Goal: Task Accomplishment & Management: Use online tool/utility

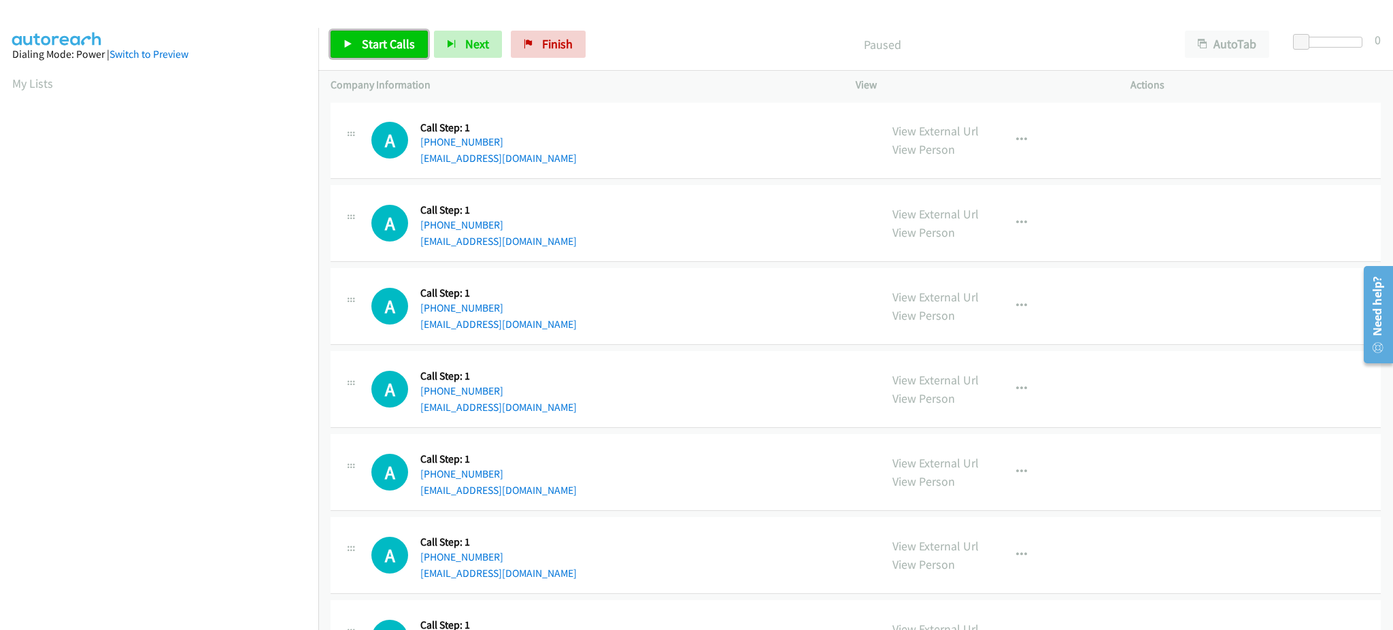
click at [358, 49] on link "Start Calls" at bounding box center [378, 44] width 97 height 27
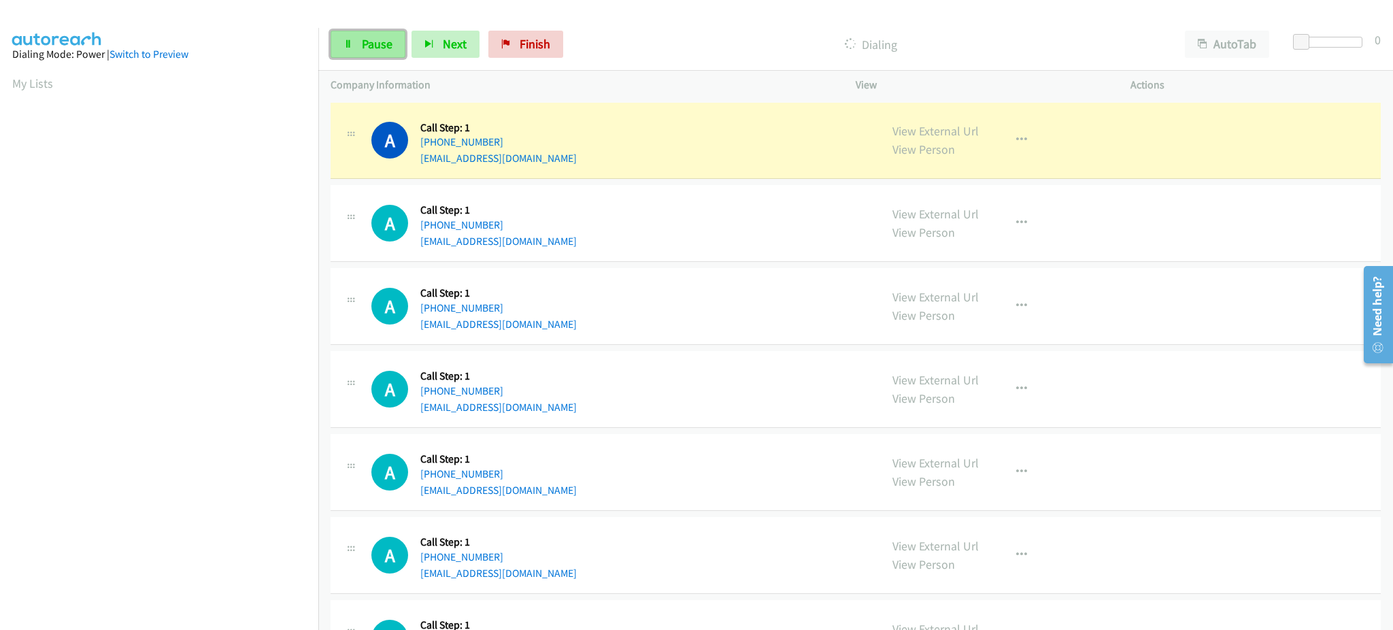
click at [386, 38] on span "Pause" at bounding box center [377, 44] width 31 height 16
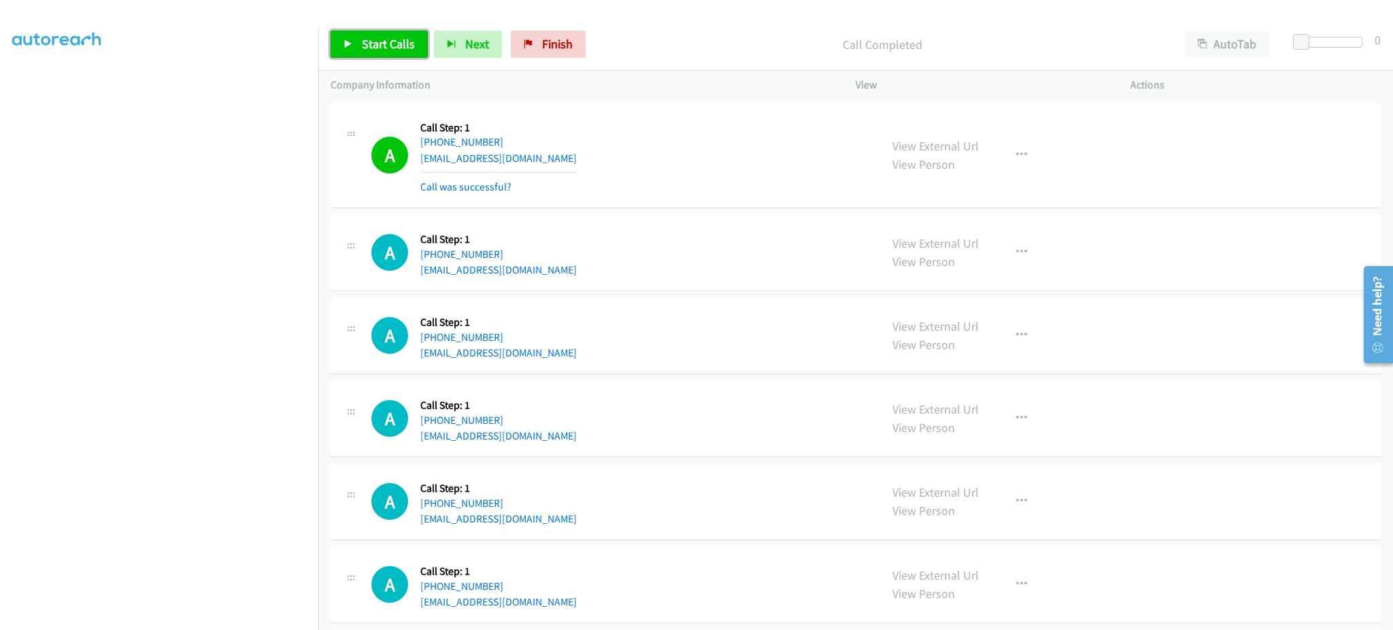
click at [390, 44] on span "Start Calls" at bounding box center [388, 44] width 53 height 16
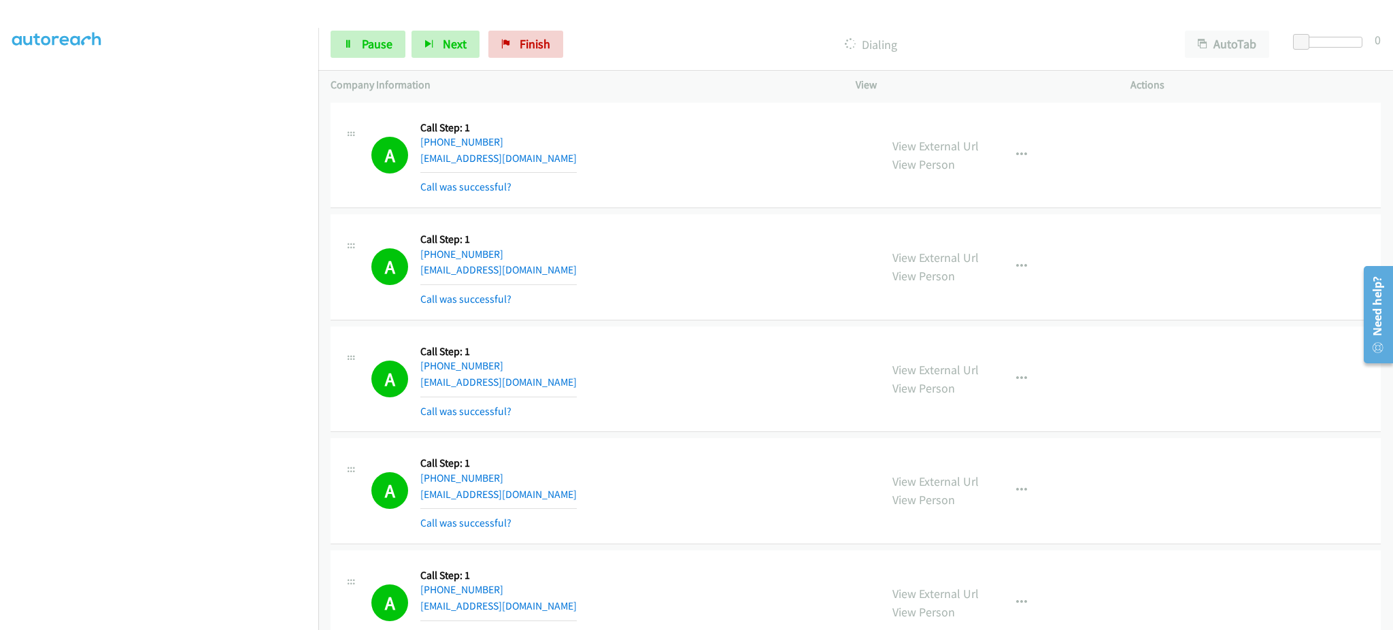
scroll to position [1015, 0]
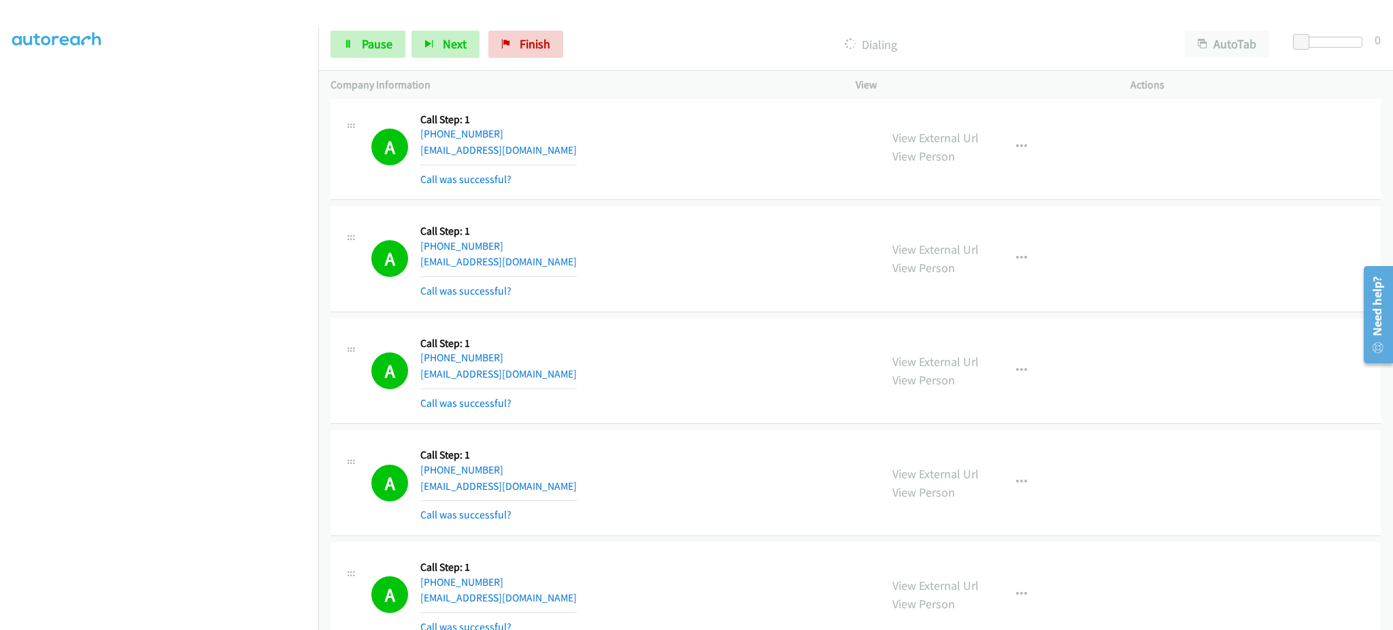
drag, startPoint x: 1036, startPoint y: 365, endPoint x: 1020, endPoint y: 371, distance: 17.2
click at [1036, 365] on div "View External Url View Person View External Url Email Schedule/Manage Callback …" at bounding box center [1023, 370] width 287 height 81
click at [1016, 371] on icon "button" at bounding box center [1021, 370] width 11 height 11
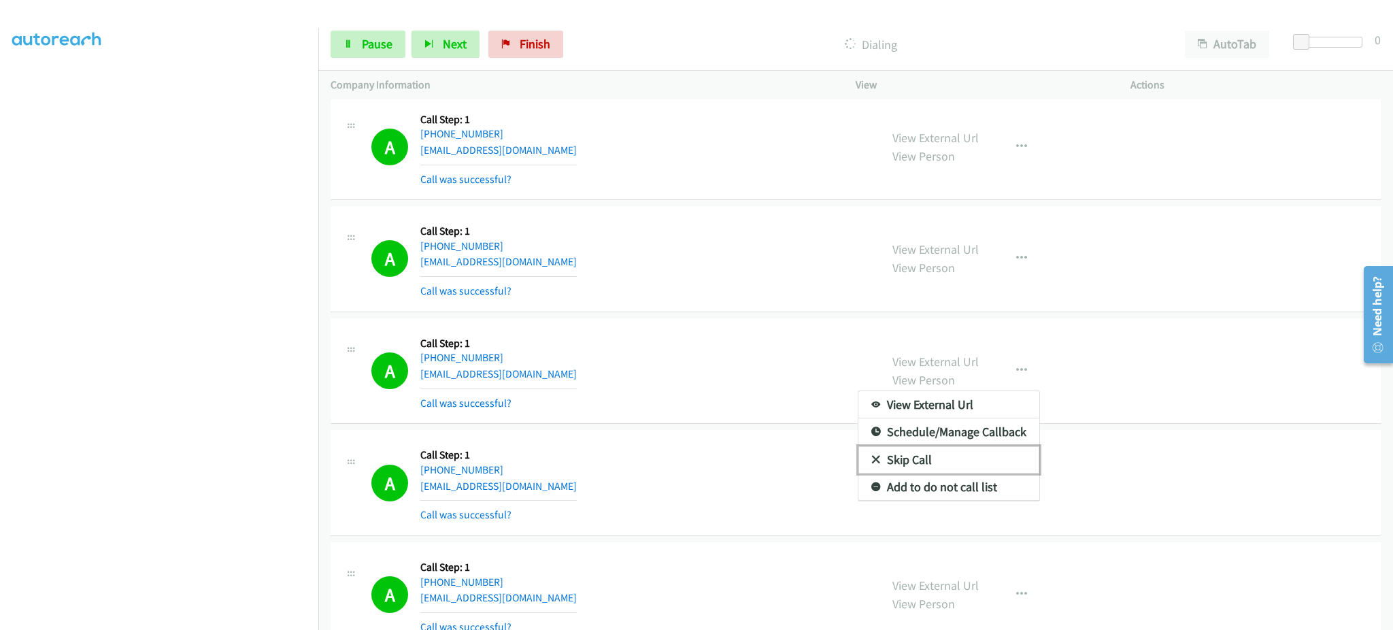
click at [972, 472] on link "Skip Call" at bounding box center [948, 459] width 181 height 27
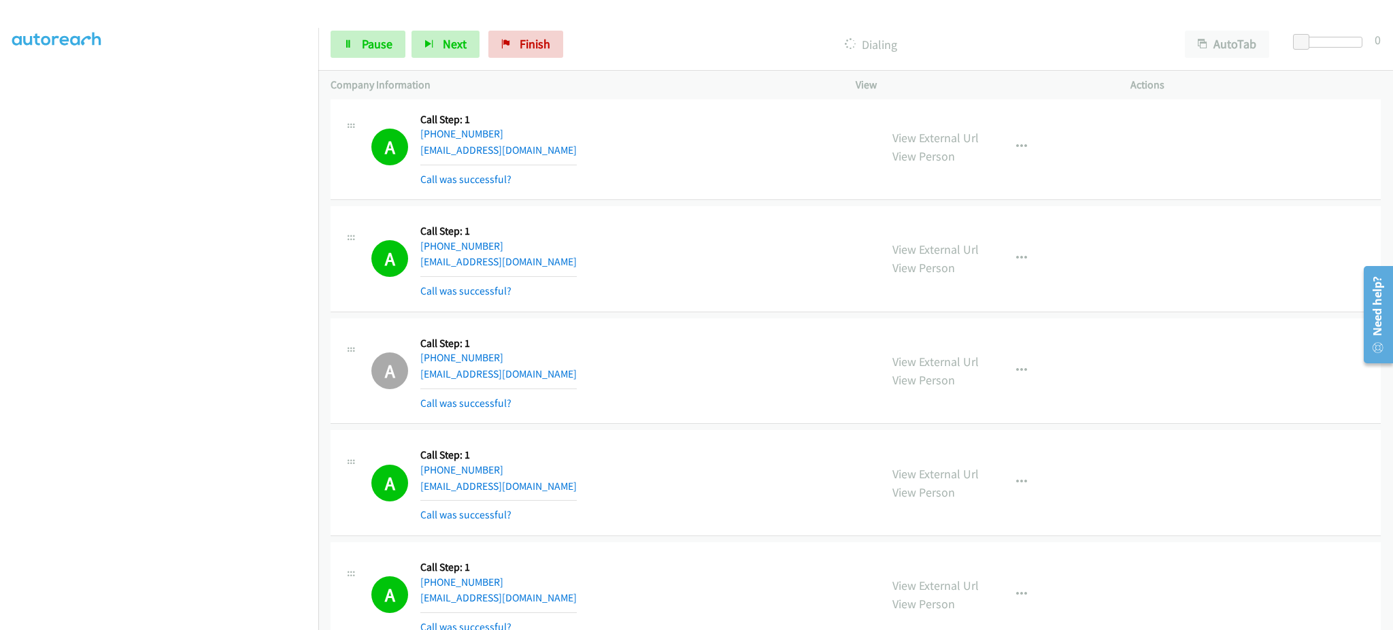
click at [1021, 352] on div "View External Url View Person View External Url Email Schedule/Manage Callback …" at bounding box center [1023, 370] width 287 height 81
click at [1018, 369] on icon "button" at bounding box center [1021, 370] width 11 height 11
click at [977, 485] on link "Add to do not call list" at bounding box center [948, 486] width 181 height 27
click at [453, 37] on span "Next" at bounding box center [455, 44] width 24 height 16
click at [383, 54] on link "Pause" at bounding box center [367, 44] width 75 height 27
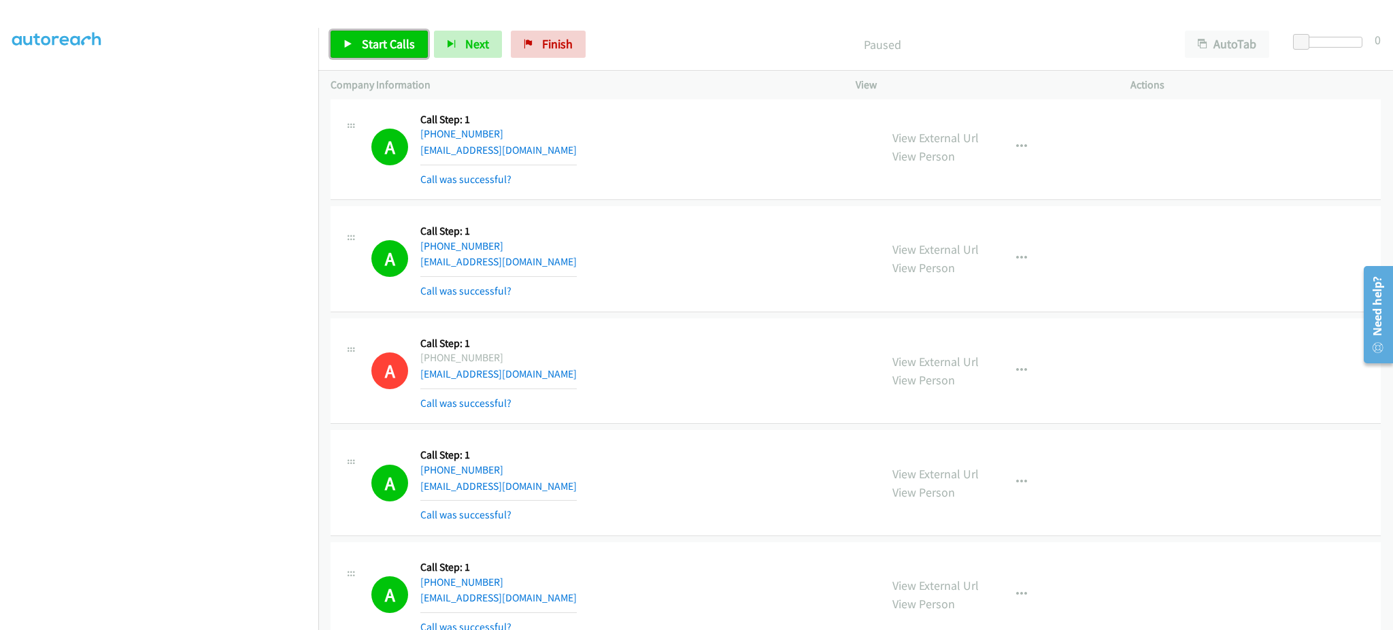
click at [381, 42] on span "Start Calls" at bounding box center [388, 44] width 53 height 16
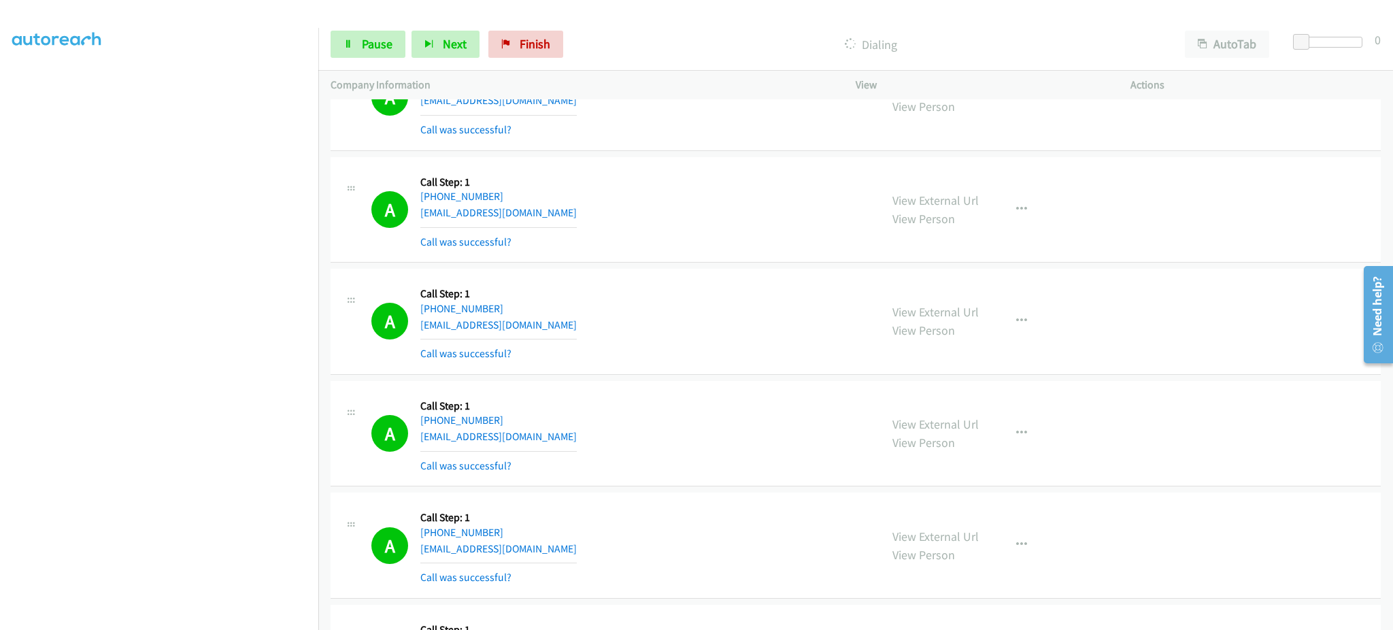
scroll to position [0, 0]
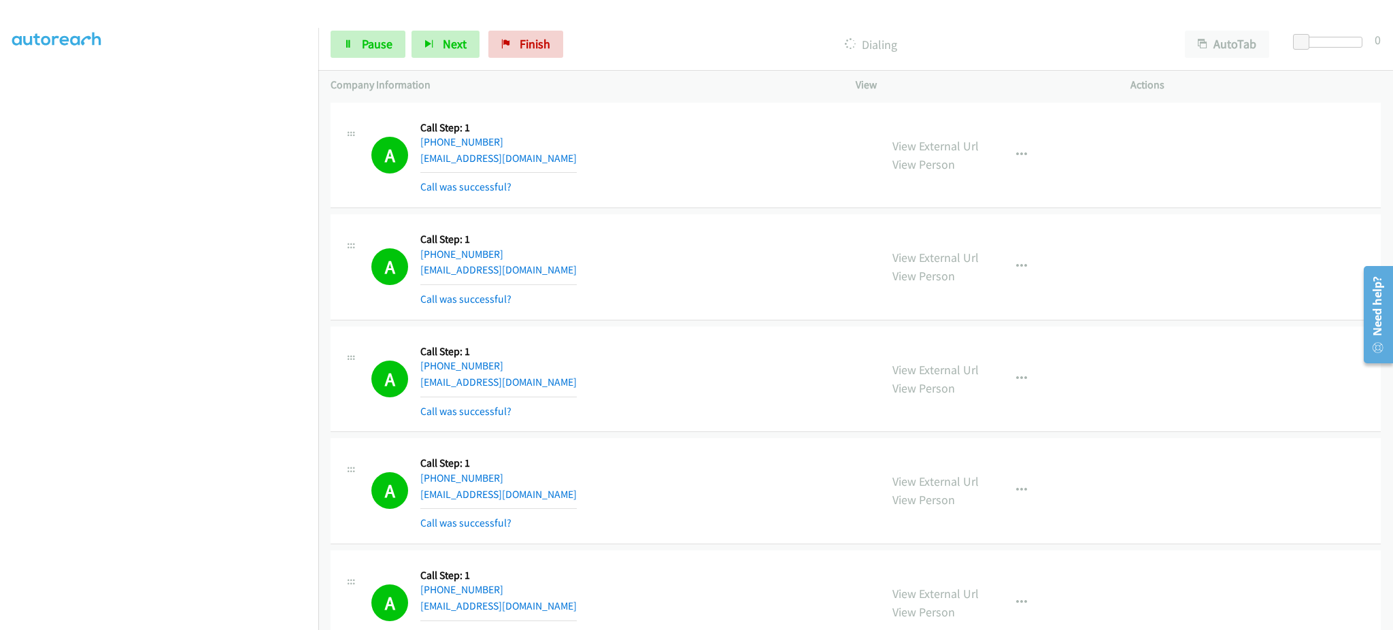
click at [595, 156] on div "A Callback Scheduled Call Step: 1 America/New_York +1 718-654-1112 thestallion2…" at bounding box center [619, 155] width 496 height 81
copy div "thestallion29@hotmail.com"
click at [536, 272] on div "A Callback Scheduled Call Step: 1 America/New_York +1 443-604-9290 jk2596@gmail…" at bounding box center [619, 266] width 496 height 81
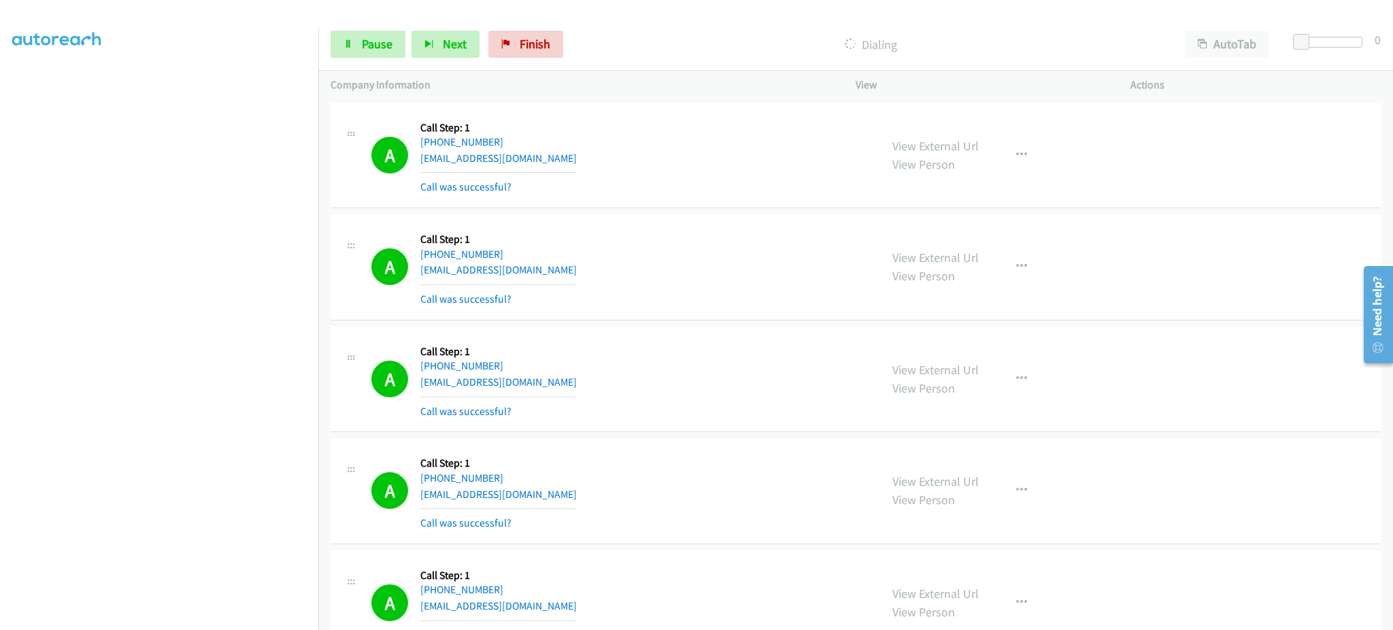
click at [536, 272] on div "A Callback Scheduled Call Step: 1 America/New_York +1 443-604-9290 jk2596@gmail…" at bounding box center [619, 266] width 496 height 81
click at [536, 271] on div "A Callback Scheduled Call Step: 1 America/New_York +1 443-604-9290 jk2596@gmail…" at bounding box center [619, 266] width 496 height 81
copy div "jk2596@gmail.com"
click at [605, 387] on div "A Callback Scheduled Call Step: 1 America/New_York +1 862-418-8899 carollinamon…" at bounding box center [619, 379] width 496 height 81
click at [604, 387] on div "A Callback Scheduled Call Step: 1 America/New_York +1 862-418-8899 carollinamon…" at bounding box center [619, 379] width 496 height 81
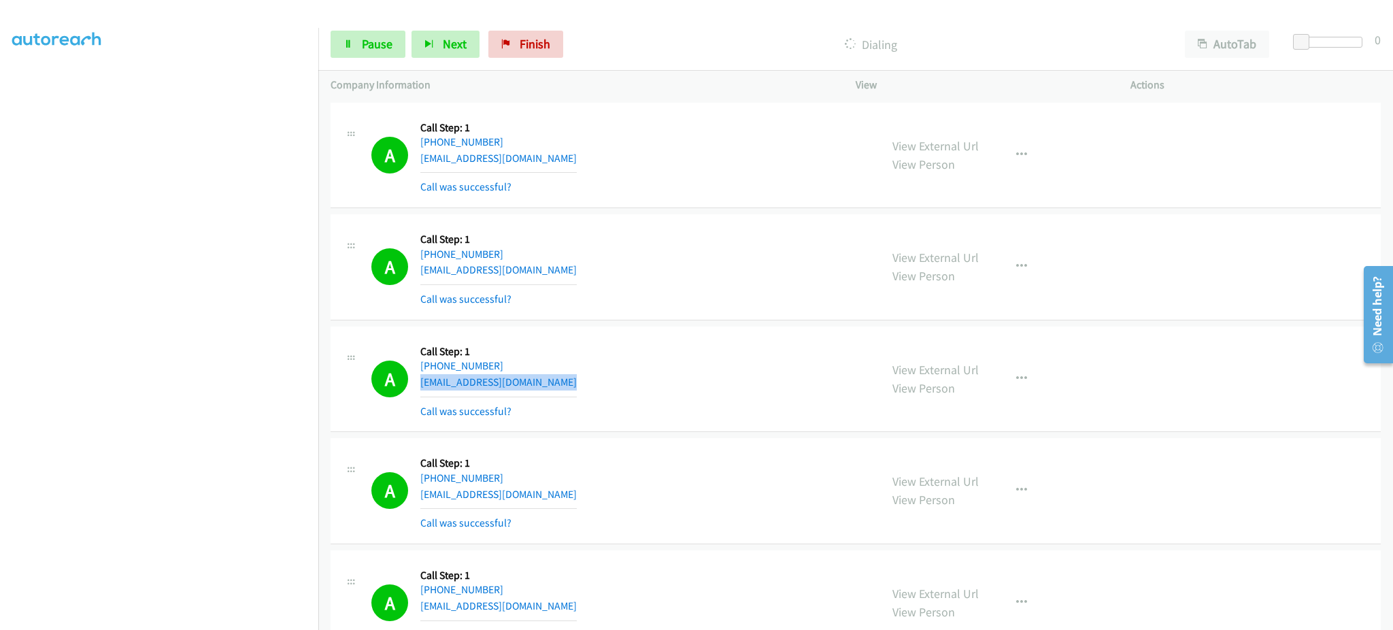
click at [604, 387] on div "A Callback Scheduled Call Step: 1 America/New_York +1 862-418-8899 carollinamon…" at bounding box center [619, 379] width 496 height 81
copy div "carollinamonte83@gmail.com"
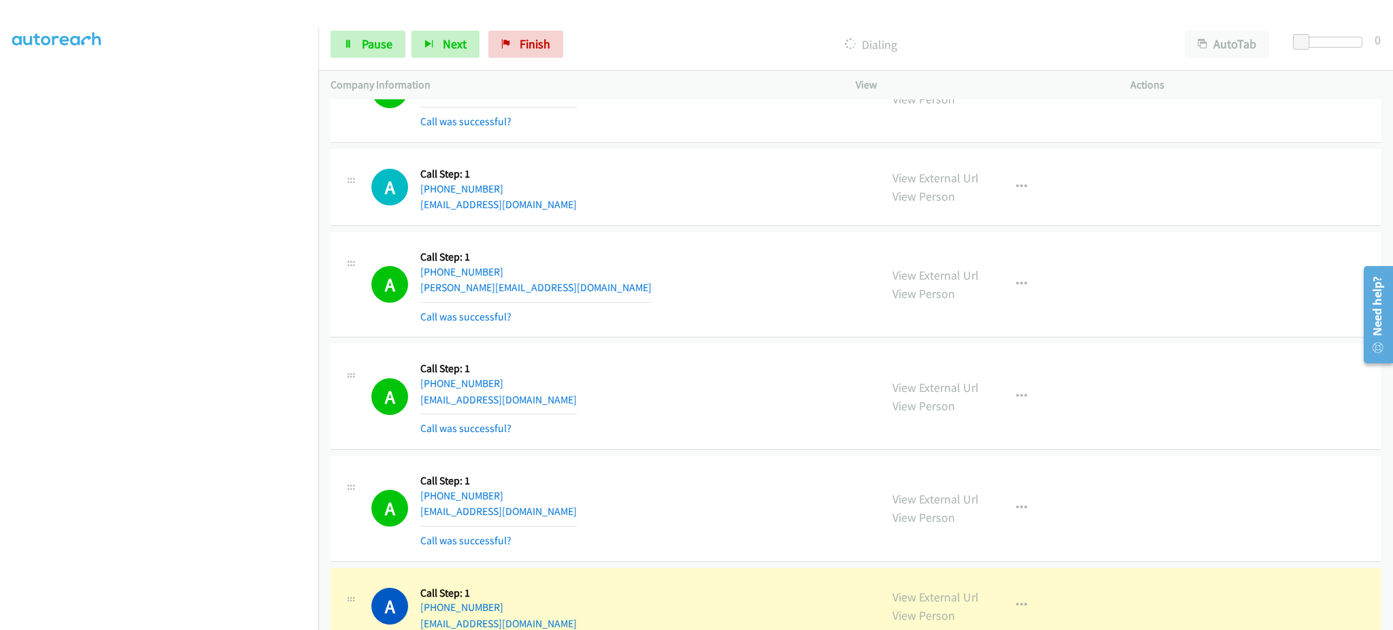
scroll to position [1904, 0]
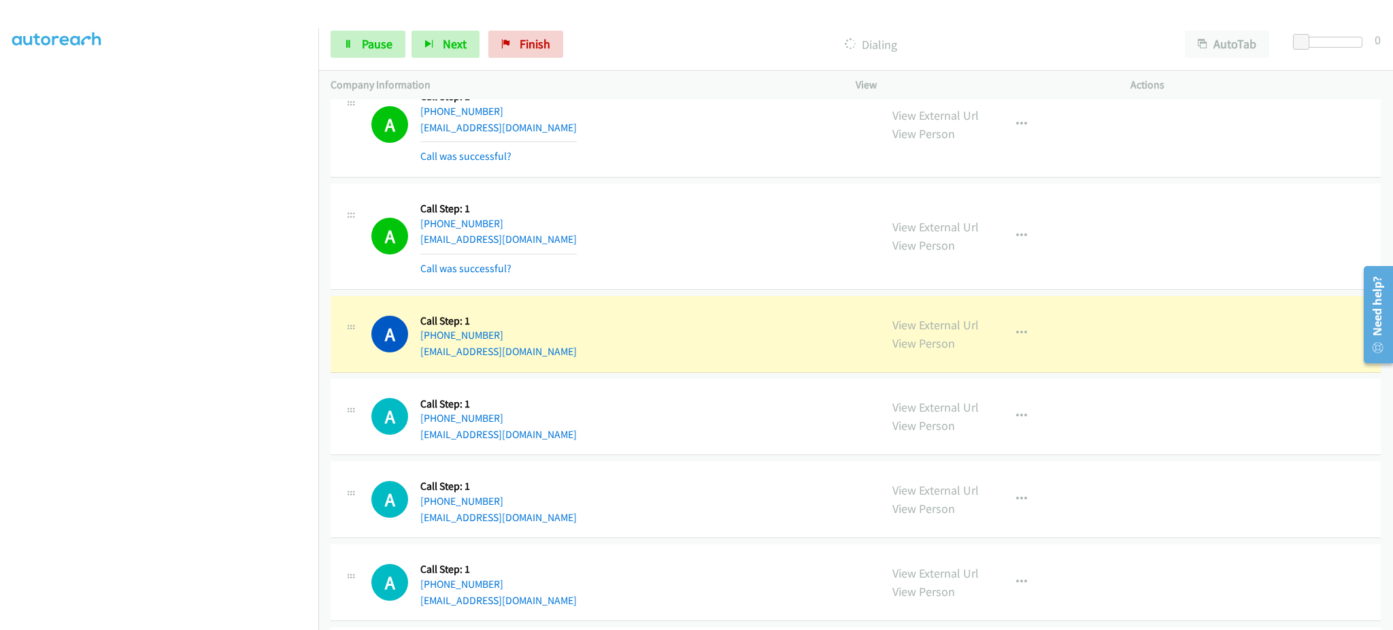
click at [620, 235] on div "A Callback Scheduled Call Step: 1 America/Chicago +1 601-739-8178 braydonbrock1…" at bounding box center [619, 236] width 496 height 81
copy div "braydonbrock17@gmail.com"
click at [1012, 344] on button "button" at bounding box center [1021, 333] width 37 height 27
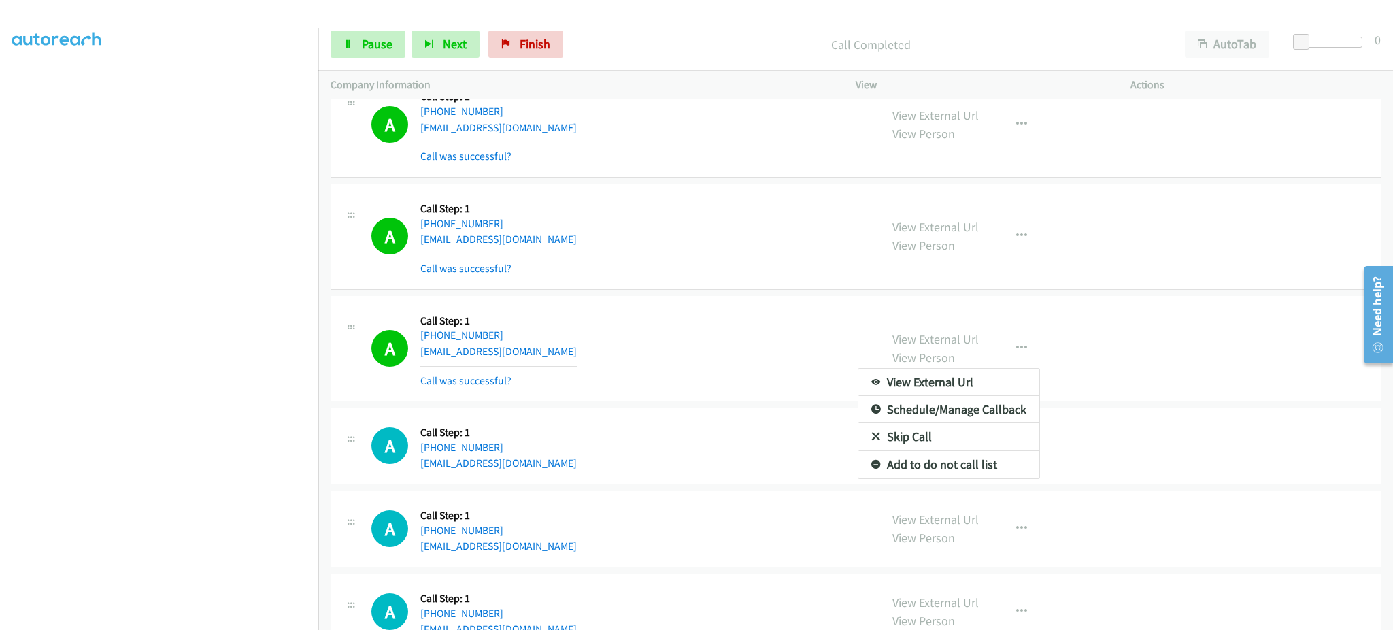
click at [389, 41] on div at bounding box center [696, 315] width 1393 height 630
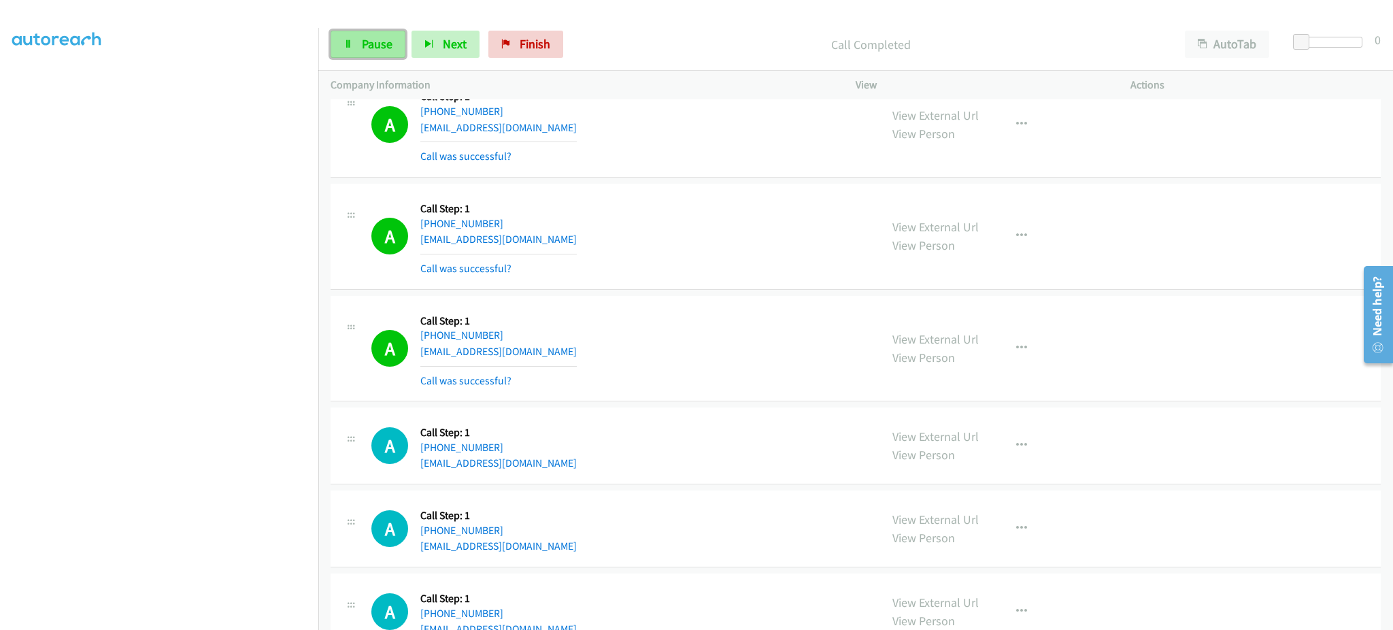
click at [358, 44] on link "Pause" at bounding box center [367, 44] width 75 height 27
click at [1012, 354] on button "button" at bounding box center [1021, 348] width 37 height 27
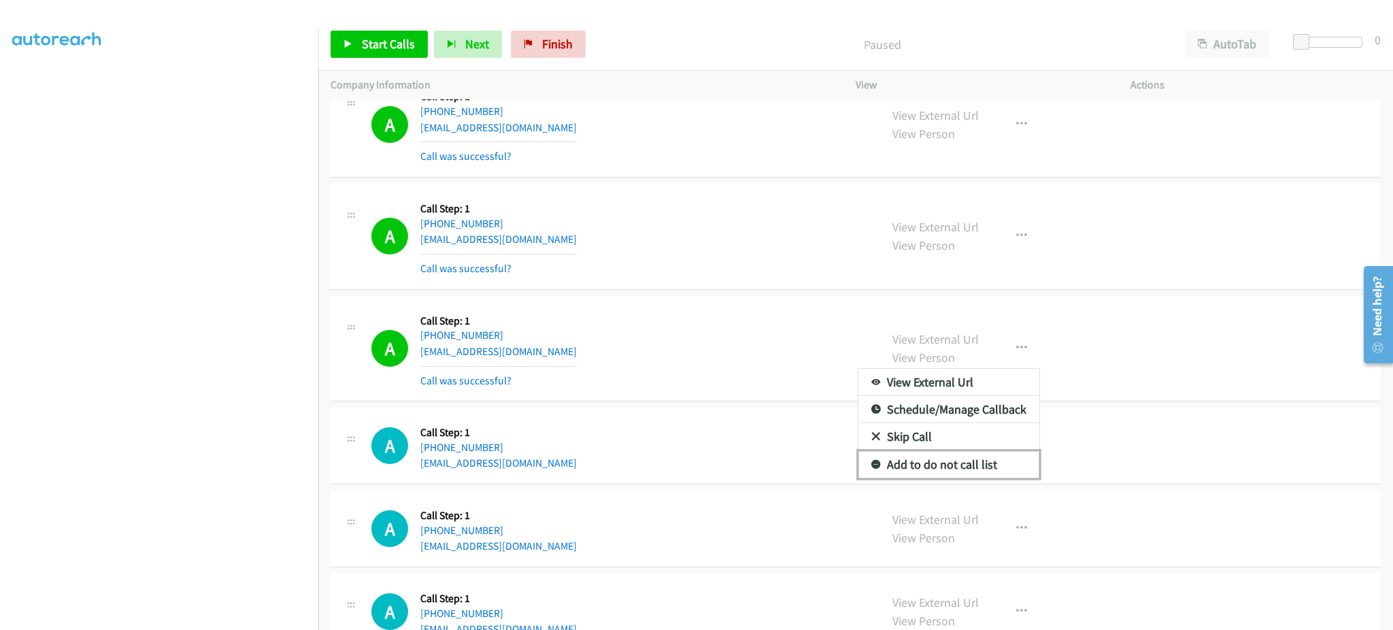
click at [963, 471] on link "Add to do not call list" at bounding box center [948, 464] width 181 height 27
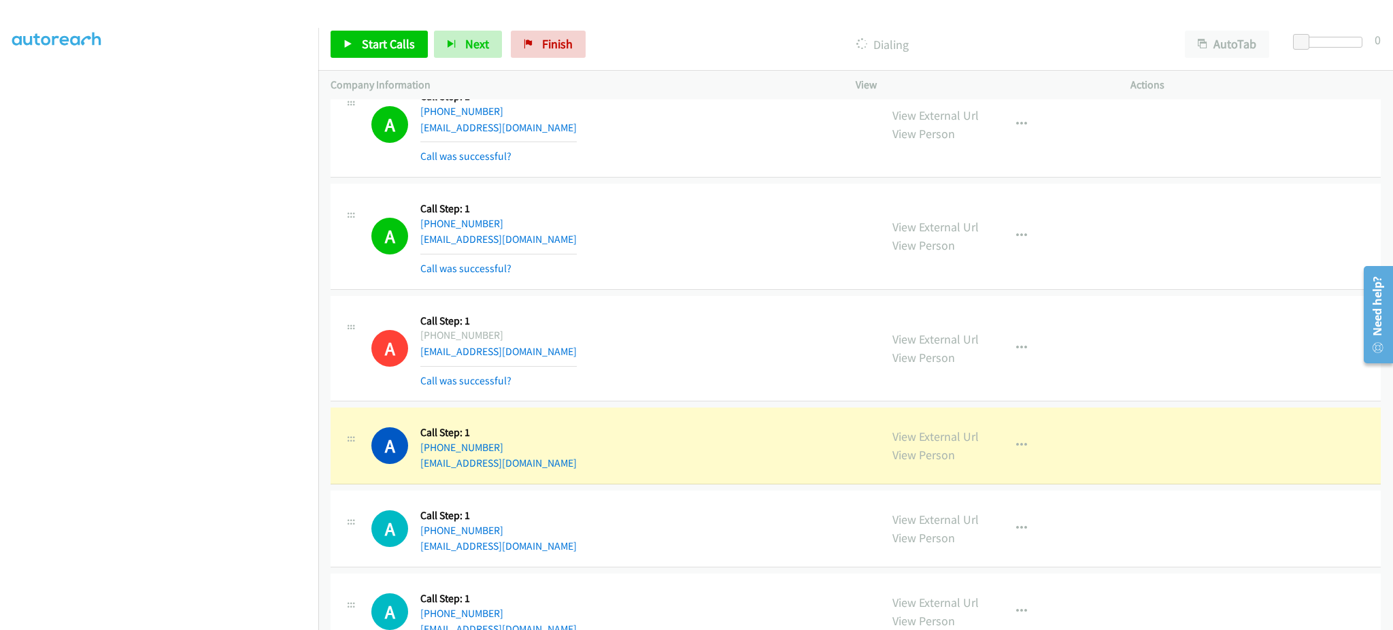
click at [568, 241] on div "A Callback Scheduled Call Step: 1 America/Chicago +1 601-739-8178 braydonbrock1…" at bounding box center [619, 236] width 496 height 81
click at [568, 240] on div "A Callback Scheduled Call Step: 1 America/Chicago +1 601-739-8178 braydonbrock1…" at bounding box center [619, 236] width 496 height 81
copy div "braydonbrock17@gmail.com"
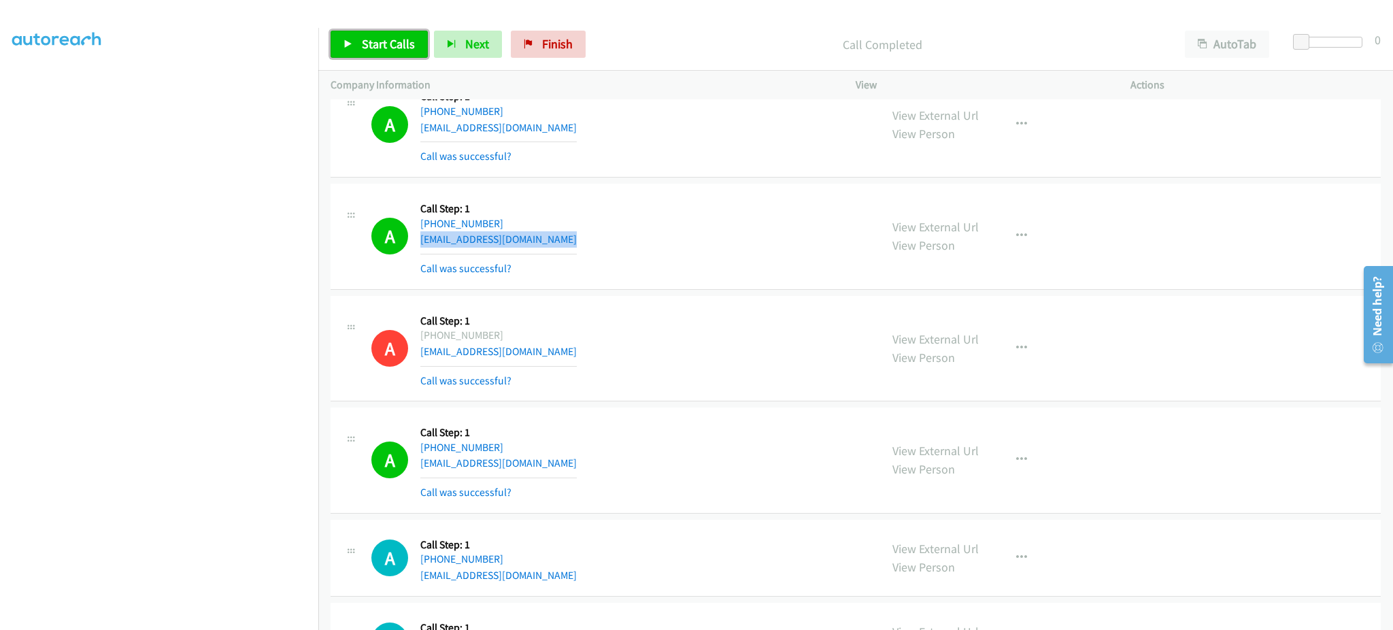
click at [375, 46] on span "Start Calls" at bounding box center [388, 44] width 53 height 16
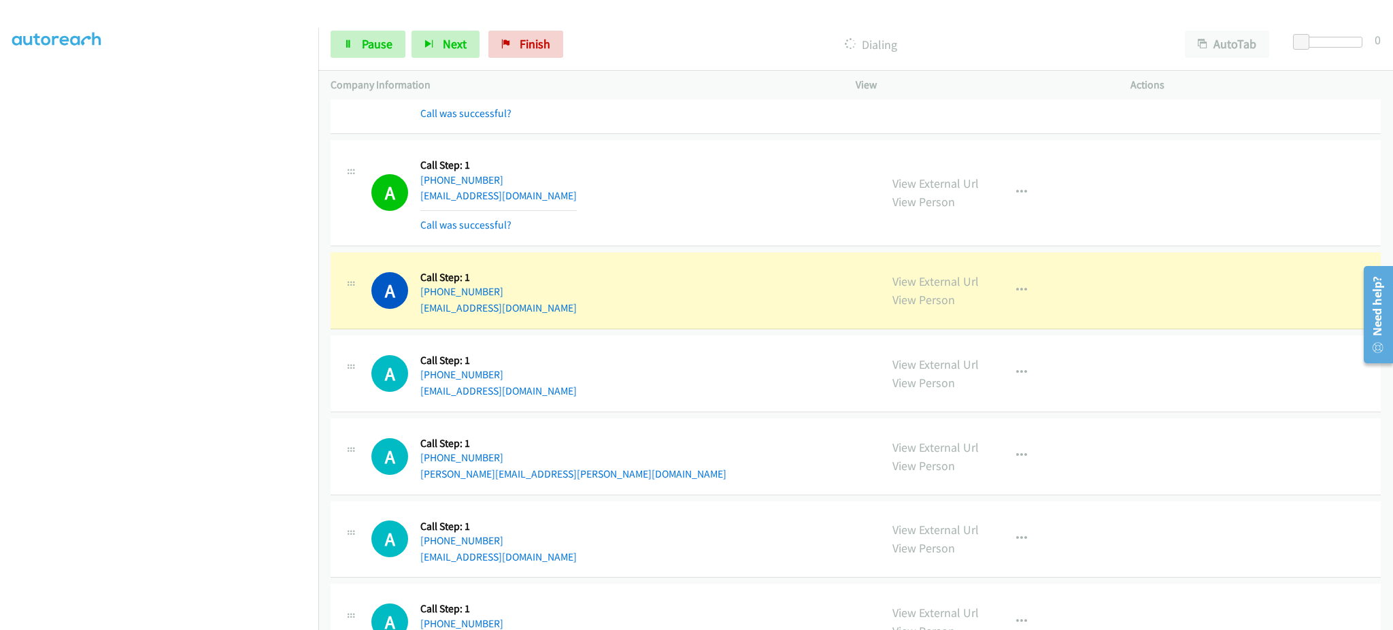
scroll to position [2176, 0]
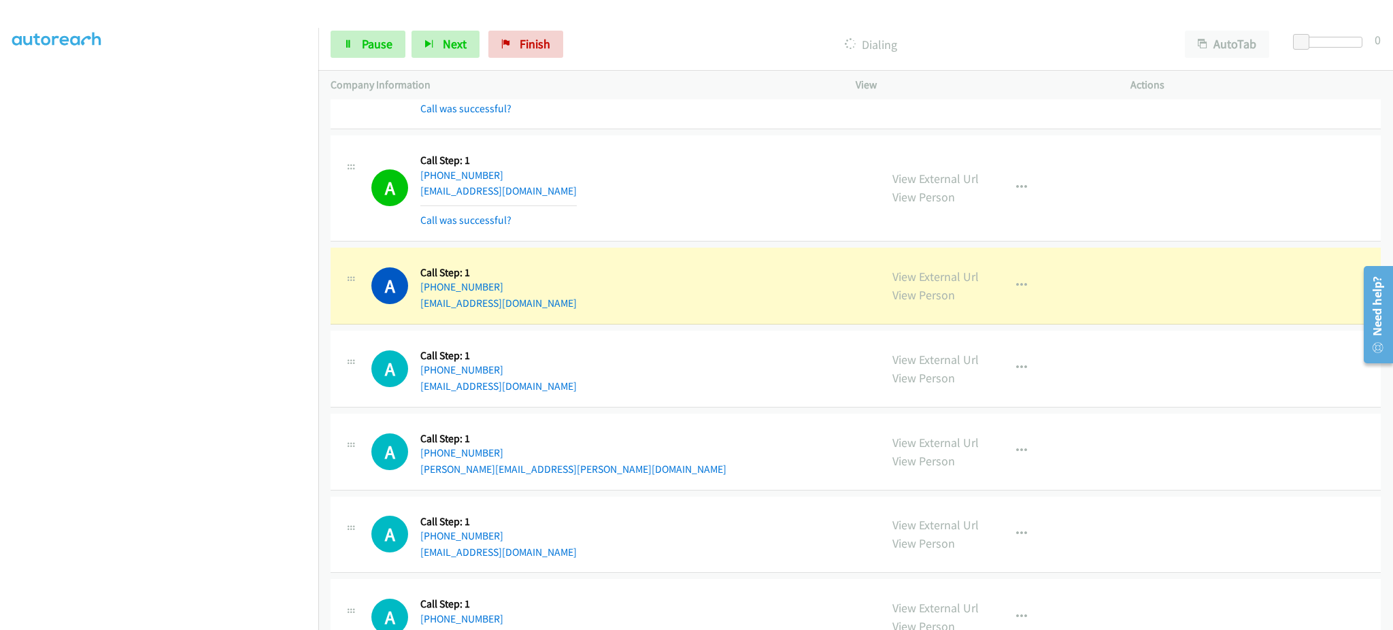
click at [563, 184] on div "A Callback Scheduled Call Step: 1 America/Chicago +1 708-268-3984 abdulla8541@g…" at bounding box center [619, 188] width 496 height 81
copy div "abdulla8541@gmail.com"
click at [915, 276] on link "View External Url" at bounding box center [935, 277] width 86 height 16
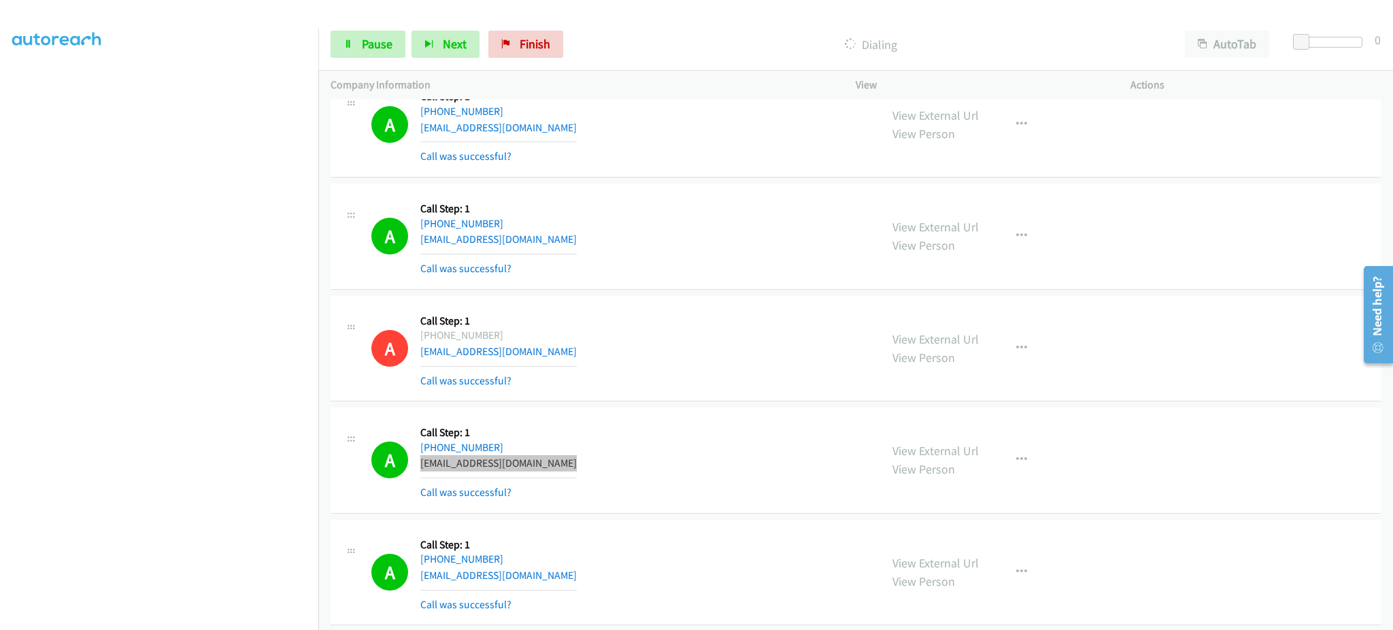
scroll to position [2448, 0]
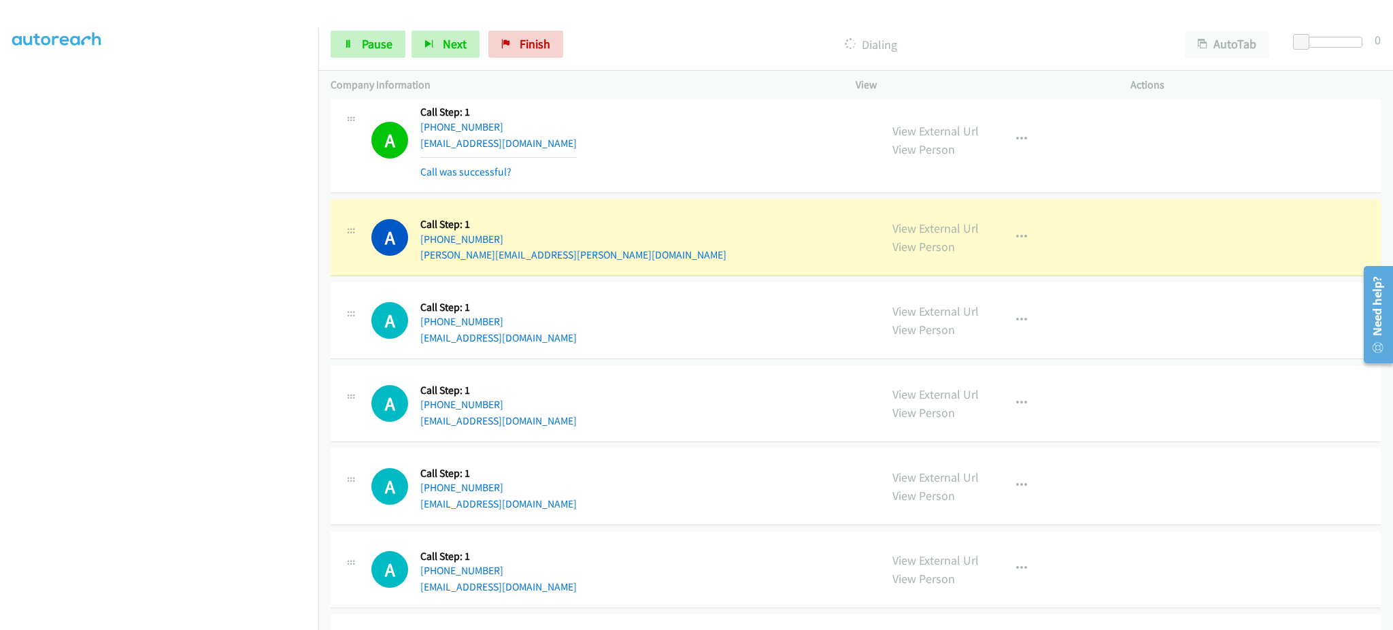
click at [577, 254] on div "A Callback Scheduled Call Step: 1 America/Chicago +1 612-695-1495 prachi.c.mish…" at bounding box center [619, 237] width 496 height 52
copy div "prachi.c.mishra@gmail.com"
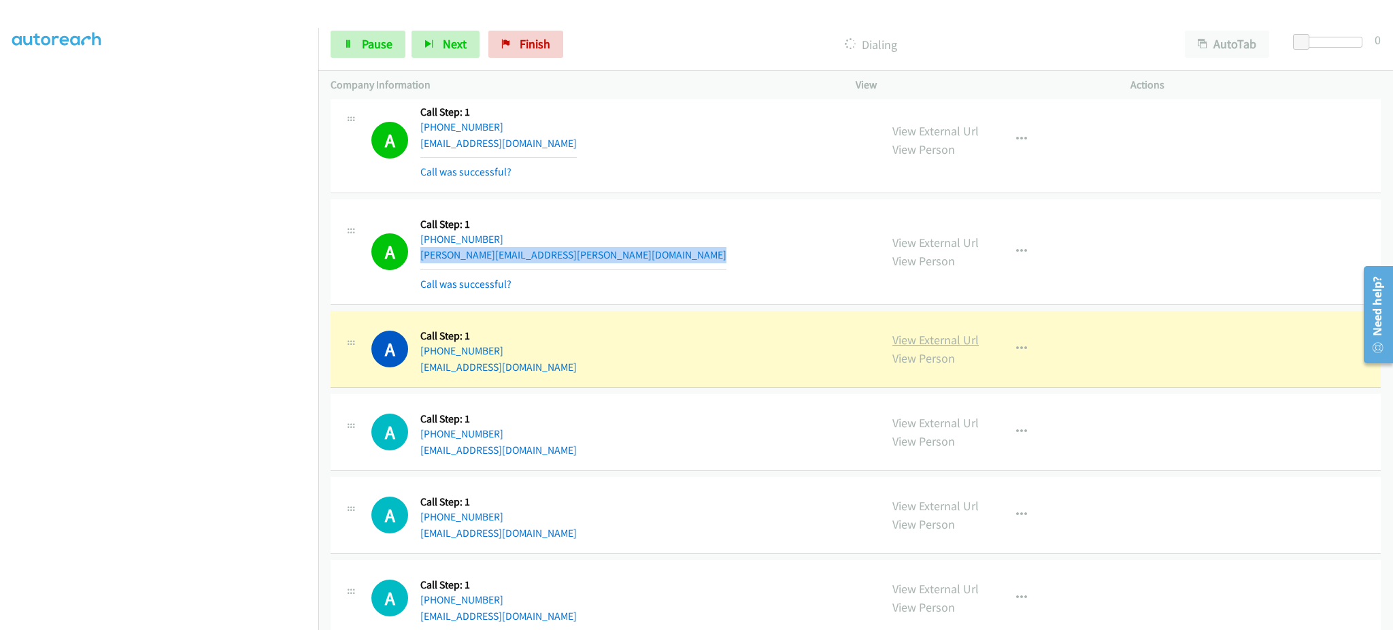
click at [928, 336] on link "View External Url" at bounding box center [935, 340] width 86 height 16
click at [376, 40] on span "Pause" at bounding box center [377, 44] width 31 height 16
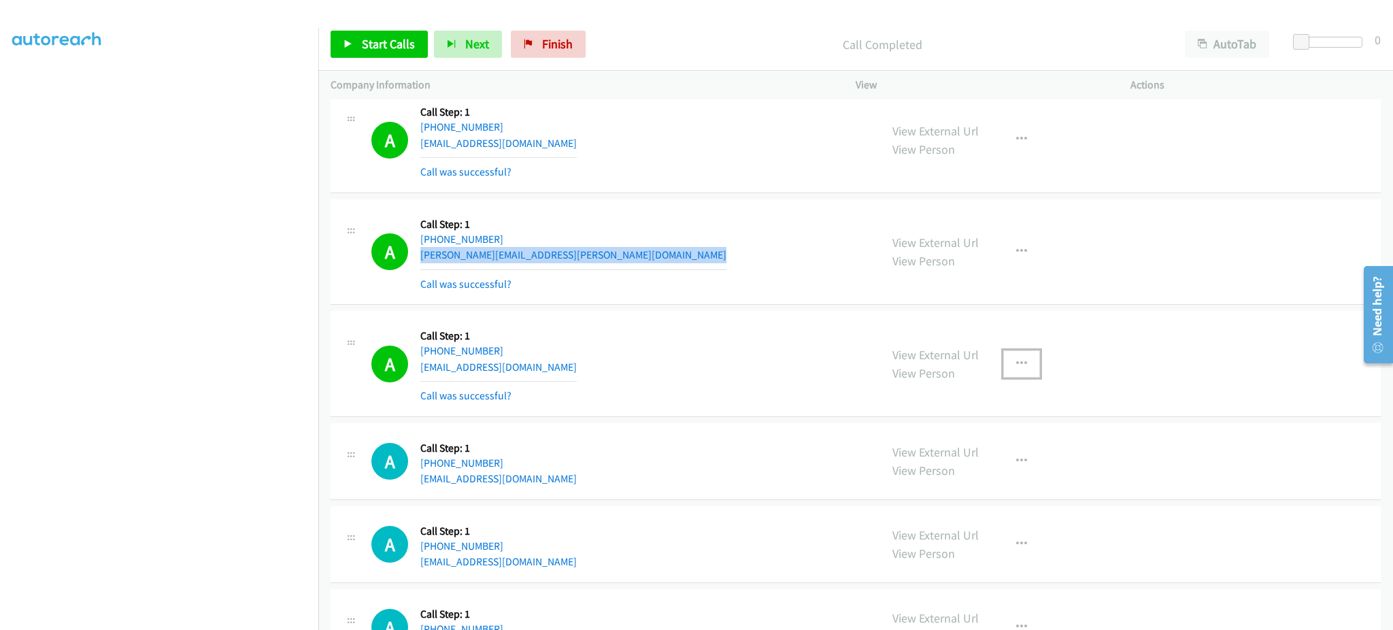
click at [1024, 357] on button "button" at bounding box center [1021, 363] width 37 height 27
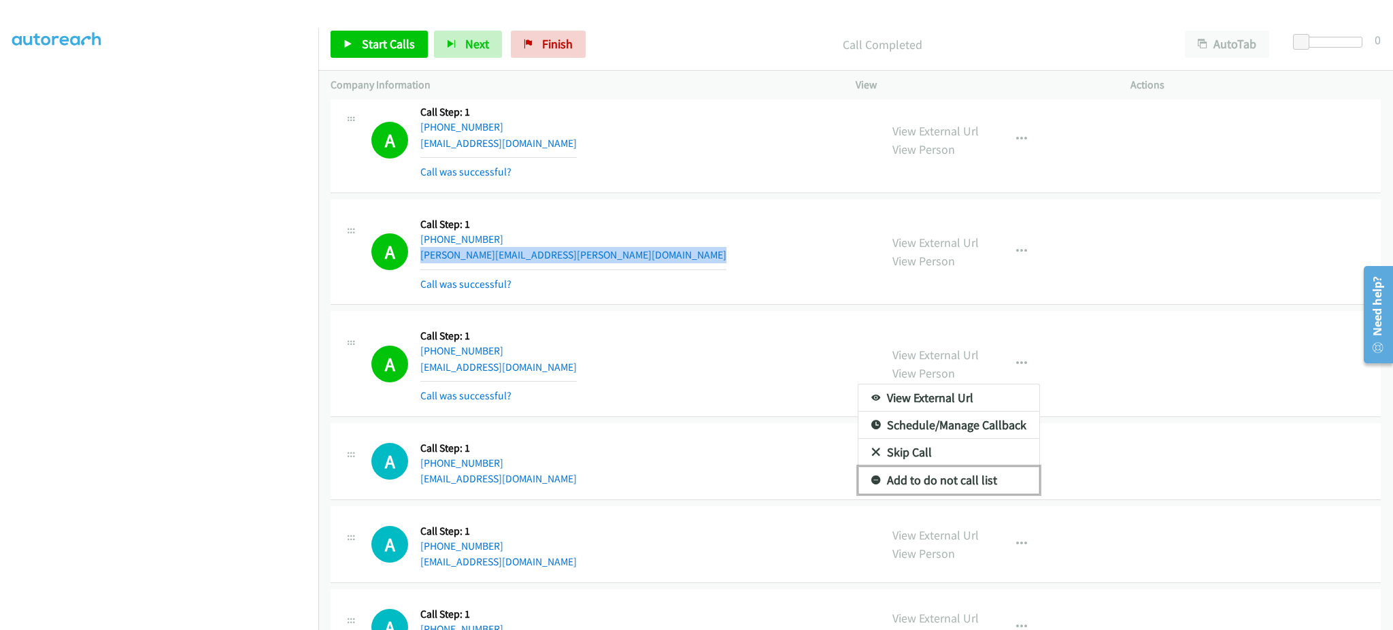
click at [984, 467] on link "Add to do not call list" at bounding box center [948, 479] width 181 height 27
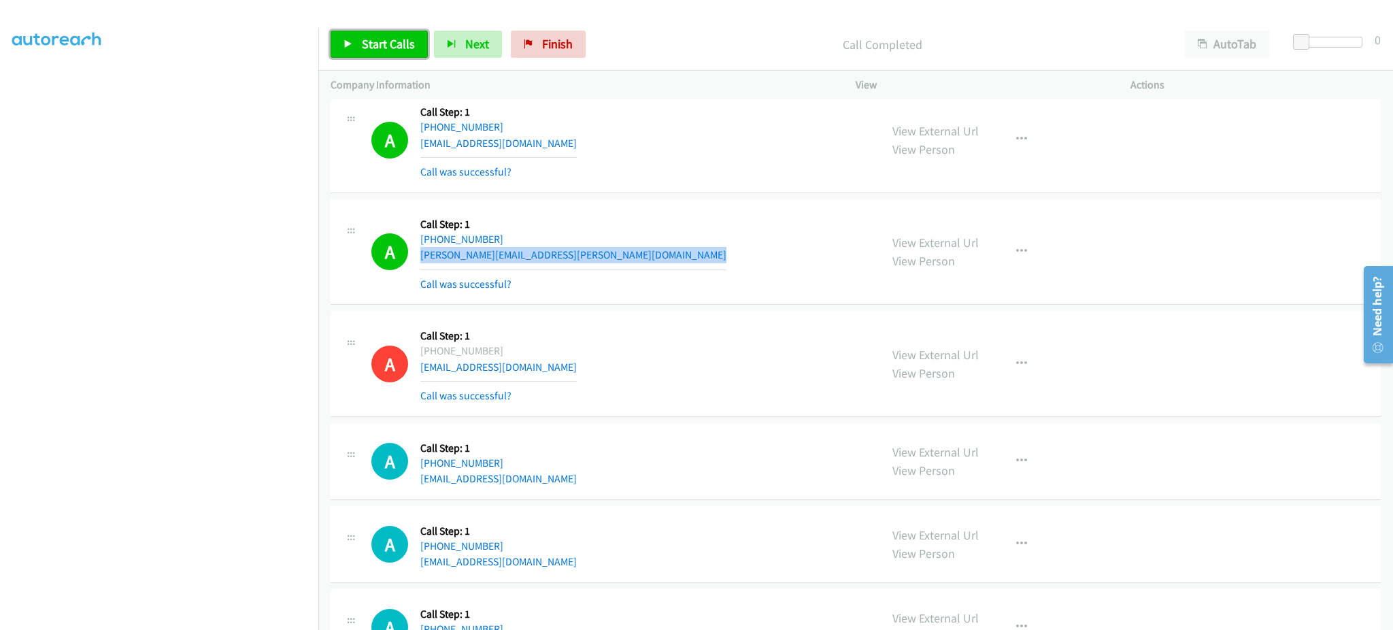
click at [392, 51] on span "Start Calls" at bounding box center [388, 44] width 53 height 16
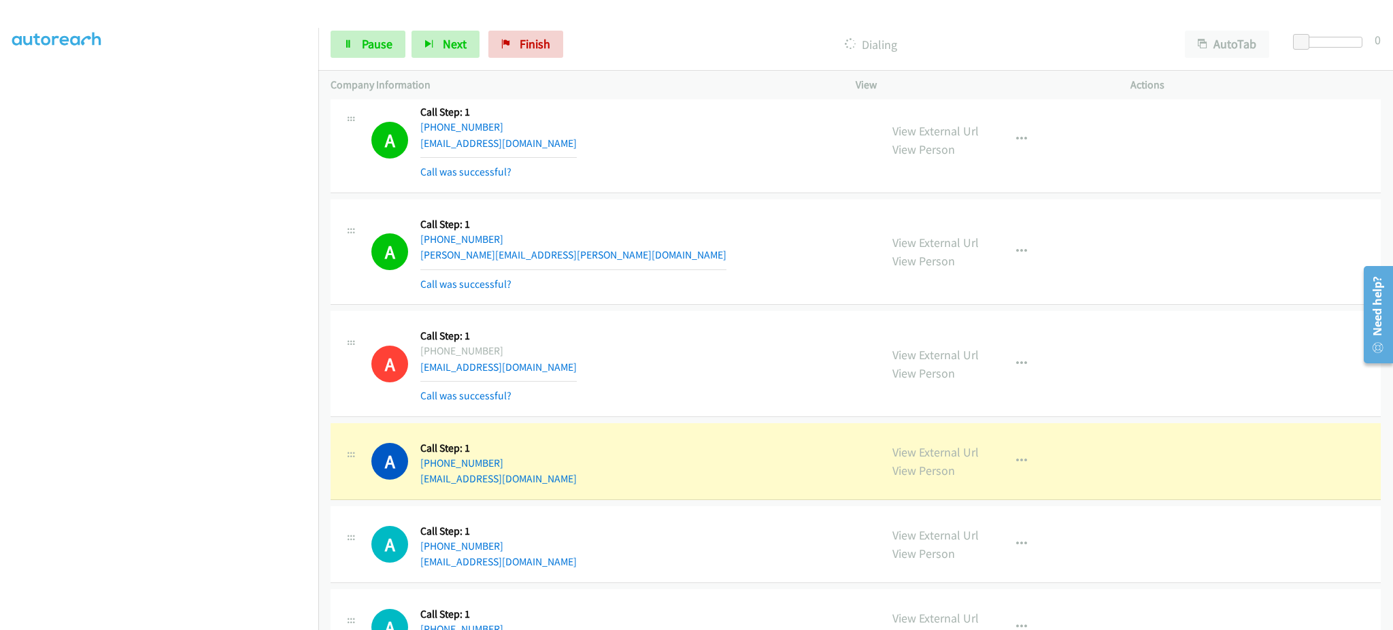
click at [522, 488] on div "A Callback Scheduled Call Step: 1 America/Chicago +1 318-522-2321 leeiab@aol.co…" at bounding box center [855, 461] width 1050 height 77
copy div "leeiab@aol.com"
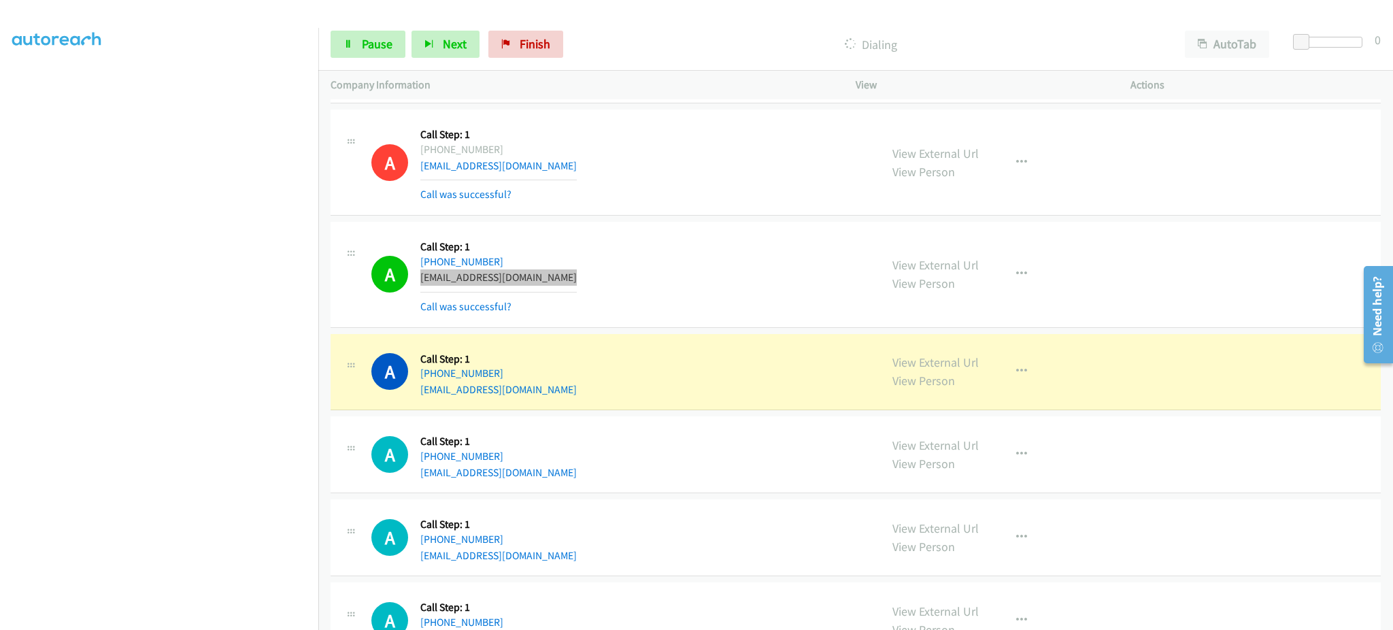
scroll to position [2720, 0]
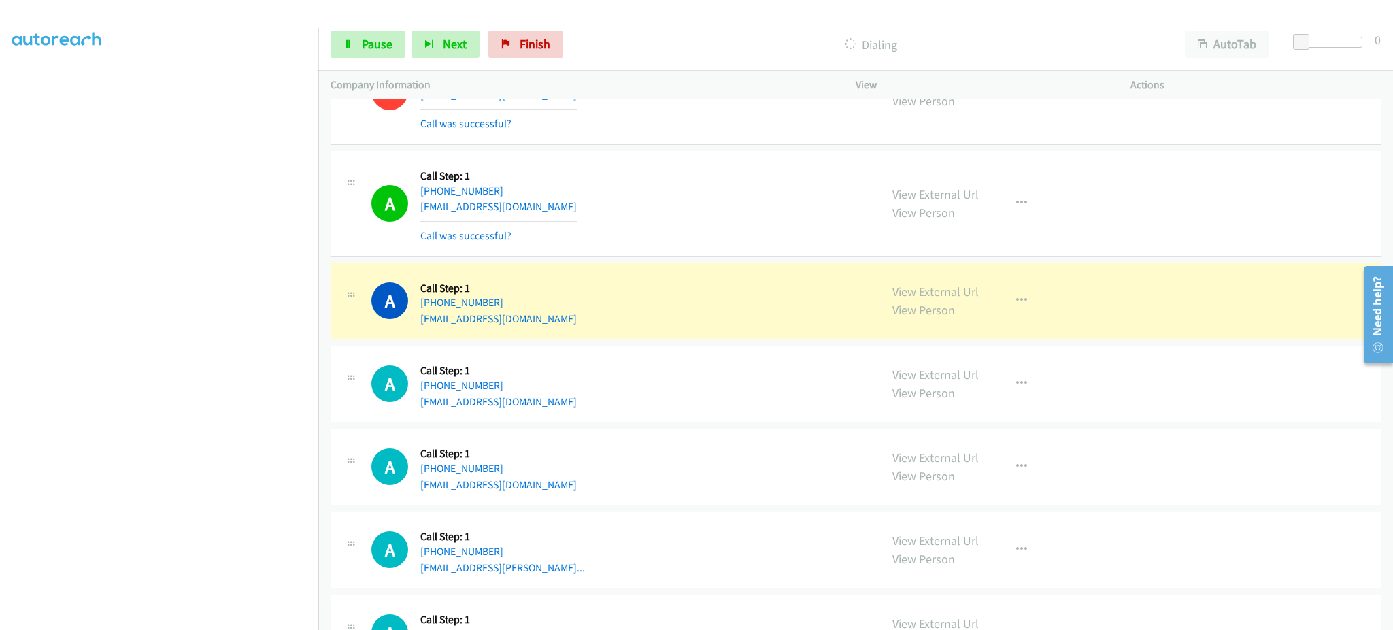
click at [527, 320] on div "A Callback Scheduled Call Step: 1 America/Chicago +1 314-369-3204 aajafo@gmail.…" at bounding box center [619, 301] width 496 height 52
copy div "aajafo@gmail.com"
click at [564, 393] on div "A Callback Scheduled Call Step: 1 America/New_York +1 267-403-1517 markschaal@g…" at bounding box center [619, 384] width 496 height 52
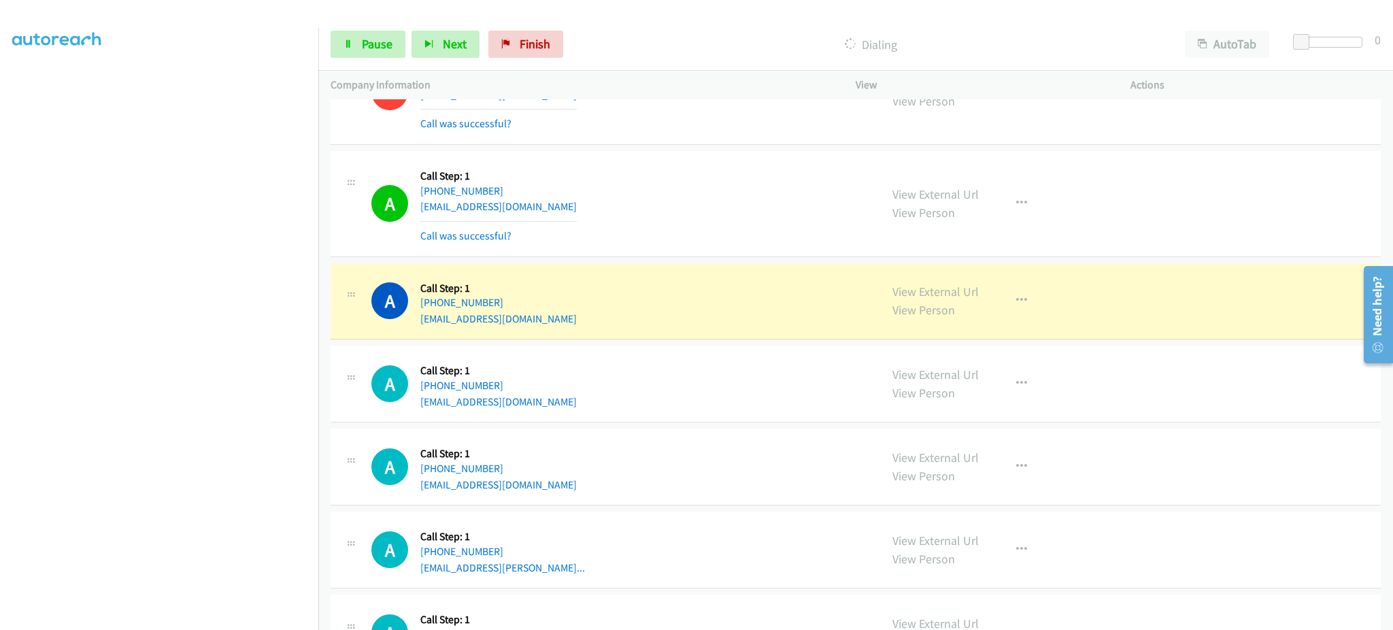
click at [564, 393] on div "A Callback Scheduled Call Step: 1 America/New_York +1 267-403-1517 markschaal@g…" at bounding box center [619, 384] width 496 height 52
click at [552, 396] on div "A Callback Scheduled Call Step: 1 America/New_York +1 267-403-1517 markschaal@g…" at bounding box center [619, 384] width 496 height 52
click at [551, 396] on div "A Callback Scheduled Call Step: 1 America/New_York +1 267-403-1517 markschaal@g…" at bounding box center [619, 384] width 496 height 52
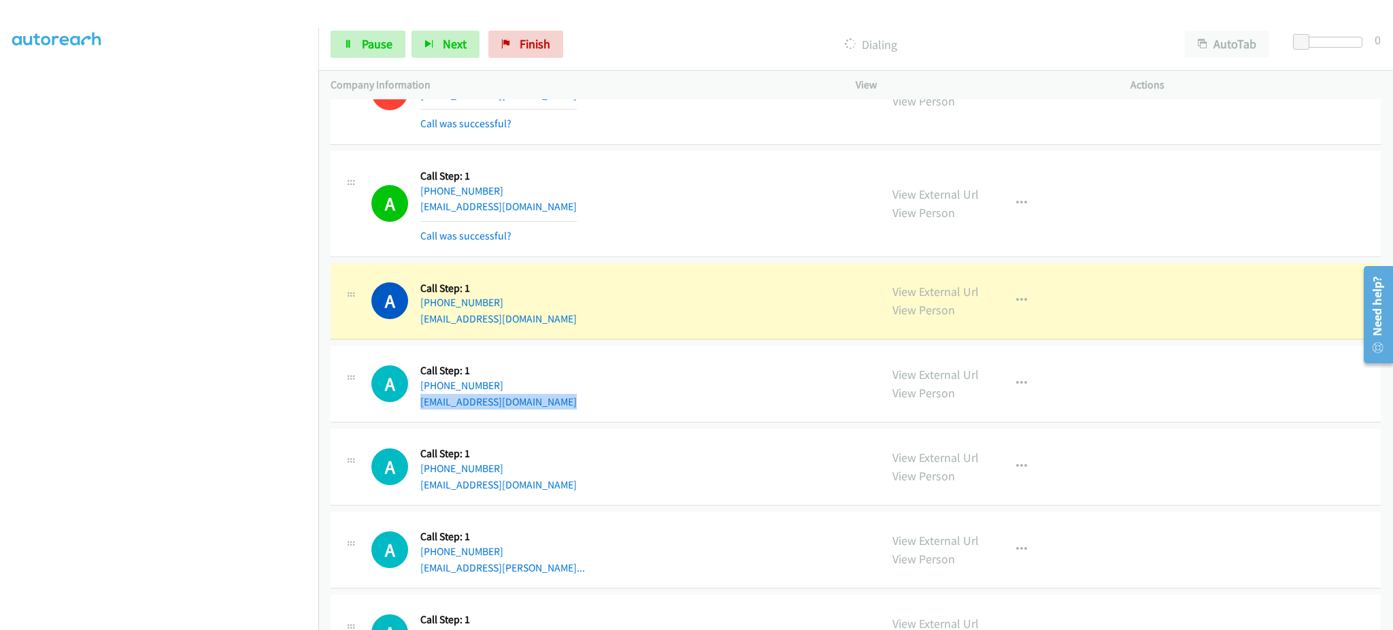
copy div "markschaal@gmail.com"
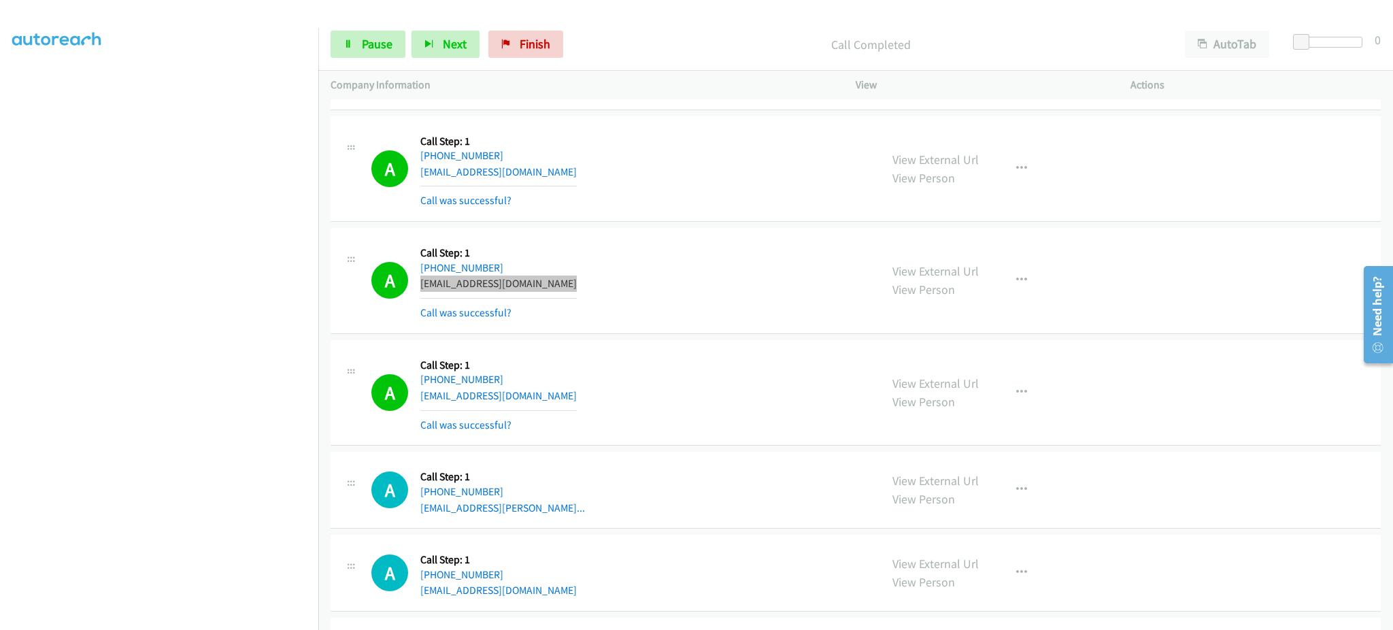
scroll to position [2992, 0]
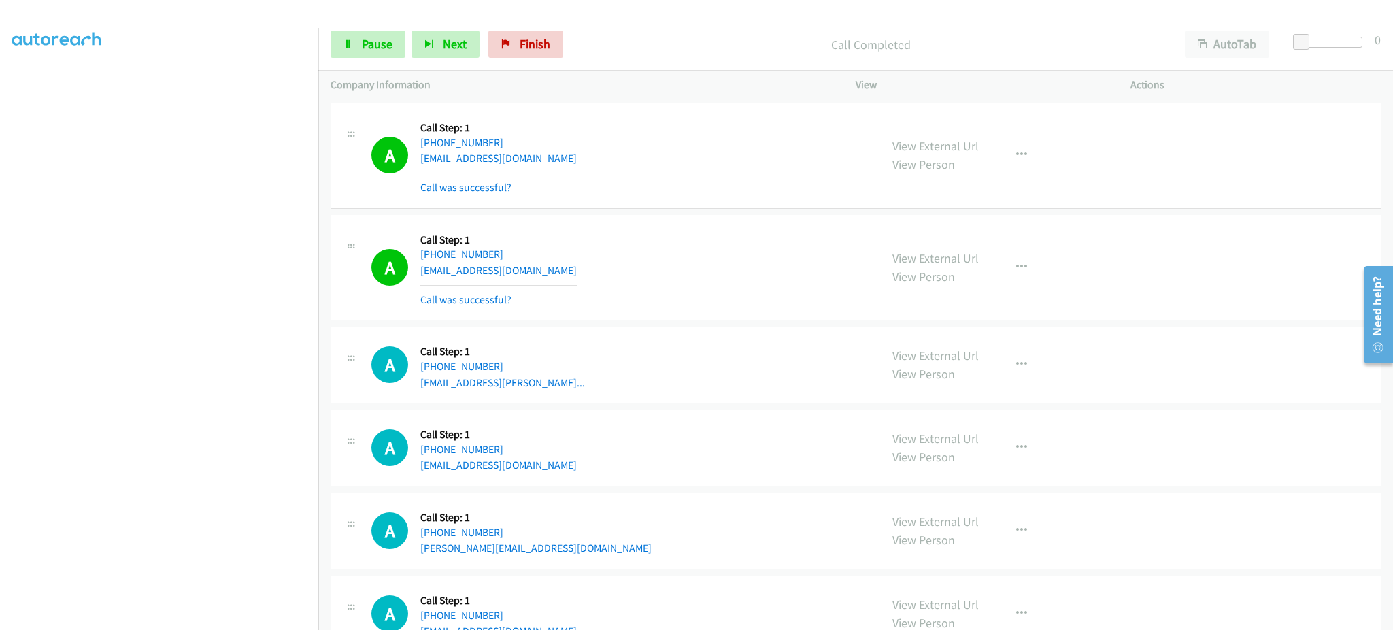
click at [575, 272] on div "A Callback Scheduled Call Step: 1 America/New_York +1 631-353-5996 brennanaidan…" at bounding box center [619, 267] width 496 height 81
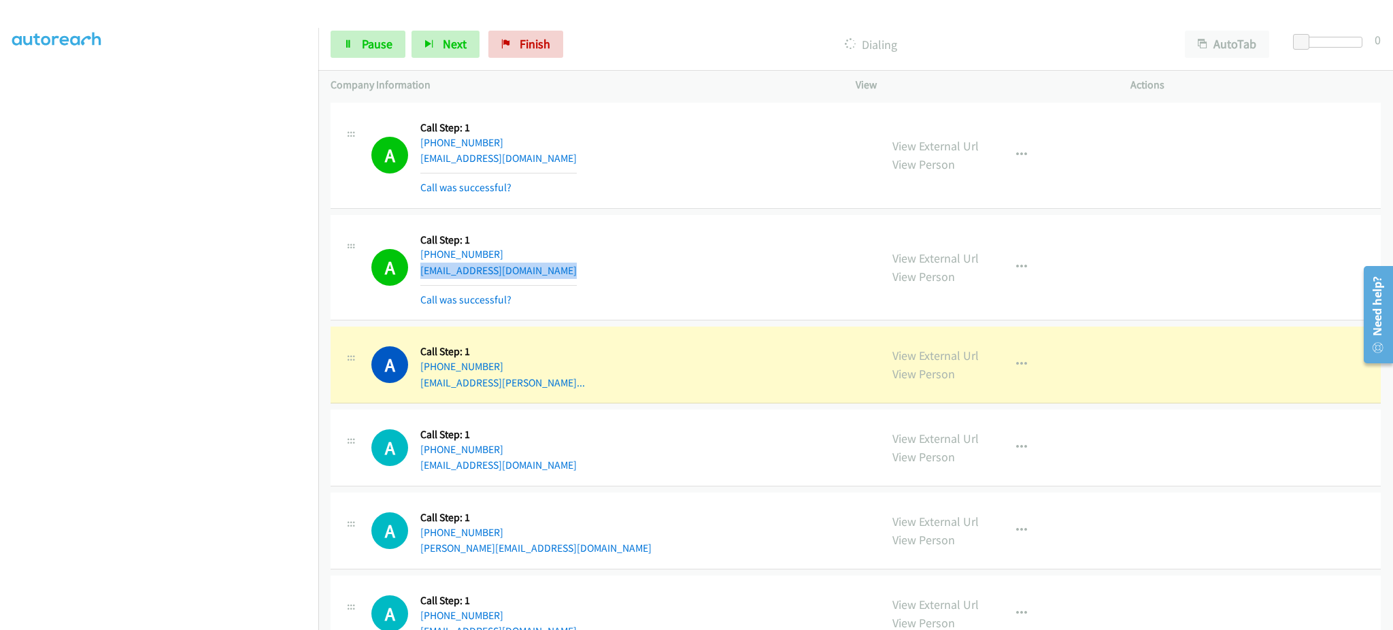
click at [551, 463] on div "A Callback Scheduled Call Step: 1 America/Chicago +1 816-516-7608 t3sisters@msn…" at bounding box center [619, 448] width 496 height 52
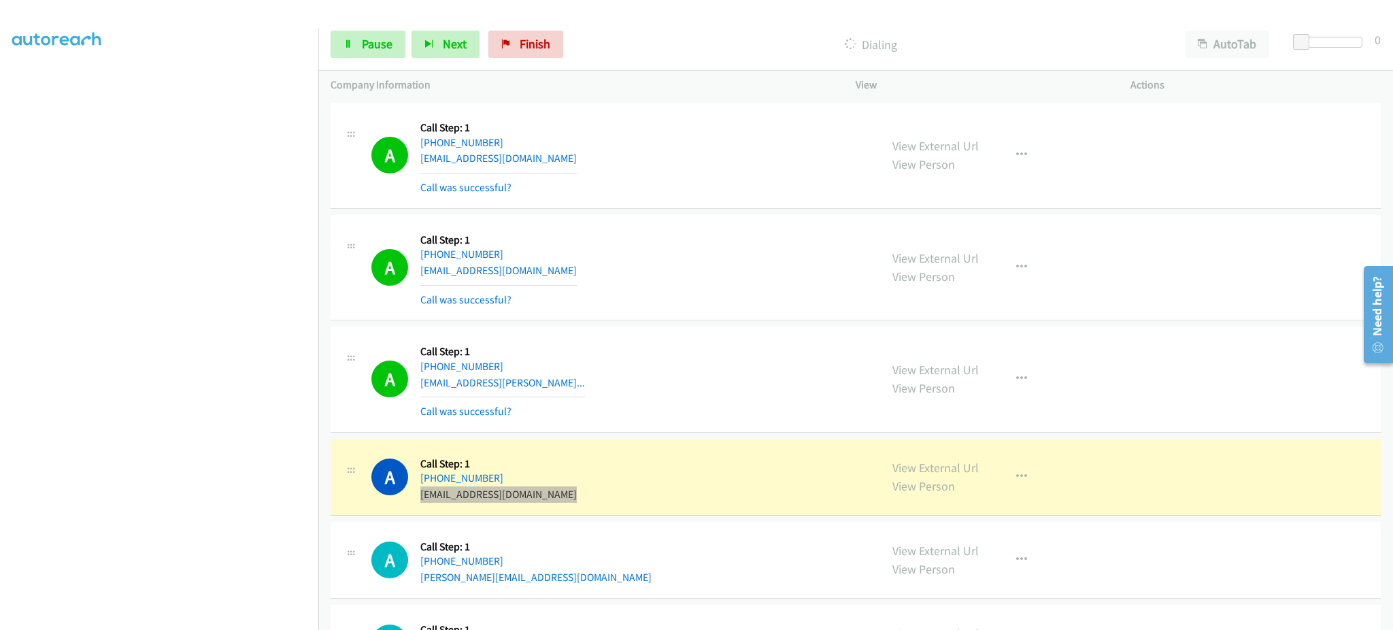
scroll to position [3264, 0]
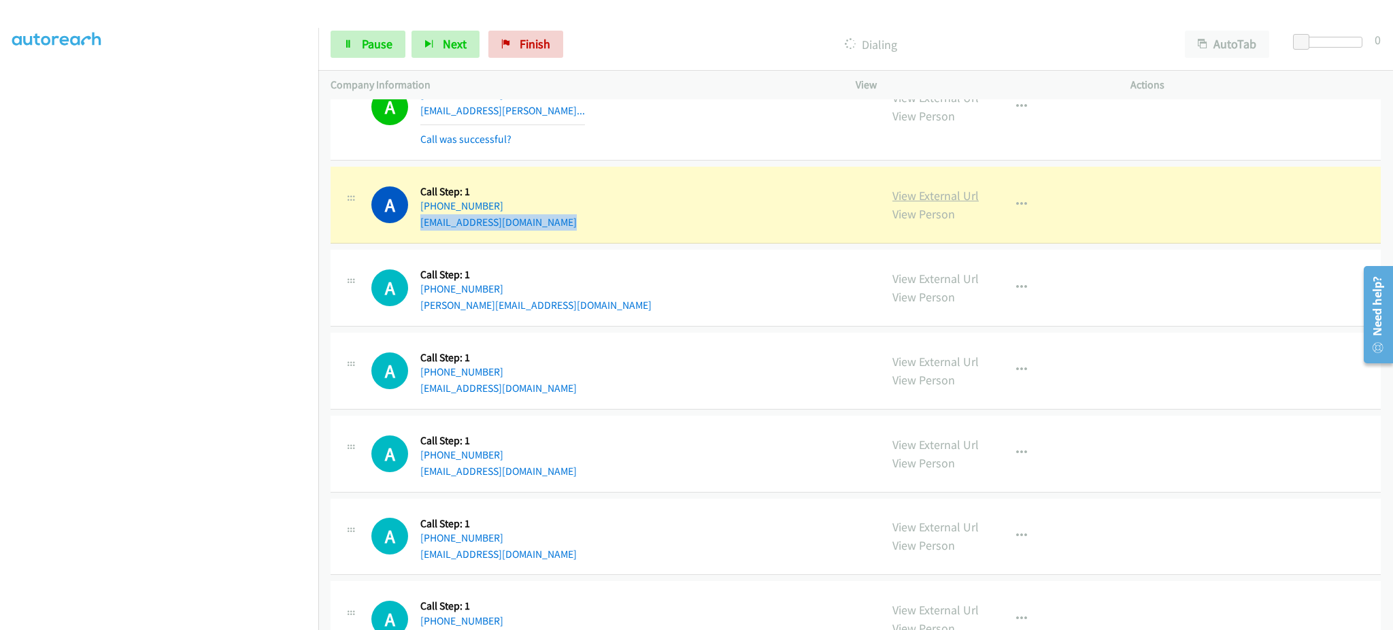
click at [892, 193] on link "View External Url" at bounding box center [935, 196] width 86 height 16
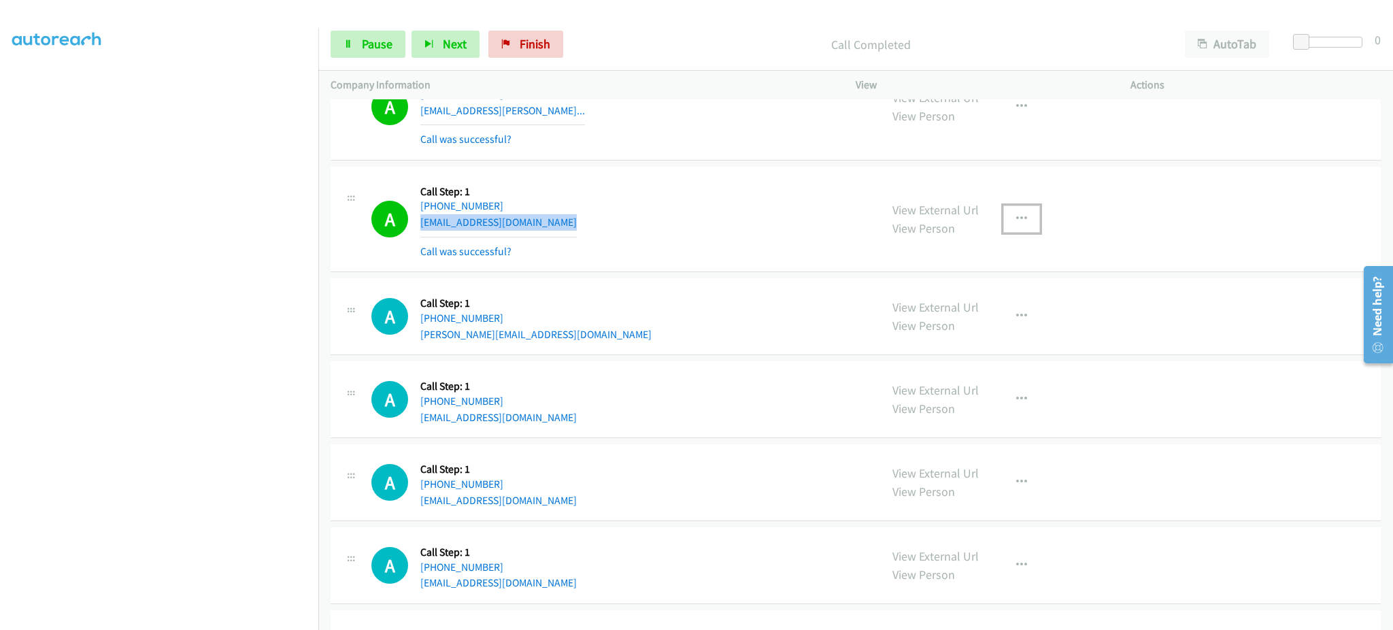
click at [1017, 217] on icon "button" at bounding box center [1021, 219] width 11 height 11
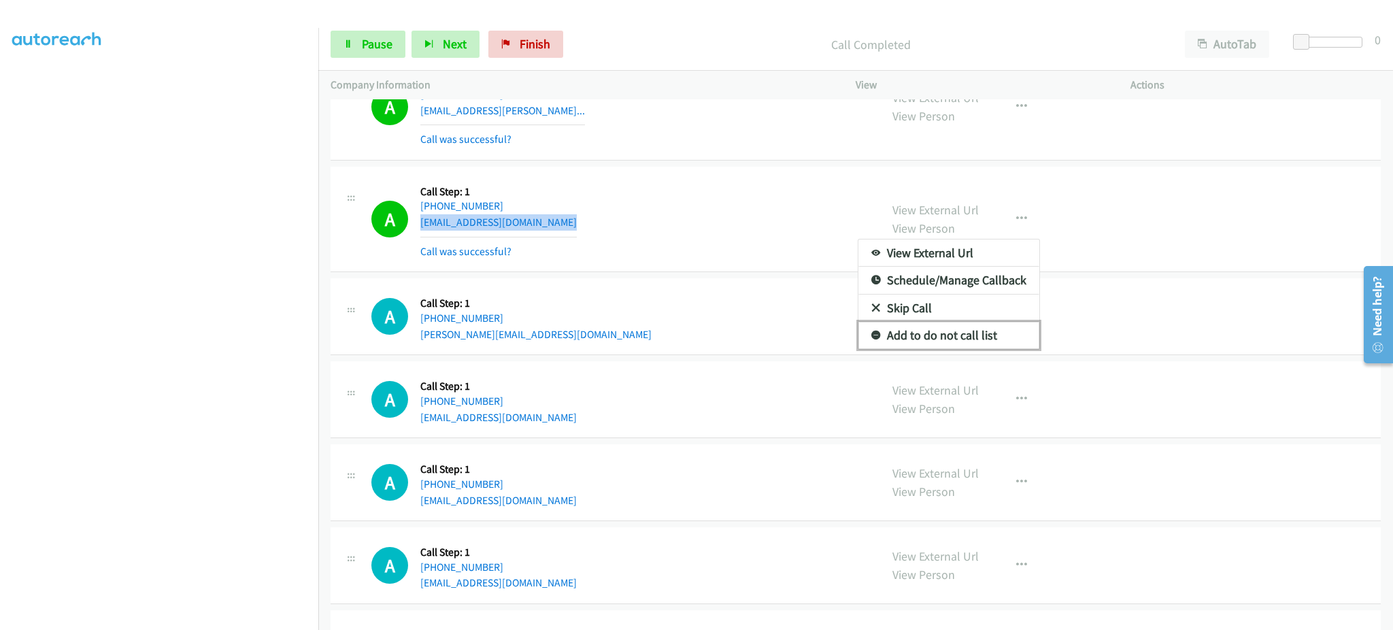
click at [1003, 341] on link "Add to do not call list" at bounding box center [948, 335] width 181 height 27
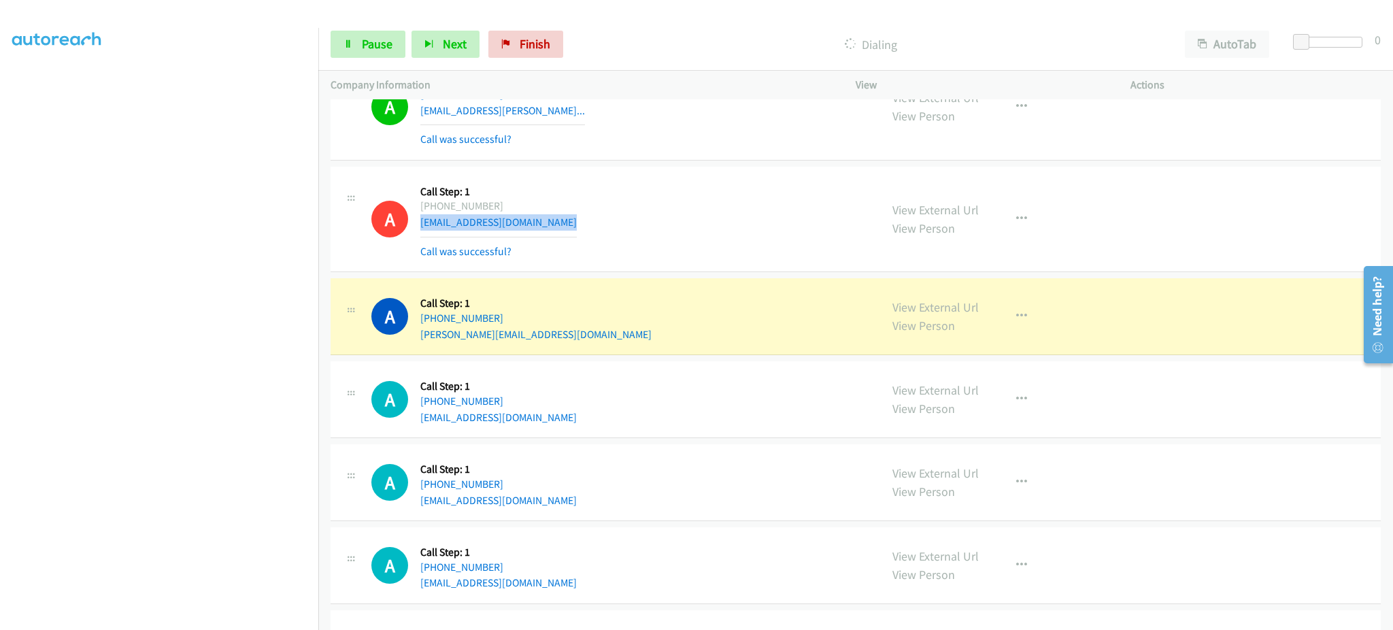
click at [364, 70] on div "Start Calls Pause Next Finish Dialing AutoTab AutoTab 0" at bounding box center [855, 44] width 1074 height 52
drag, startPoint x: 360, startPoint y: 44, endPoint x: 360, endPoint y: 0, distance: 43.5
click at [360, 44] on link "Pause" at bounding box center [367, 44] width 75 height 27
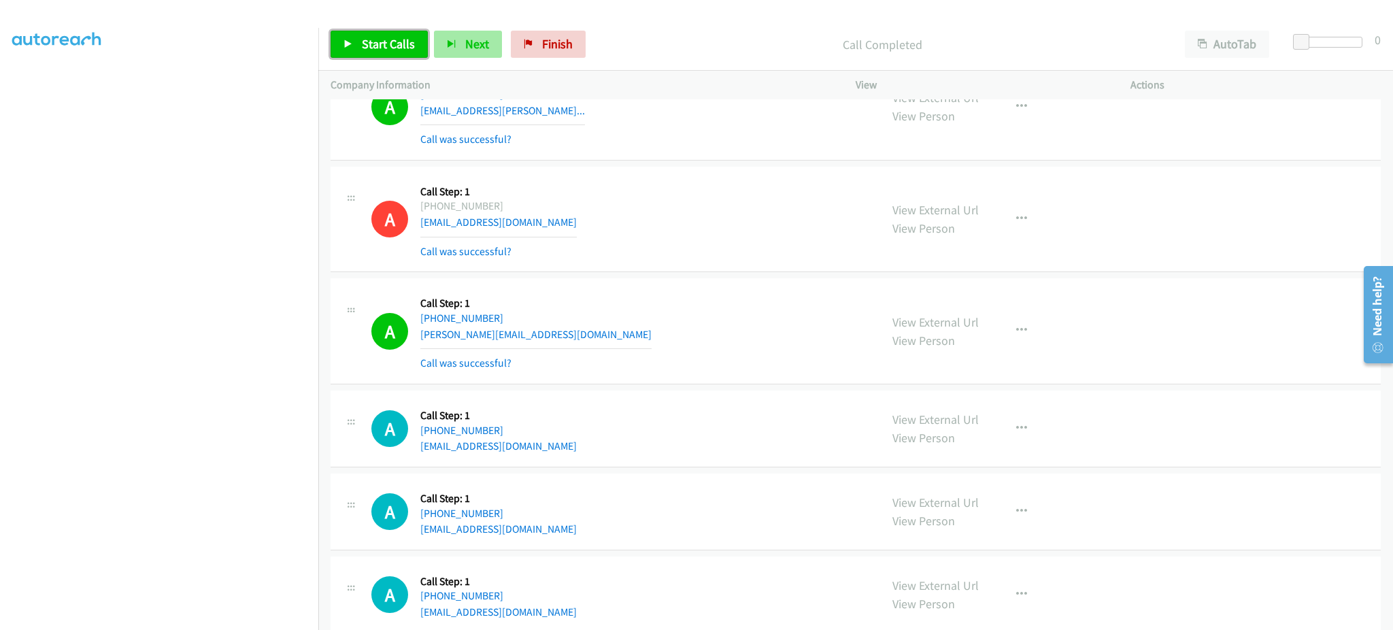
drag, startPoint x: 417, startPoint y: 50, endPoint x: 443, endPoint y: 39, distance: 28.9
click at [417, 50] on link "Start Calls" at bounding box center [378, 44] width 97 height 27
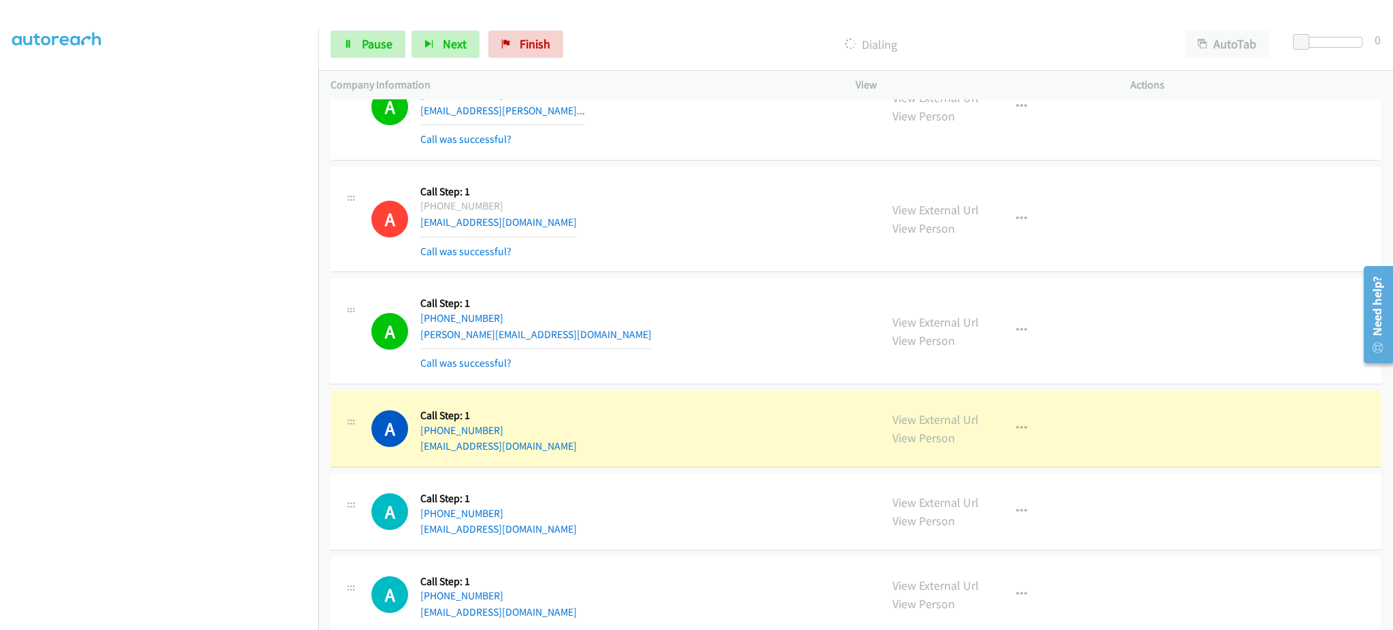
scroll to position [3536, 0]
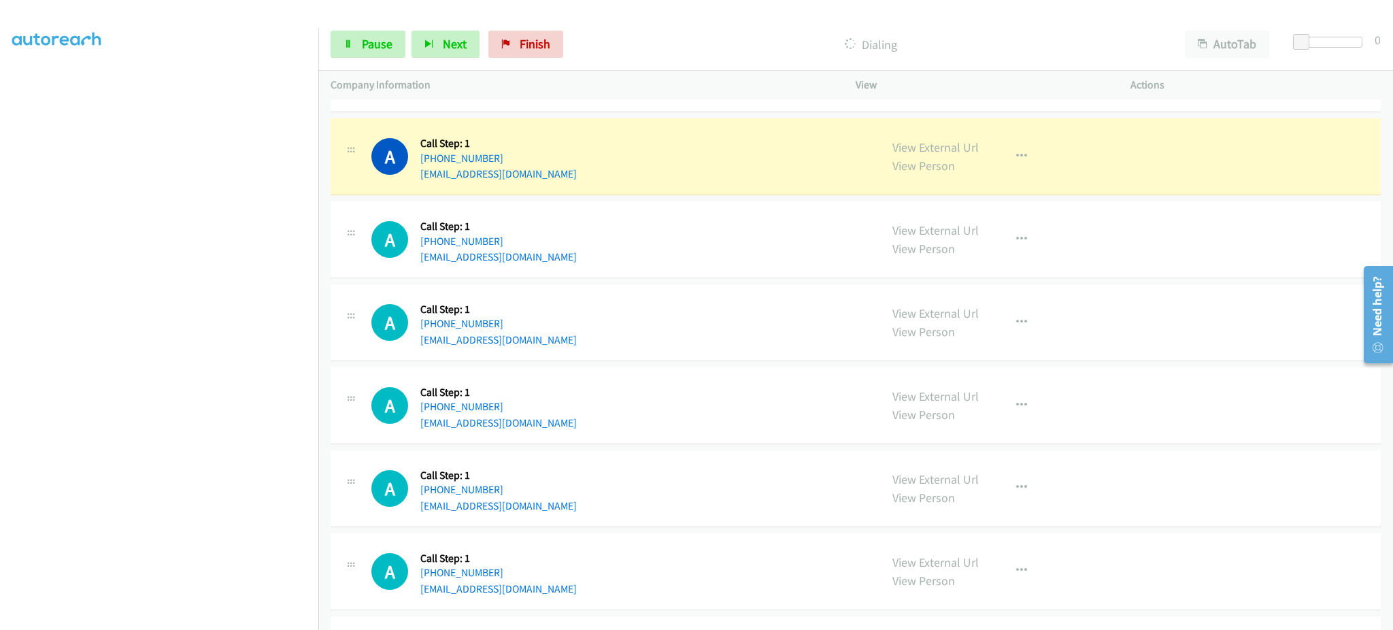
click at [541, 424] on div "A Callback Scheduled Call Step: 1 America/Chicago +1 320-402-4705 24nikov@gmail…" at bounding box center [619, 405] width 496 height 52
click at [514, 175] on div "A Callback Scheduled Call Step: 1 America/New_York +1 404-409-1033 bjtide@gmail…" at bounding box center [619, 157] width 496 height 52
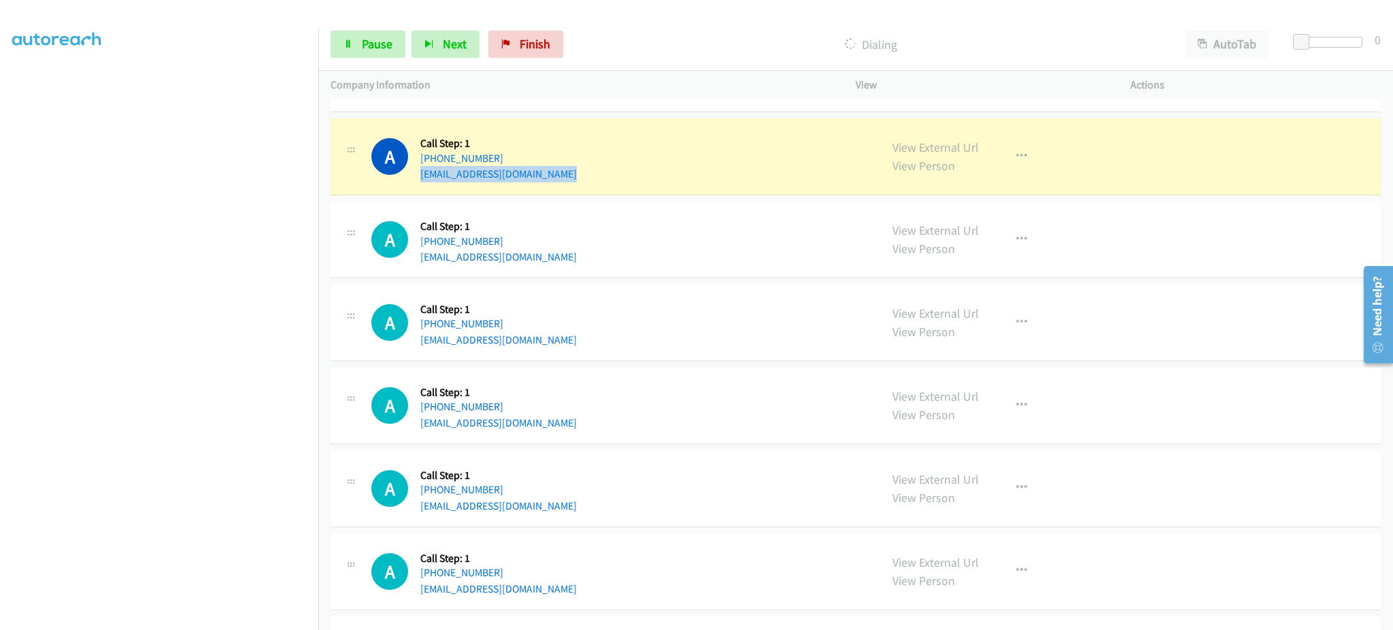
drag, startPoint x: 514, startPoint y: 175, endPoint x: 526, endPoint y: 173, distance: 11.7
click at [515, 175] on div "A Callback Scheduled Call Step: 1 America/New_York +1 404-409-1033 bjtide@gmail…" at bounding box center [619, 157] width 496 height 52
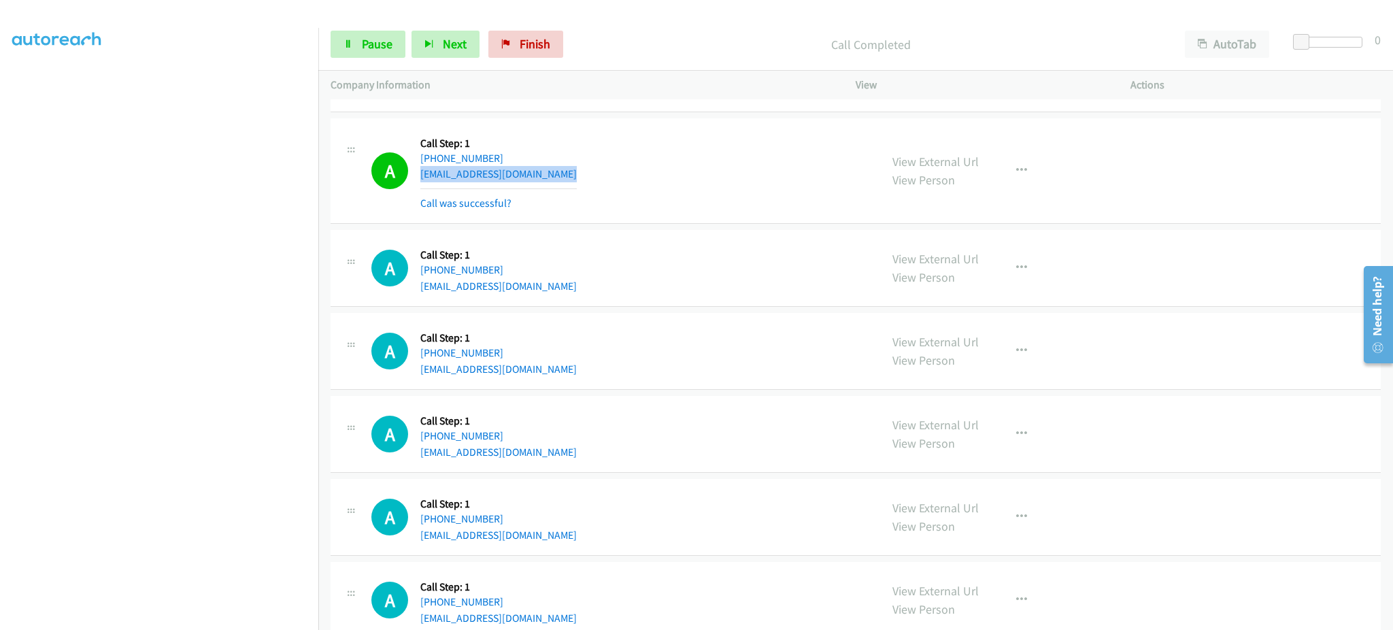
click at [536, 182] on div "A Callback Scheduled Call Step: 1 America/New_York +1 404-409-1033 bjtide@gmail…" at bounding box center [619, 171] width 496 height 81
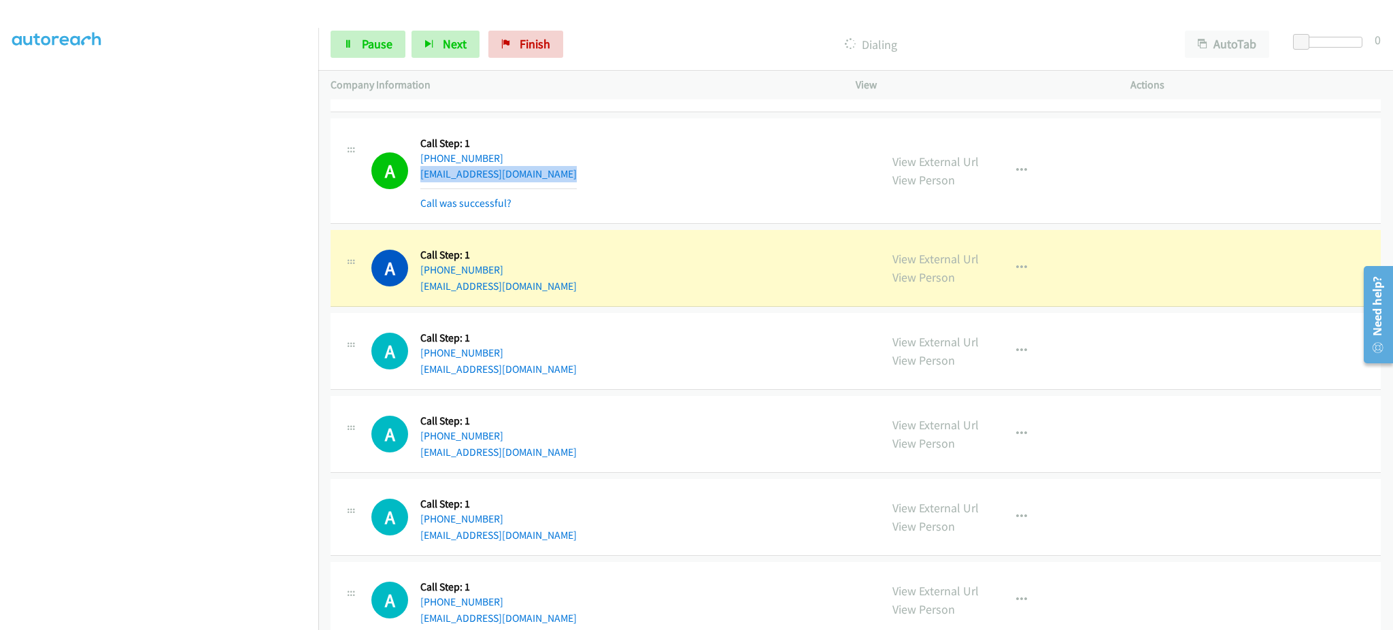
click at [386, 62] on div "Start Calls Pause Next Finish Dialing AutoTab AutoTab 0" at bounding box center [855, 44] width 1074 height 52
click at [378, 52] on link "Pause" at bounding box center [367, 44] width 75 height 27
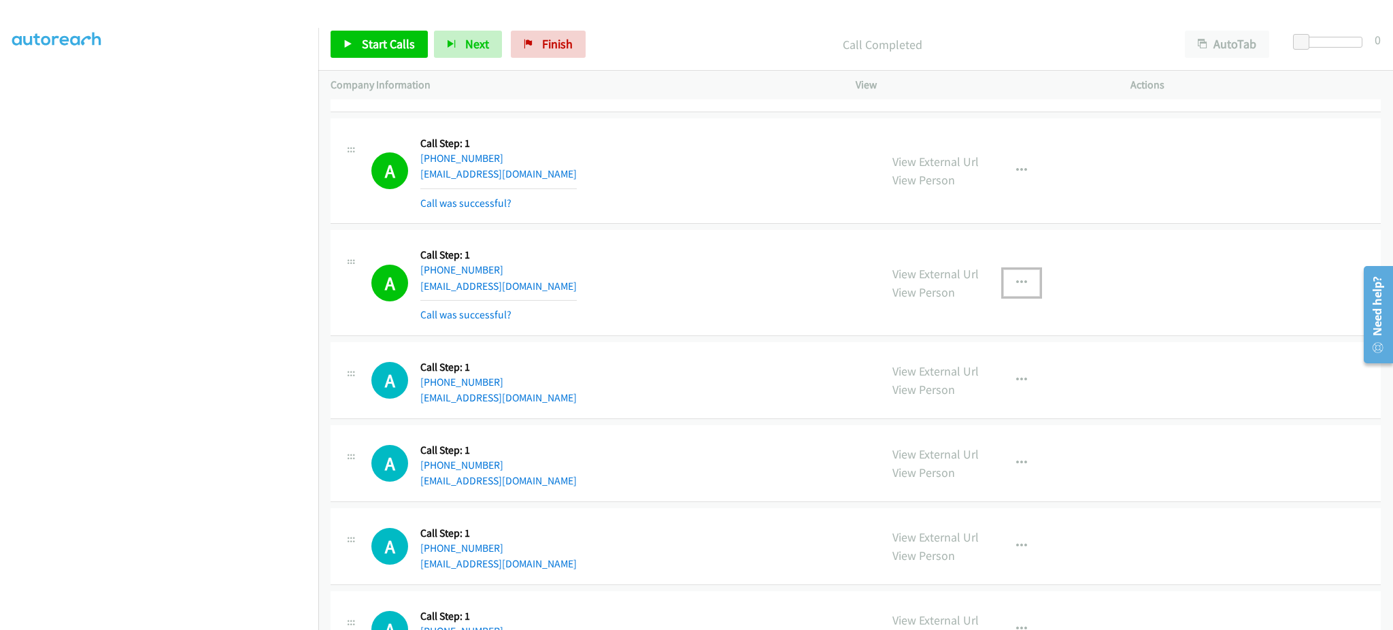
click at [1012, 290] on button "button" at bounding box center [1021, 282] width 37 height 27
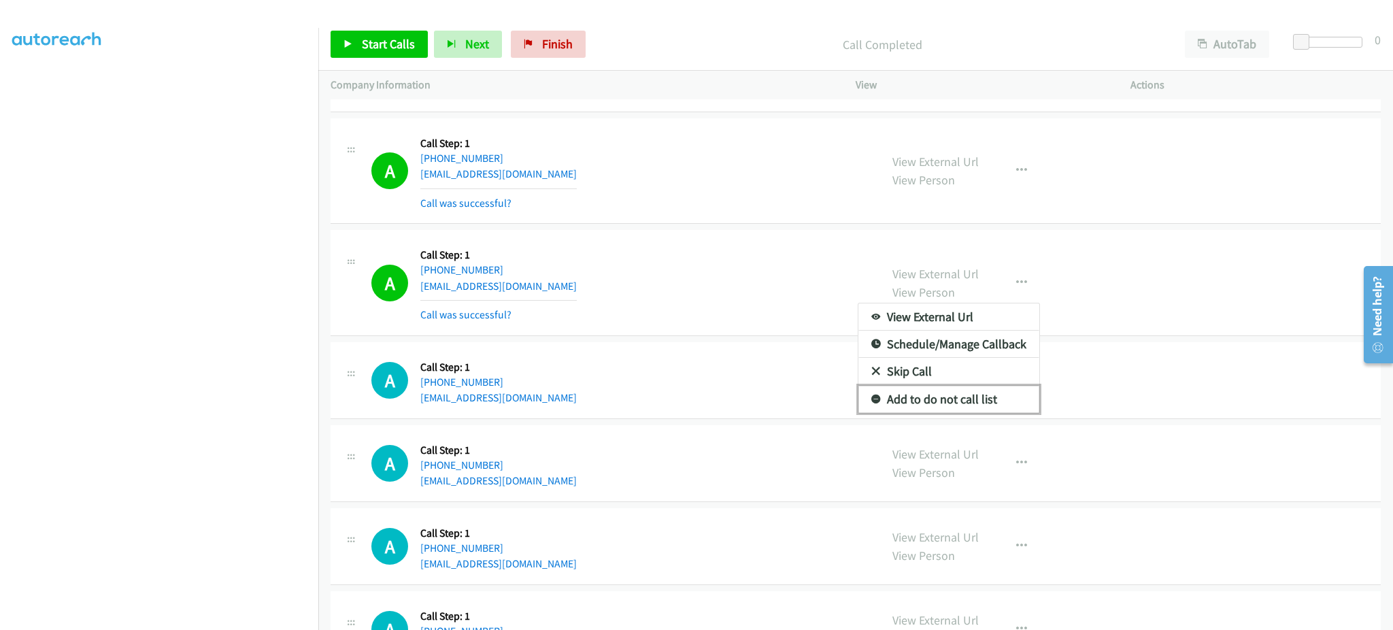
click at [981, 409] on link "Add to do not call list" at bounding box center [948, 399] width 181 height 27
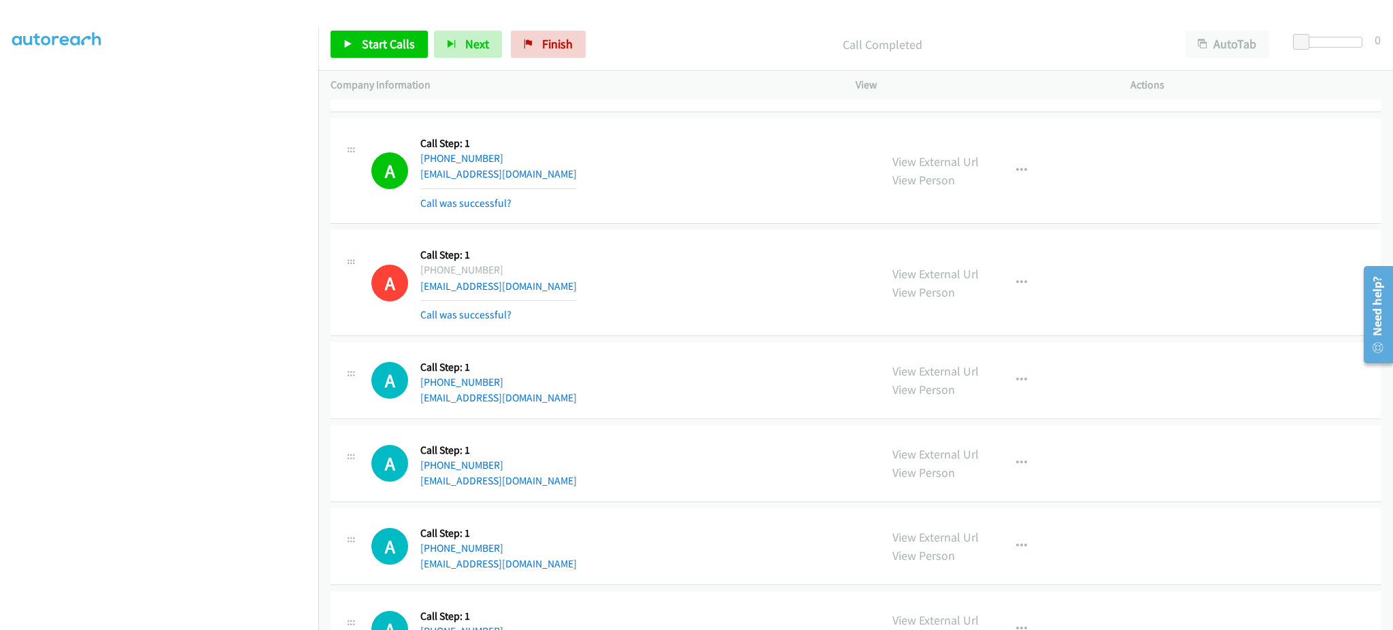
scroll to position [1546, 0]
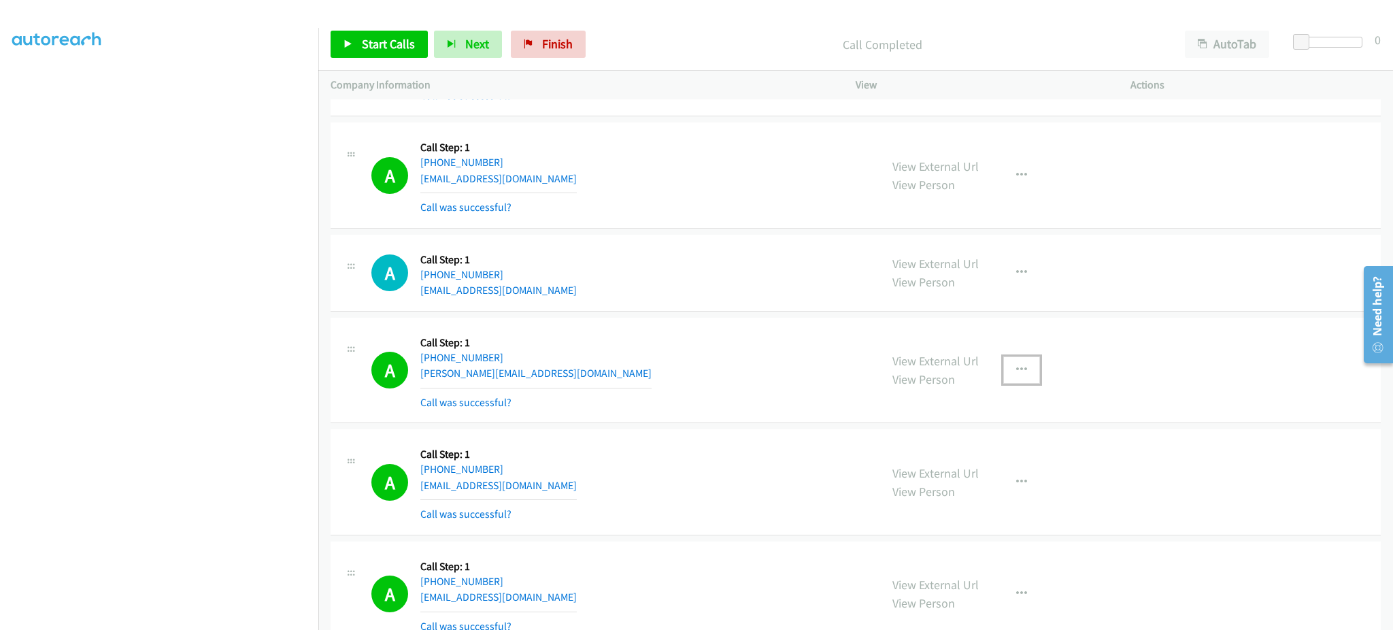
click at [1005, 365] on button "button" at bounding box center [1021, 369] width 37 height 27
click at [982, 488] on link "Add to do not call list" at bounding box center [948, 486] width 181 height 27
click at [411, 44] on span "Start Calls" at bounding box center [388, 44] width 53 height 16
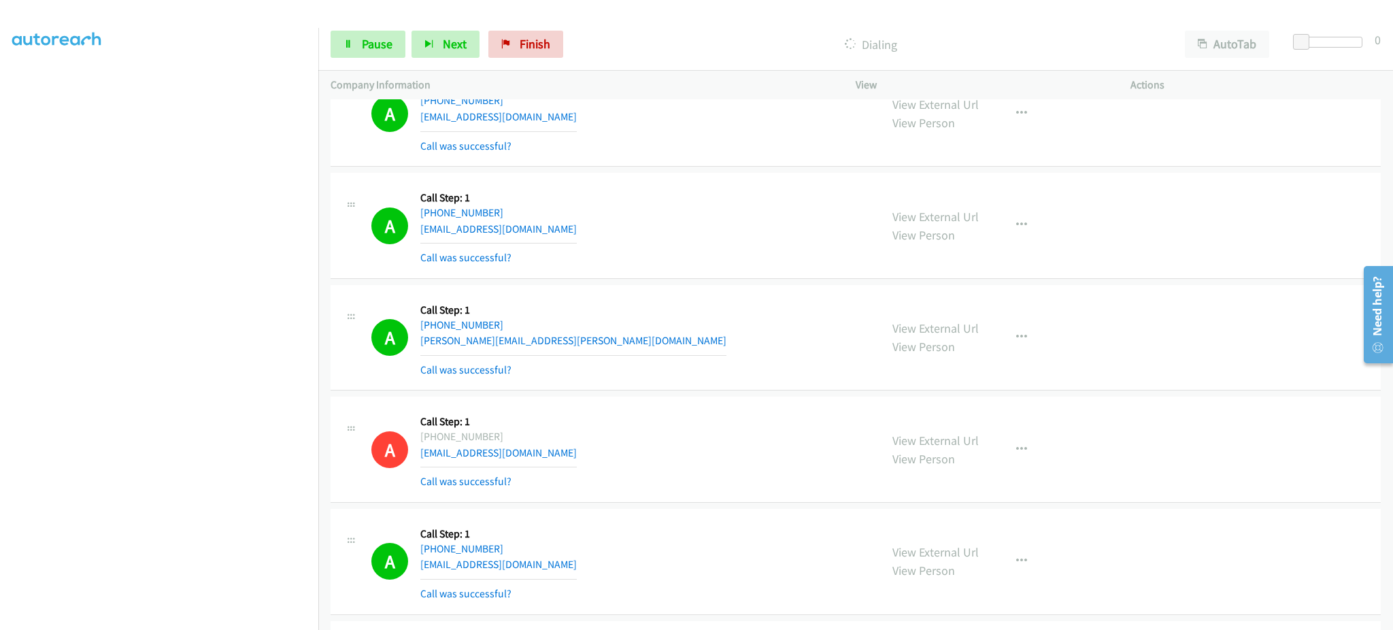
scroll to position [456, 0]
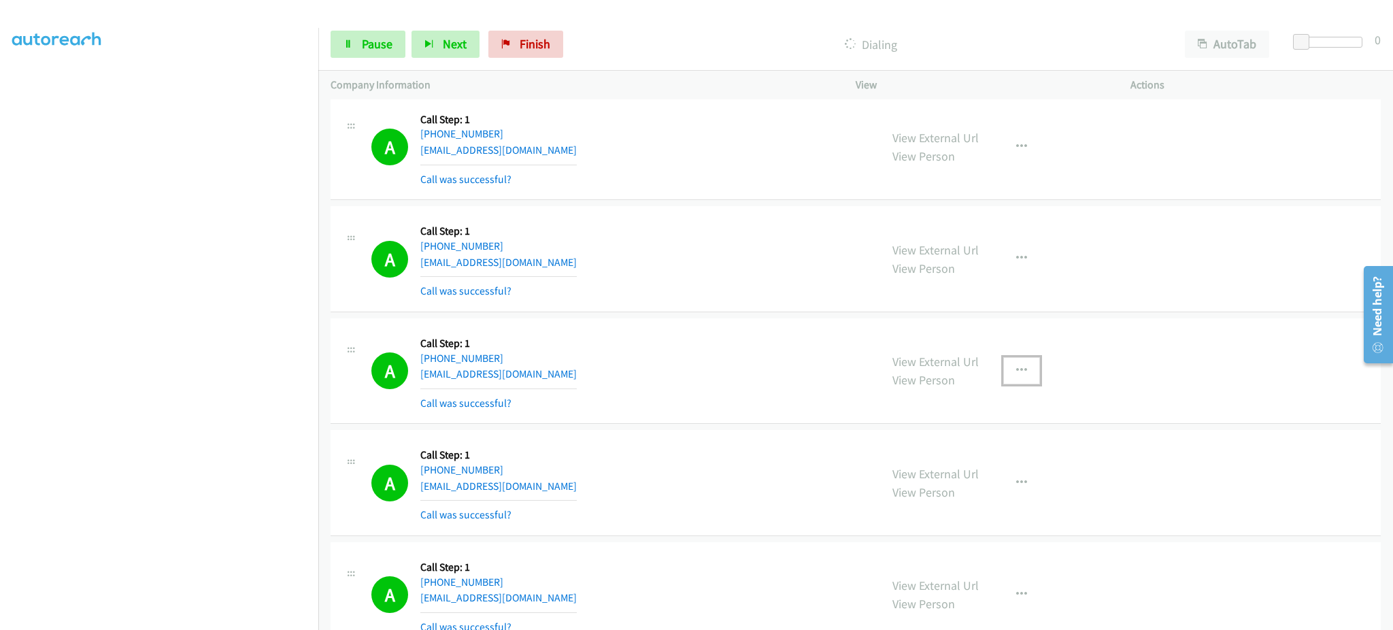
click at [1017, 366] on icon "button" at bounding box center [1021, 370] width 11 height 11
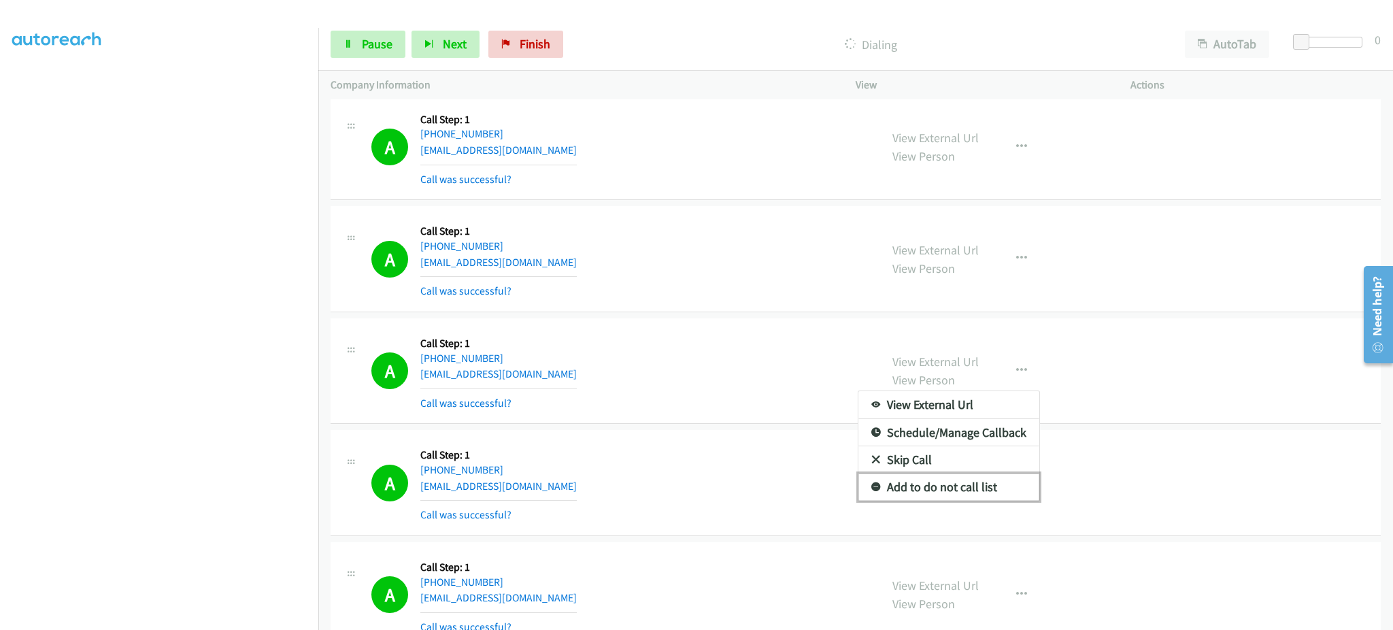
click at [977, 479] on link "Add to do not call list" at bounding box center [948, 486] width 181 height 27
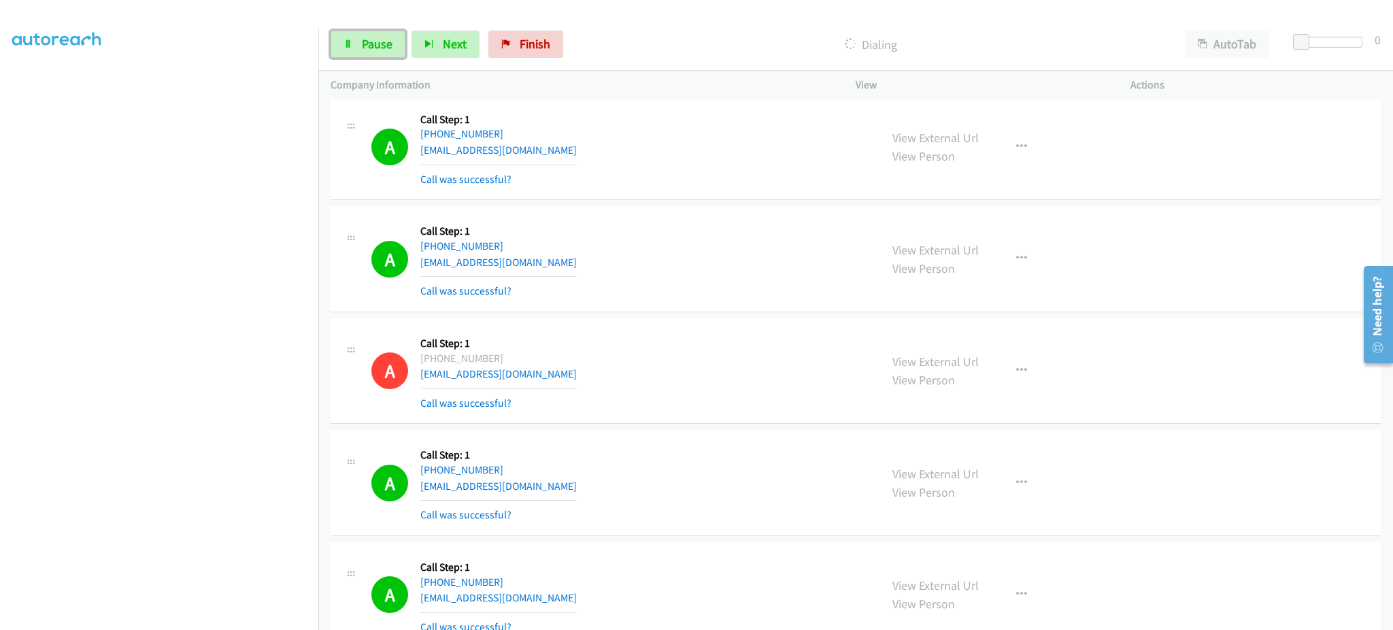
click at [368, 43] on span "Pause" at bounding box center [377, 44] width 31 height 16
click at [405, 45] on span "Start Calls" at bounding box center [388, 44] width 53 height 16
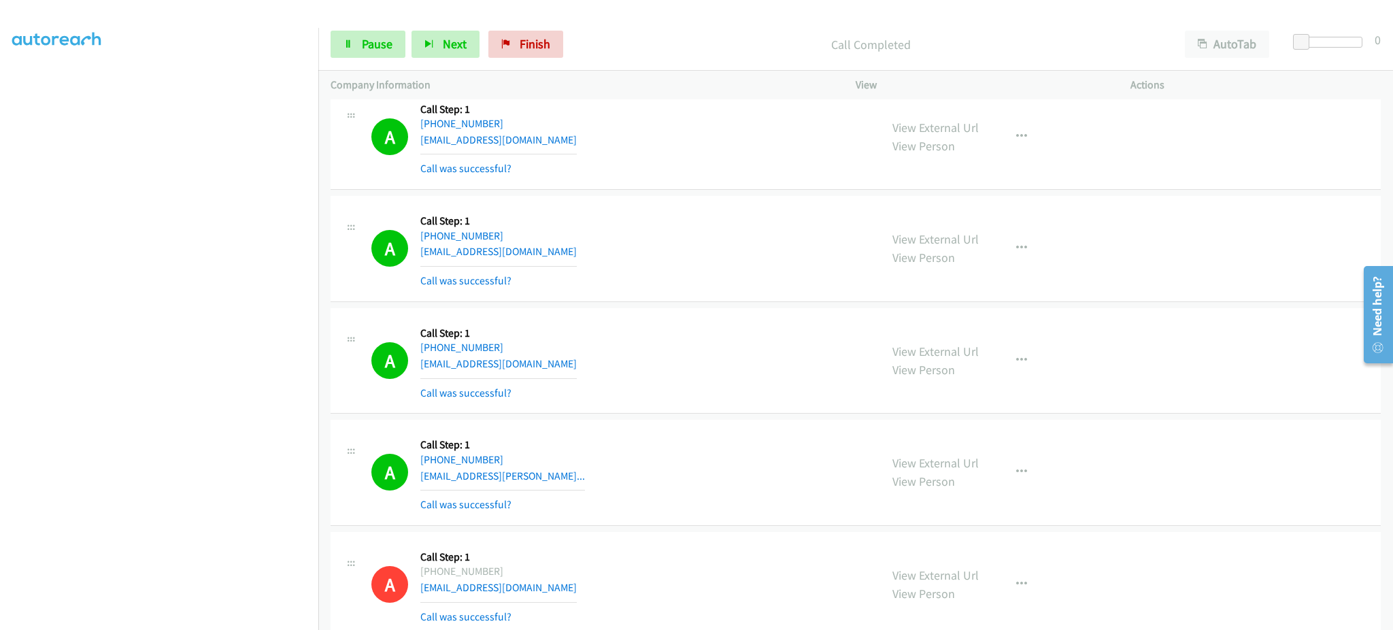
scroll to position [2903, 0]
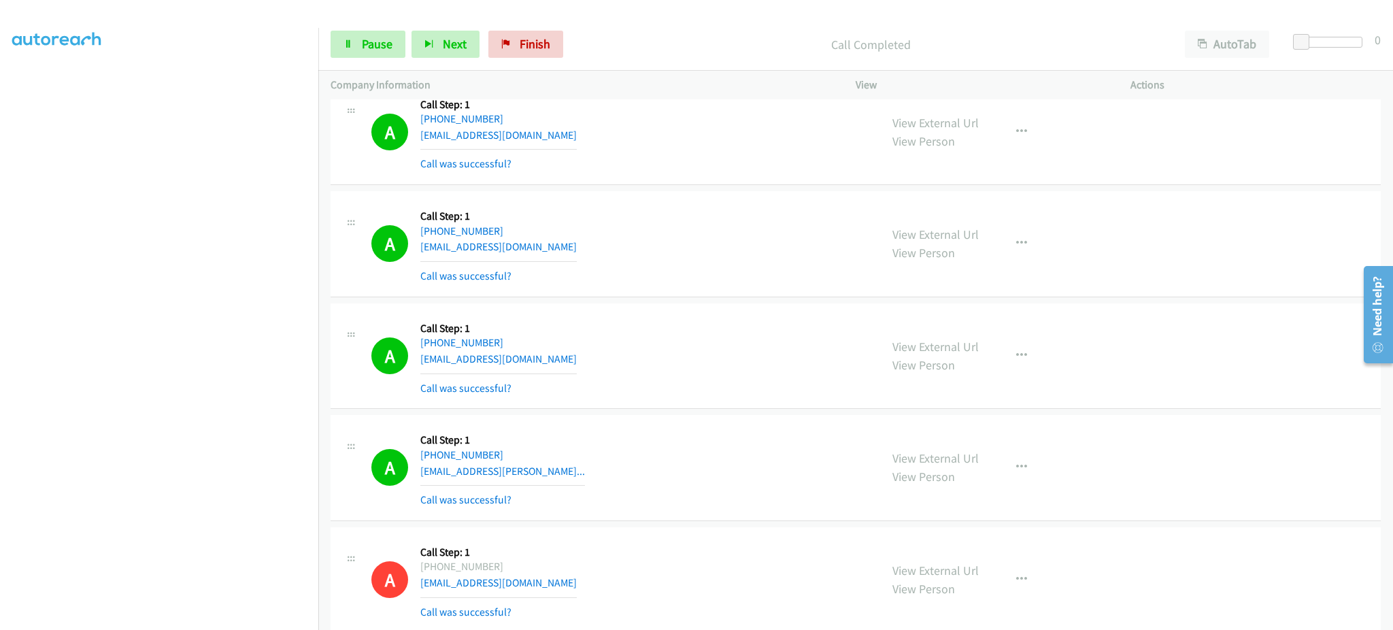
click at [559, 251] on div "A Callback Scheduled Call Step: 1 America/New_York +1 267-403-1517 markschaal@g…" at bounding box center [619, 243] width 496 height 81
click at [560, 250] on div "A Callback Scheduled Call Step: 1 America/New_York +1 267-403-1517 markschaal@g…" at bounding box center [619, 243] width 496 height 81
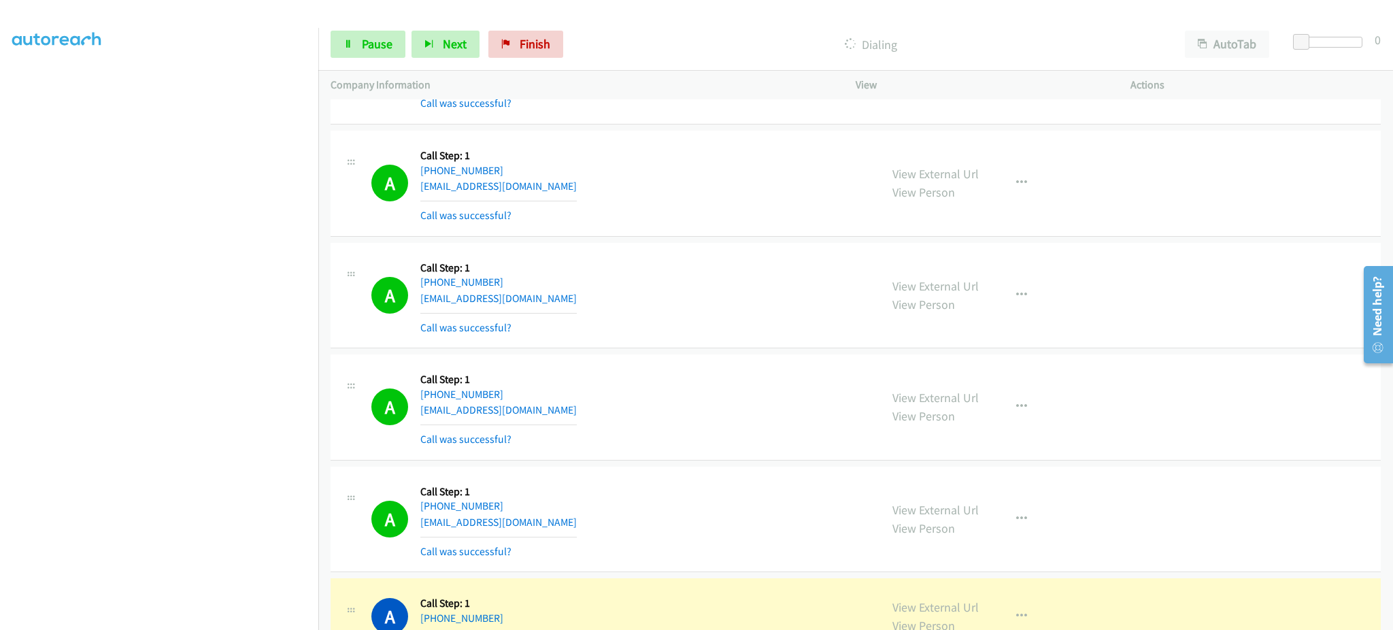
scroll to position [3751, 0]
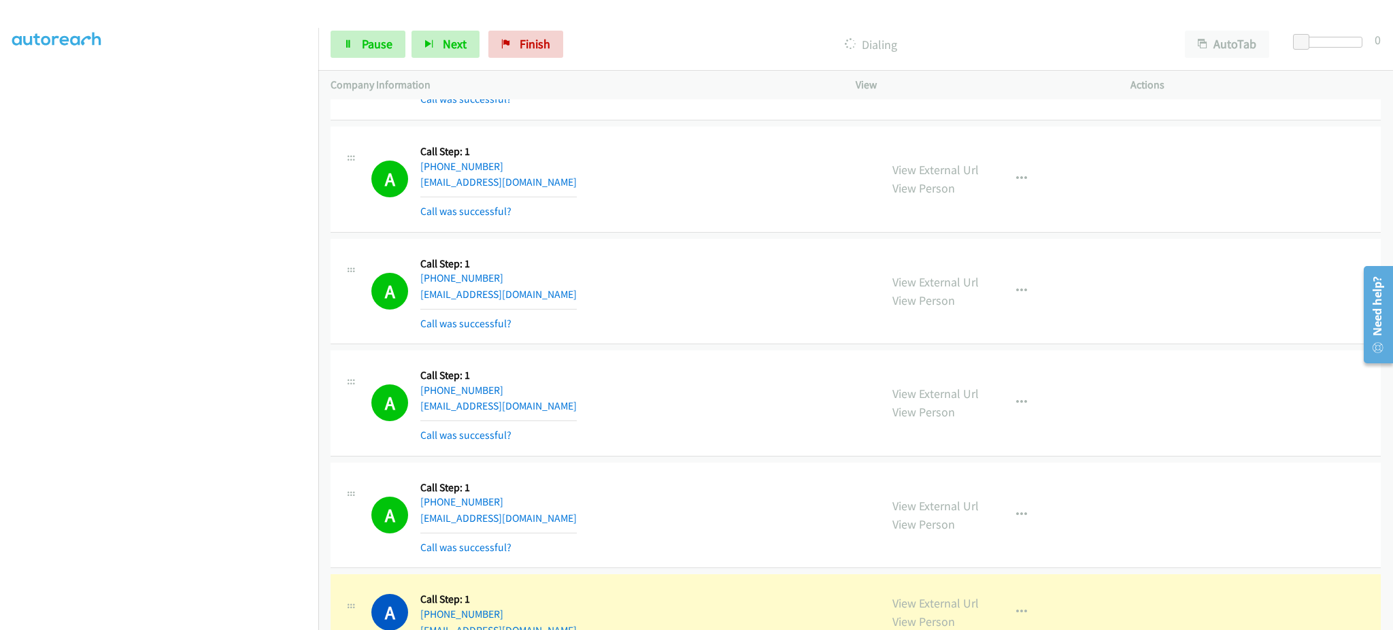
click at [568, 409] on div "A Callback Scheduled Call Step: 1 America/New_York +1 305-490-3554 juan_pablo82…" at bounding box center [619, 402] width 496 height 81
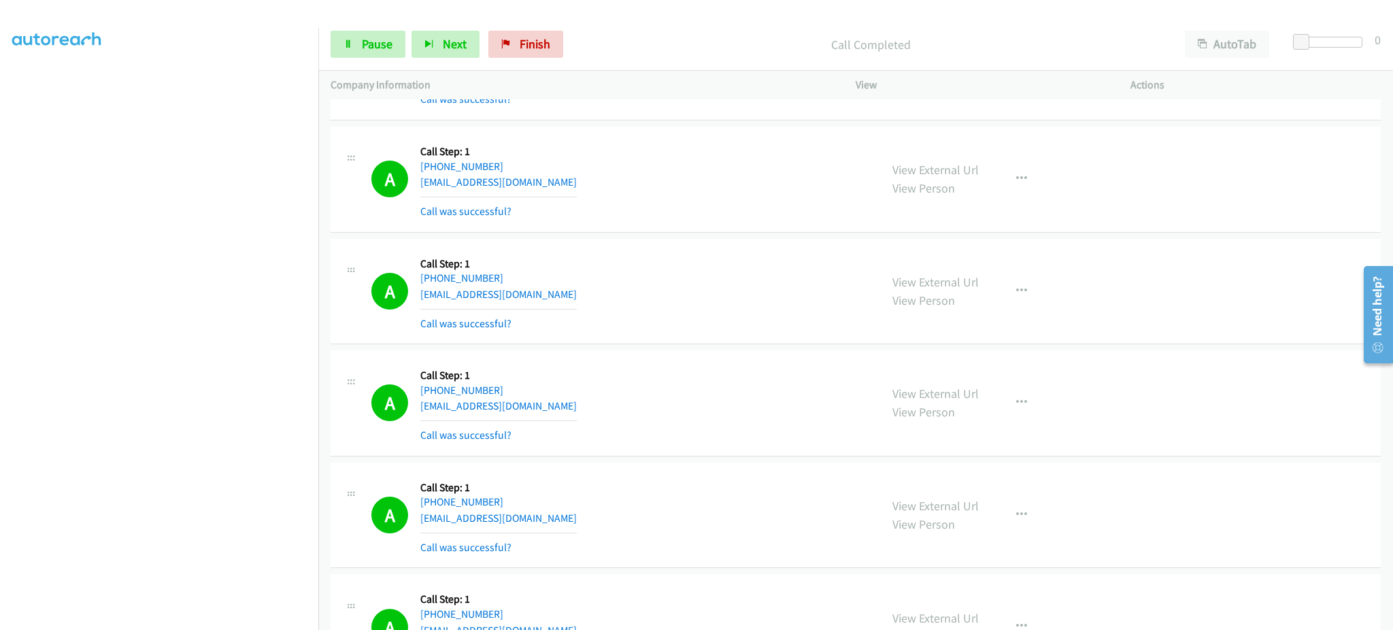
click at [577, 396] on div "A Callback Scheduled Call Step: 1 America/New_York +1 305-490-3554 juan_pablo82…" at bounding box center [619, 402] width 496 height 81
click at [572, 407] on div "A Callback Scheduled Call Step: 1 America/New_York +1 305-490-3554 juan_pablo82…" at bounding box center [619, 402] width 496 height 81
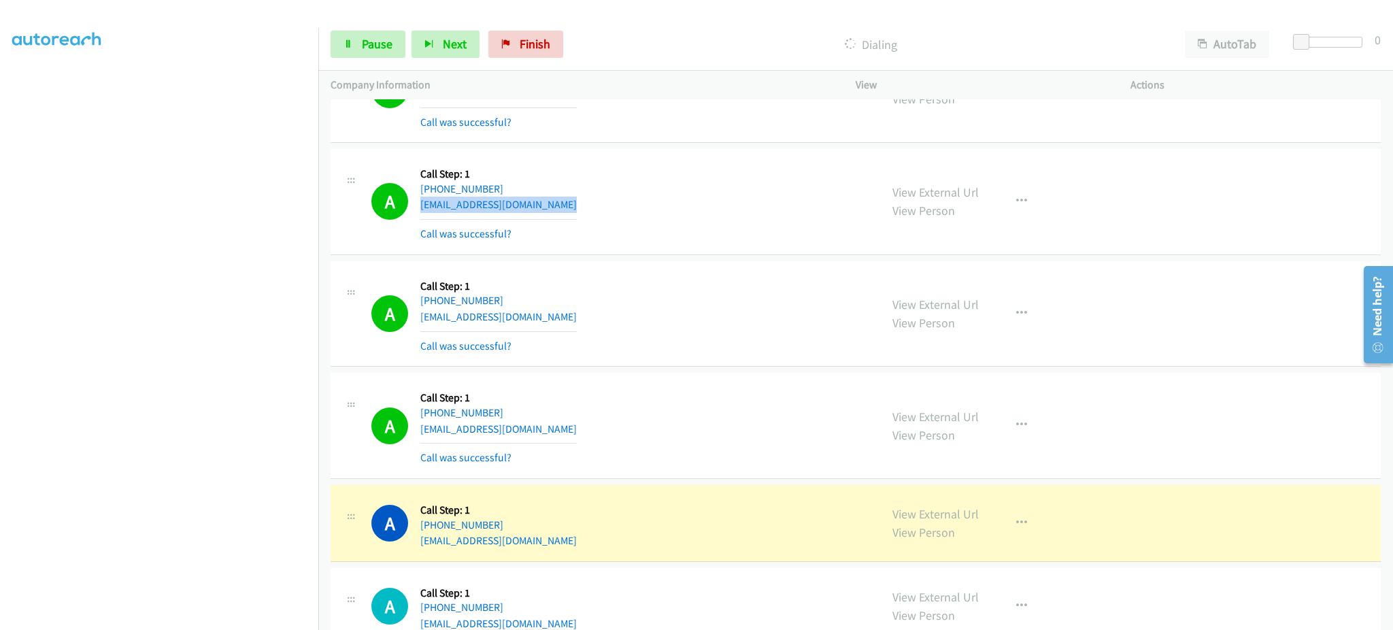
scroll to position [4023, 0]
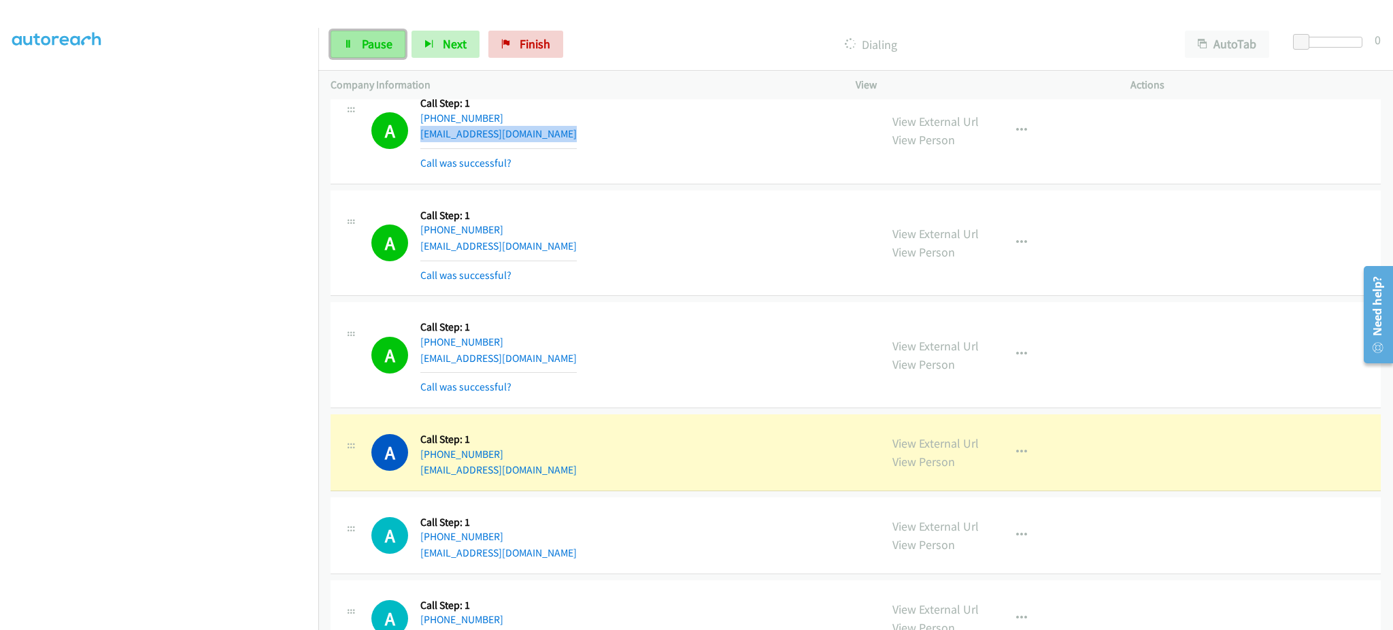
click at [390, 46] on span "Pause" at bounding box center [377, 44] width 31 height 16
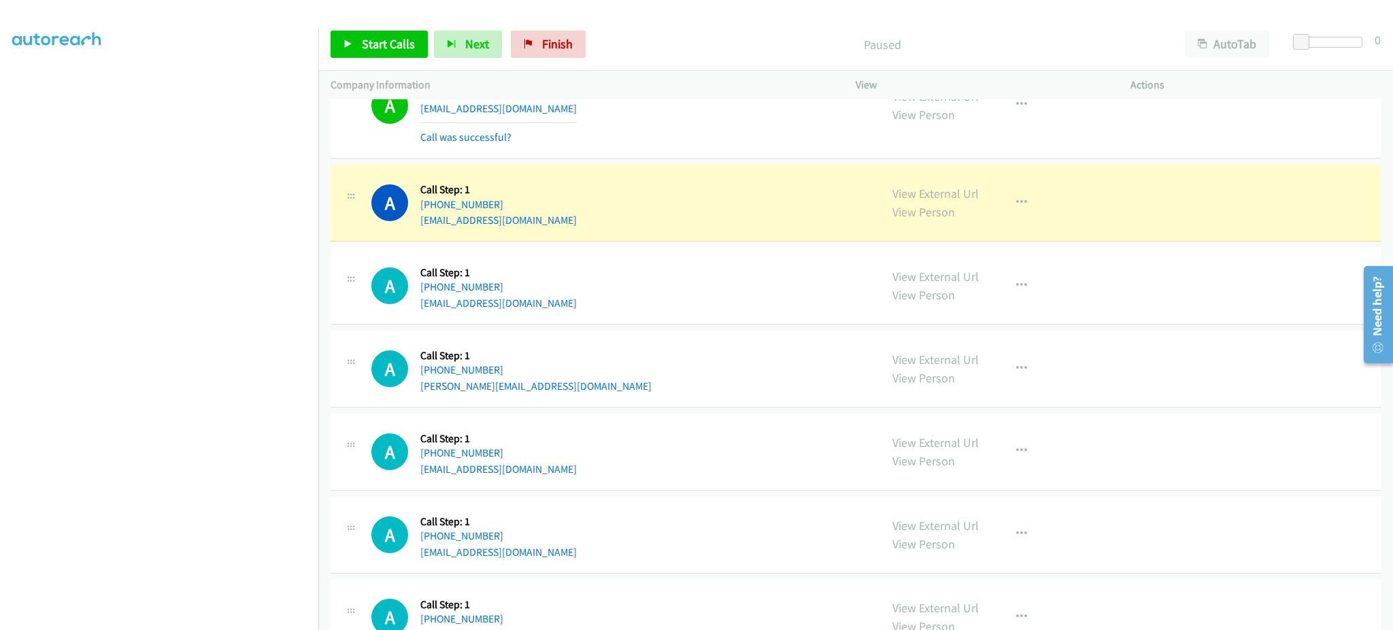
scroll to position [4295, 0]
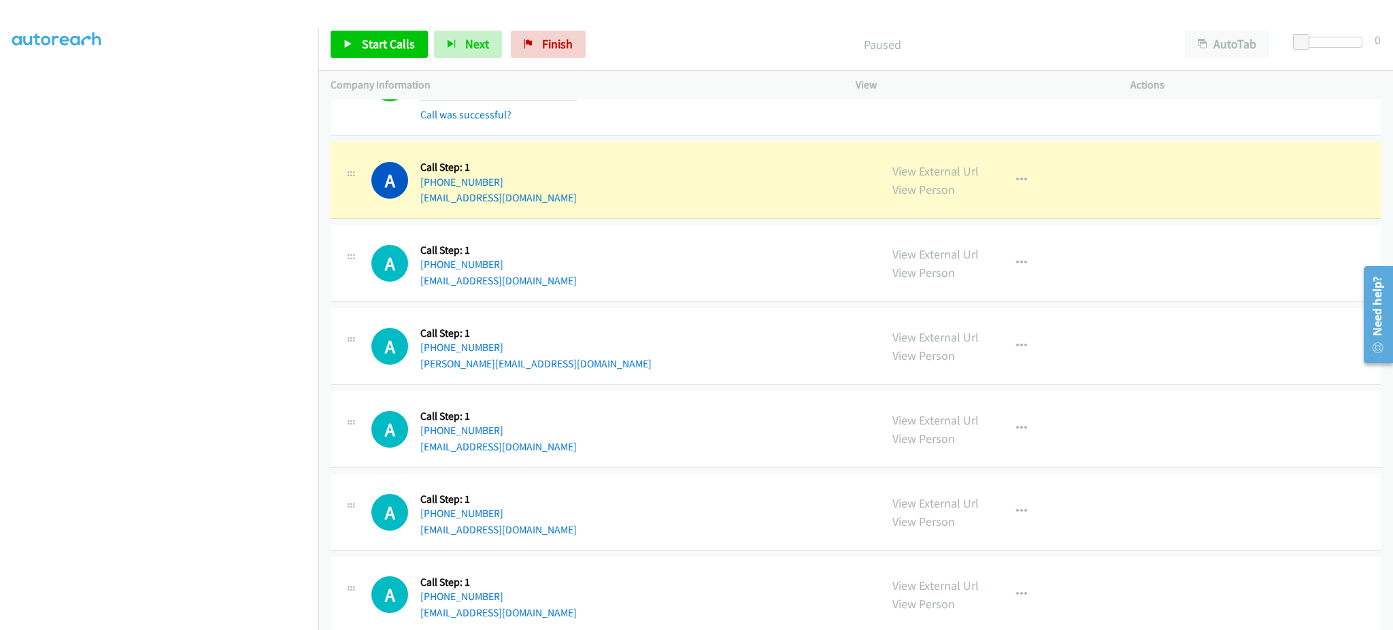
click at [986, 173] on div "View External Url View Person View External Url Email Schedule/Manage Callback …" at bounding box center [1023, 180] width 287 height 52
click at [1007, 177] on button "button" at bounding box center [1021, 180] width 37 height 27
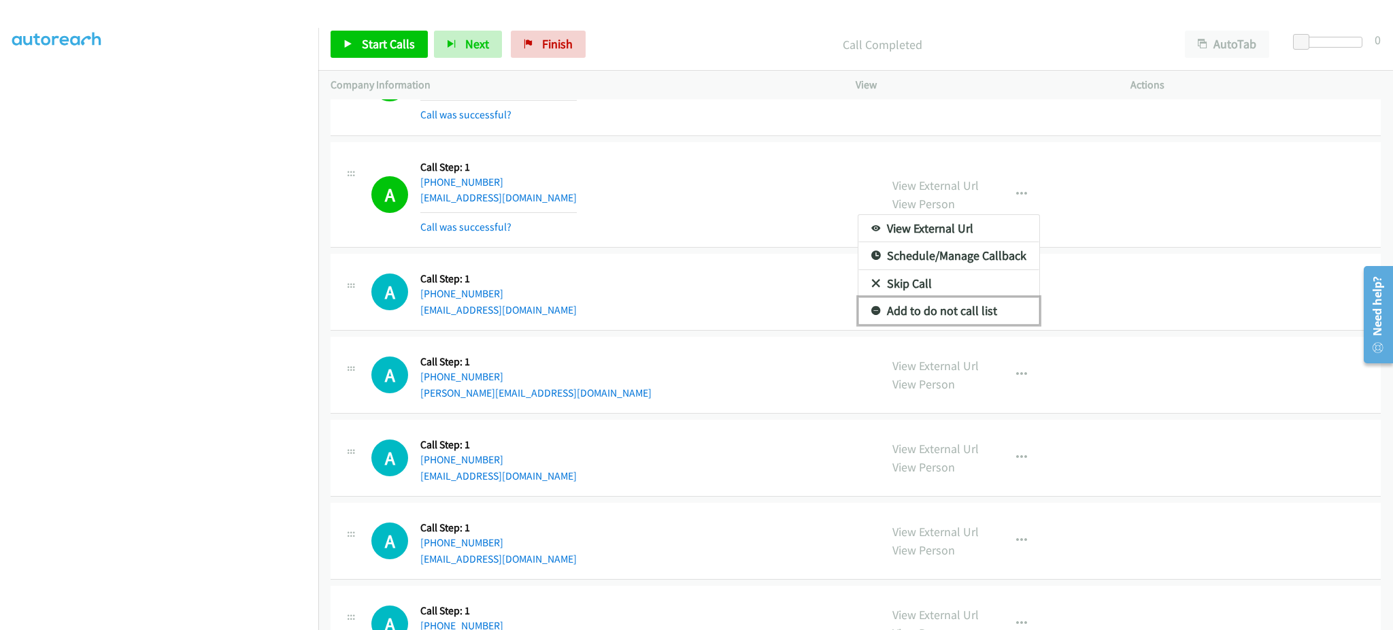
click at [967, 313] on link "Add to do not call list" at bounding box center [948, 310] width 181 height 27
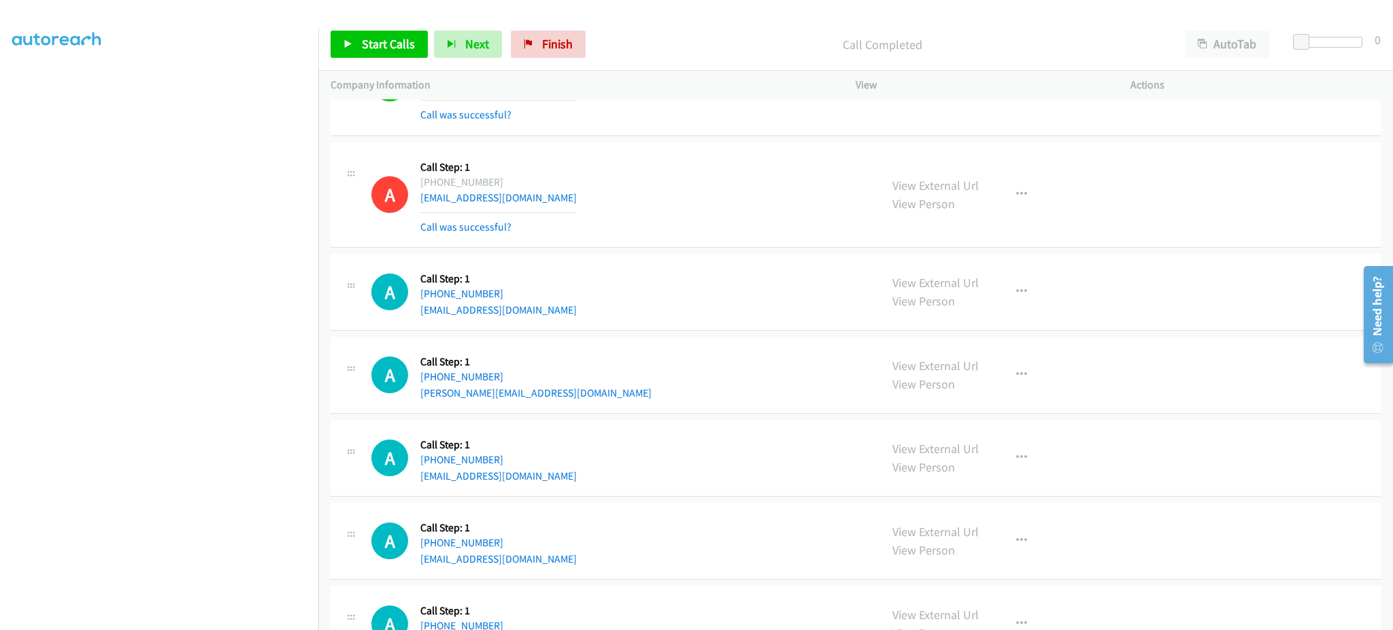
click at [560, 205] on div "A Callback Scheduled Call Step: 1 America/New_York +1 631-572-2696 condrillh@gm…" at bounding box center [619, 194] width 496 height 81
click at [568, 475] on div "A Callback Scheduled Call Step: 1 America/New_York +1 313-715-9274 wadamofsky@a…" at bounding box center [619, 458] width 496 height 52
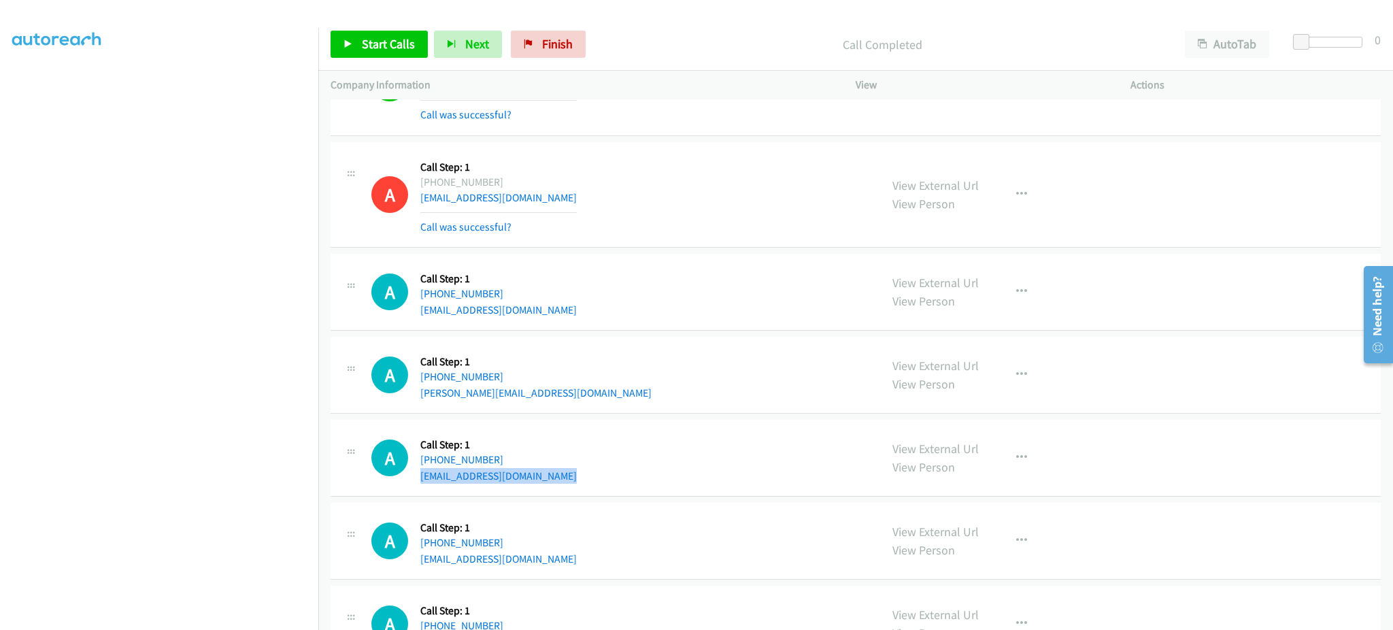
click at [568, 475] on div "A Callback Scheduled Call Step: 1 America/New_York +1 313-715-9274 wadamofsky@a…" at bounding box center [619, 458] width 496 height 52
click at [410, 28] on div "Start Calls Pause Next Finish Call Completed AutoTab AutoTab 0" at bounding box center [855, 44] width 1074 height 52
click at [408, 39] on span "Start Calls" at bounding box center [388, 44] width 53 height 16
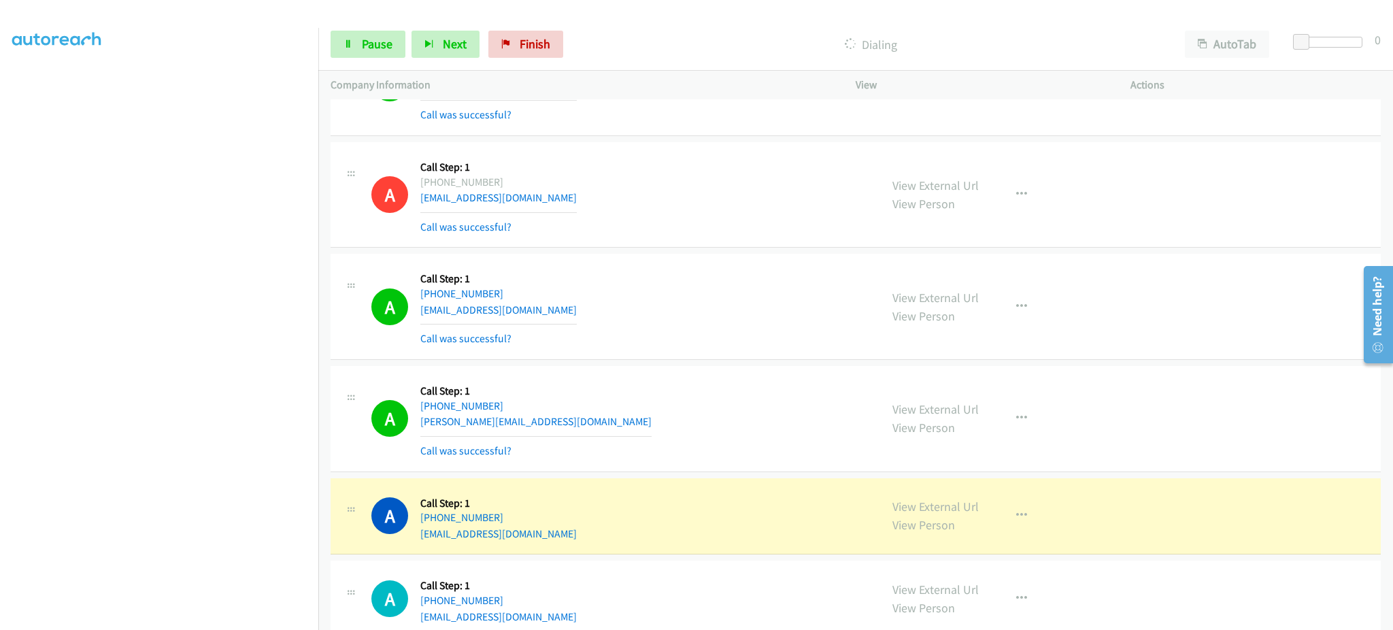
click at [541, 432] on div "A Callback Scheduled Call Step: 1 America/New_York +1 732-320-7810 mike@vitiell…" at bounding box center [619, 418] width 496 height 81
click at [549, 316] on div "A Callback Scheduled Call Step: 1 America/New_York +1 502-741-2527 taseymour@ic…" at bounding box center [619, 306] width 496 height 81
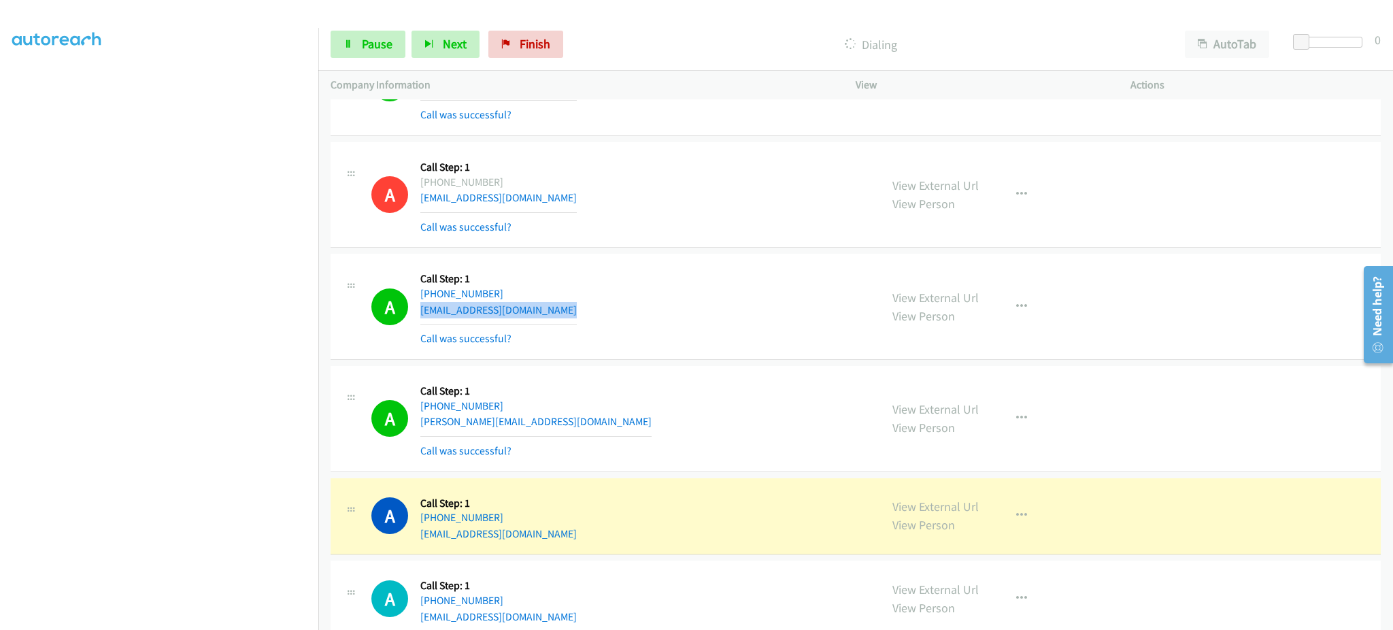
click at [549, 316] on div "A Callback Scheduled Call Step: 1 America/New_York +1 502-741-2527 taseymour@ic…" at bounding box center [619, 306] width 496 height 81
click at [542, 529] on div "A Callback Scheduled Call Step: 1 America/New_York +1 313-715-9274 wadamofsky@a…" at bounding box center [619, 516] width 496 height 52
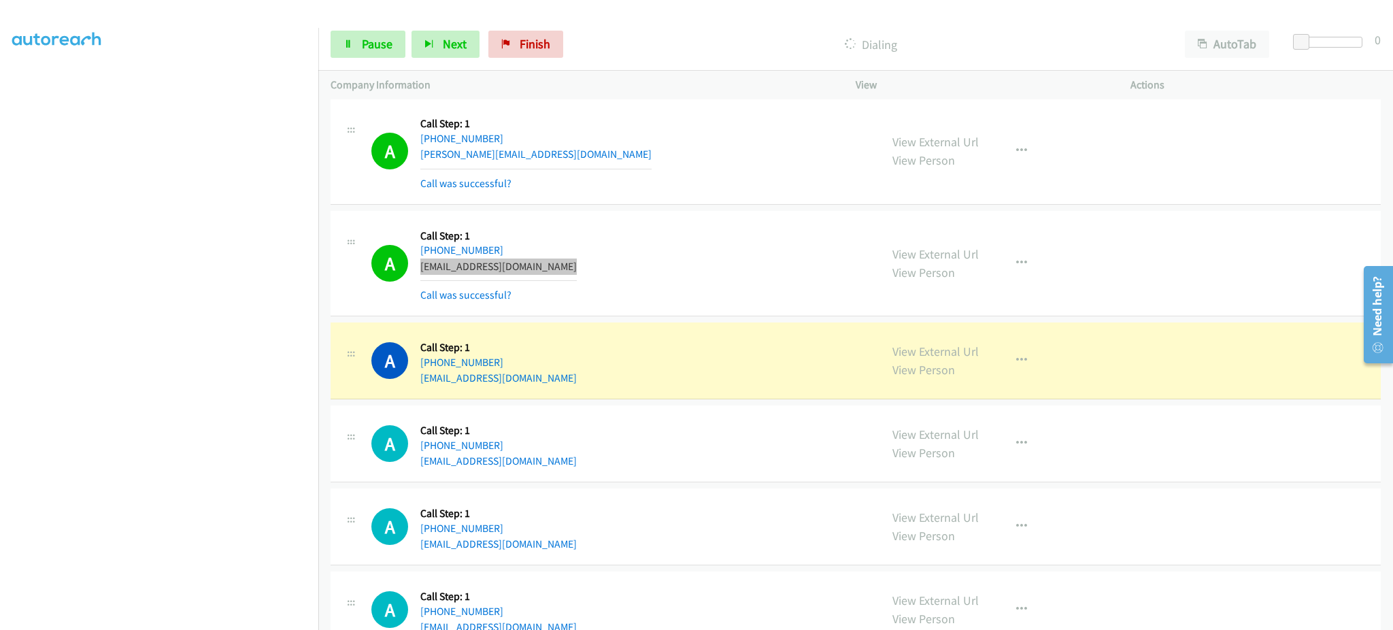
scroll to position [4567, 0]
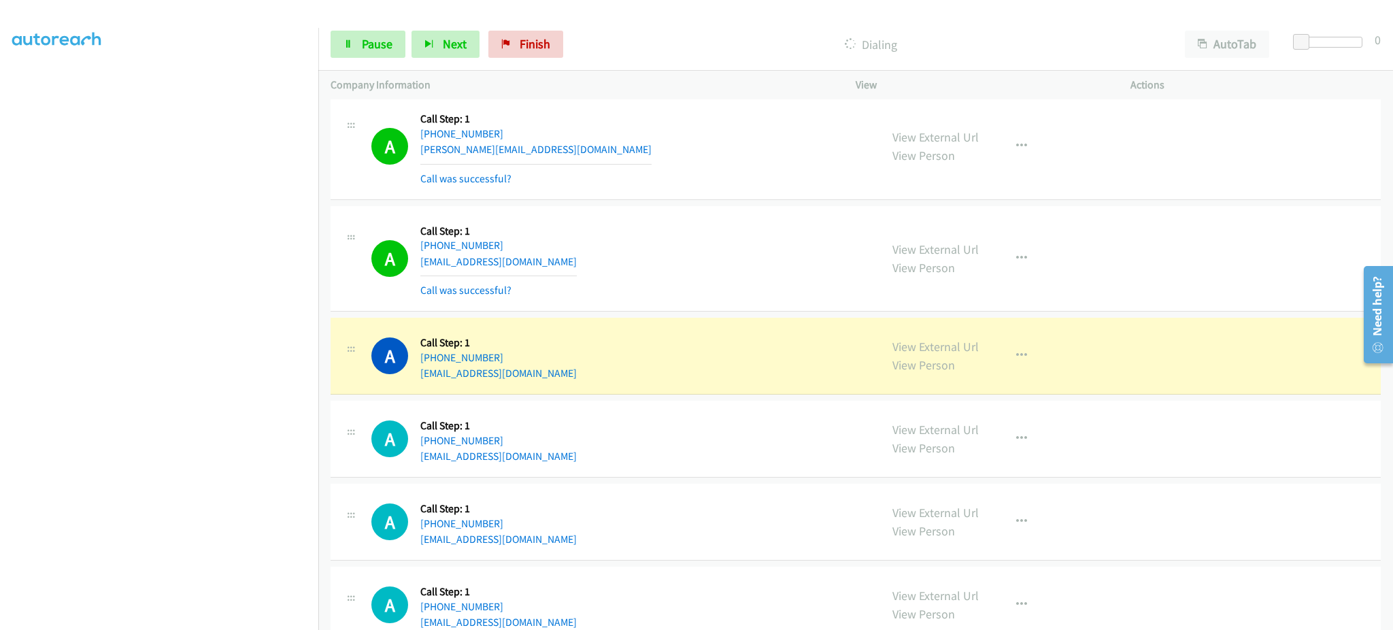
click at [563, 375] on div "A Callback Scheduled Call Step: 1 America/New_York +1 302-399-5506 odanny1705@g…" at bounding box center [619, 356] width 496 height 52
click at [575, 462] on div "A Callback Scheduled Call Step: 1 America/New_York +1 904-540-3203 starrynight9…" at bounding box center [619, 439] width 496 height 52
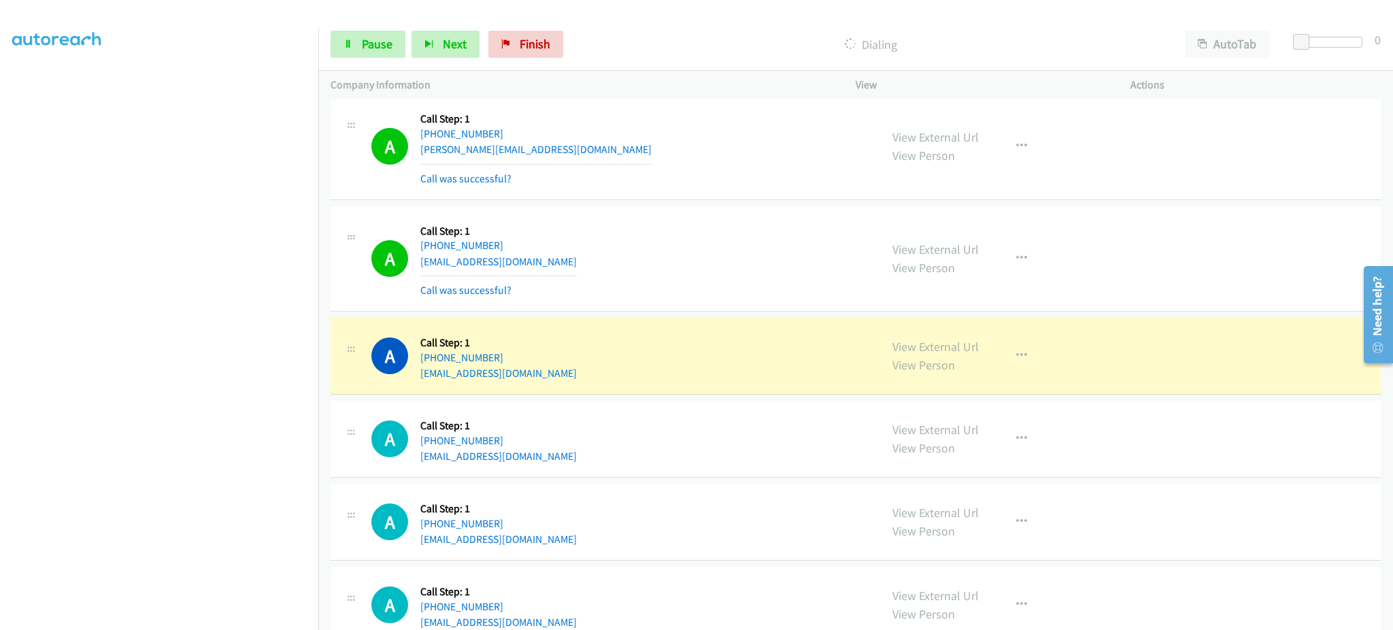
click at [575, 462] on div "A Callback Scheduled Call Step: 1 America/New_York +1 904-540-3203 starrynight9…" at bounding box center [619, 439] width 496 height 52
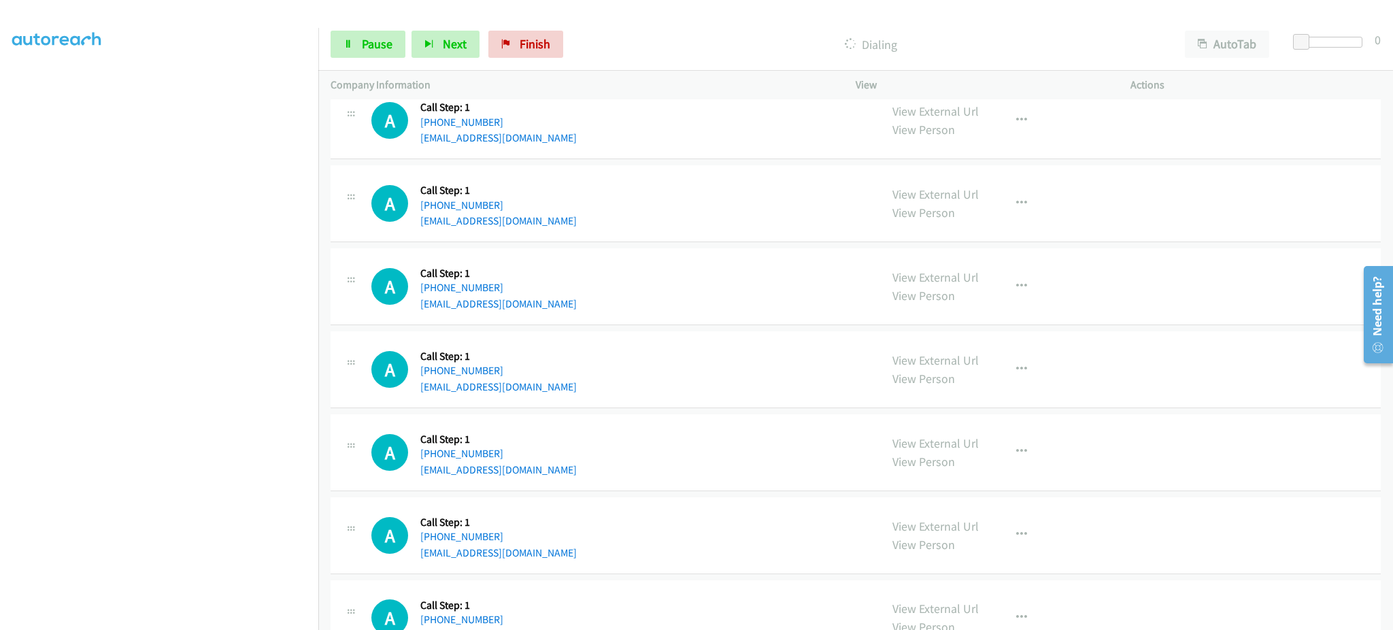
scroll to position [5104, 0]
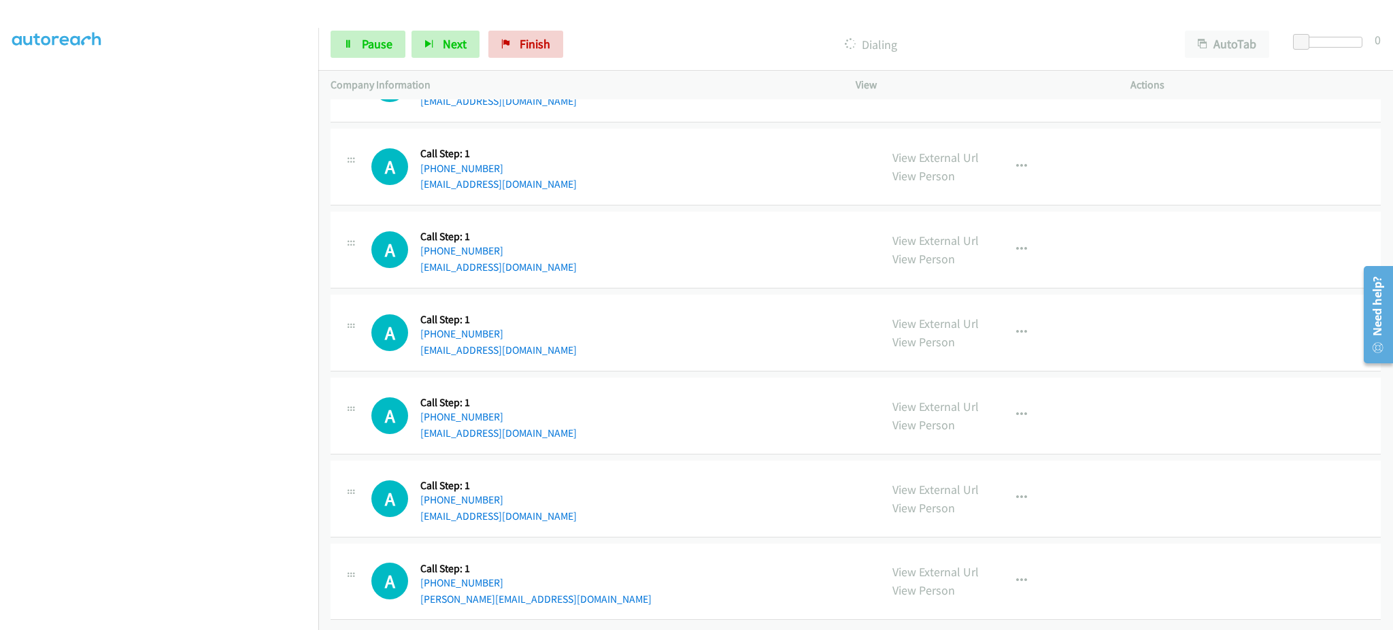
click at [551, 422] on div "A Callback Scheduled Call Step: 1 America/New_York +1 347-503-8366 pascatore@gm…" at bounding box center [619, 416] width 496 height 52
drag, startPoint x: 551, startPoint y: 422, endPoint x: 535, endPoint y: 336, distance: 87.1
click at [551, 422] on div "A Callback Scheduled Call Step: 1 America/New_York +1 347-503-8366 pascatore@gm…" at bounding box center [619, 416] width 496 height 52
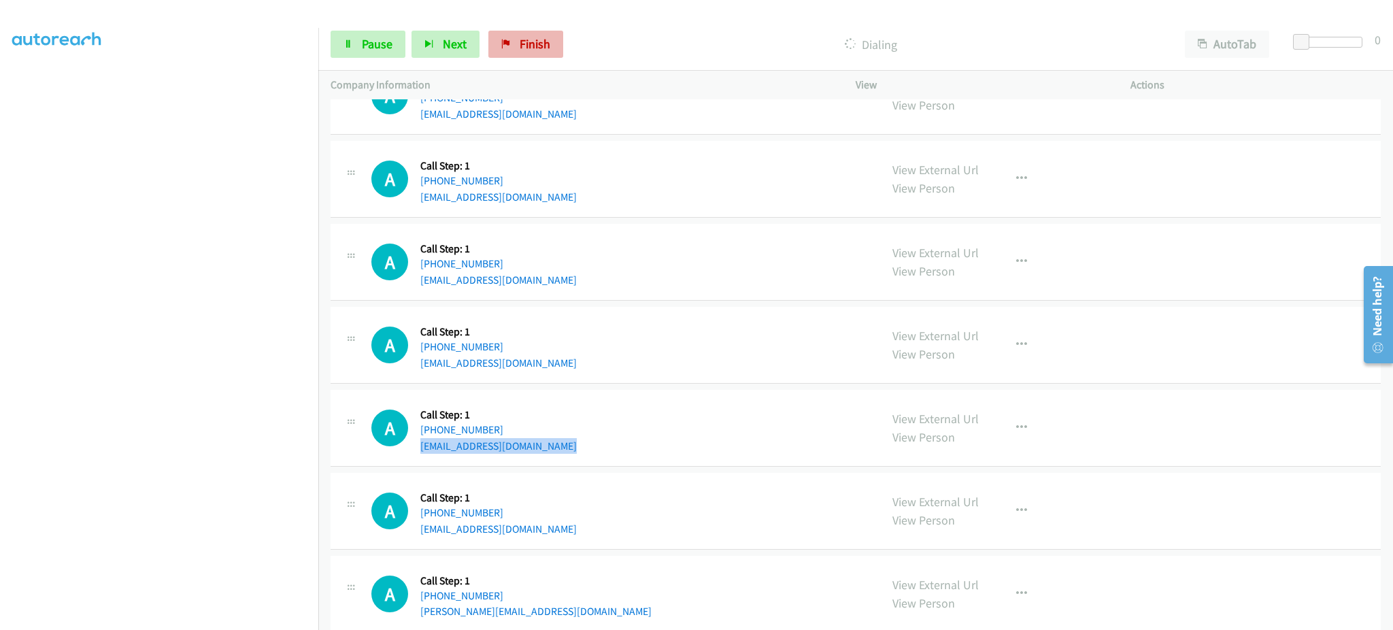
scroll to position [5133, 0]
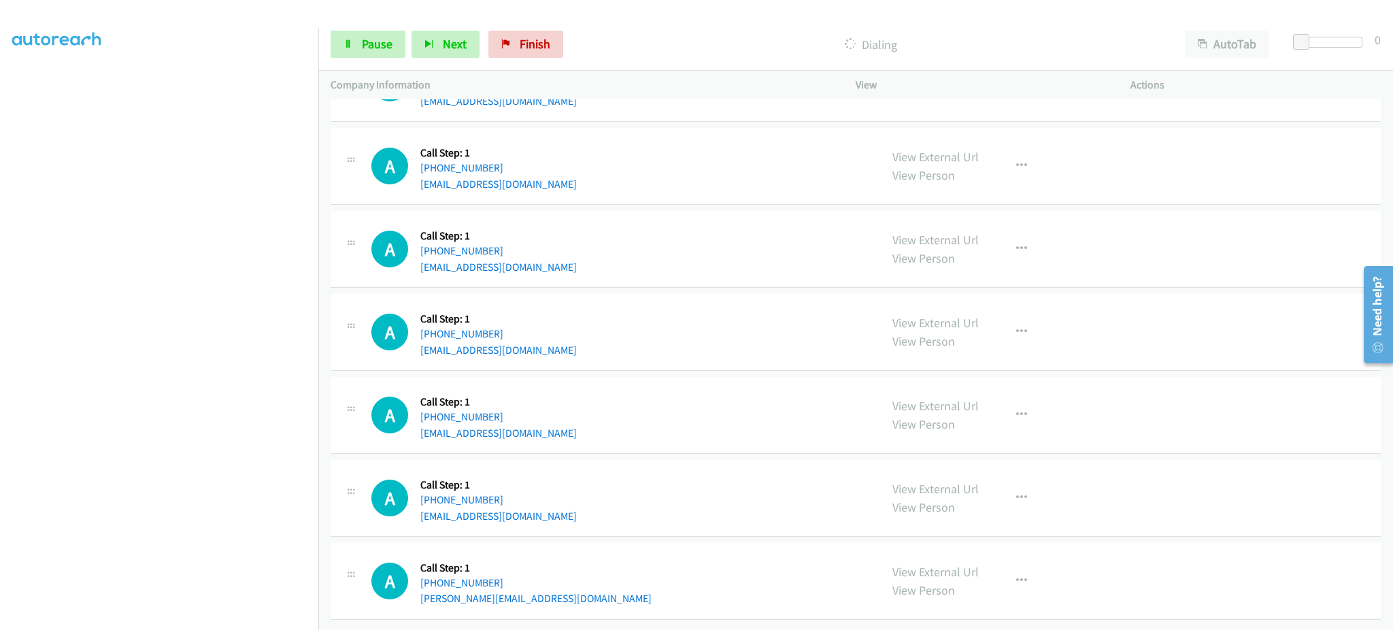
click at [622, 494] on div "A Callback Scheduled Call Step: 1 America/New_York +1 321-245-0870 chariel.ramo…" at bounding box center [619, 498] width 496 height 52
click at [621, 494] on div "A Callback Scheduled Call Step: 1 America/New_York +1 321-245-0870 chariel.ramo…" at bounding box center [619, 498] width 496 height 52
click at [607, 498] on div "A Callback Scheduled Call Step: 1 America/New_York +1 321-245-0870 chariel.ramo…" at bounding box center [619, 498] width 496 height 52
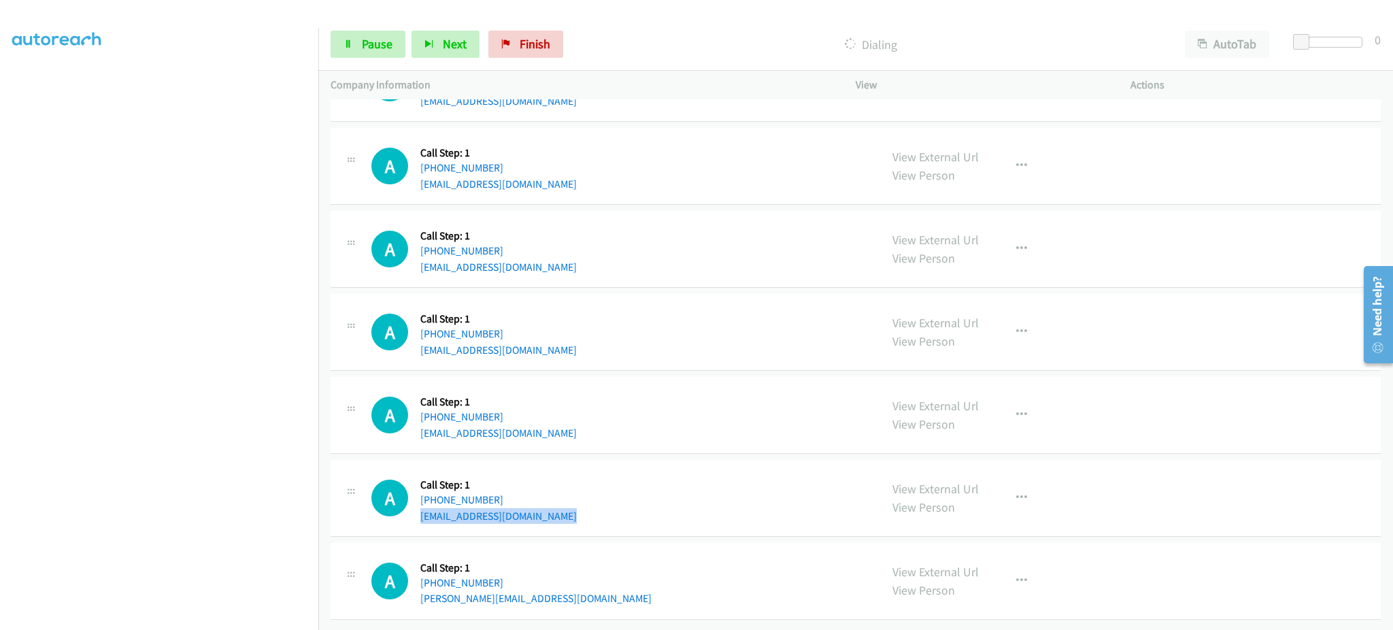
click at [607, 498] on div "A Callback Scheduled Call Step: 1 America/New_York +1 321-245-0870 chariel.ramo…" at bounding box center [619, 498] width 496 height 52
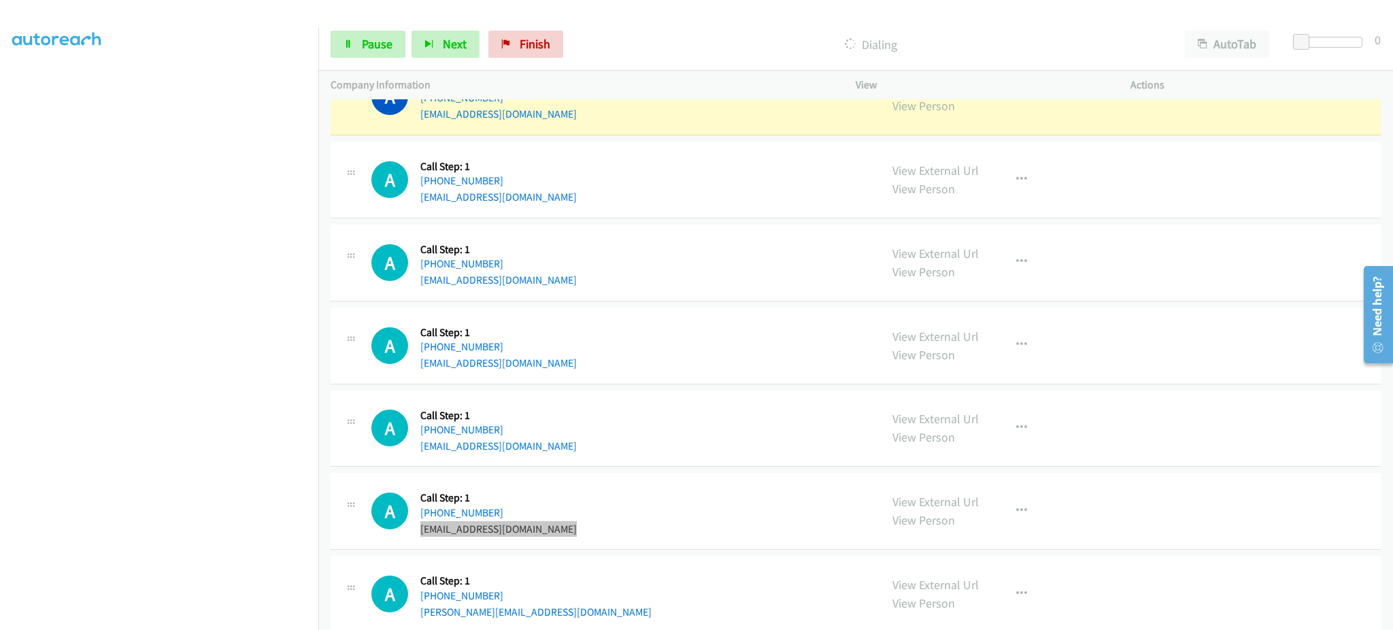
scroll to position [5192, 0]
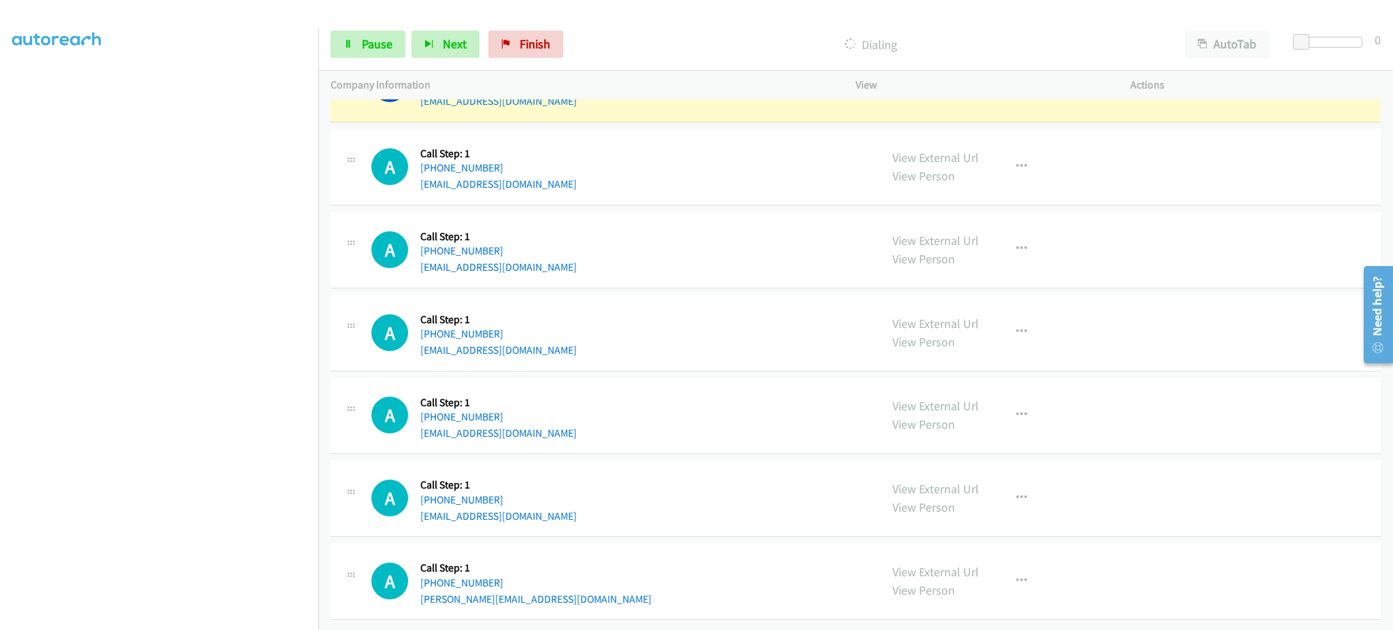
click at [577, 579] on div "A Callback Scheduled Call Step: 1 America/New_York +1 781-492-5904 wendy.zhang9…" at bounding box center [619, 581] width 496 height 52
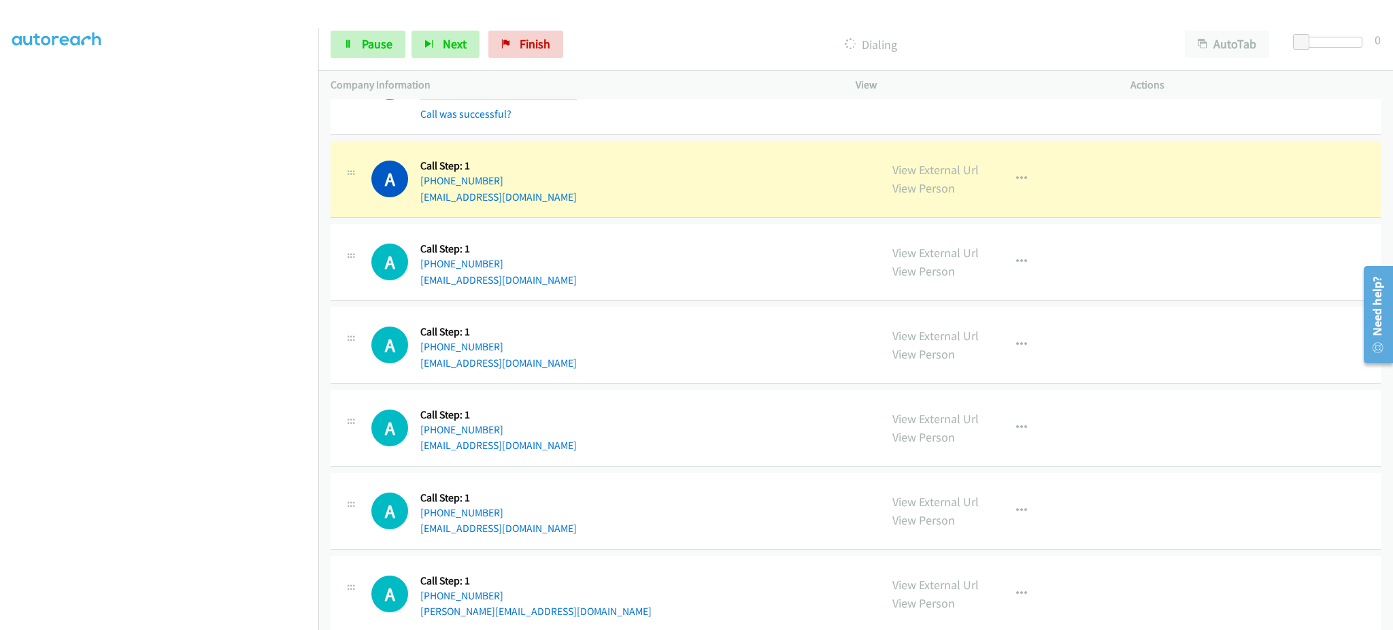
click at [550, 197] on div "A Callback Scheduled Call Step: 1 America/Chicago +1 217-652-8861 babuboxster@y…" at bounding box center [619, 179] width 496 height 52
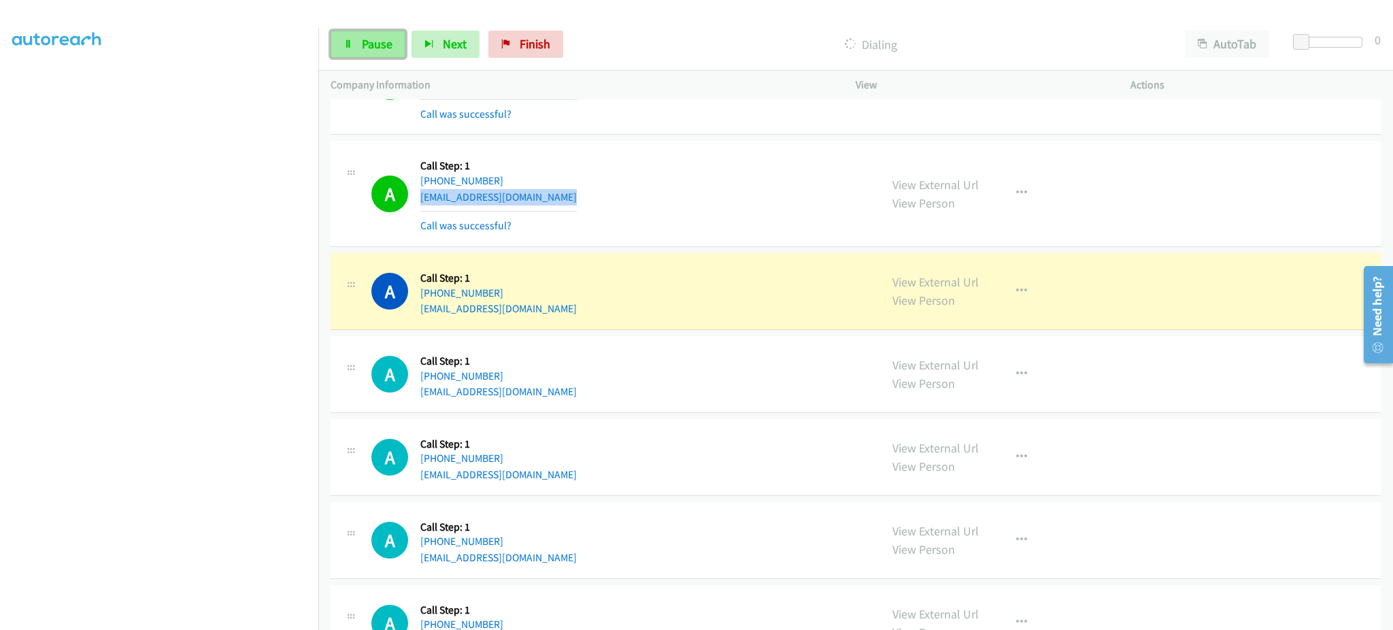
click at [386, 41] on span "Pause" at bounding box center [377, 44] width 31 height 16
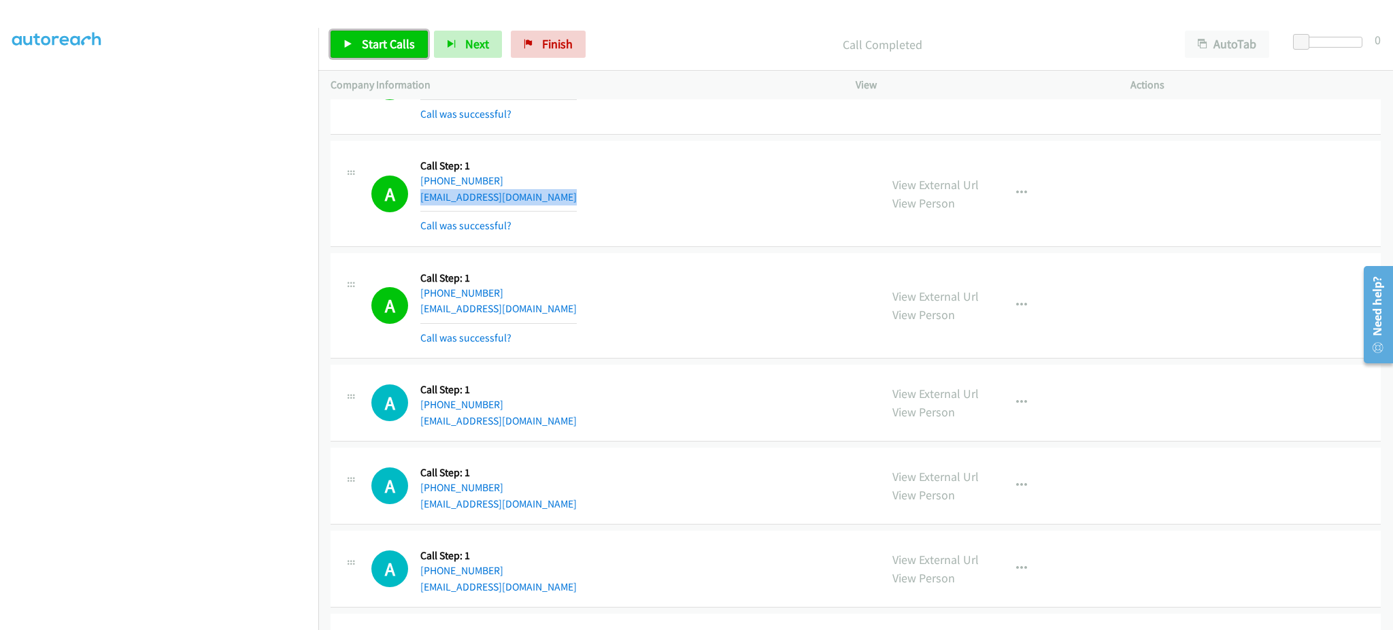
click at [407, 44] on span "Start Calls" at bounding box center [388, 44] width 53 height 16
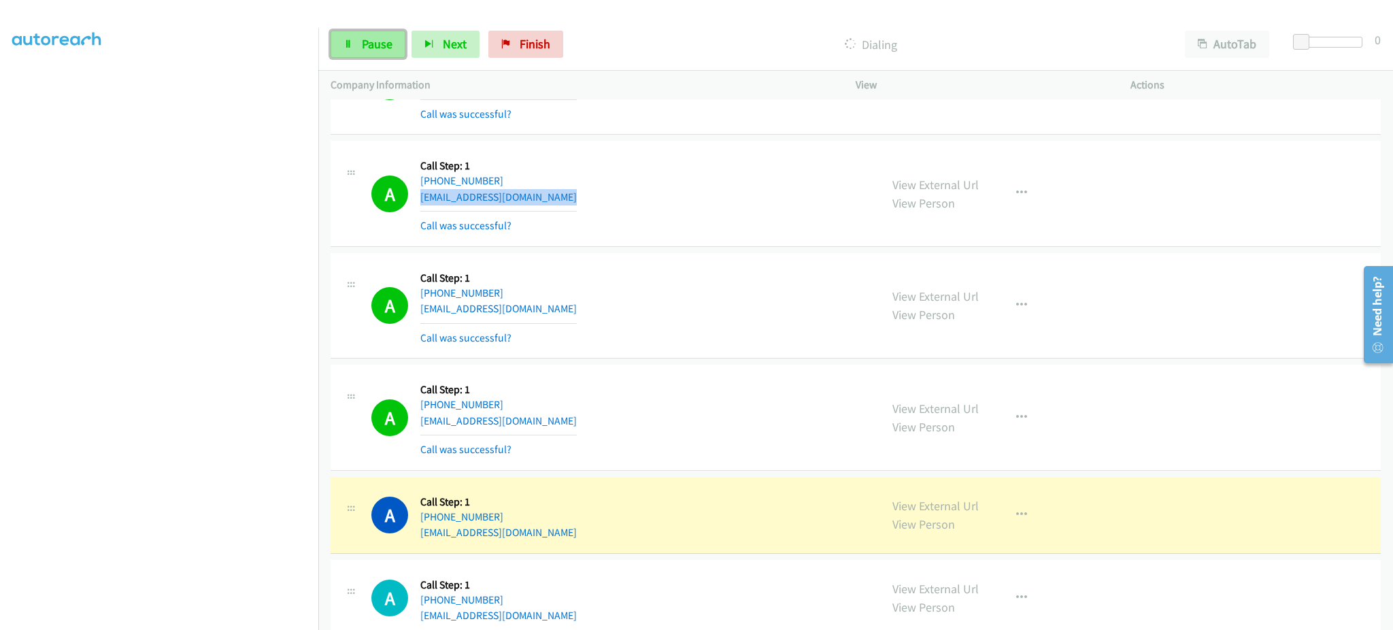
click at [393, 39] on link "Pause" at bounding box center [367, 44] width 75 height 27
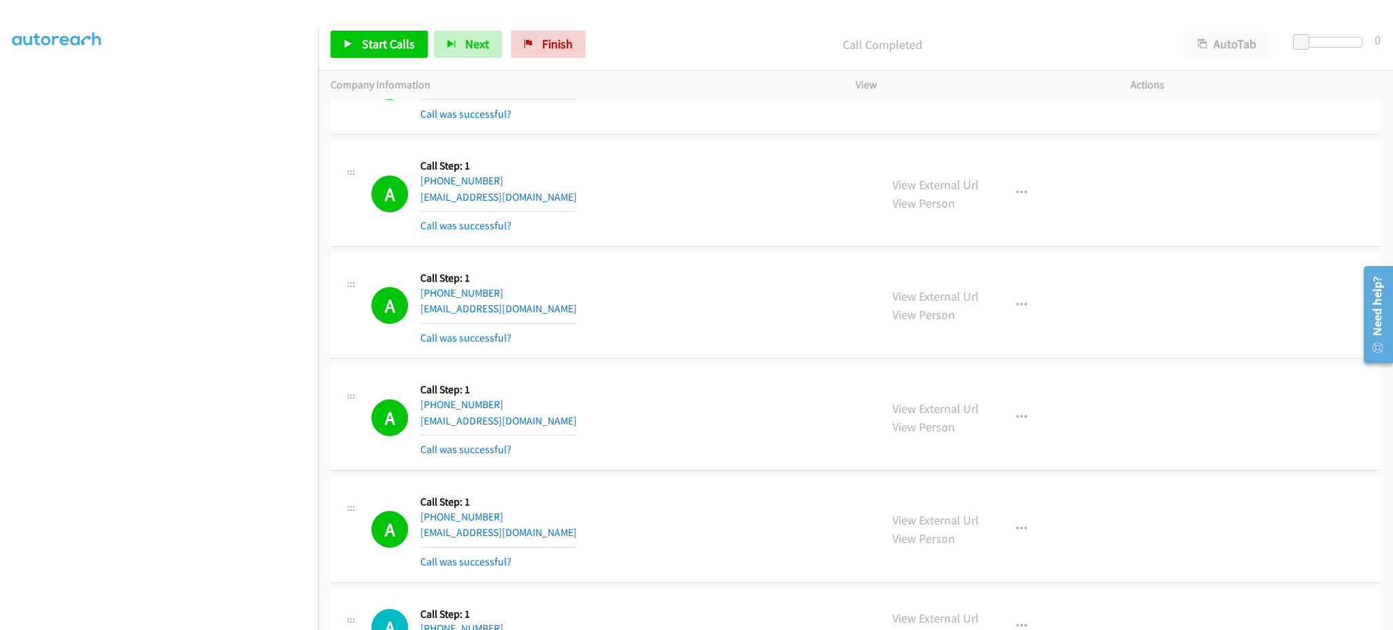
click at [394, 67] on div "Start Calls Pause Next Finish Call Completed AutoTab AutoTab 0" at bounding box center [855, 44] width 1074 height 52
click at [392, 48] on span "Start Calls" at bounding box center [388, 44] width 53 height 16
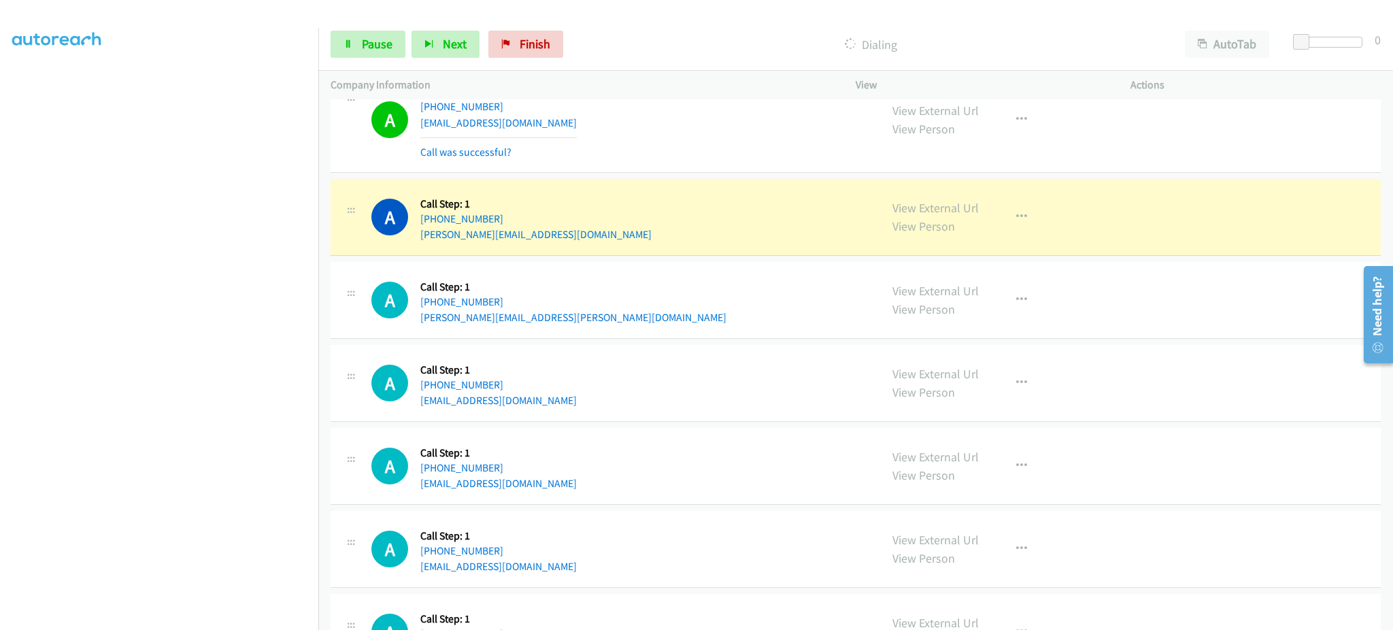
scroll to position [5735, 0]
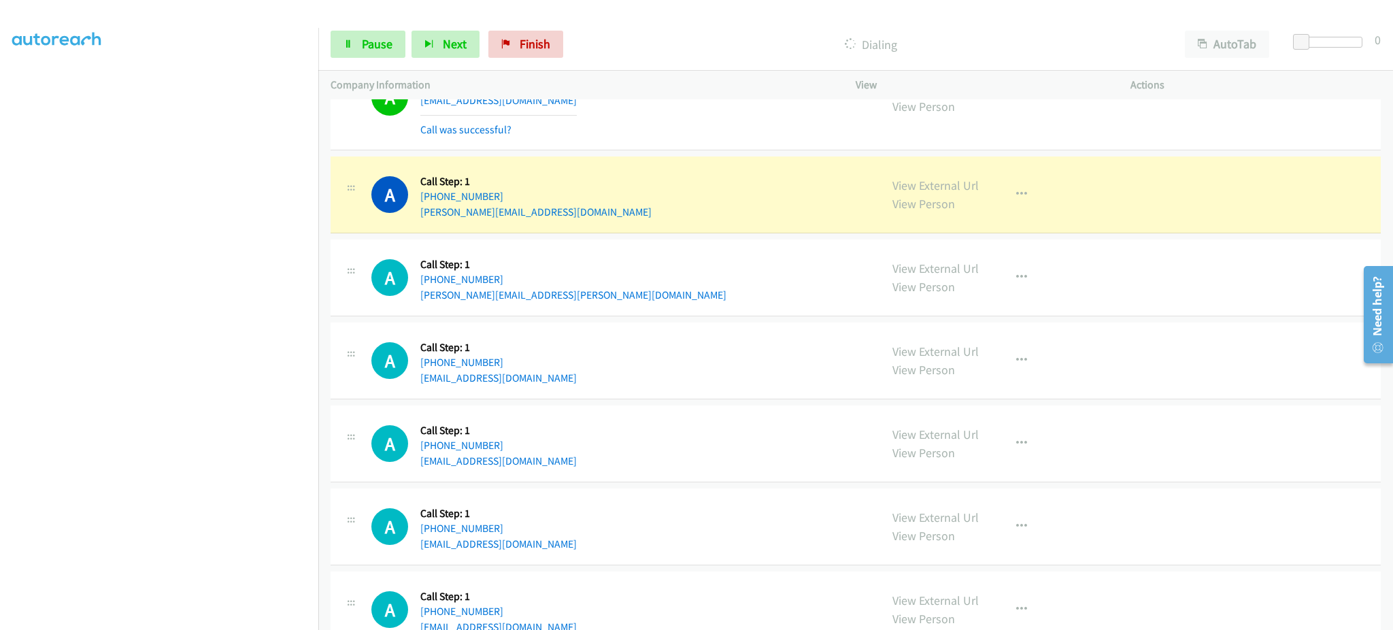
click at [592, 220] on div "A Callback Scheduled Call Step: 1 America/New_York +1 781-492-5904 wendy.zhang9…" at bounding box center [619, 195] width 496 height 52
click at [593, 219] on div "A Callback Scheduled Call Step: 1 America/New_York +1 781-492-5904 wendy.zhang9…" at bounding box center [619, 195] width 496 height 52
click at [942, 188] on link "View External Url" at bounding box center [935, 185] width 86 height 16
click at [363, 44] on span "Pause" at bounding box center [377, 44] width 31 height 16
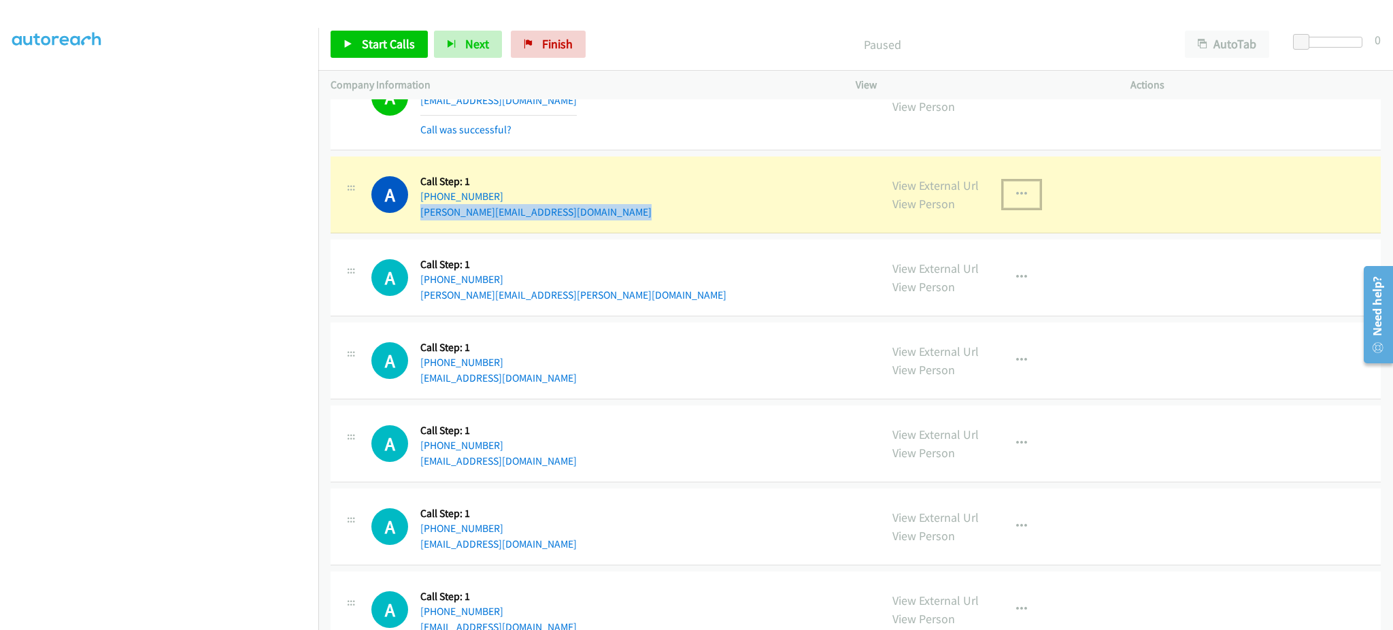
click at [1019, 199] on icon "button" at bounding box center [1021, 194] width 11 height 11
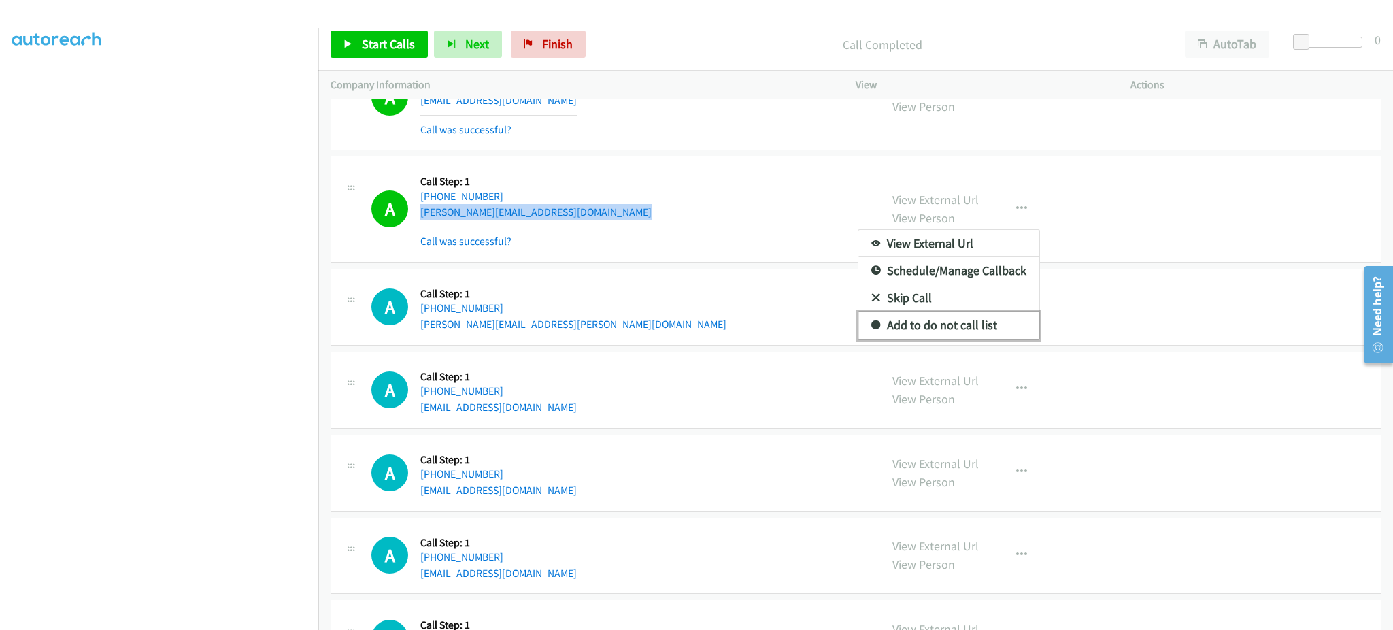
click at [974, 316] on link "Add to do not call list" at bounding box center [948, 324] width 181 height 27
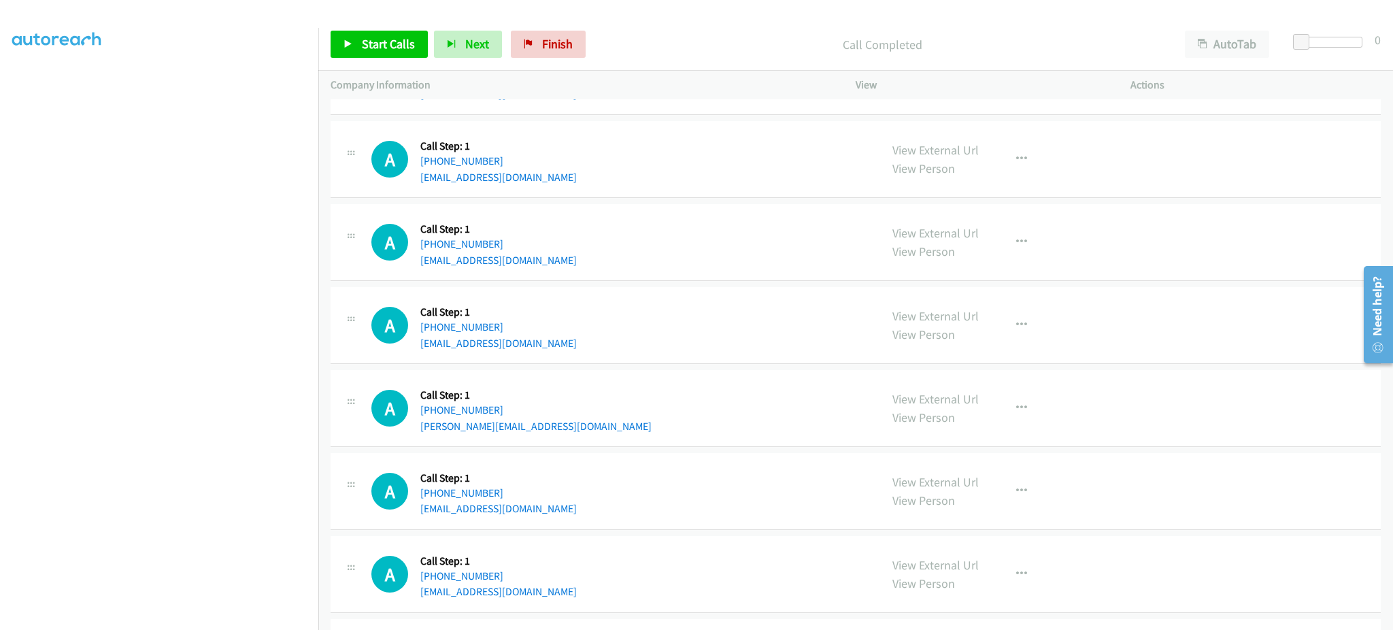
scroll to position [6473, 0]
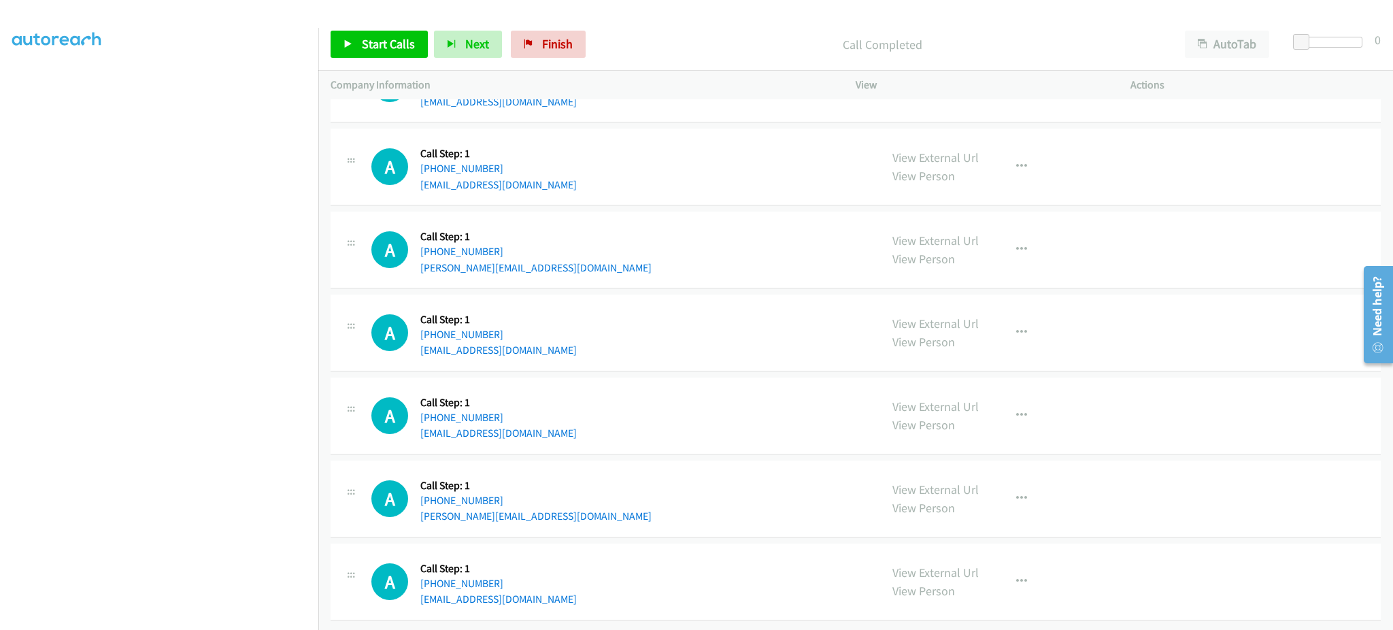
click at [552, 337] on div "A Callback Scheduled Call Step: 1 America/New_York +1 571-338-1334 seabrooks3@v…" at bounding box center [619, 333] width 496 height 52
click at [581, 418] on div "A Callback Scheduled Call Step: 1 America/New_York +1 419-725-6378 nettmln@hotm…" at bounding box center [619, 416] width 496 height 52
click at [580, 418] on div "A Callback Scheduled Call Step: 1 America/New_York +1 419-725-6378 nettmln@hotm…" at bounding box center [619, 416] width 496 height 52
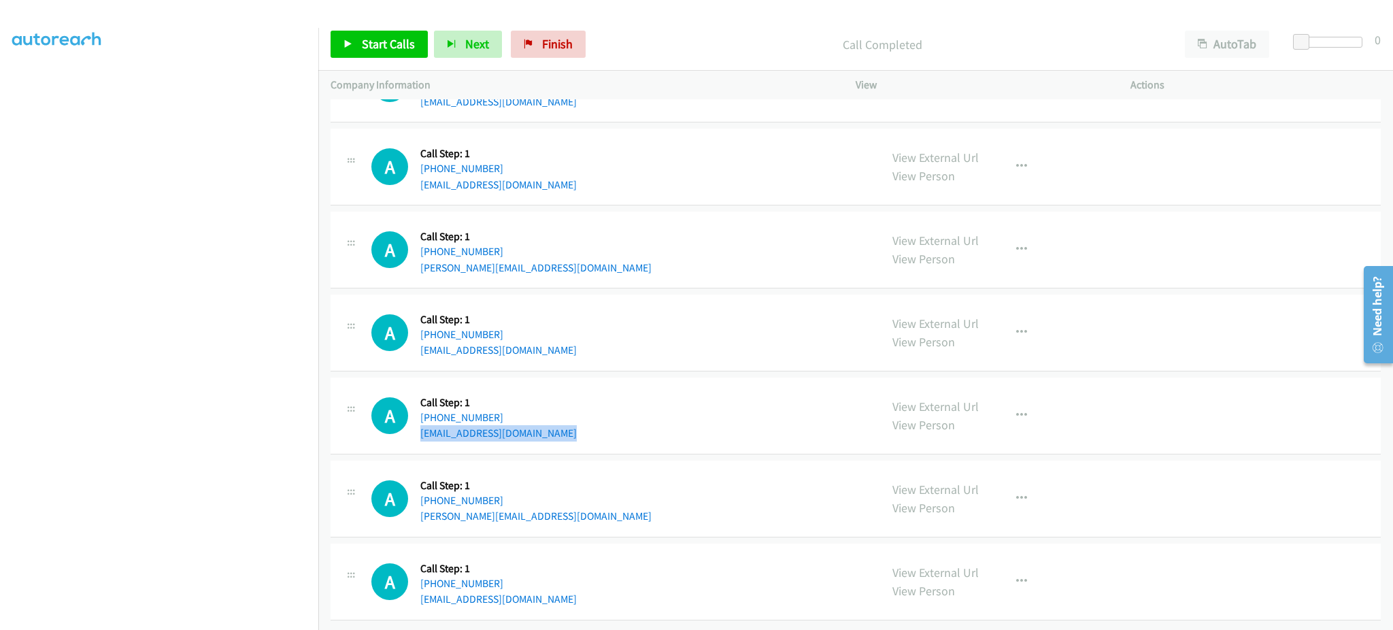
click at [580, 417] on div "A Callback Scheduled Call Step: 1 America/New_York +1 419-725-6378 nettmln@hotm…" at bounding box center [619, 416] width 496 height 52
click at [379, 48] on span "Start Calls" at bounding box center [388, 44] width 53 height 16
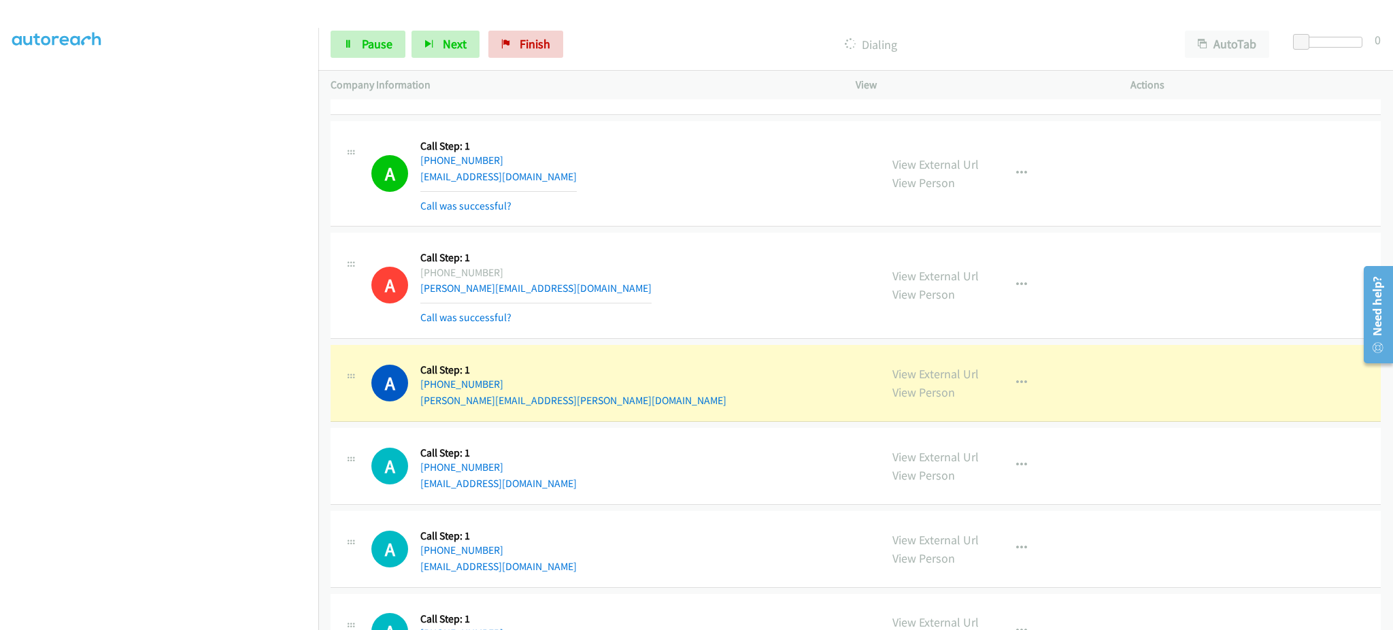
scroll to position [5657, 0]
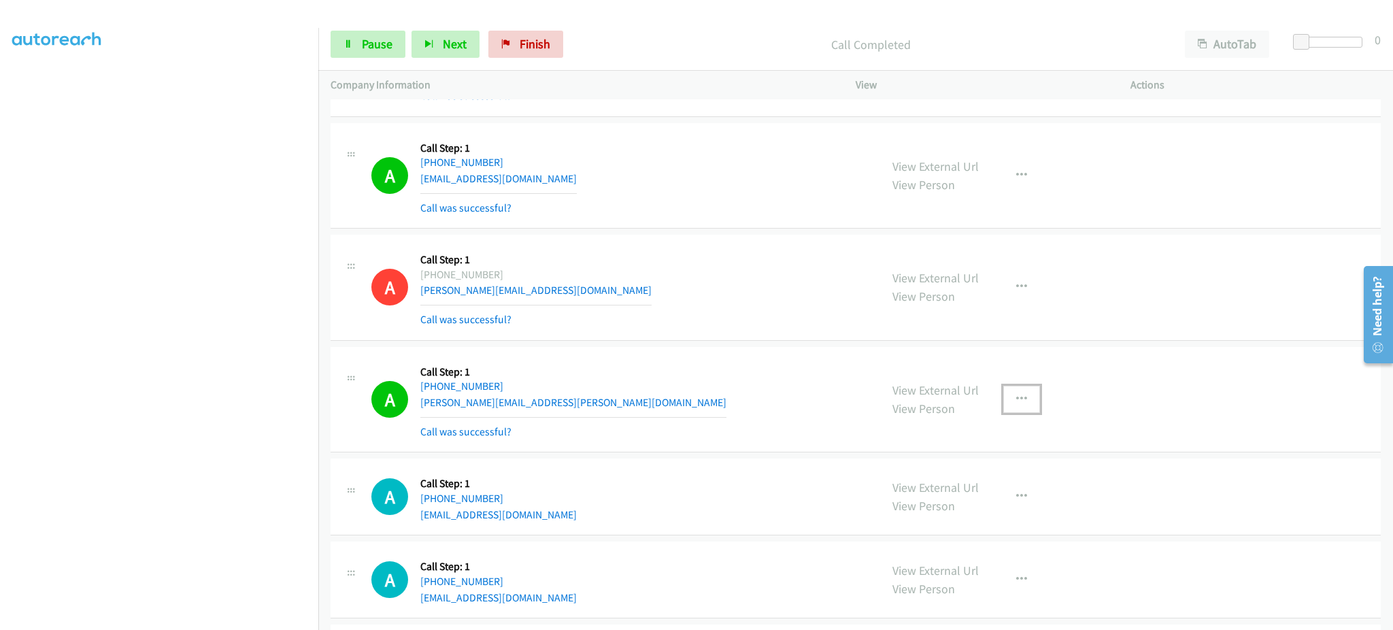
click at [1016, 399] on icon "button" at bounding box center [1021, 399] width 11 height 11
click at [996, 515] on link "Add to do not call list" at bounding box center [948, 515] width 181 height 27
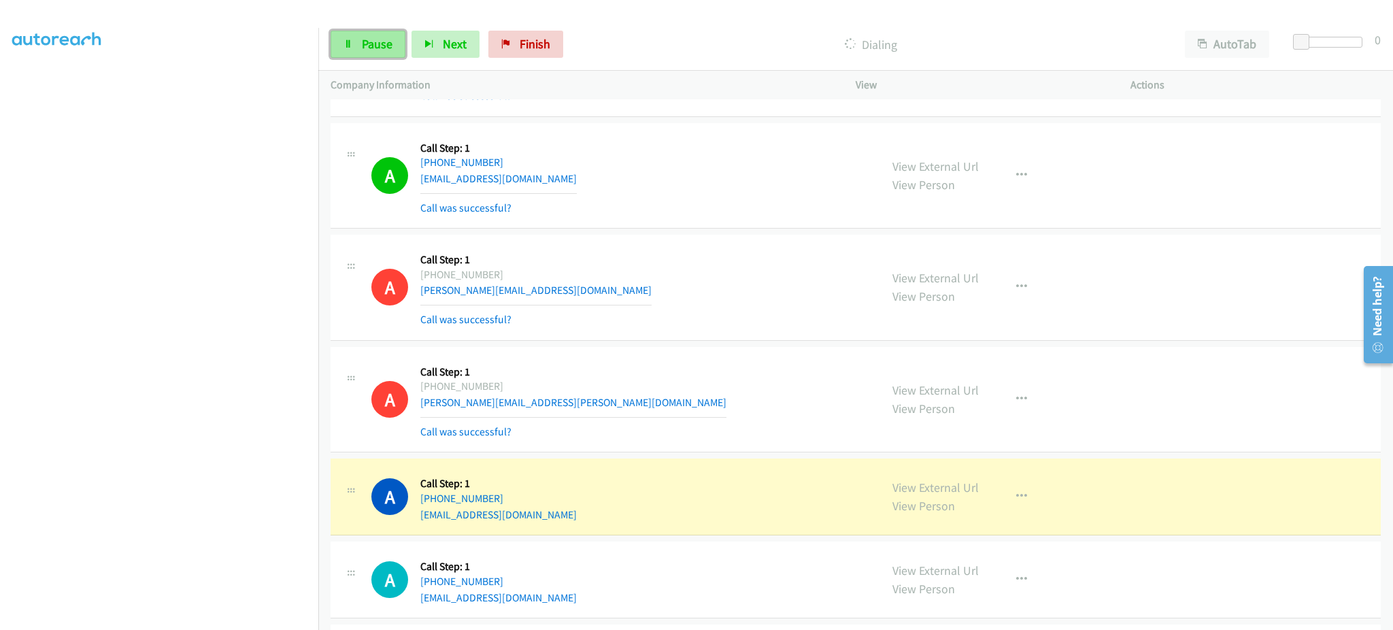
click at [362, 45] on span "Pause" at bounding box center [377, 44] width 31 height 16
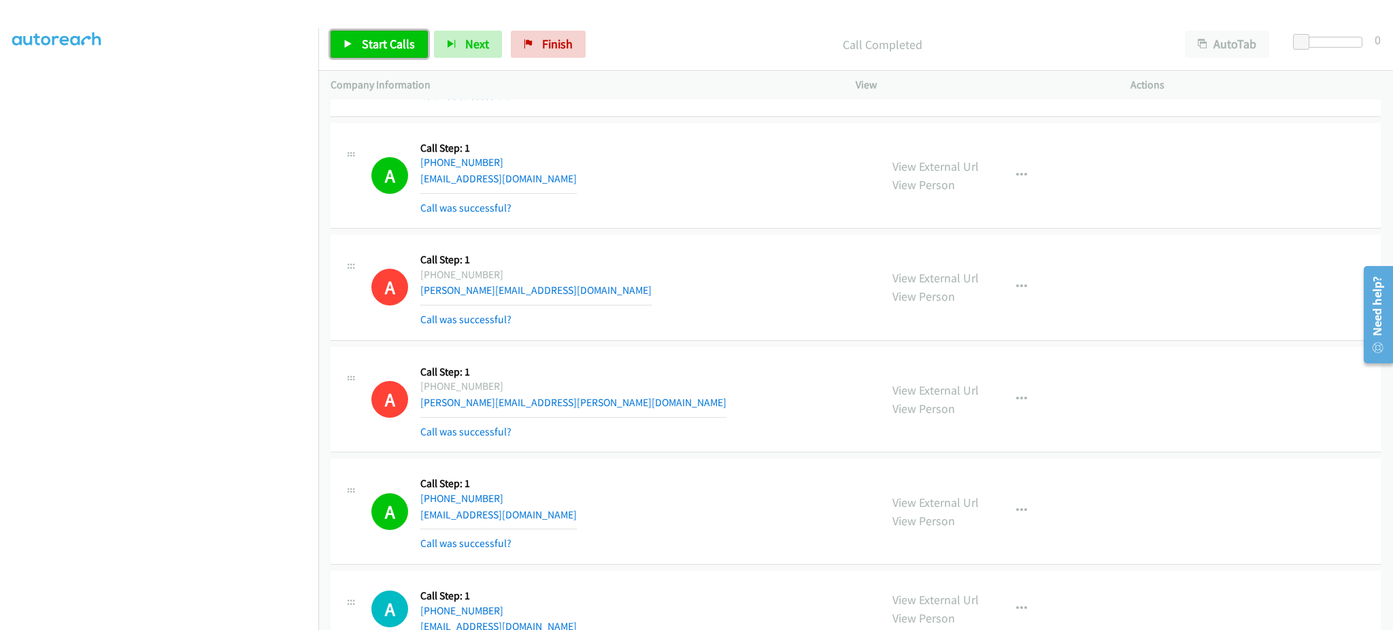
click at [386, 43] on span "Start Calls" at bounding box center [388, 44] width 53 height 16
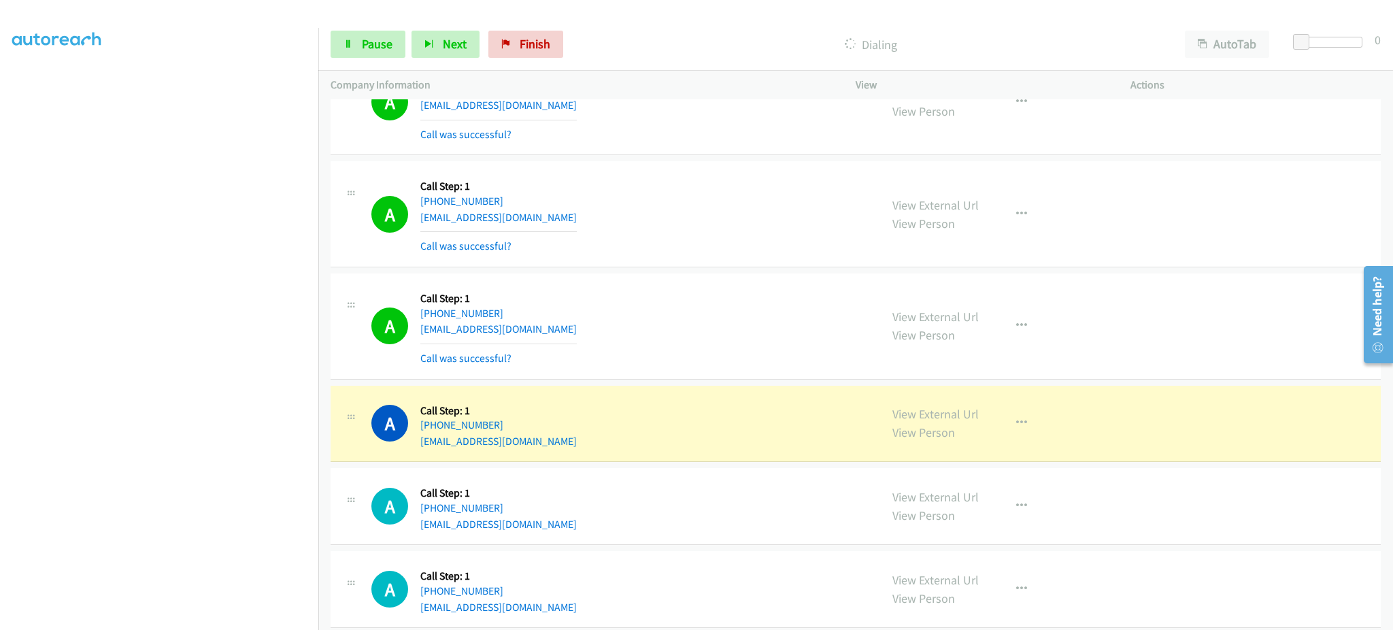
scroll to position [6201, 0]
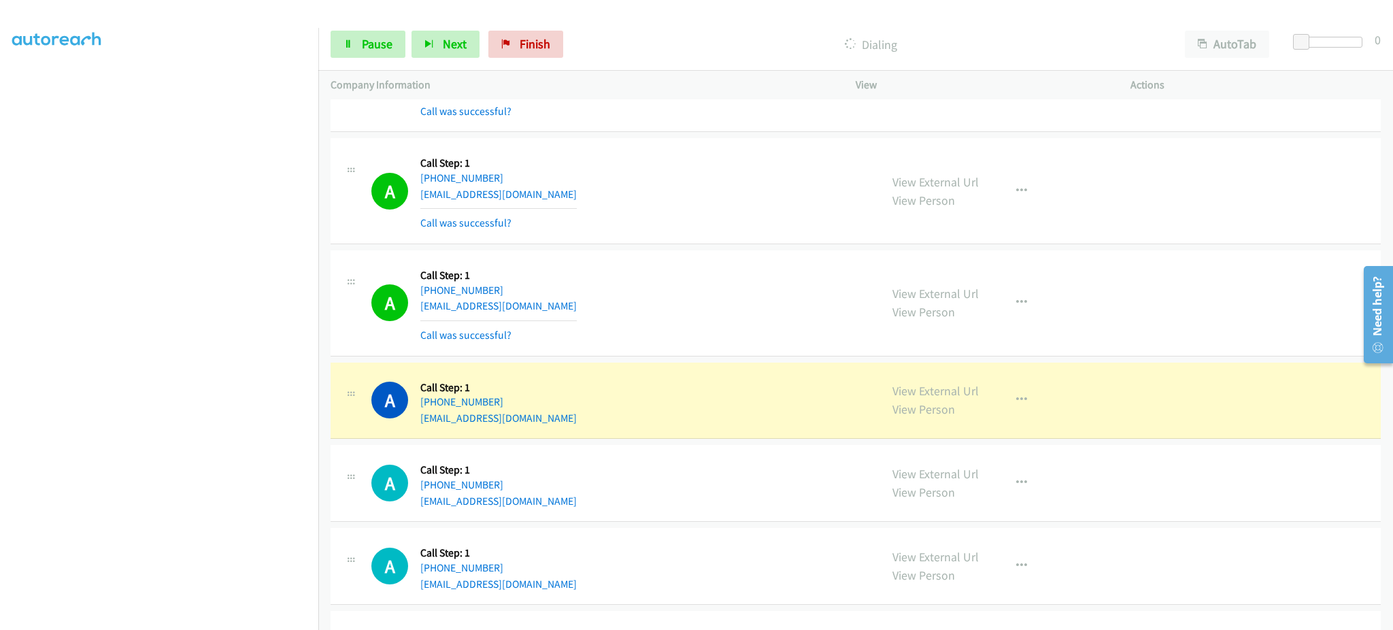
click at [572, 419] on div "A Callback Scheduled Call Step: 1 America/Chicago +1 850-417-9416 tlodmell@hotm…" at bounding box center [619, 401] width 496 height 52
click at [244, 616] on section at bounding box center [159, 307] width 294 height 651
click at [539, 417] on div "A Callback Scheduled Call Step: 1 America/Chicago +1 850-417-9416 tlodmell@hotm…" at bounding box center [619, 401] width 496 height 52
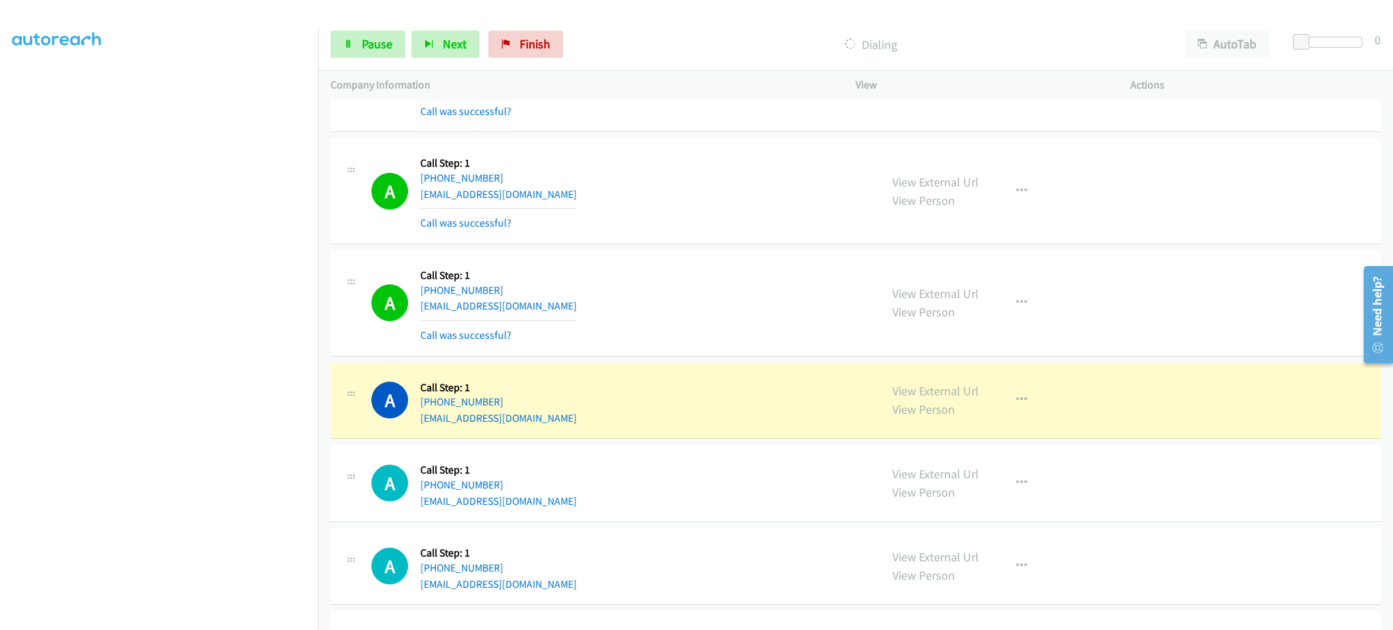
click at [539, 417] on div "A Callback Scheduled Call Step: 1 America/Chicago +1 850-417-9416 tlodmell@hotm…" at bounding box center [619, 401] width 496 height 52
click at [929, 396] on link "View External Url" at bounding box center [935, 391] width 86 height 16
click at [396, 39] on link "Pause" at bounding box center [367, 44] width 75 height 27
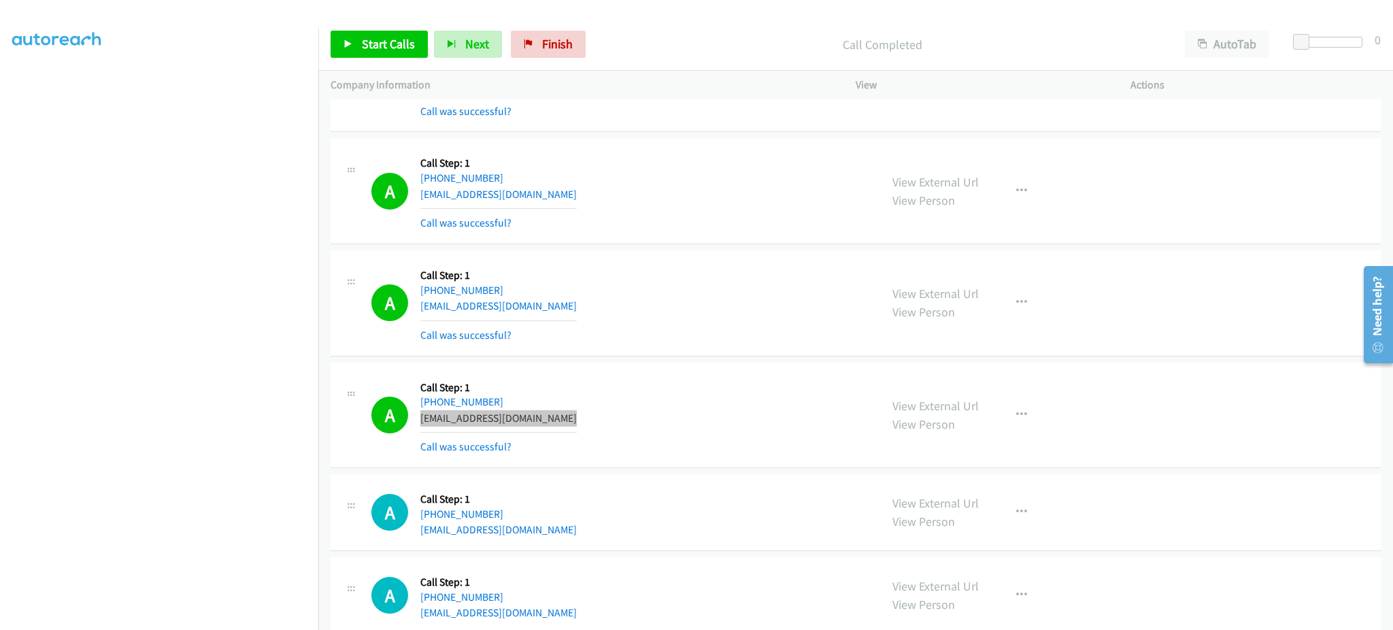
scroll to position [6473, 0]
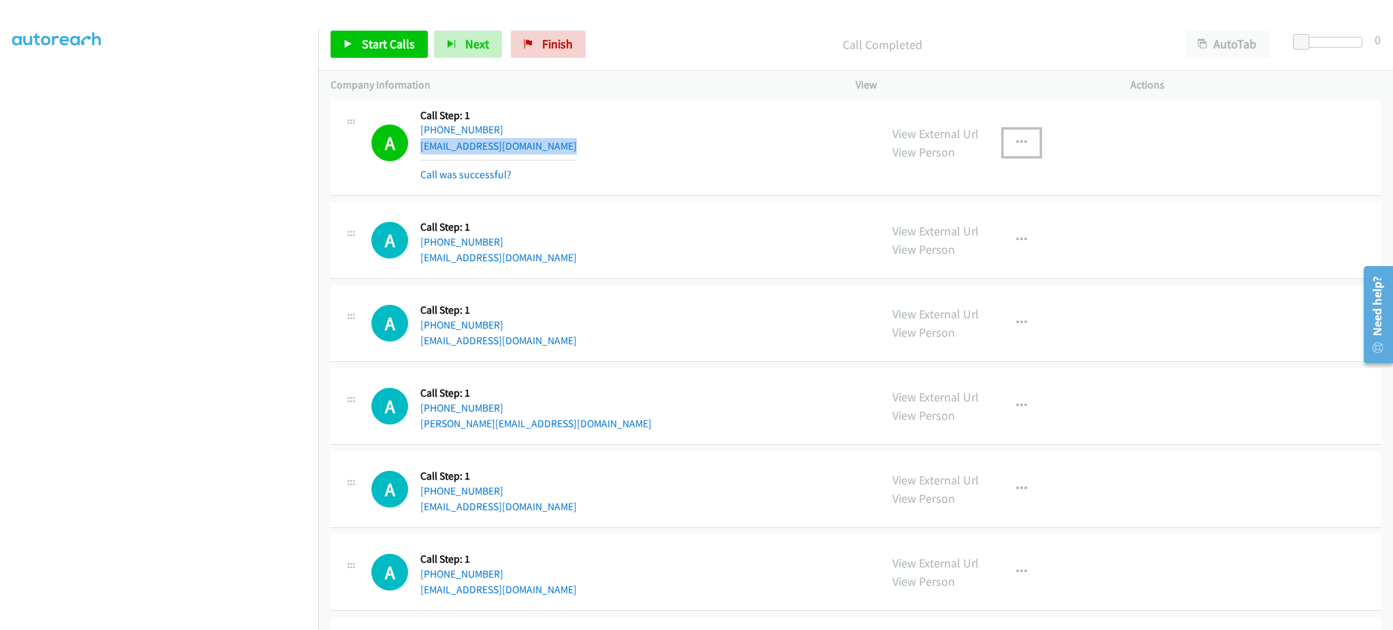
click at [1016, 146] on icon "button" at bounding box center [1021, 142] width 11 height 11
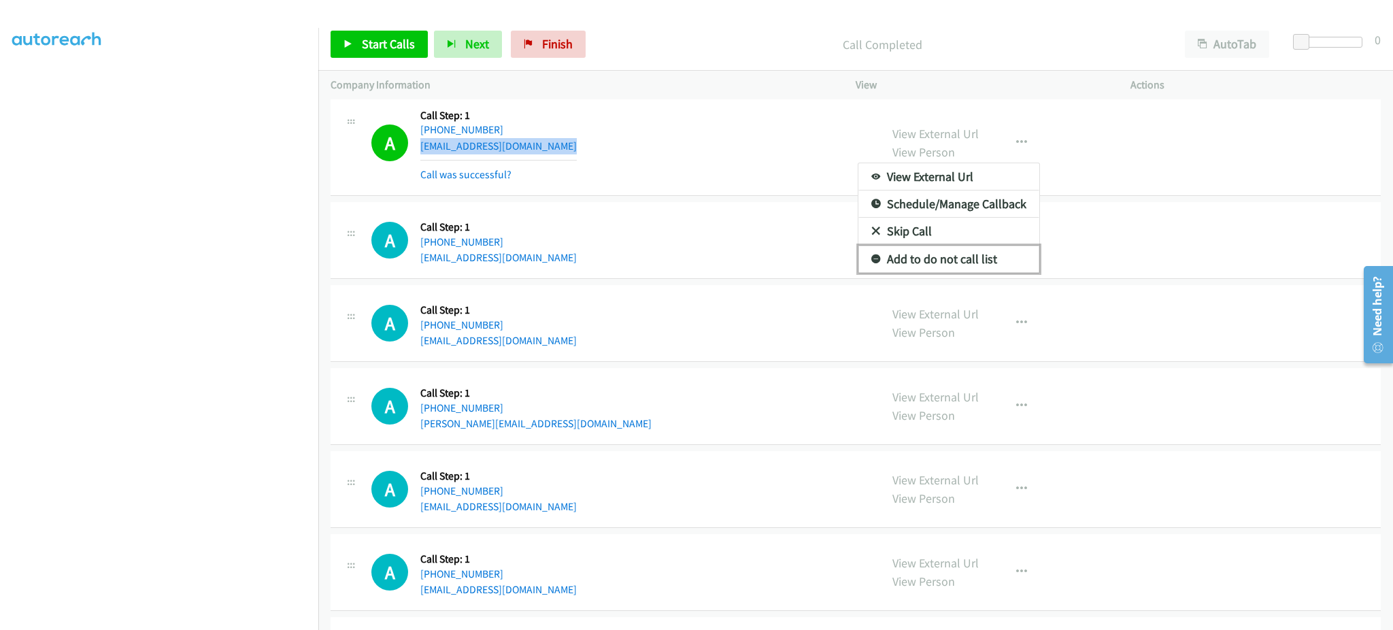
click at [1000, 265] on link "Add to do not call list" at bounding box center [948, 258] width 181 height 27
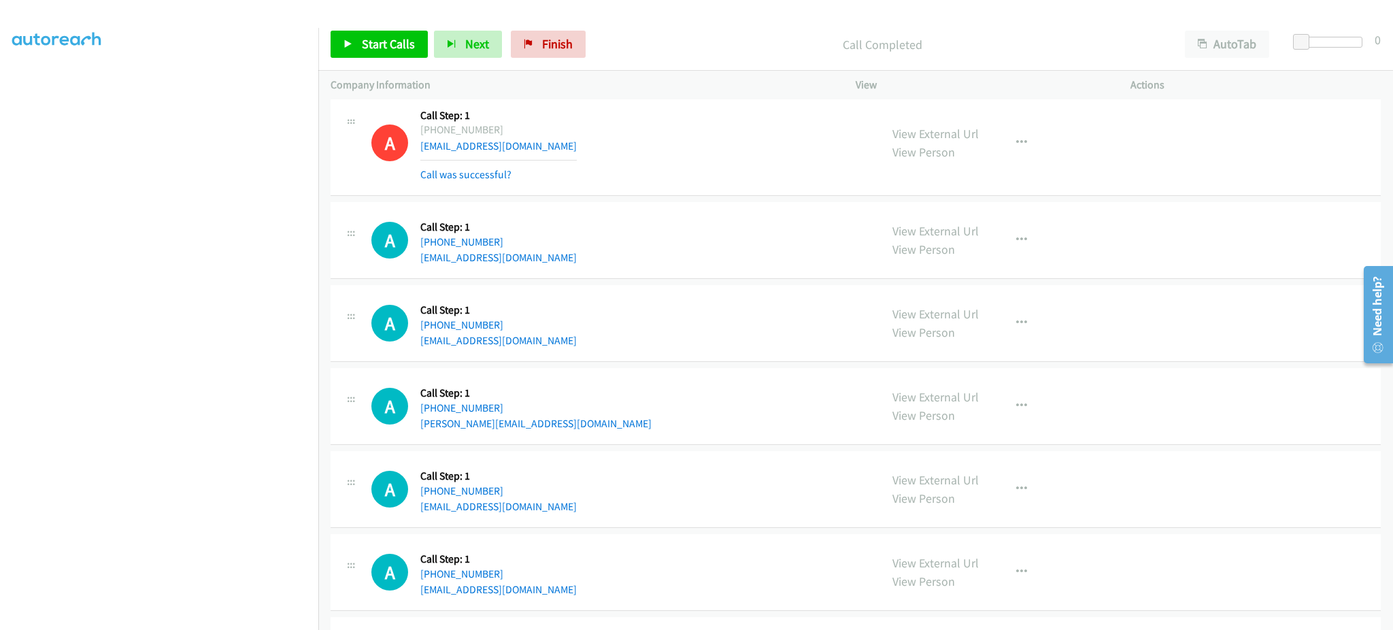
click at [766, 277] on div "A Callback Scheduled Call Step: 1 America/New_York +1 585-200-4808 sicongli0603…" at bounding box center [855, 240] width 1050 height 77
click at [367, 48] on span "Start Calls" at bounding box center [388, 44] width 53 height 16
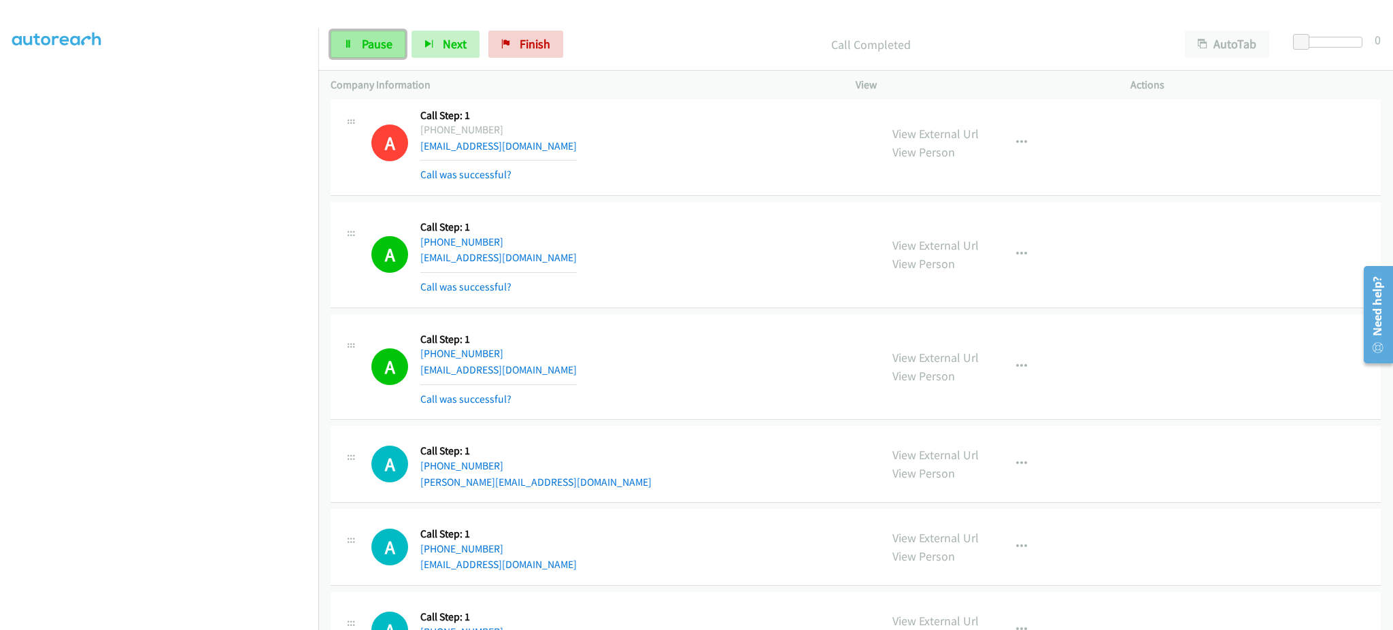
click at [375, 33] on link "Pause" at bounding box center [367, 44] width 75 height 27
click at [400, 52] on link "Start Calls" at bounding box center [378, 44] width 97 height 27
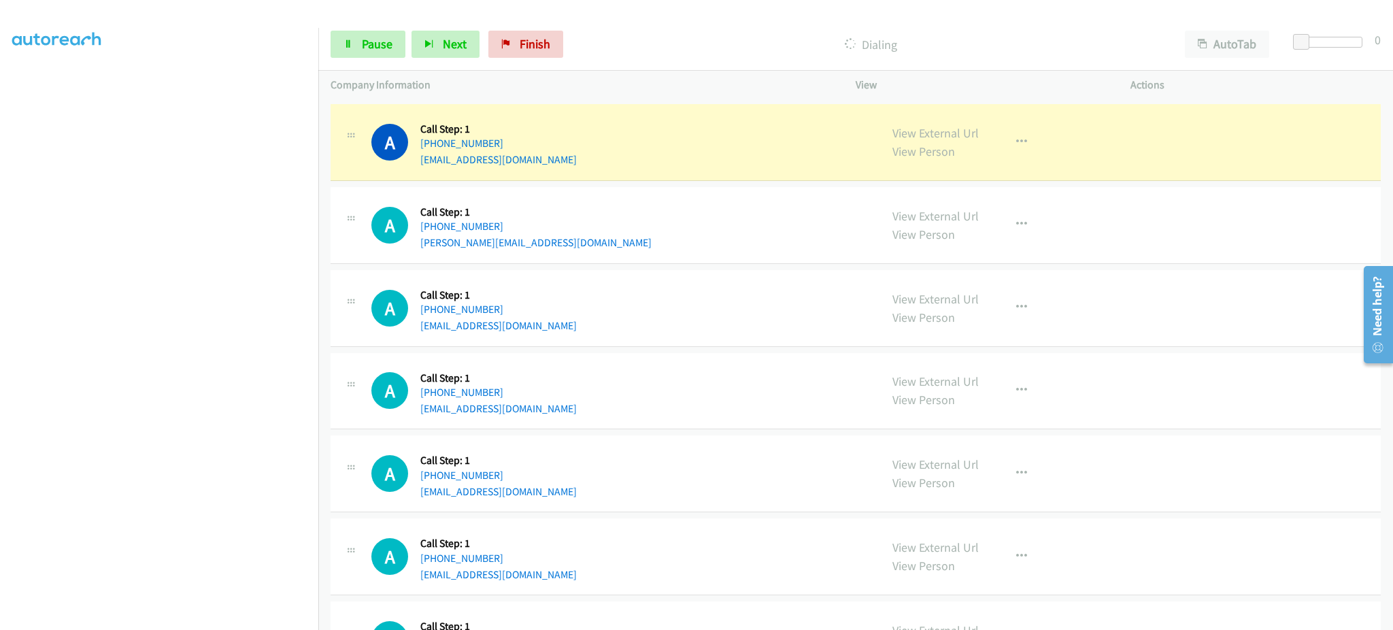
scroll to position [7017, 0]
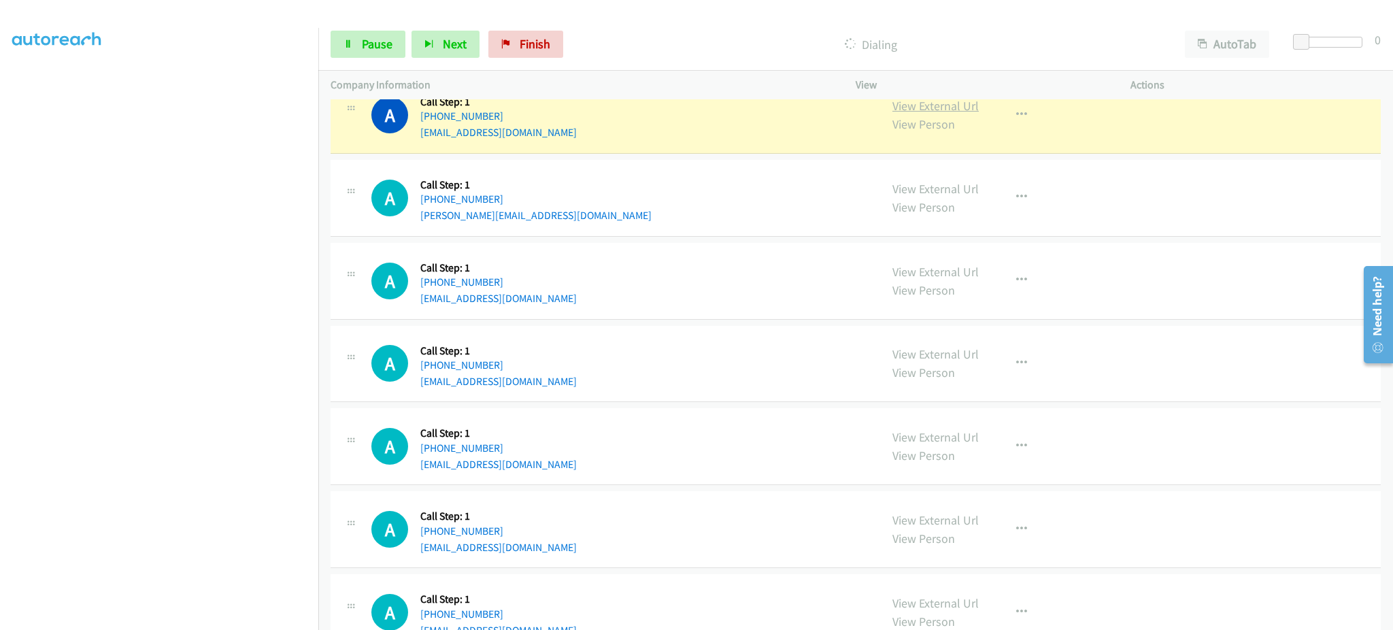
click at [905, 107] on link "View External Url" at bounding box center [935, 106] width 86 height 16
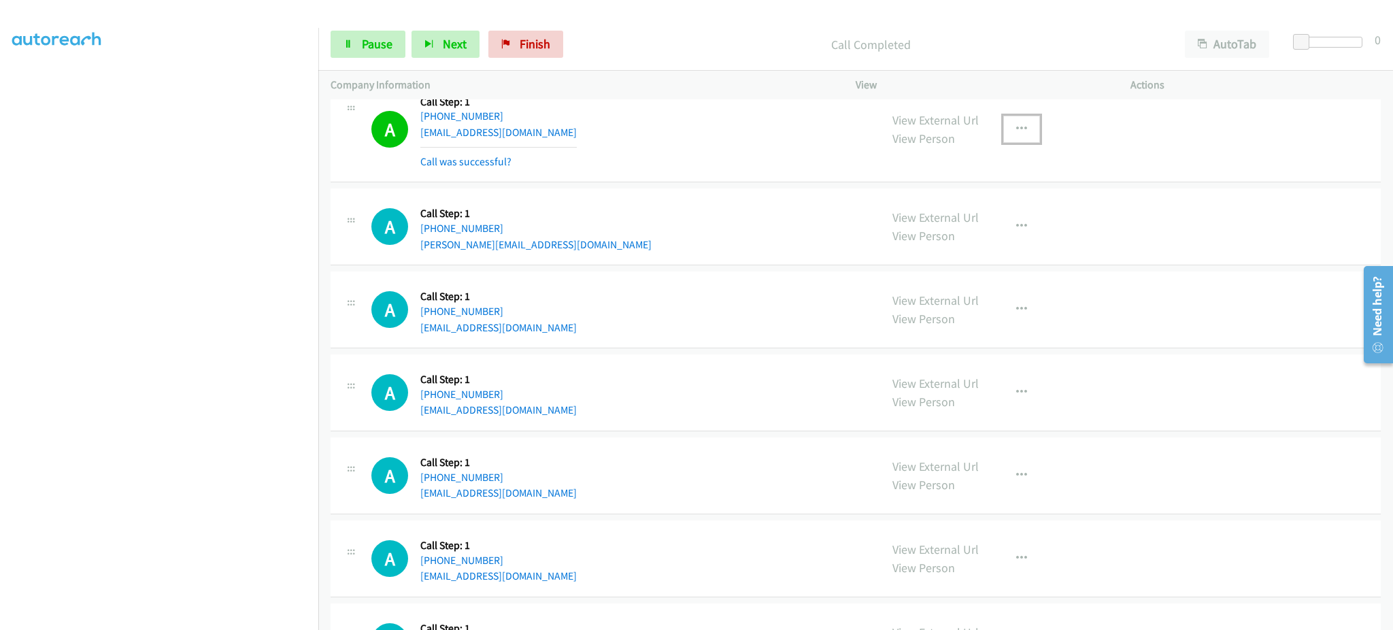
click at [1003, 128] on button "button" at bounding box center [1021, 129] width 37 height 27
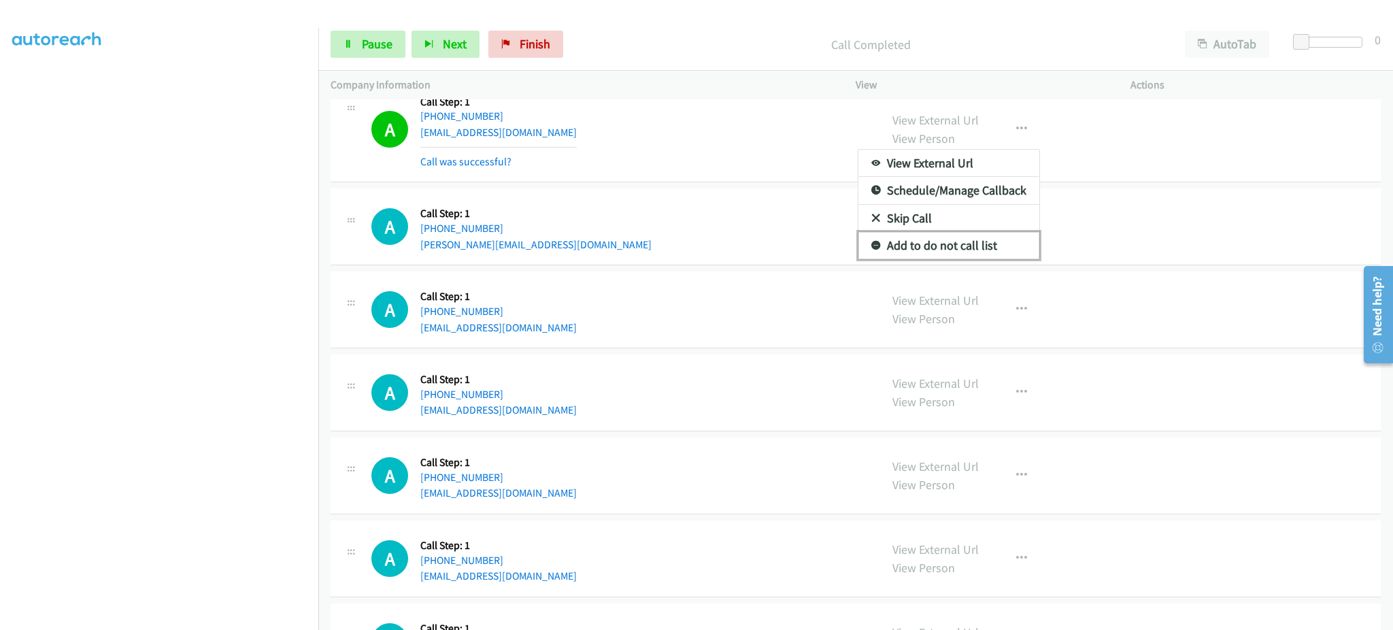
click at [962, 253] on link "Add to do not call list" at bounding box center [948, 245] width 181 height 27
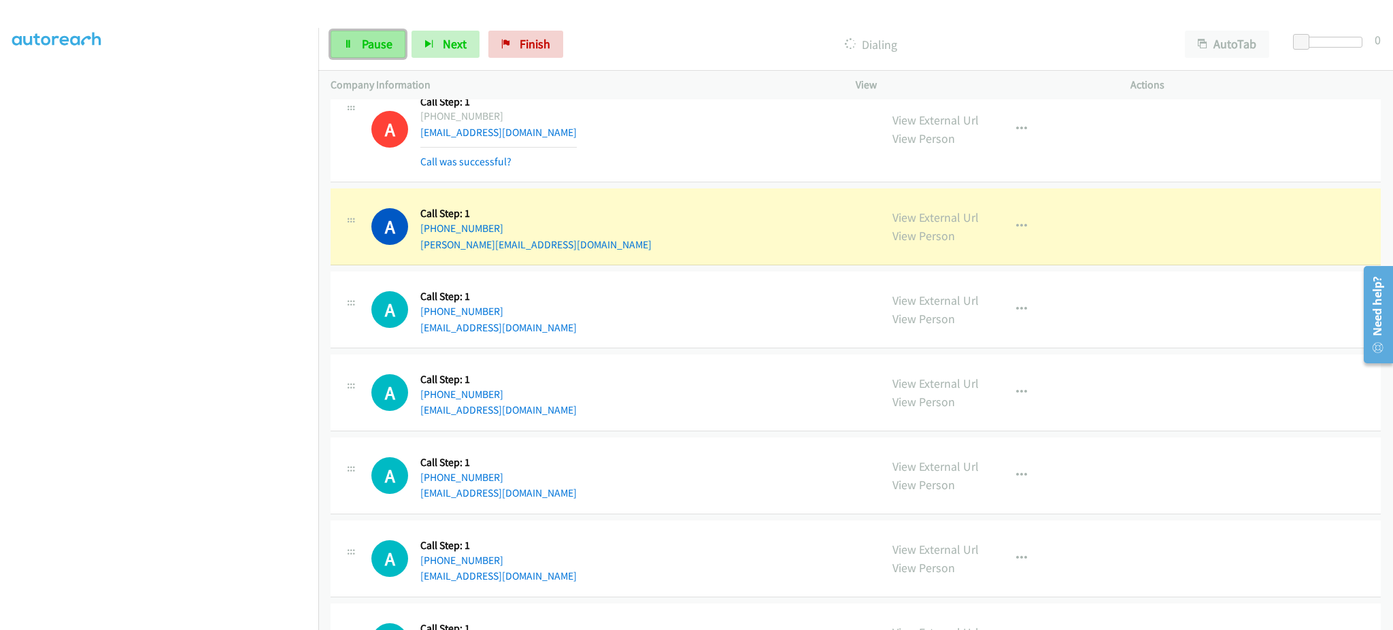
click at [366, 33] on link "Pause" at bounding box center [367, 44] width 75 height 27
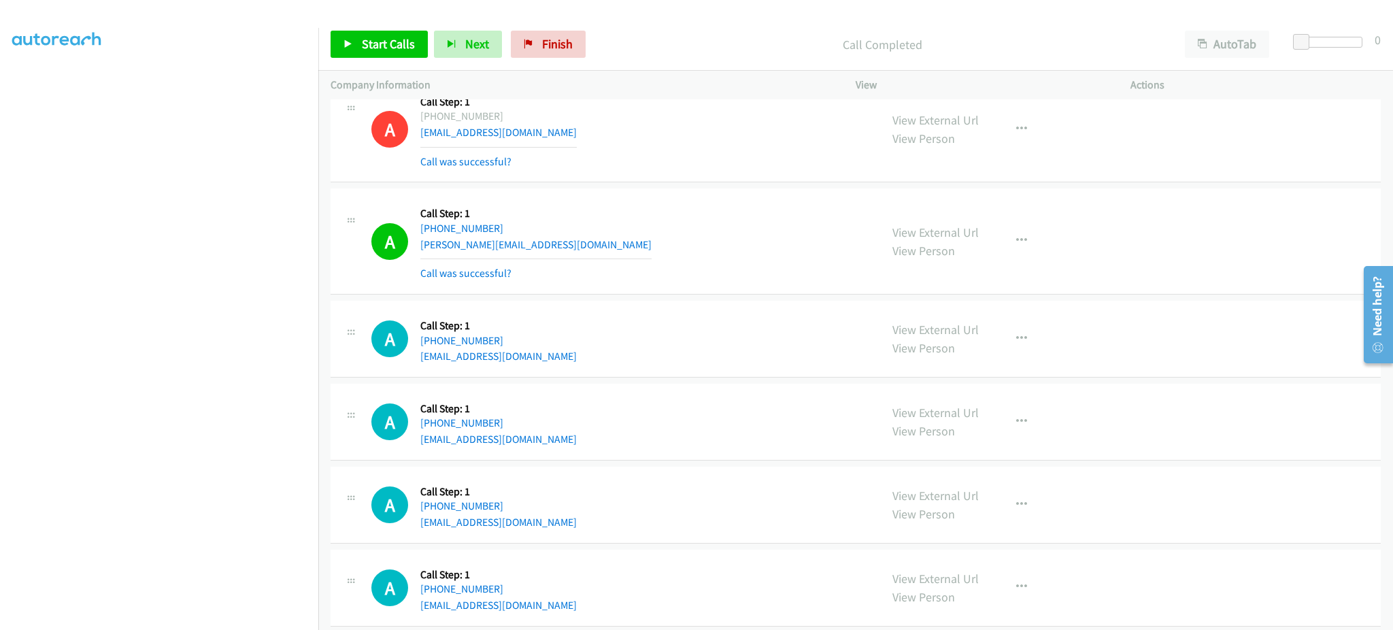
scroll to position [6473, 0]
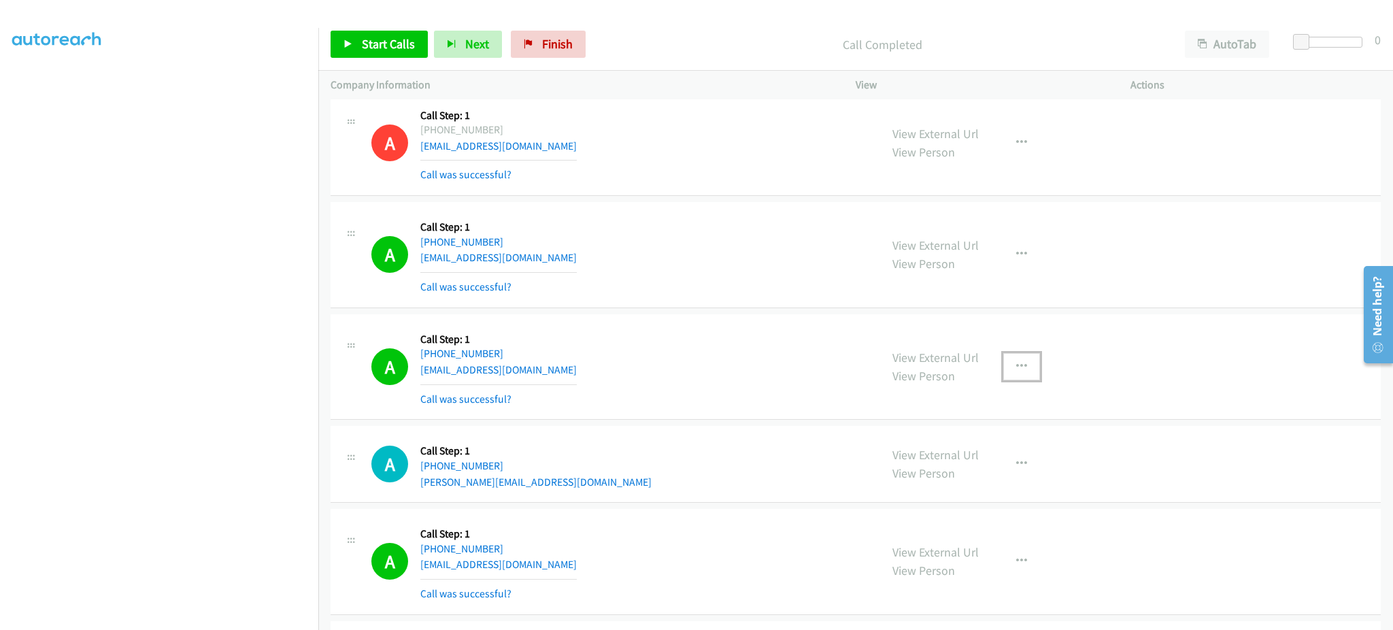
drag, startPoint x: 1012, startPoint y: 381, endPoint x: 1005, endPoint y: 458, distance: 76.5
click at [1012, 380] on button "button" at bounding box center [1021, 366] width 37 height 27
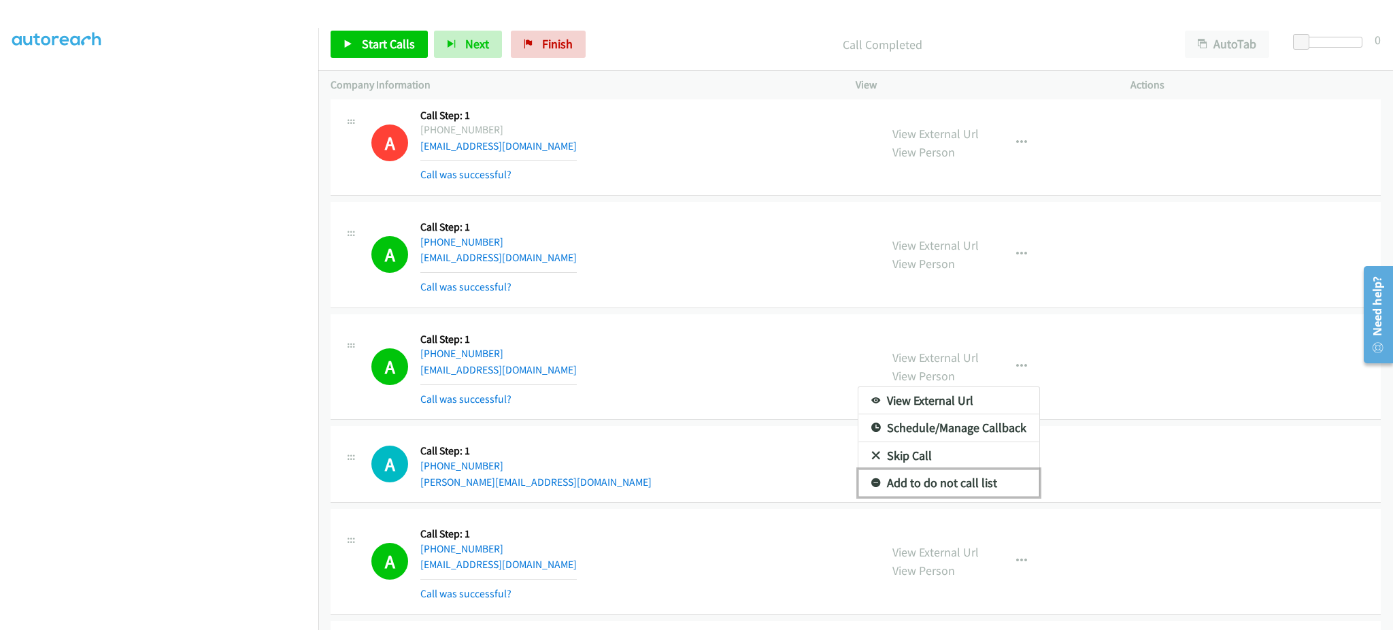
click at [1003, 493] on link "Add to do not call list" at bounding box center [948, 482] width 181 height 27
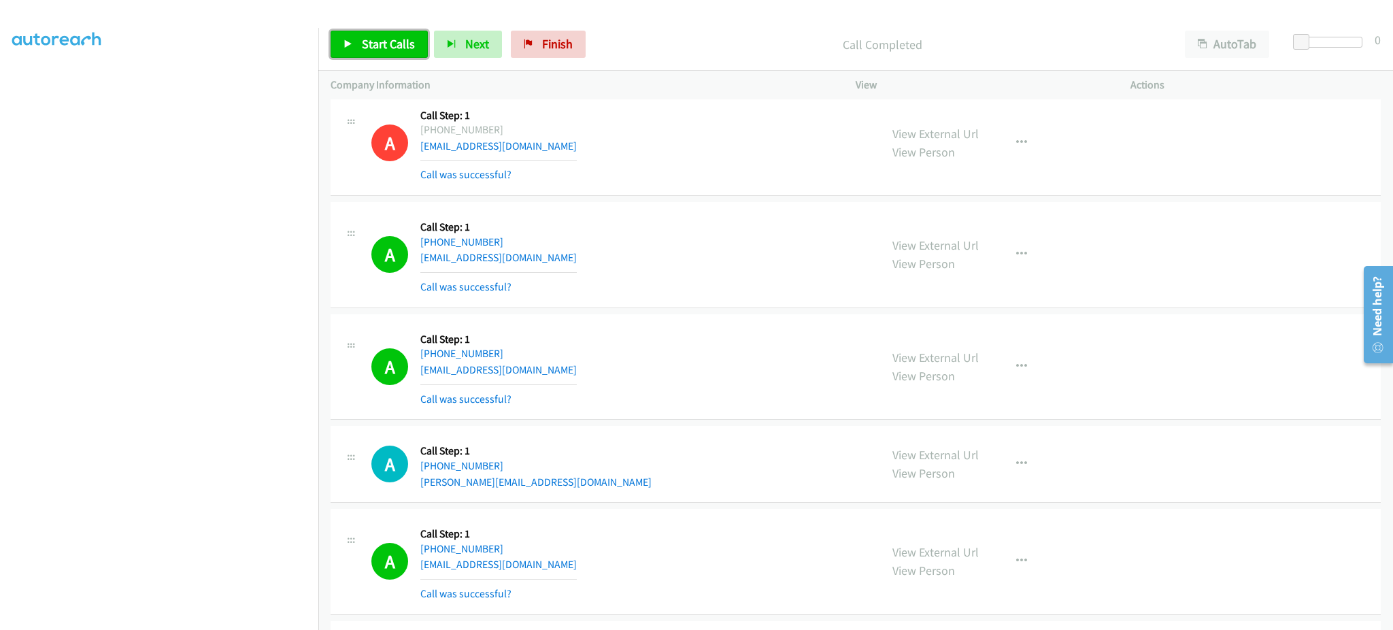
click at [394, 47] on span "Start Calls" at bounding box center [388, 44] width 53 height 16
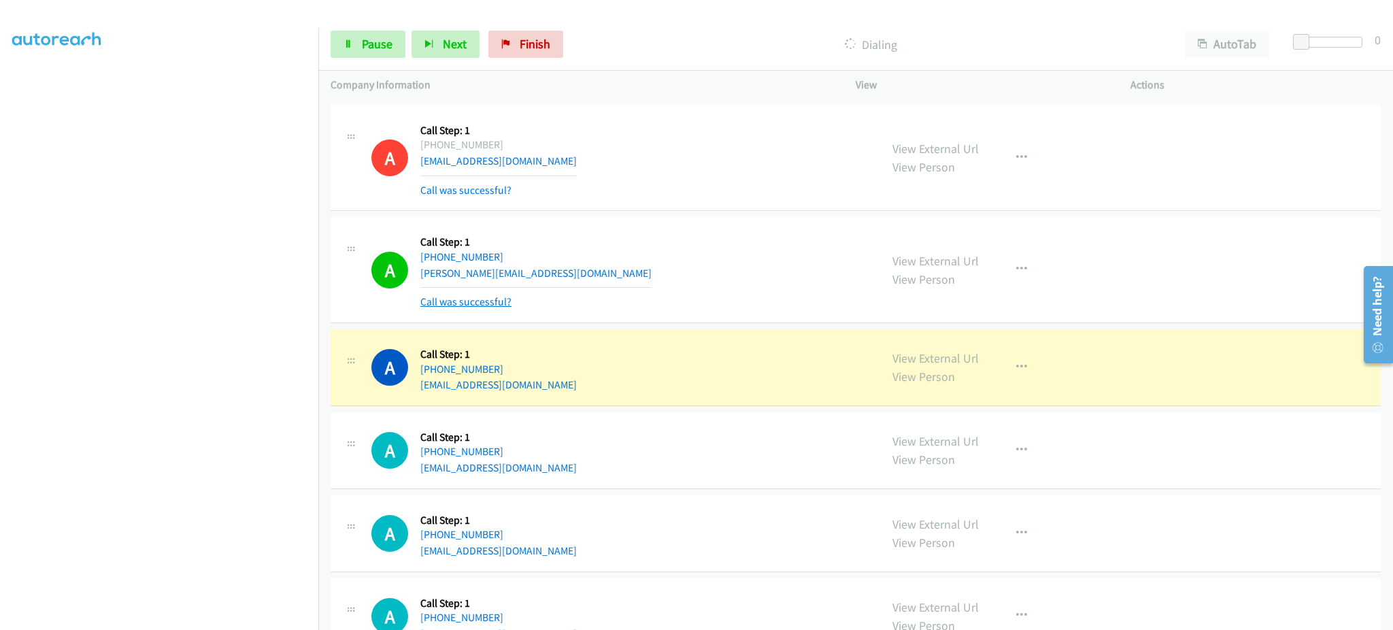
scroll to position [7017, 0]
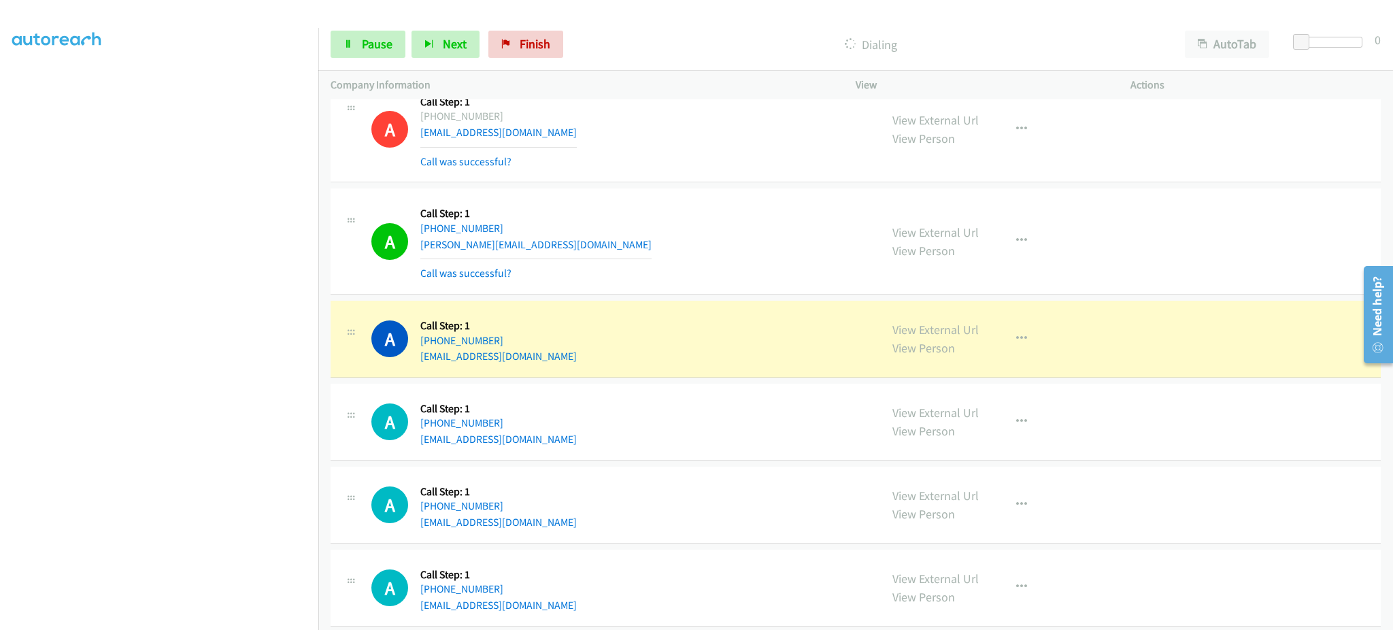
click at [585, 363] on div "A Callback Scheduled Call Step: 1 America/New_York +1 508-353-6256 agrampetro@g…" at bounding box center [619, 339] width 496 height 52
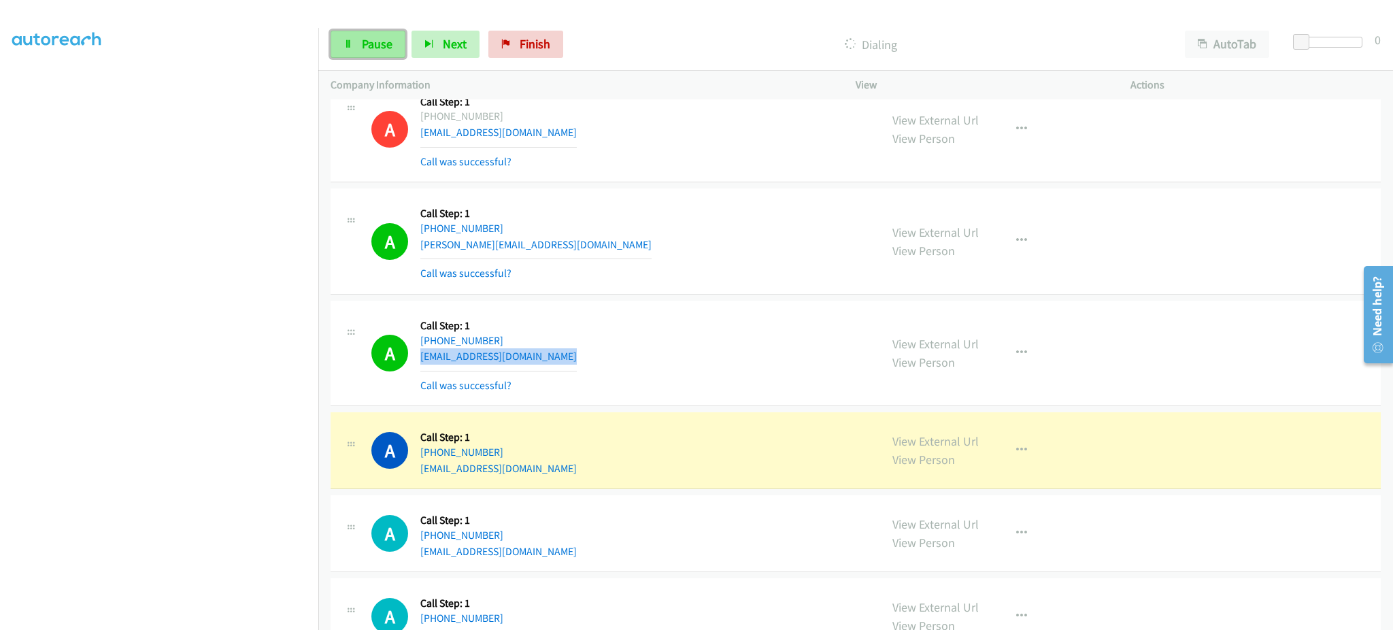
click at [379, 43] on span "Pause" at bounding box center [377, 44] width 31 height 16
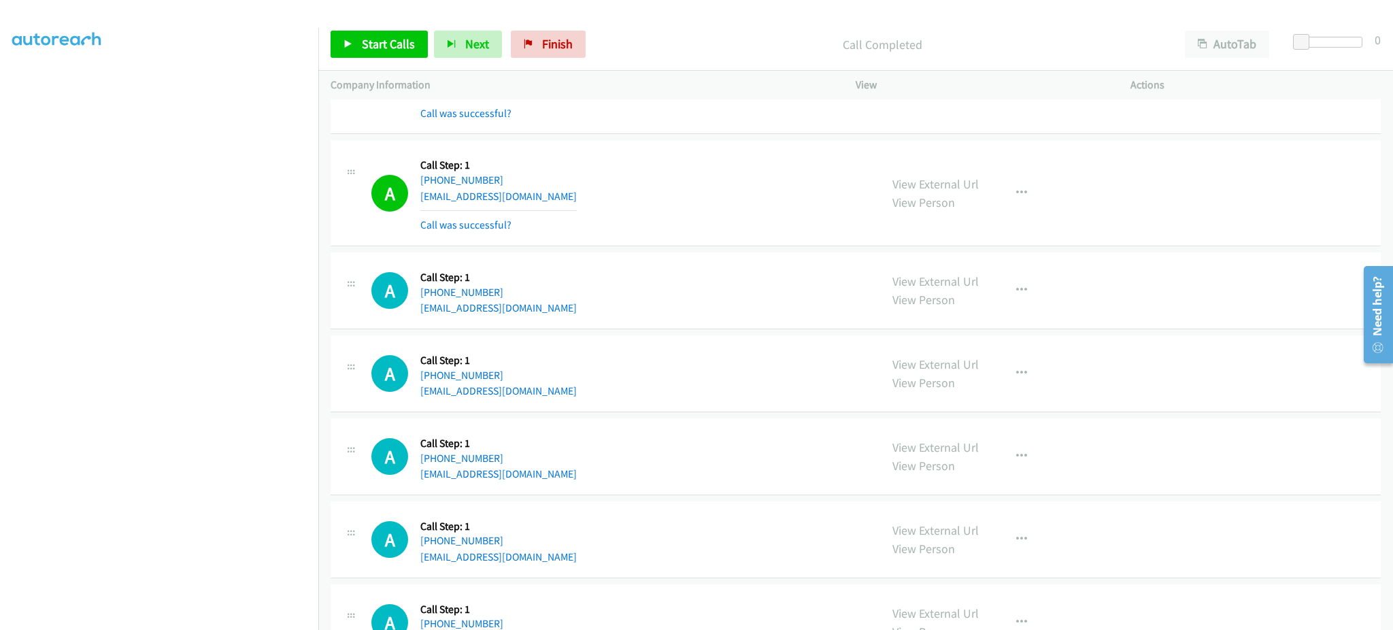
scroll to position [6668, 0]
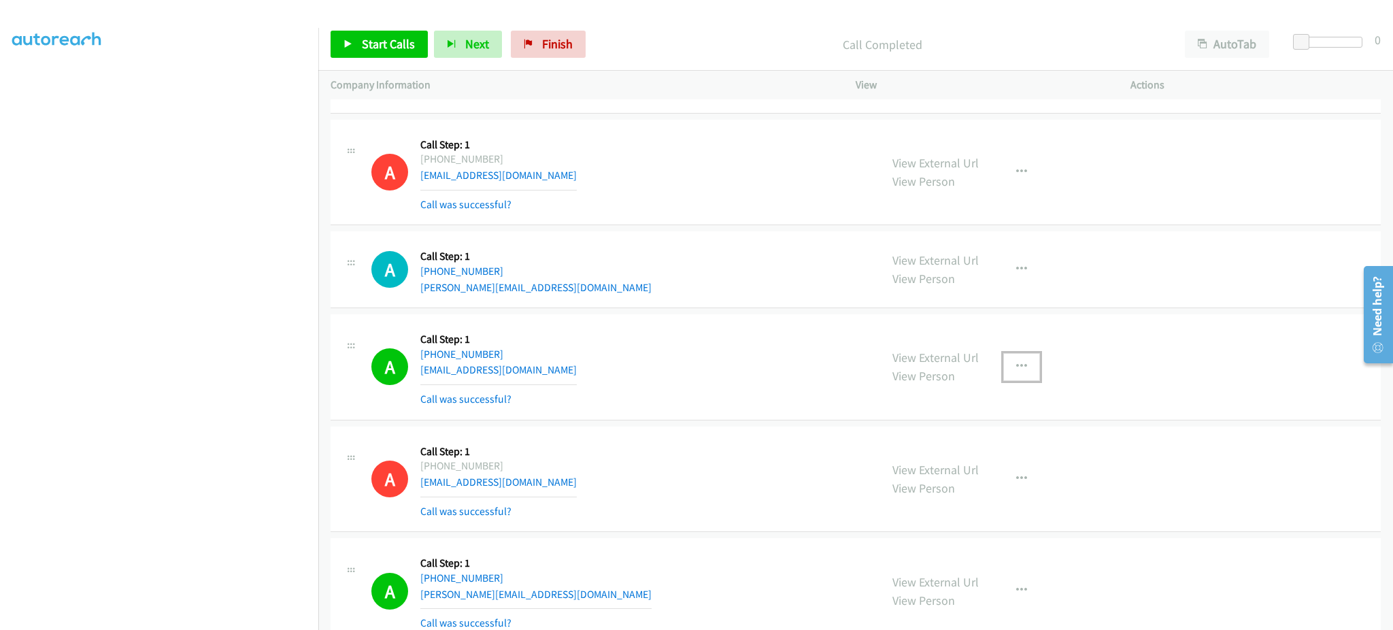
click at [1027, 371] on button "button" at bounding box center [1021, 366] width 37 height 27
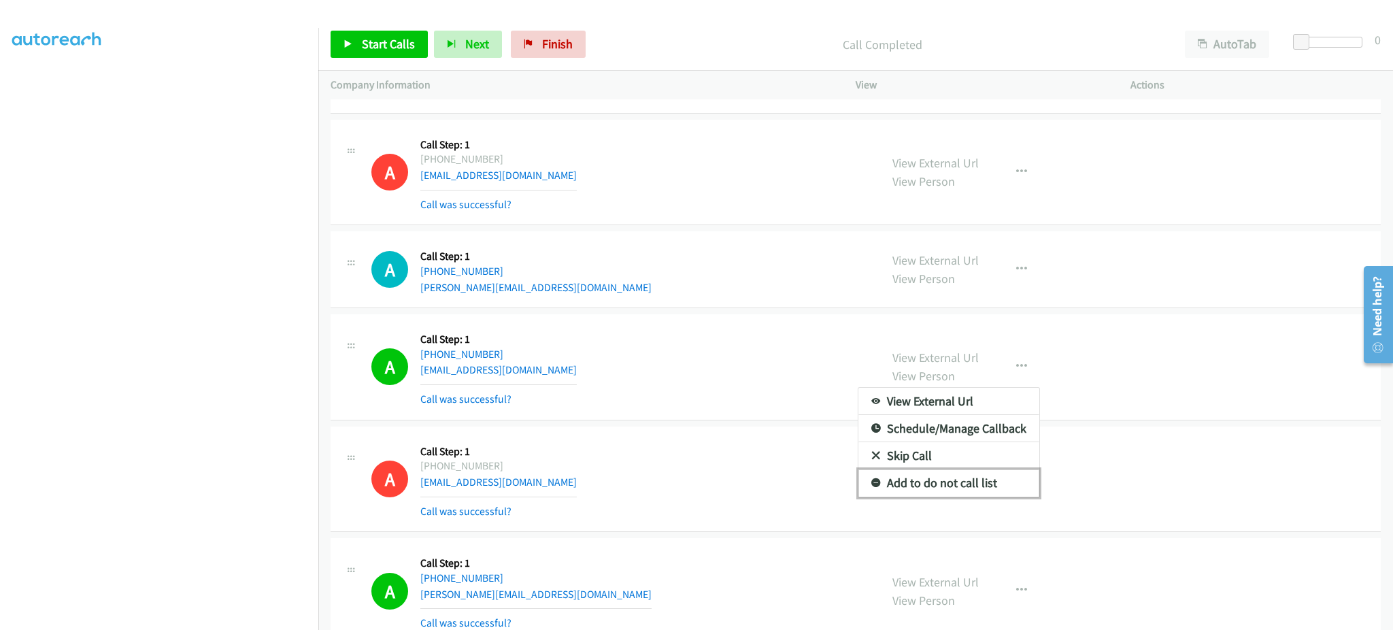
click at [1000, 477] on link "Add to do not call list" at bounding box center [948, 482] width 181 height 27
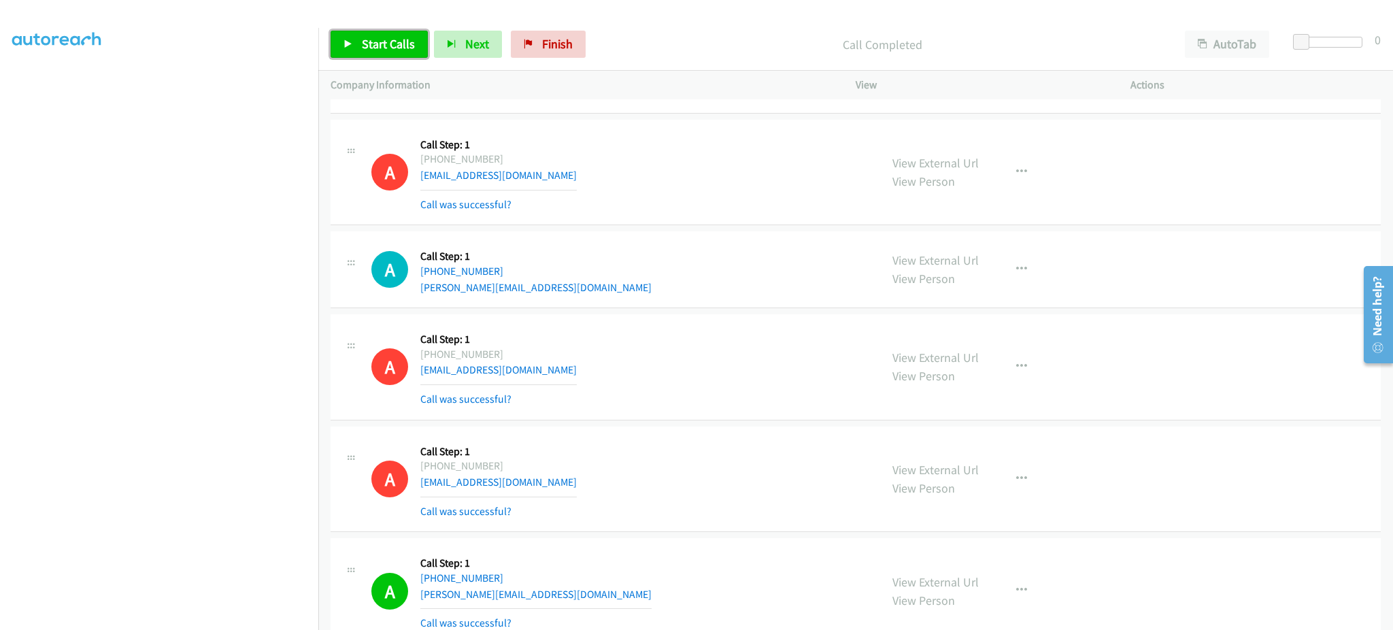
click at [401, 51] on span "Start Calls" at bounding box center [388, 44] width 53 height 16
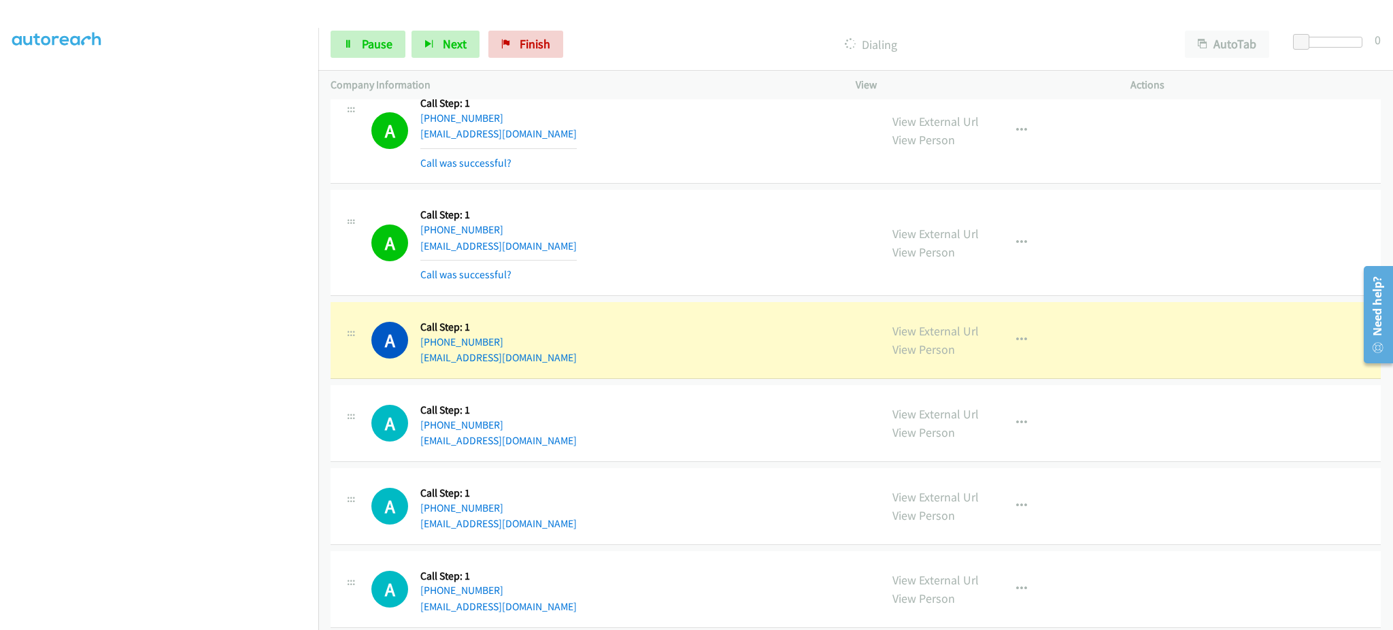
scroll to position [7212, 0]
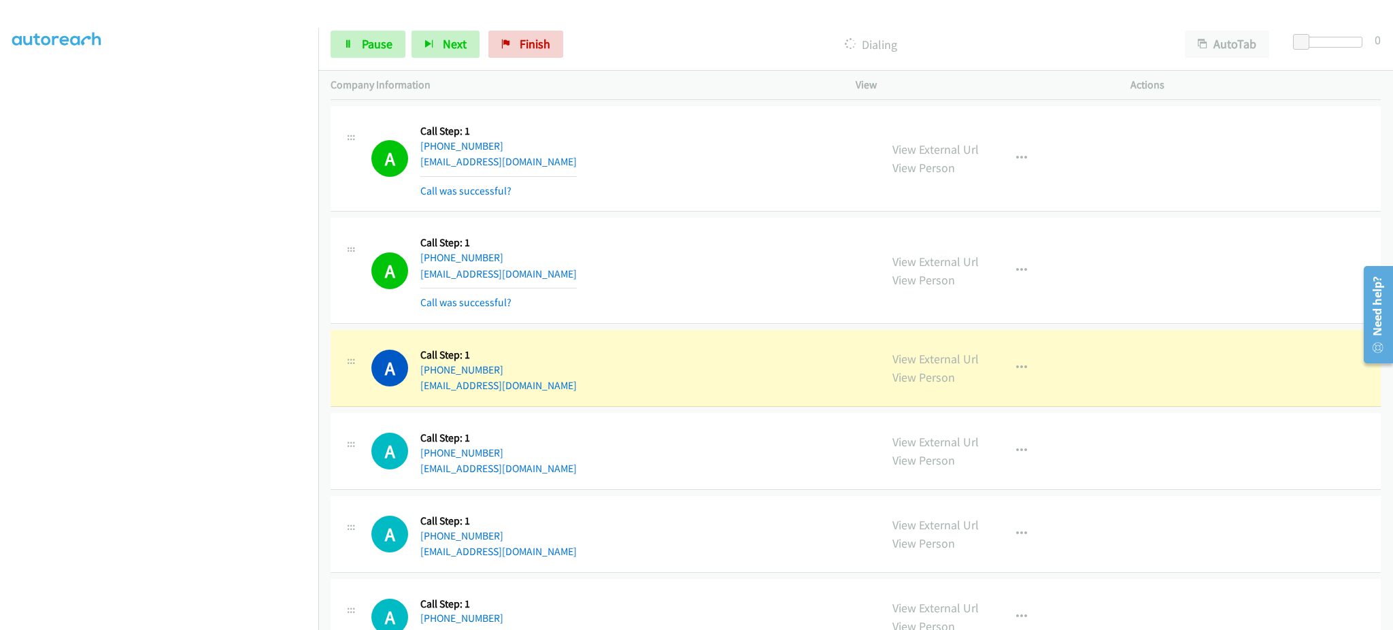
click at [577, 392] on div "A Callback Scheduled Call Step: 1 America/Chicago +1 651-955-2096 maddenb009@gm…" at bounding box center [619, 368] width 496 height 52
click at [575, 390] on div "A Callback Scheduled Call Step: 1 America/Chicago +1 651-955-2096 maddenb009@gm…" at bounding box center [619, 368] width 496 height 52
click at [367, 49] on span "Pause" at bounding box center [377, 44] width 31 height 16
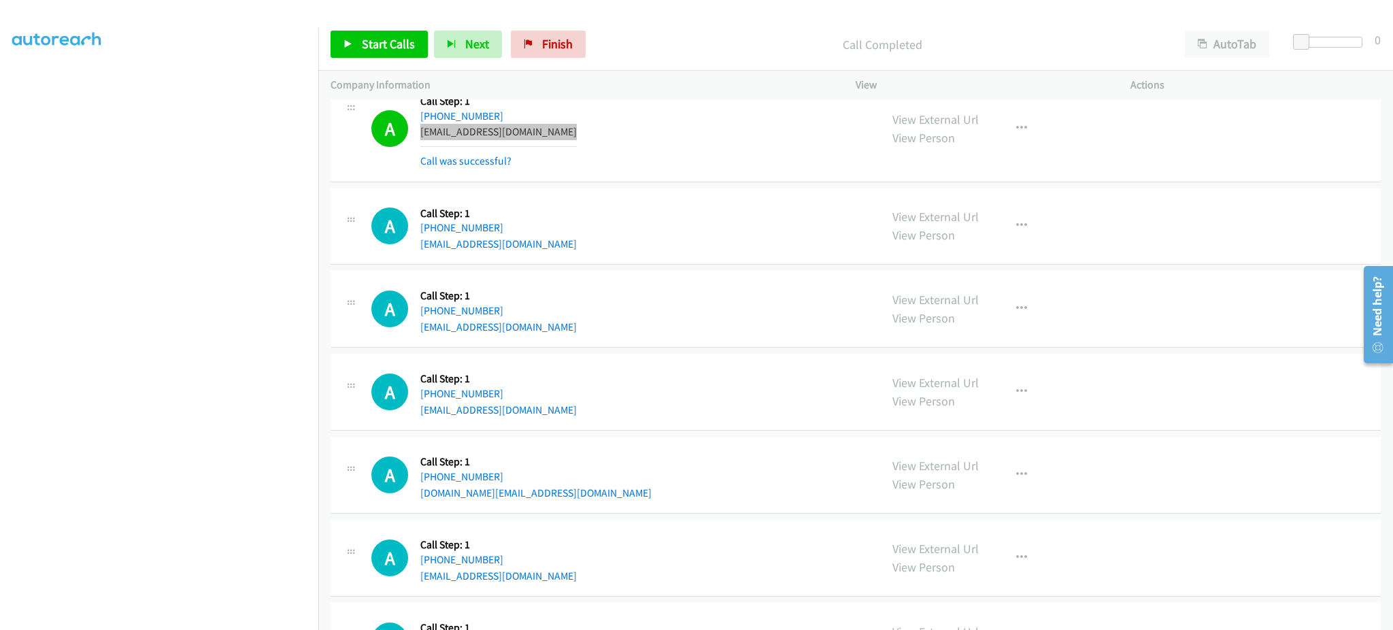
scroll to position [7484, 0]
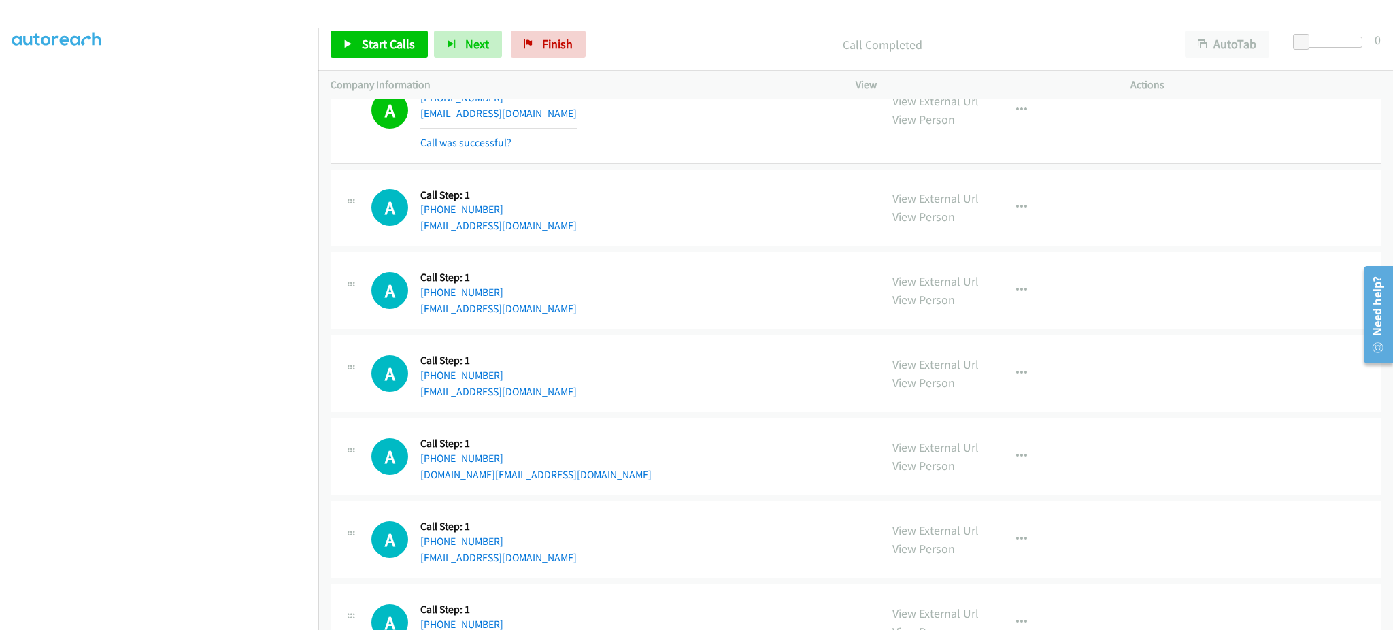
click at [562, 233] on div "A Callback Scheduled Call Step: 1 America/New_York +1 484-987-4224 billybulafka…" at bounding box center [619, 208] width 496 height 52
click at [357, 43] on link "Start Calls" at bounding box center [378, 44] width 97 height 27
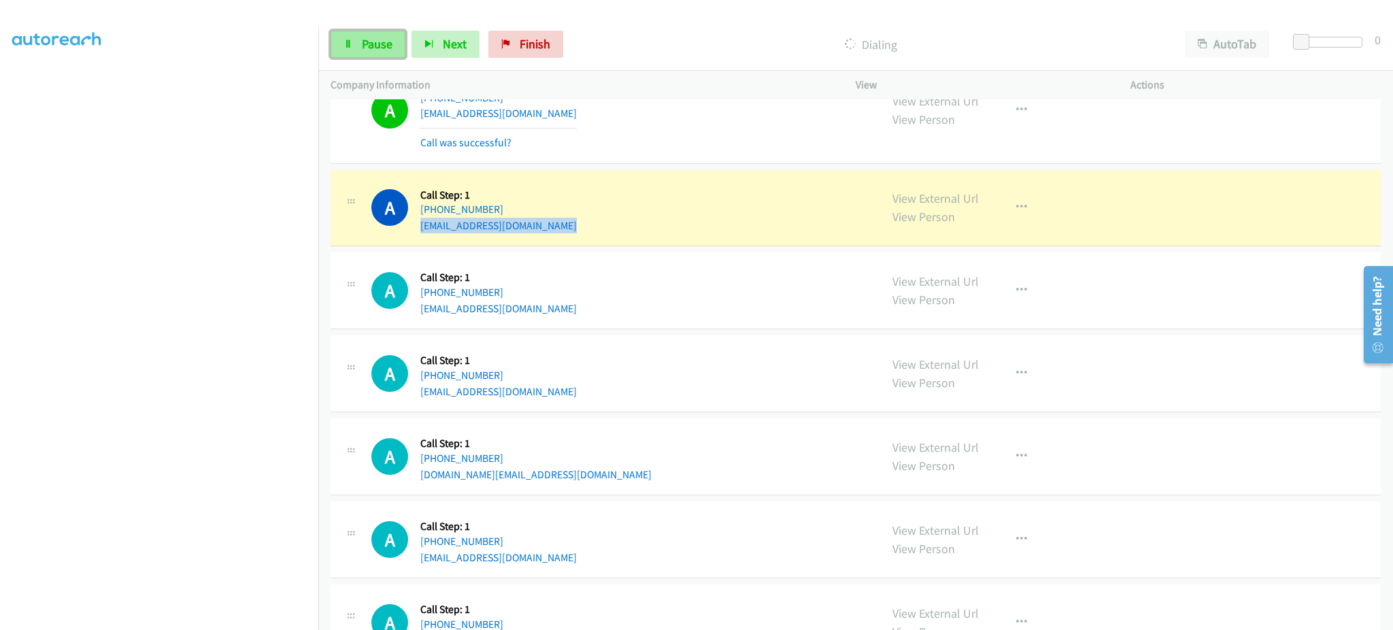
click at [375, 49] on span "Pause" at bounding box center [377, 44] width 31 height 16
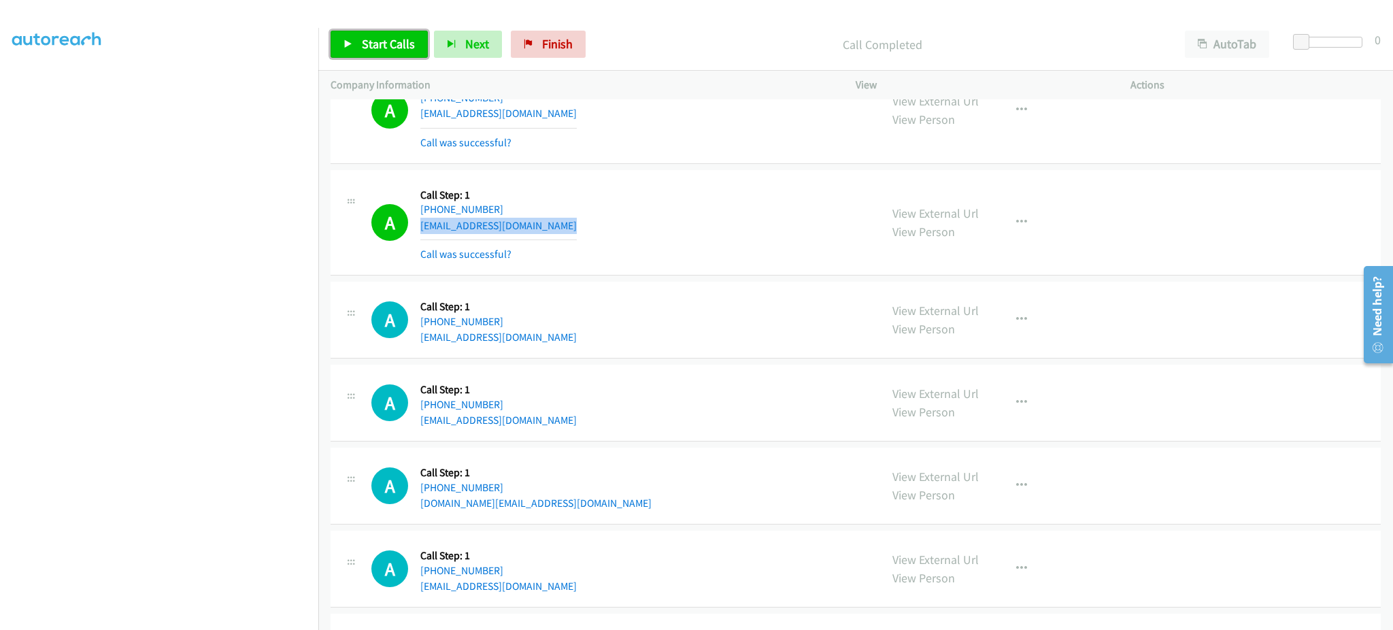
click at [404, 42] on span "Start Calls" at bounding box center [388, 44] width 53 height 16
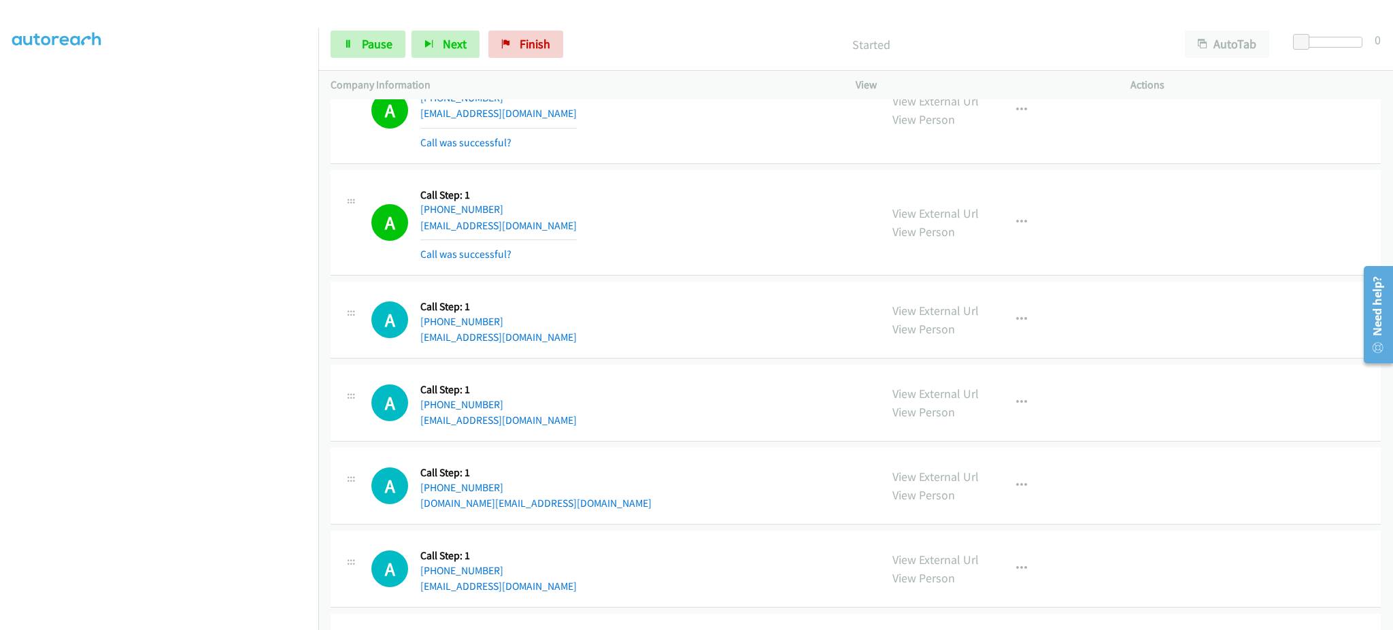
click at [775, 299] on div "A Callback Scheduled Call Step: 1 America/Denver +1 970-308-1861 franklovato99@…" at bounding box center [619, 320] width 496 height 52
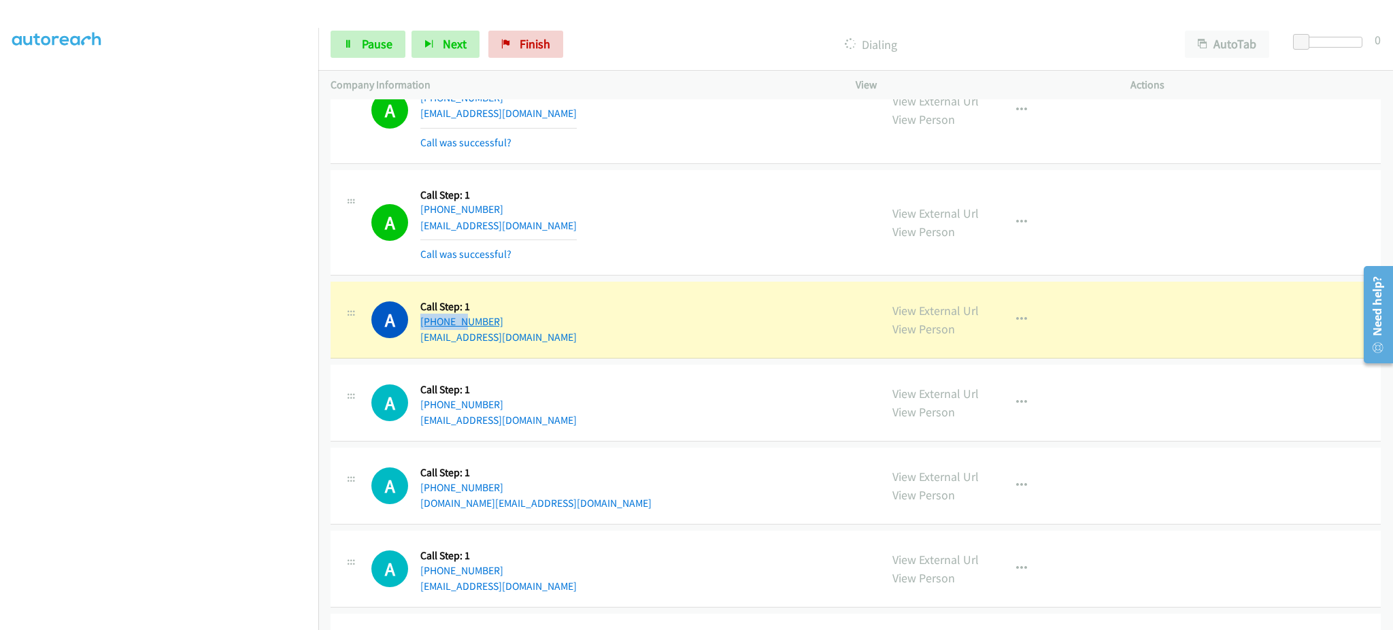
drag, startPoint x: 558, startPoint y: 314, endPoint x: 468, endPoint y: 329, distance: 91.0
click at [462, 330] on div "A Callback Scheduled Call Step: 1 America/Denver +1 970-308-1861 franklovato99@…" at bounding box center [619, 320] width 496 height 52
drag, startPoint x: 589, startPoint y: 324, endPoint x: 552, endPoint y: 324, distance: 36.7
click at [589, 324] on div "A Callback Scheduled Call Step: 1 America/Denver +1 970-308-1861 franklovato99@…" at bounding box center [619, 320] width 496 height 52
drag, startPoint x: 552, startPoint y: 324, endPoint x: 435, endPoint y: 332, distance: 117.2
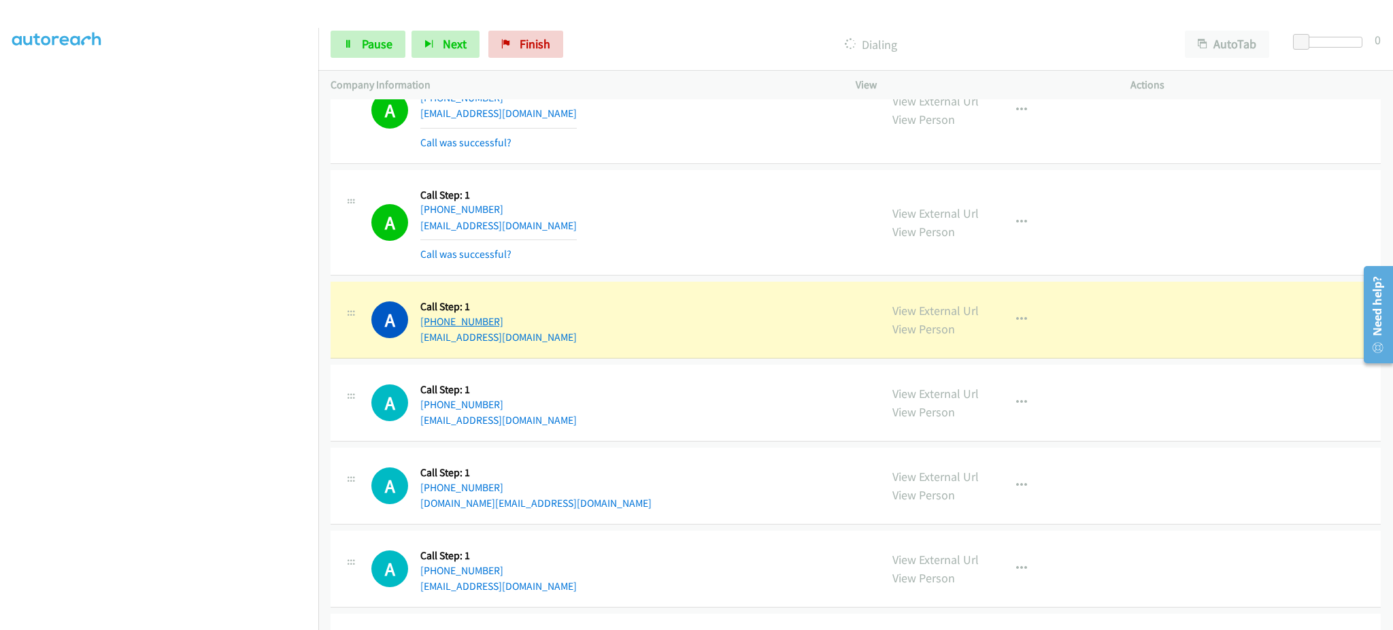
click at [435, 332] on div "A Callback Scheduled Call Step: 1 America/Denver +1 970-308-1861 franklovato99@…" at bounding box center [619, 320] width 496 height 52
click at [359, 33] on link "Pause" at bounding box center [367, 44] width 75 height 27
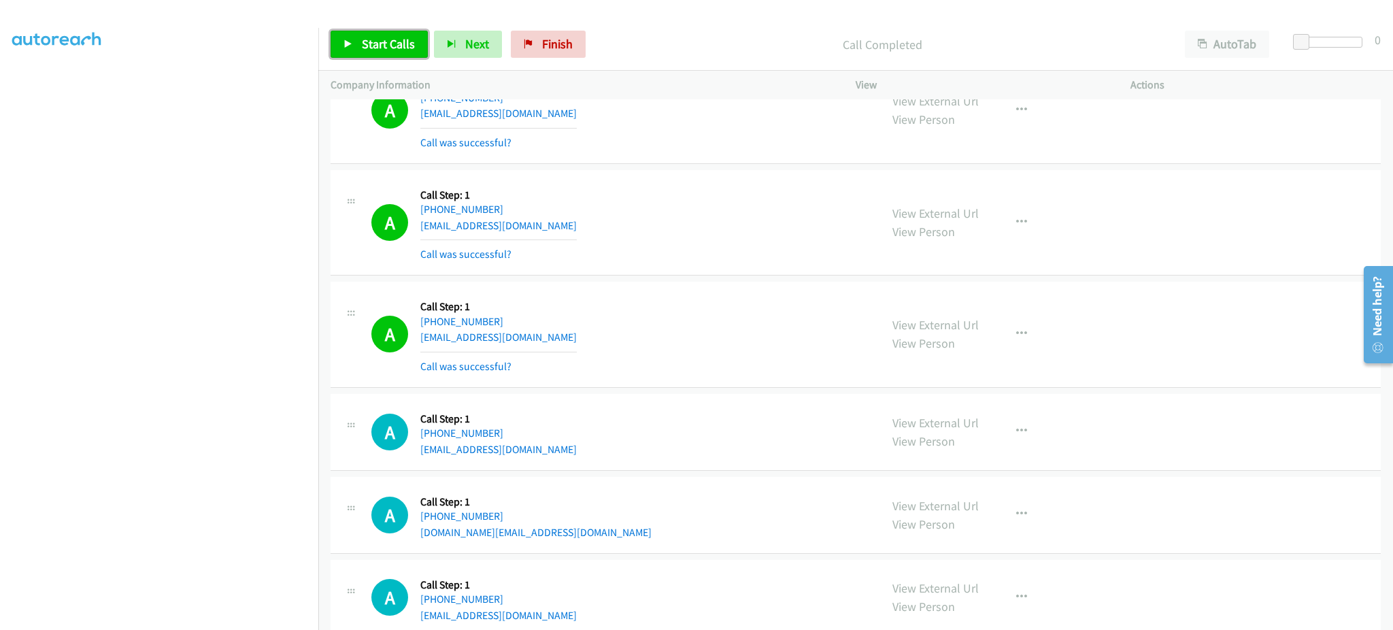
click at [393, 47] on span "Start Calls" at bounding box center [388, 44] width 53 height 16
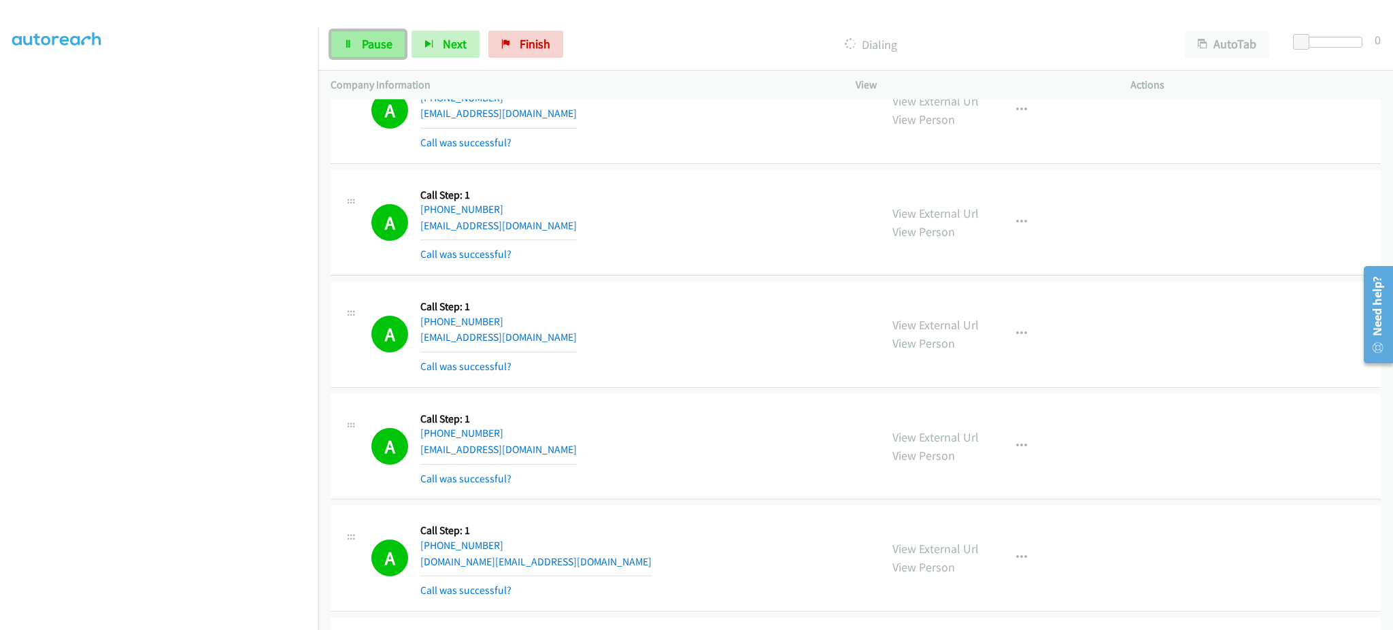
click at [364, 47] on span "Pause" at bounding box center [377, 44] width 31 height 16
click at [396, 37] on span "Start Calls" at bounding box center [388, 44] width 53 height 16
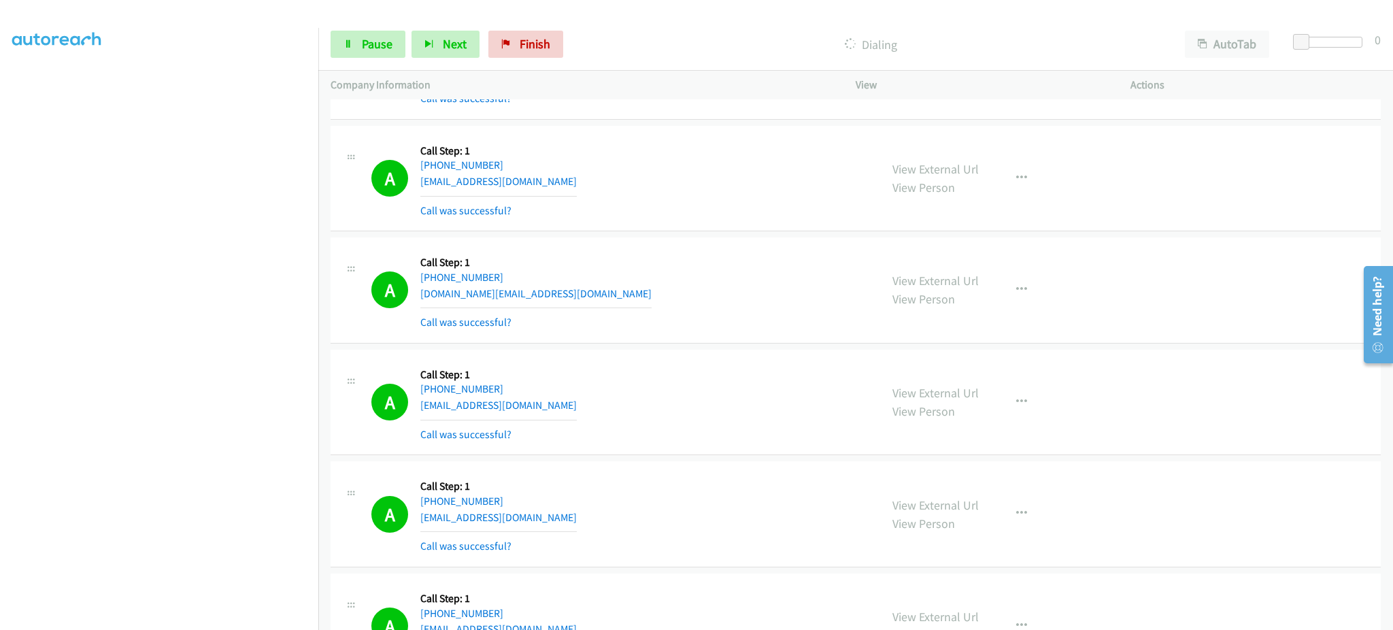
scroll to position [8028, 0]
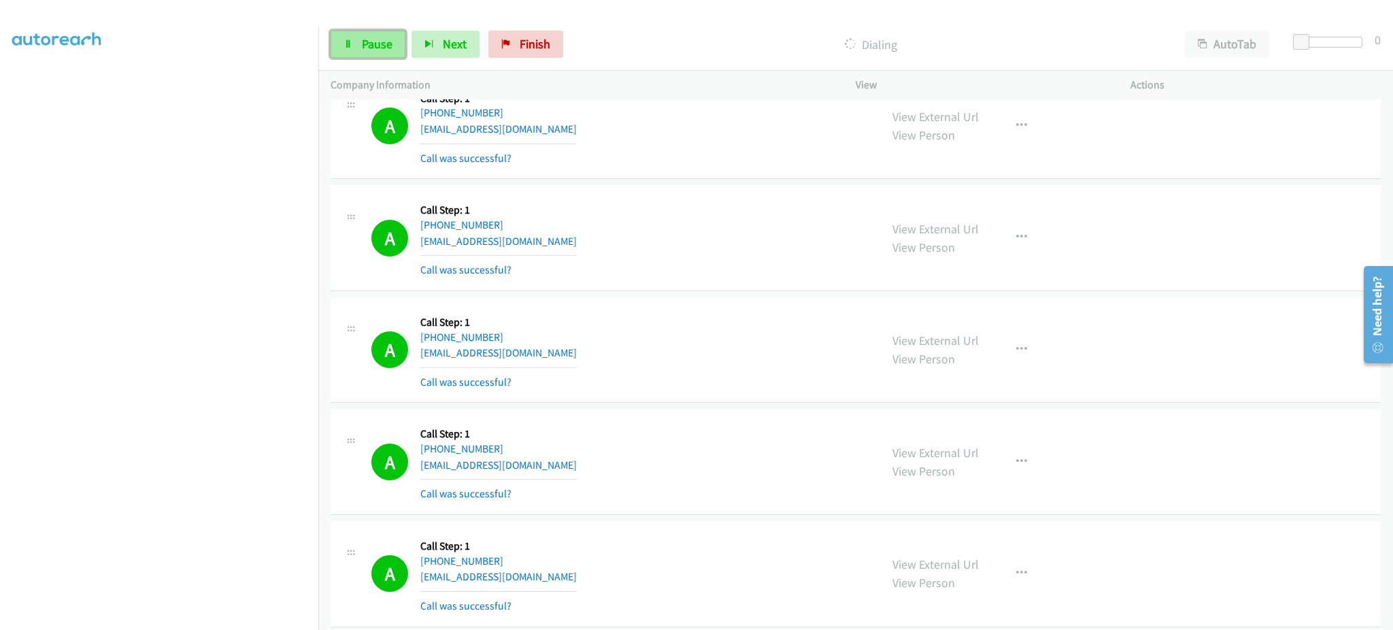
click at [381, 56] on link "Pause" at bounding box center [367, 44] width 75 height 27
click at [387, 44] on span "Start Calls" at bounding box center [388, 44] width 53 height 16
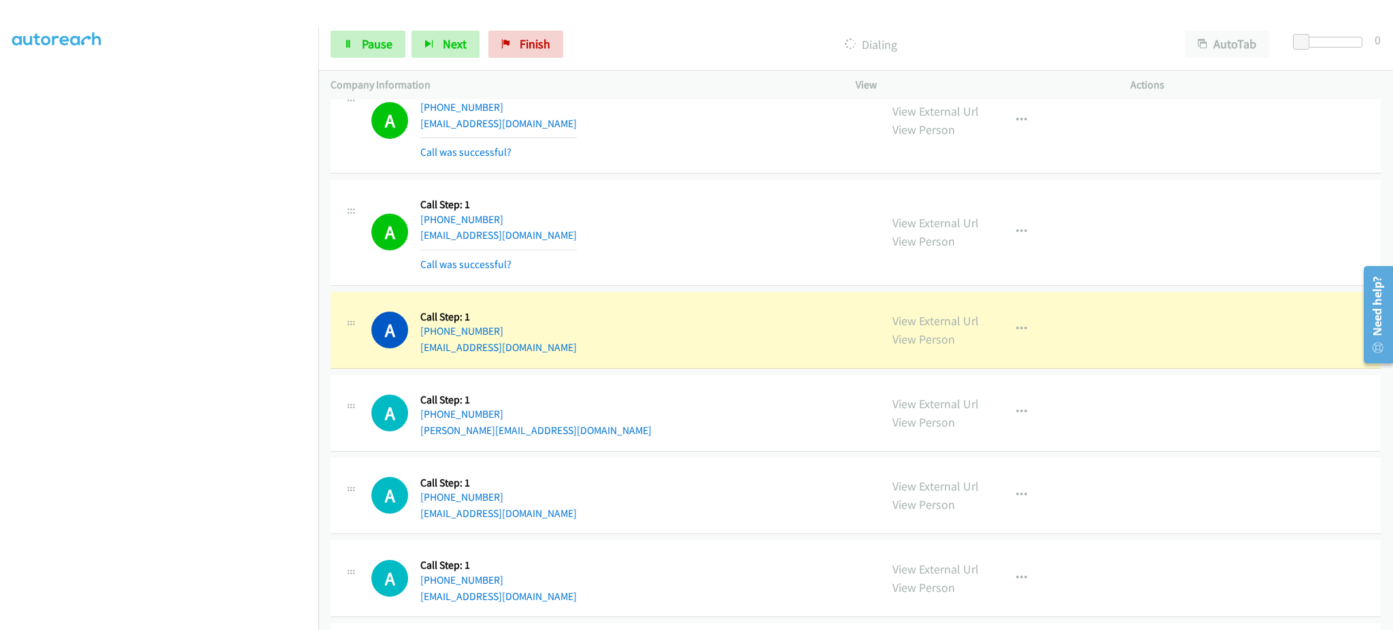
scroll to position [9388, 0]
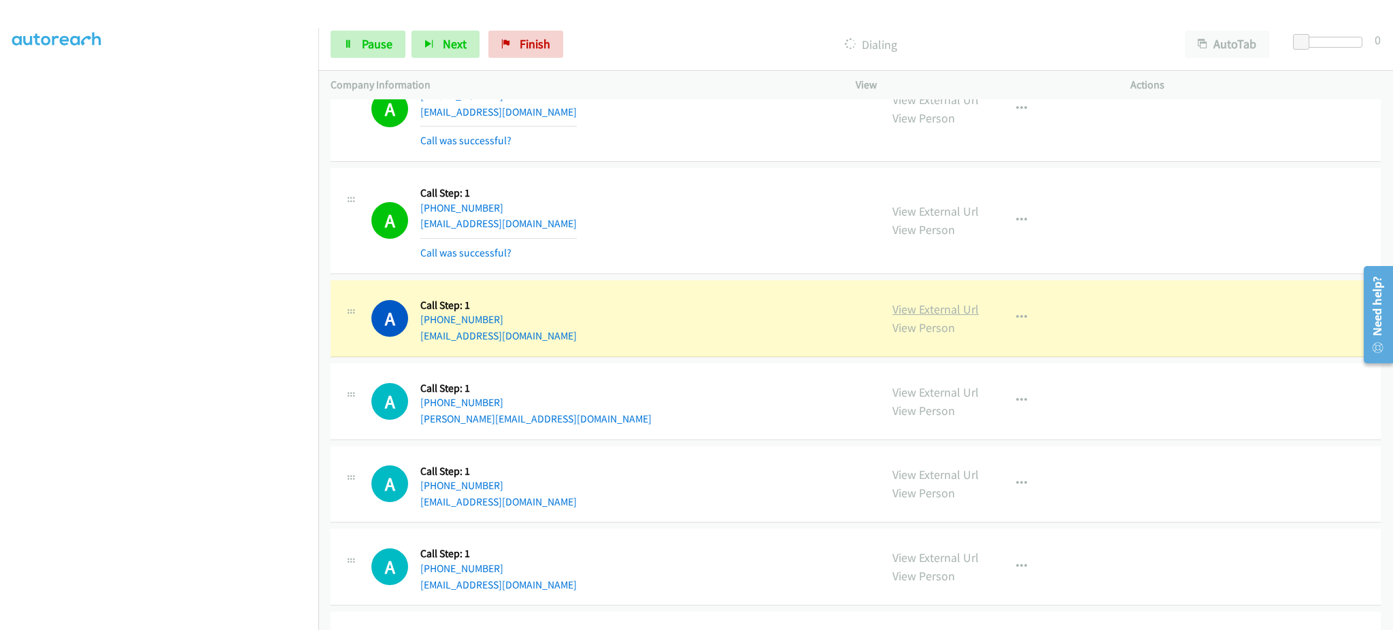
click at [923, 317] on link "View External Url" at bounding box center [935, 309] width 86 height 16
click at [573, 343] on div "A Callback Scheduled Call Step: 1 America/New_York +1 321-277-9878 vinceragosta…" at bounding box center [619, 318] width 496 height 52
click at [350, 40] on icon at bounding box center [348, 45] width 10 height 10
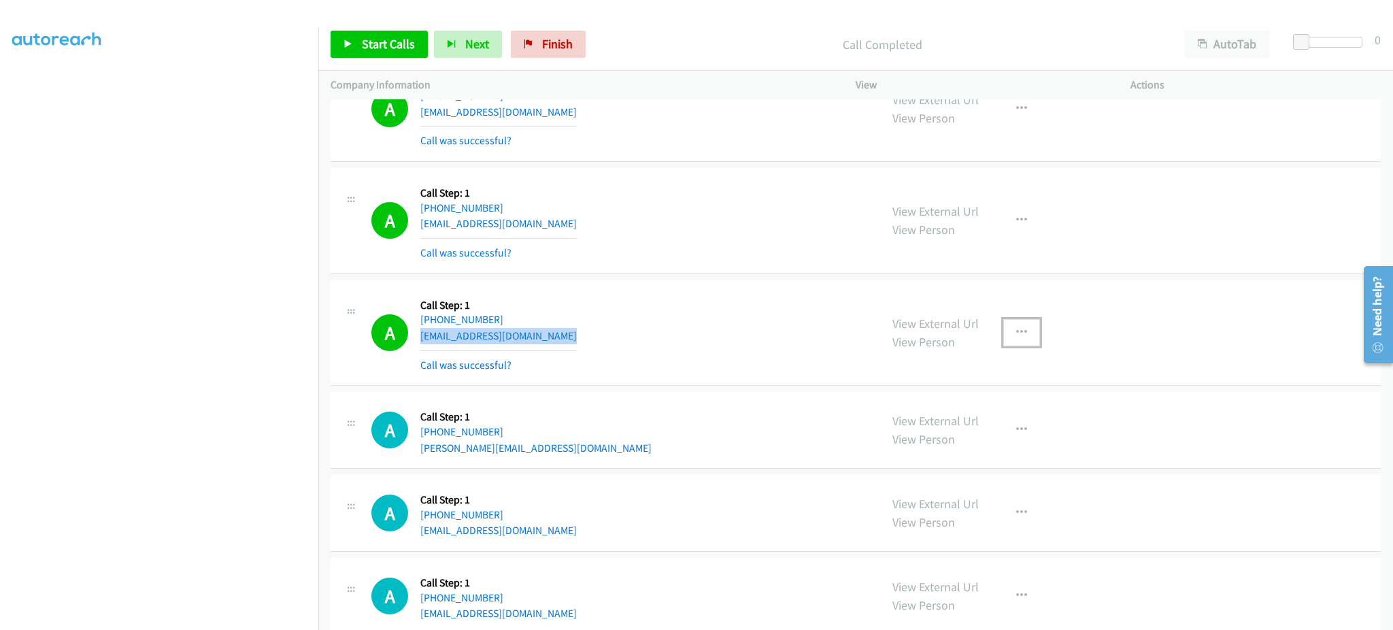
click at [1003, 346] on button "button" at bounding box center [1021, 332] width 37 height 27
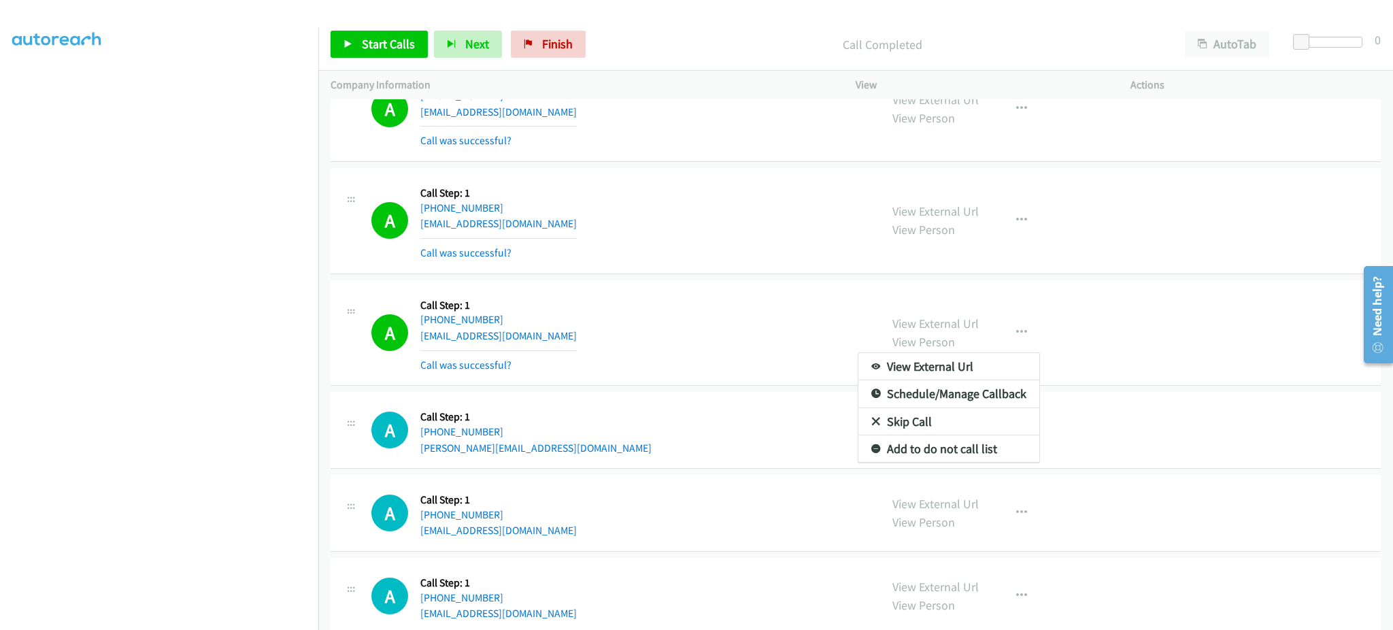
click at [974, 474] on div at bounding box center [696, 315] width 1393 height 630
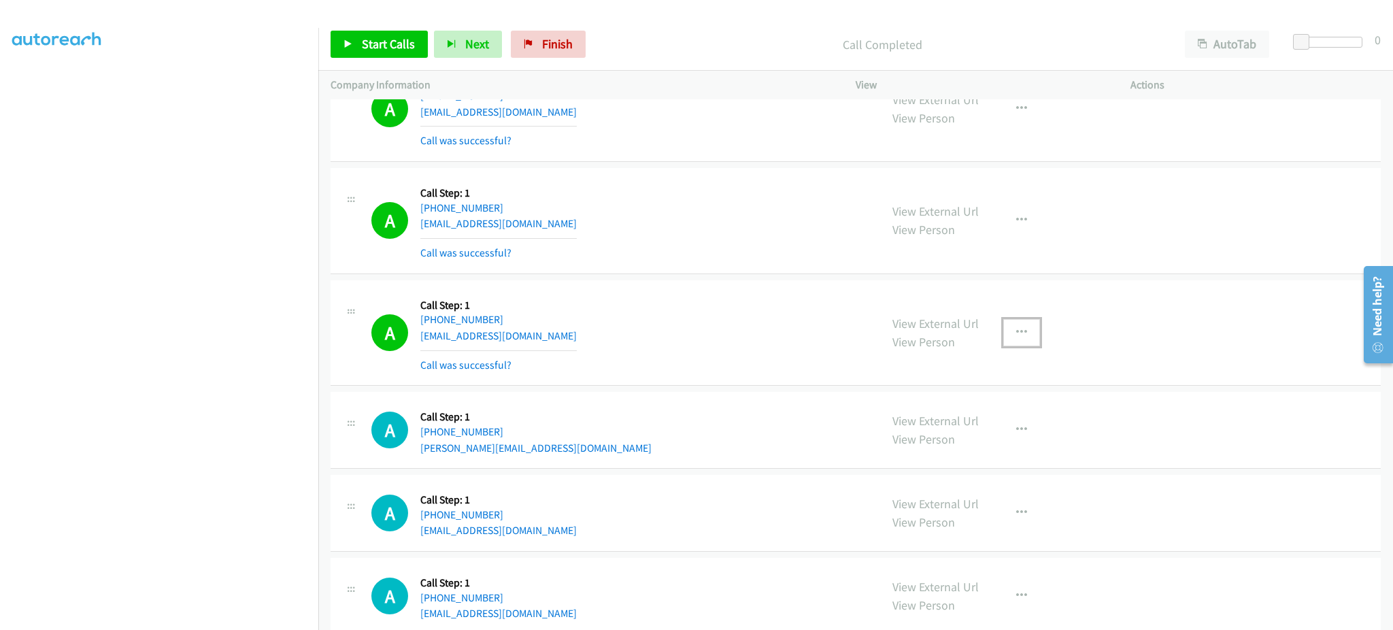
click at [1027, 333] on button "button" at bounding box center [1021, 332] width 37 height 27
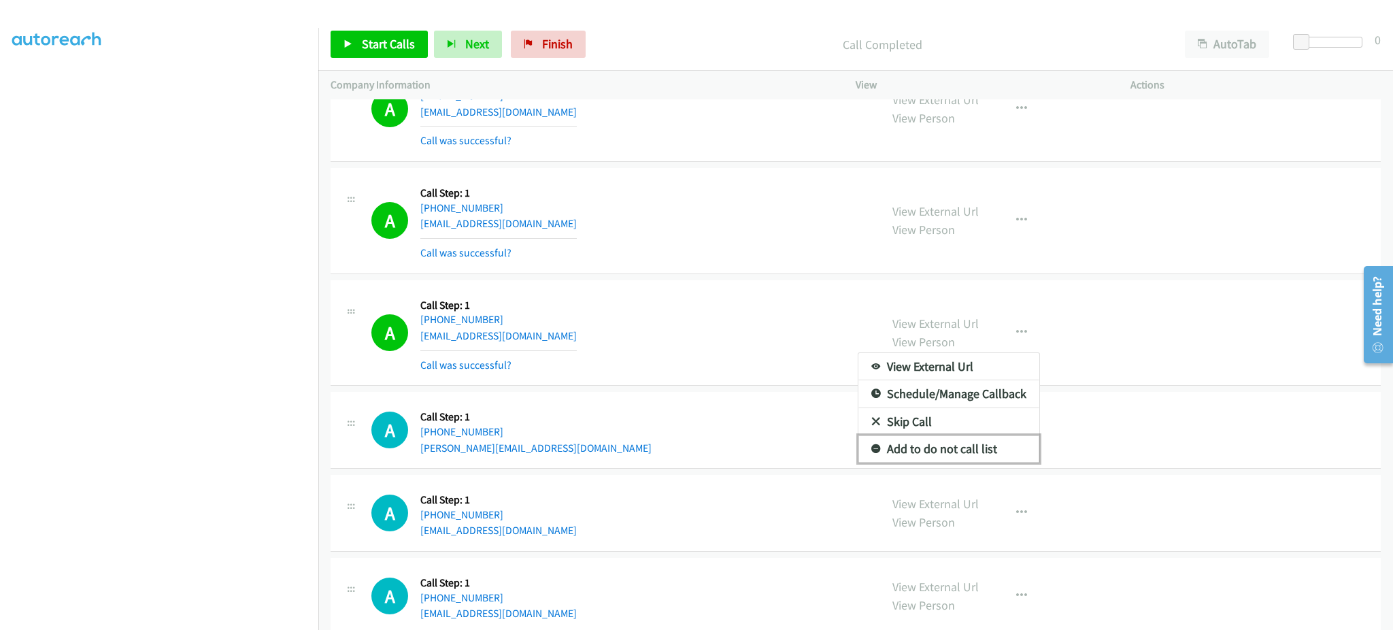
click at [1009, 458] on link "Add to do not call list" at bounding box center [948, 448] width 181 height 27
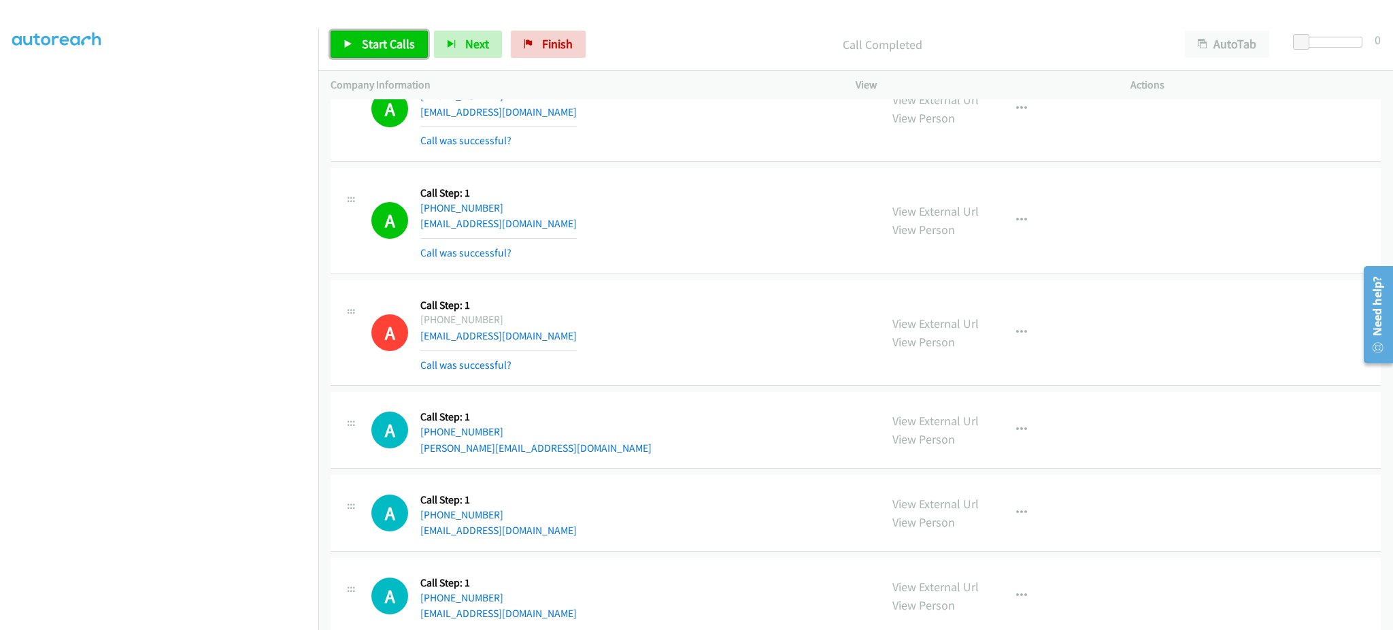
click at [362, 38] on span "Start Calls" at bounding box center [388, 44] width 53 height 16
click at [798, 605] on div "A Callback Scheduled Call Step: 1 America/Chicago +1 309-612-6731 ghn2199ghn@gm…" at bounding box center [619, 596] width 496 height 52
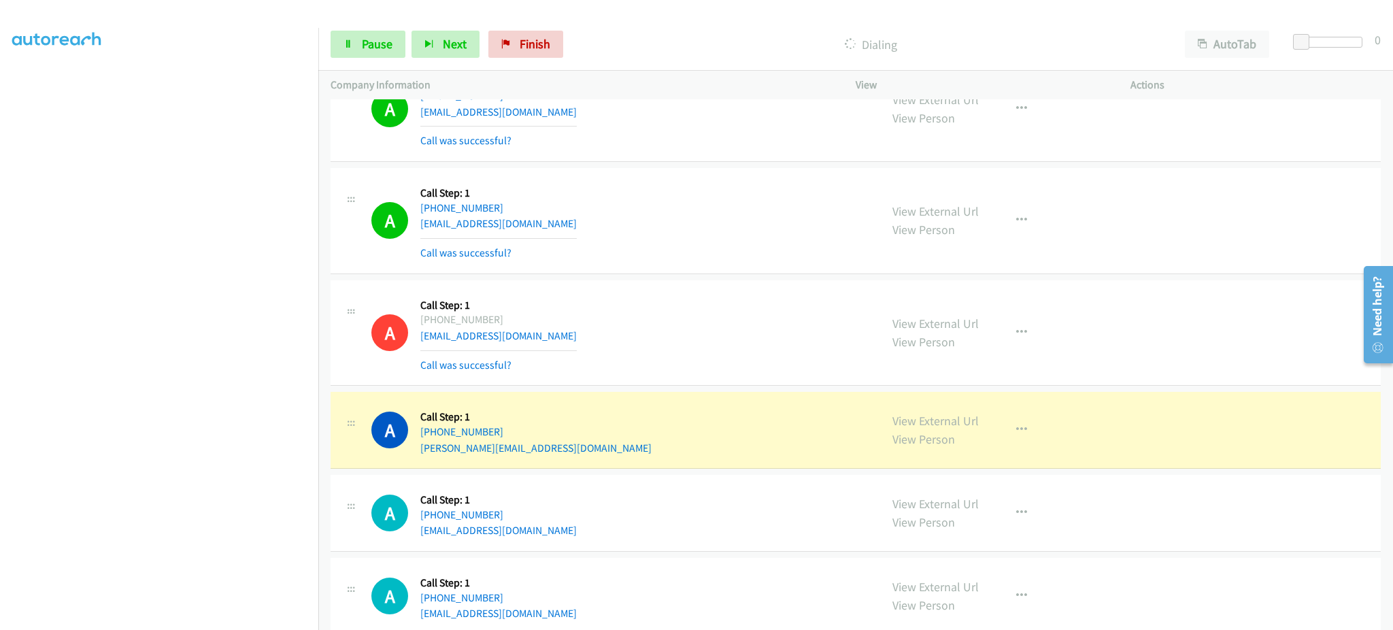
click at [231, 621] on aside "Dialing Mode: Power | Switch to Preview My Lists" at bounding box center [159, 281] width 318 height 753
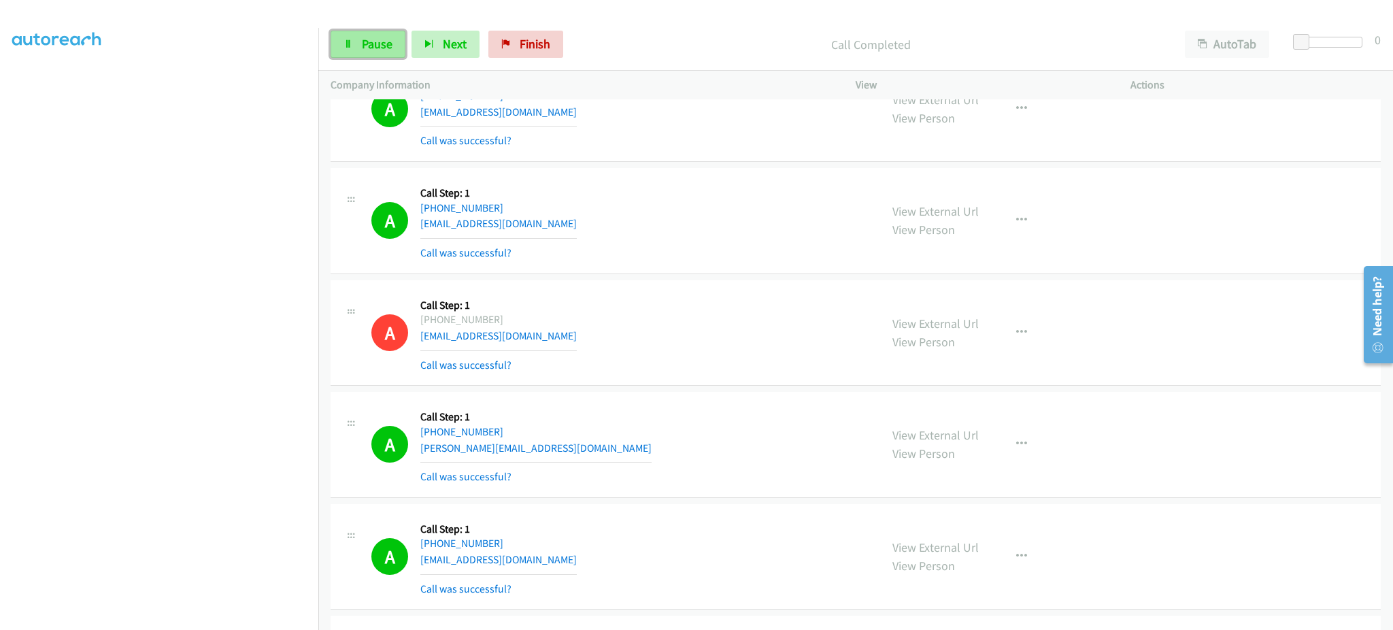
click at [388, 51] on span "Pause" at bounding box center [377, 44] width 31 height 16
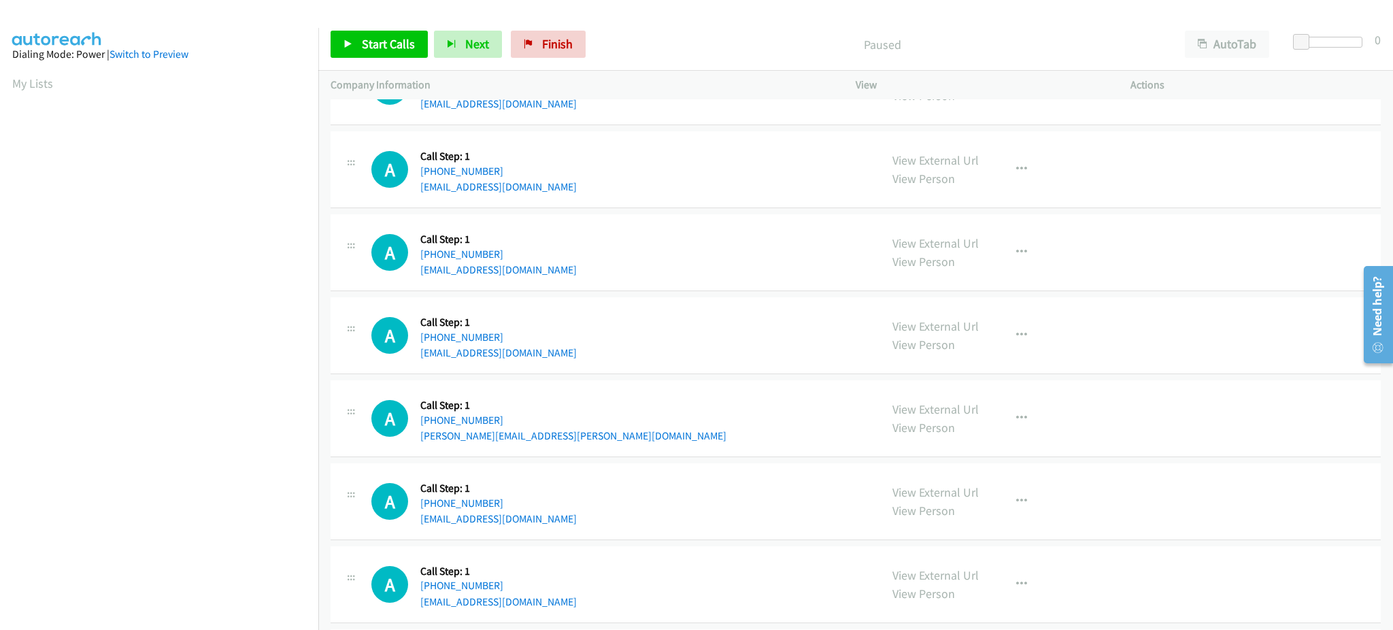
scroll to position [9660, 0]
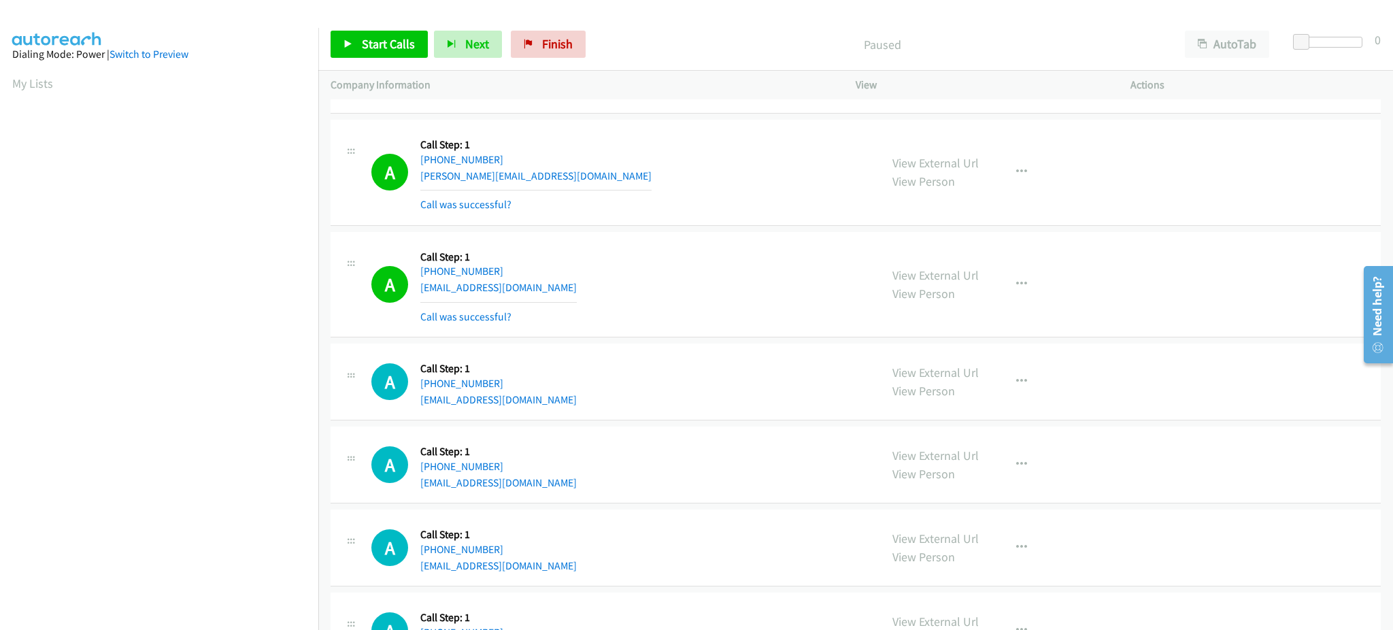
click at [564, 392] on div "A Callback Scheduled Call Step: 1 America/Chicago +1 309-612-6731 ghn2199ghn@gm…" at bounding box center [619, 382] width 496 height 52
click at [945, 379] on link "View External Url" at bounding box center [935, 372] width 86 height 16
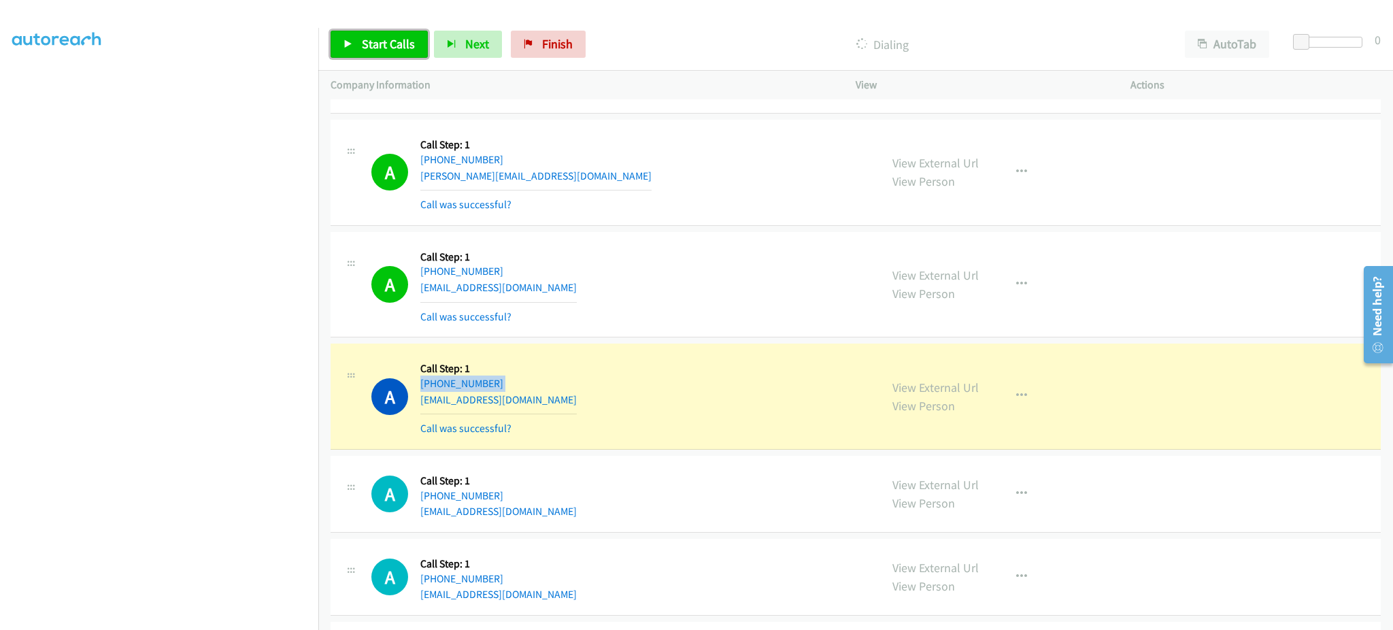
click at [403, 57] on link "Start Calls" at bounding box center [378, 44] width 97 height 27
click at [365, 44] on span "Pause" at bounding box center [377, 44] width 31 height 16
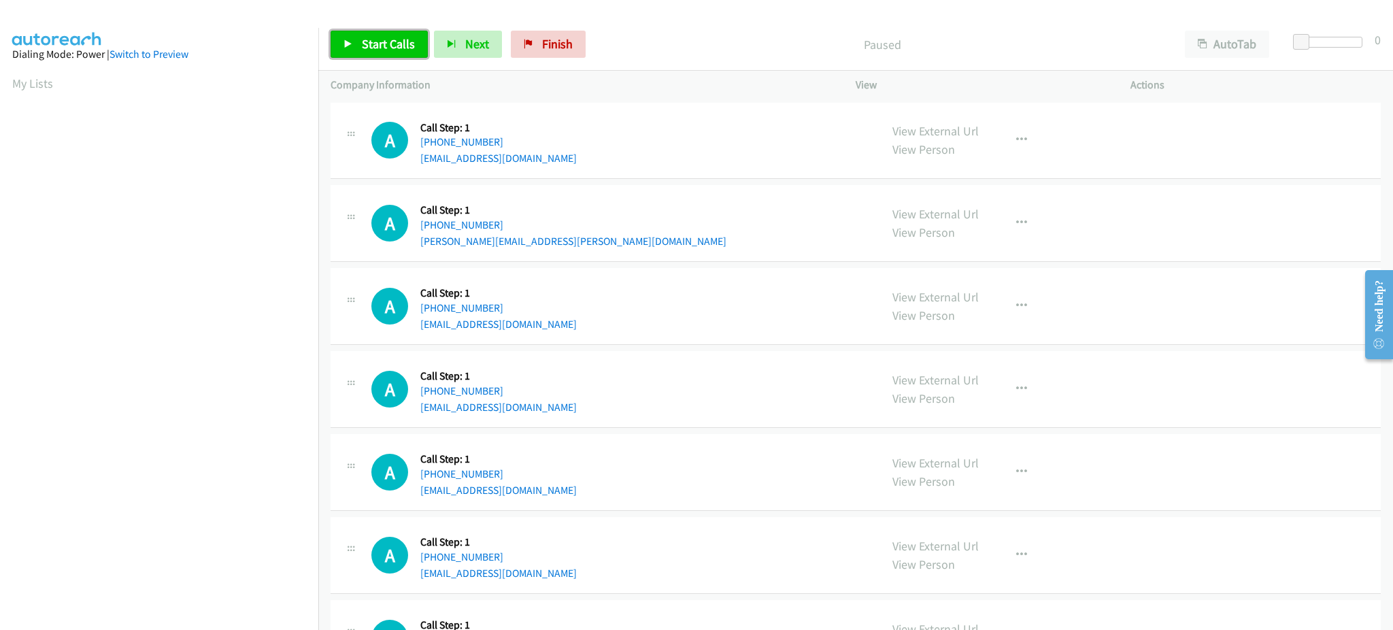
click at [399, 52] on link "Start Calls" at bounding box center [378, 44] width 97 height 27
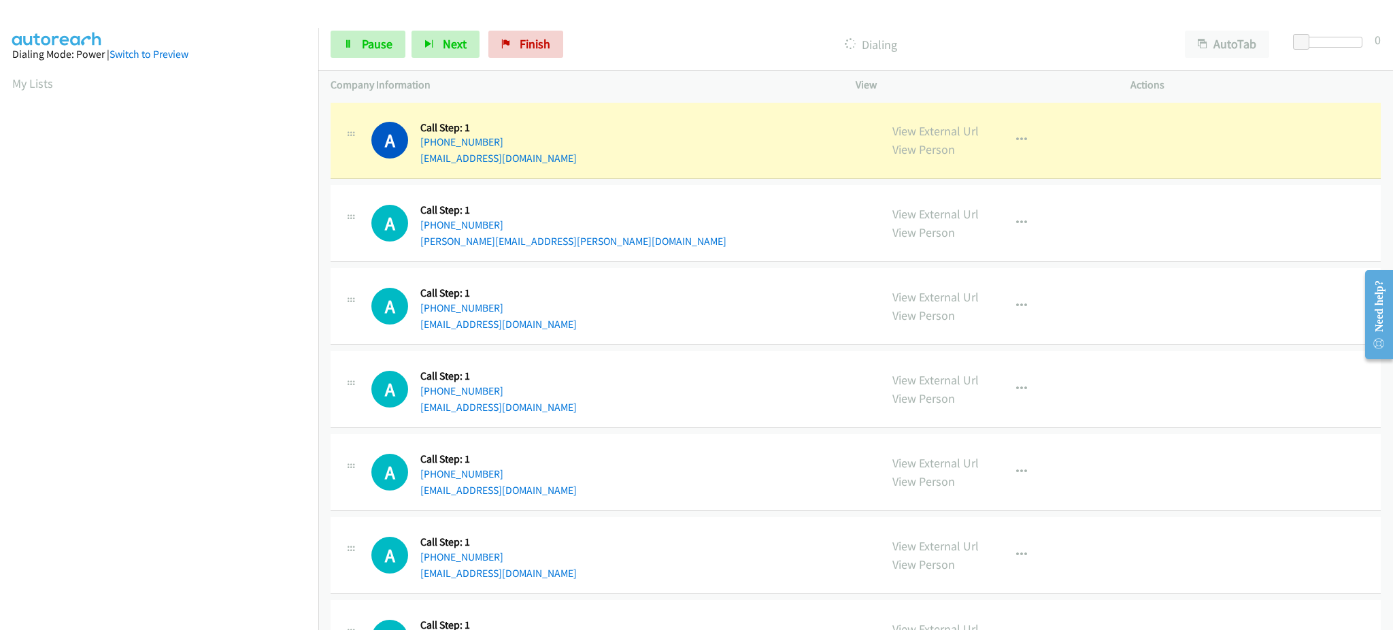
scroll to position [136, 0]
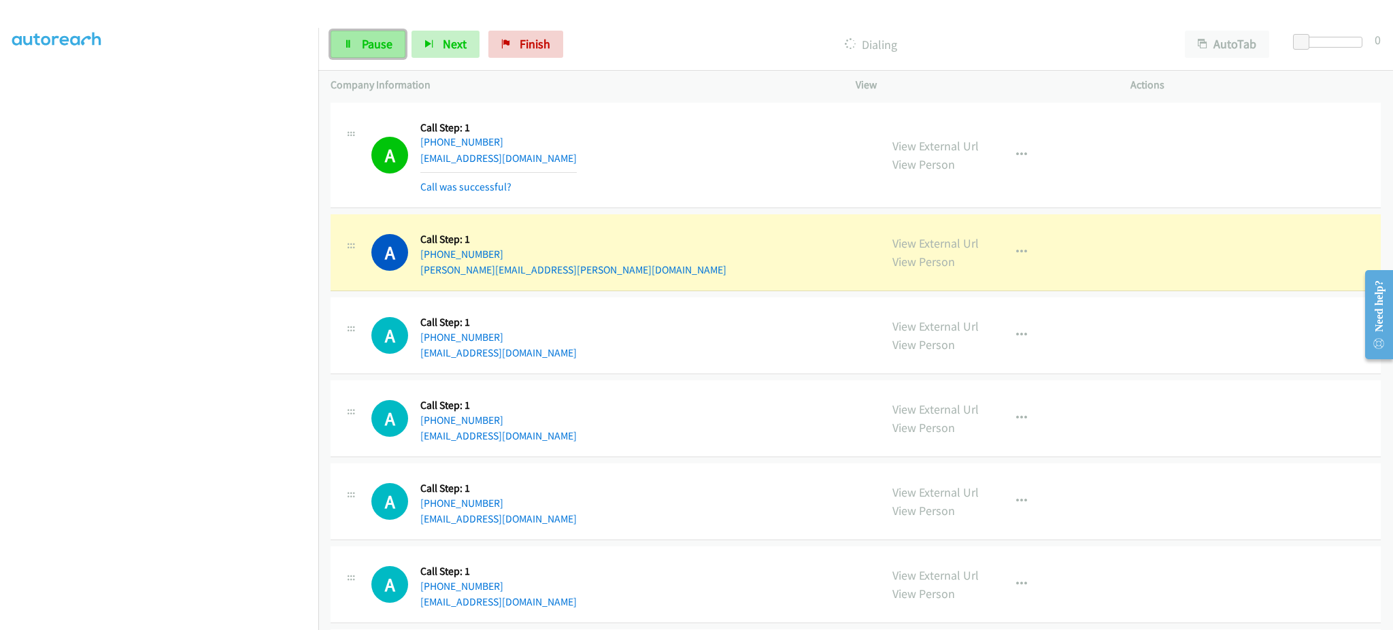
click at [373, 45] on span "Pause" at bounding box center [377, 44] width 31 height 16
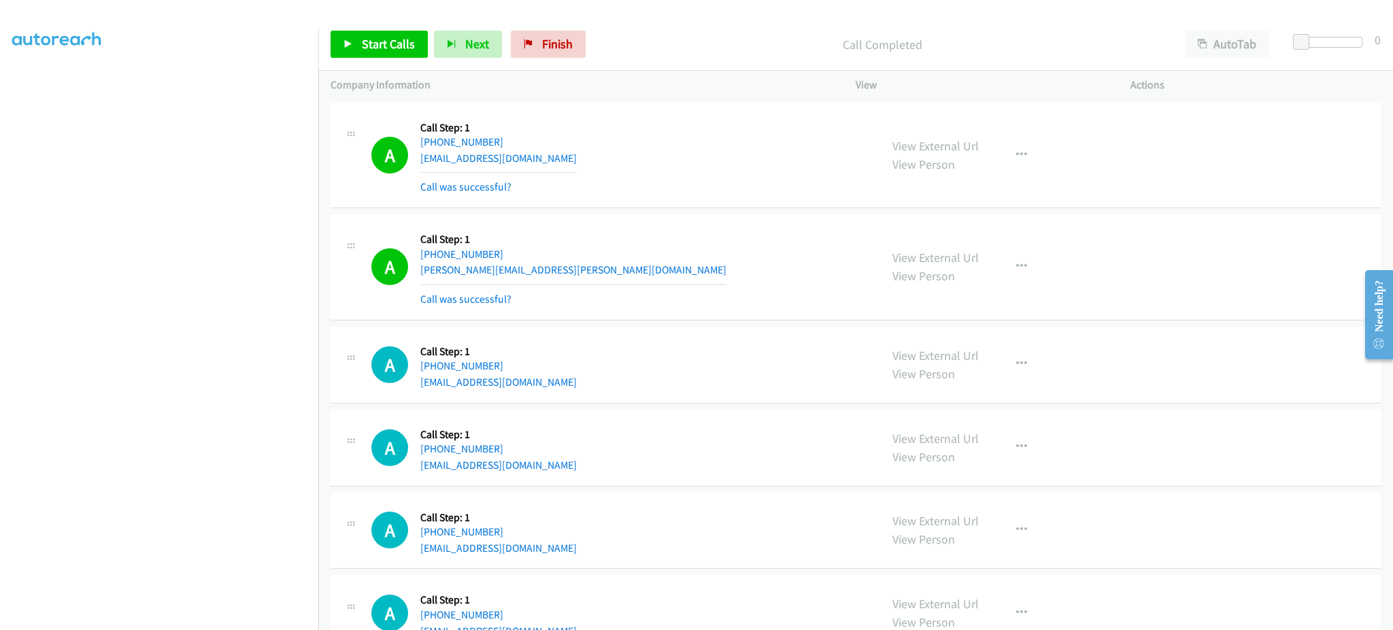
click at [407, 23] on div "Start Calls Pause Next Finish Call Completed AutoTab AutoTab 0" at bounding box center [855, 44] width 1074 height 52
click at [393, 49] on span "Start Calls" at bounding box center [388, 44] width 53 height 16
click at [441, 64] on div "Start Calls Pause Next Finish Started AutoTab AutoTab 0" at bounding box center [855, 44] width 1074 height 52
click at [443, 45] on span "Next" at bounding box center [455, 44] width 24 height 16
click at [384, 44] on span "Pause" at bounding box center [377, 44] width 31 height 16
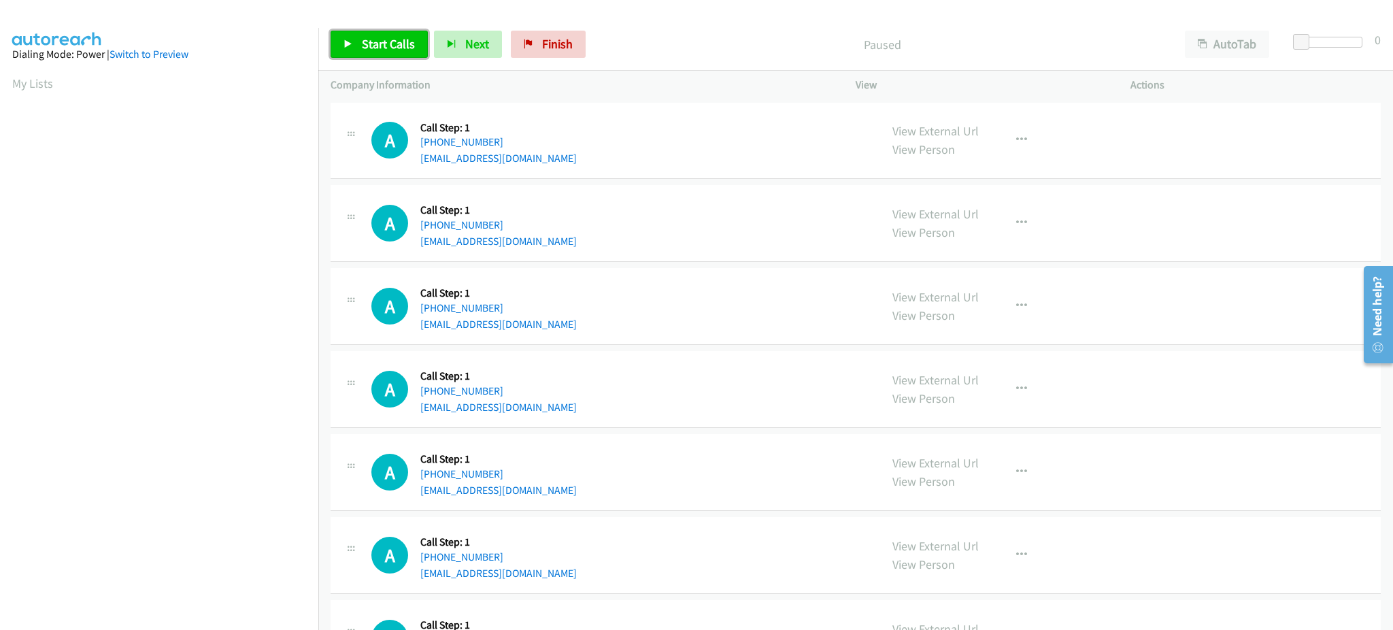
click at [379, 47] on span "Start Calls" at bounding box center [388, 44] width 53 height 16
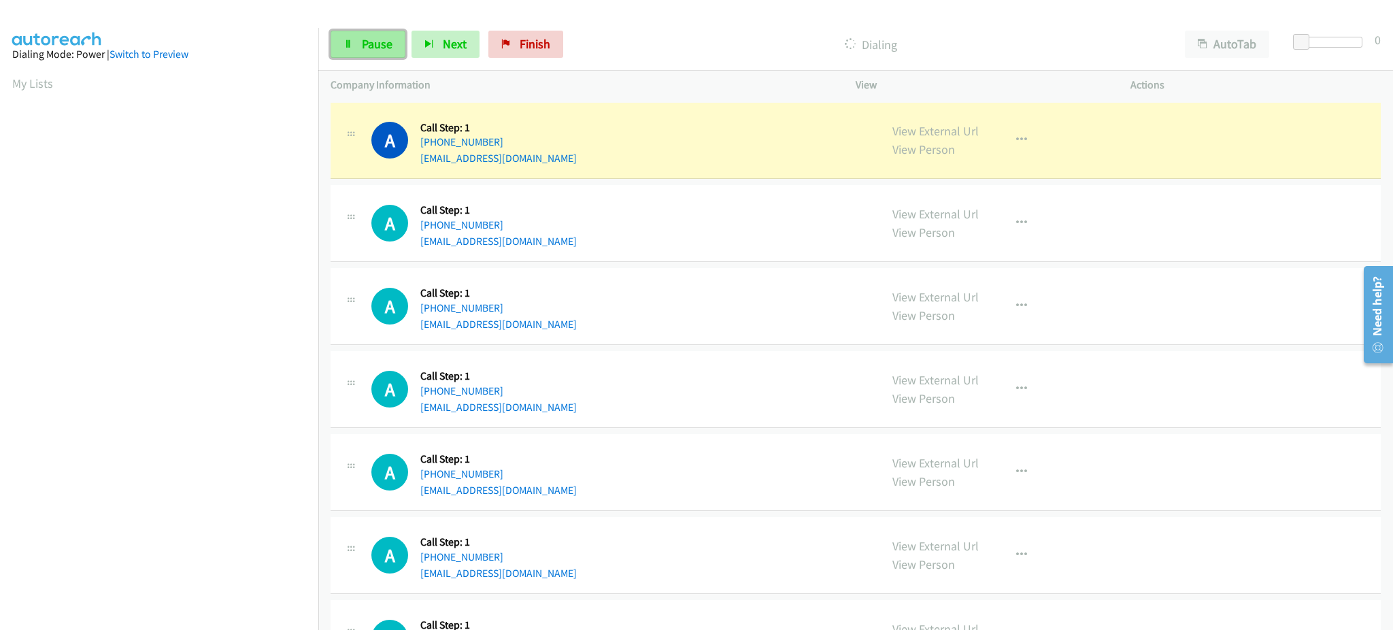
click at [369, 42] on span "Pause" at bounding box center [377, 44] width 31 height 16
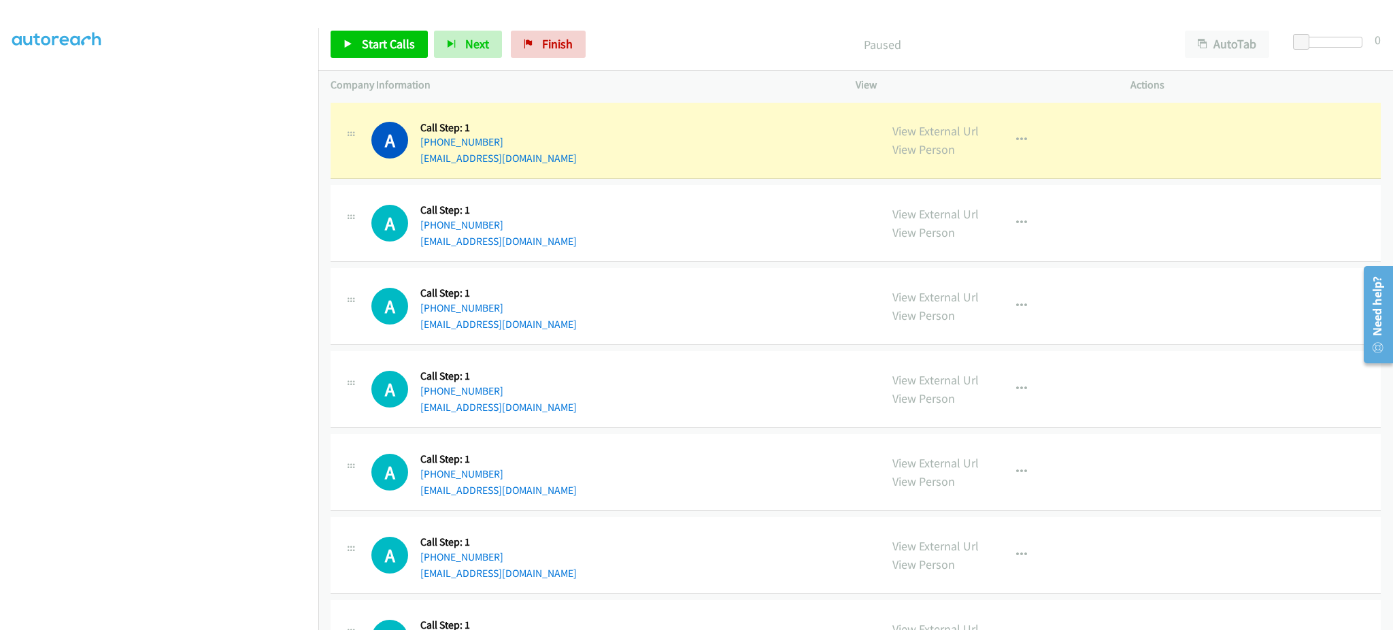
scroll to position [136, 0]
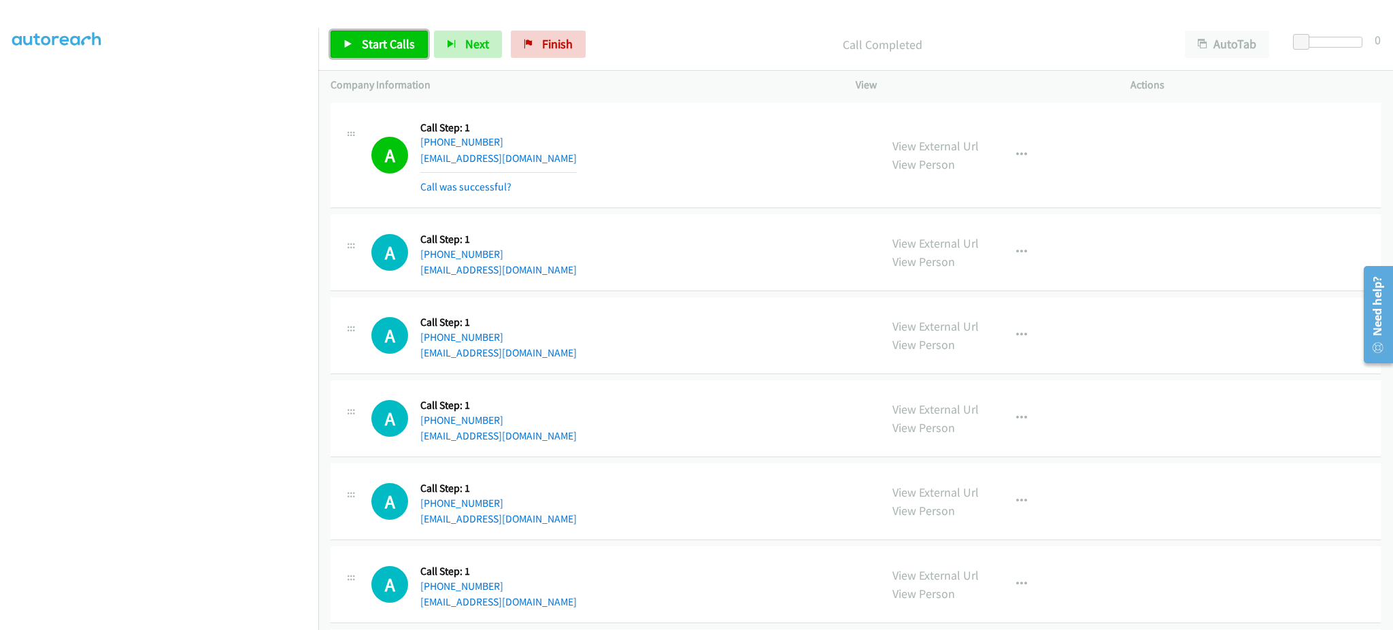
click at [363, 38] on span "Start Calls" at bounding box center [388, 44] width 53 height 16
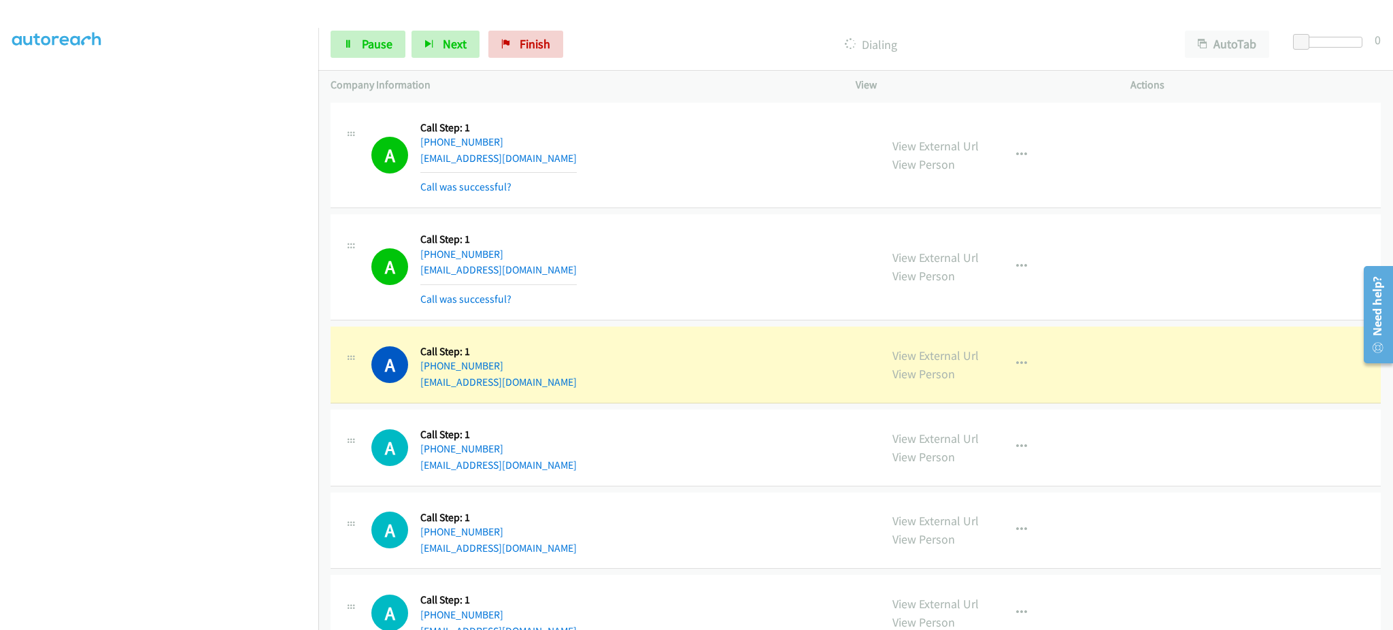
click at [540, 375] on div "A Callback Scheduled Call Step: 1 America/New_York [PHONE_NUMBER] [EMAIL_ADDRES…" at bounding box center [619, 365] width 496 height 52
copy div "[EMAIL_ADDRESS][DOMAIN_NAME]"
click at [578, 477] on div "A Callback Scheduled Call Step: 1 America/New_York [PHONE_NUMBER] [EMAIL_ADDRES…" at bounding box center [855, 447] width 1050 height 77
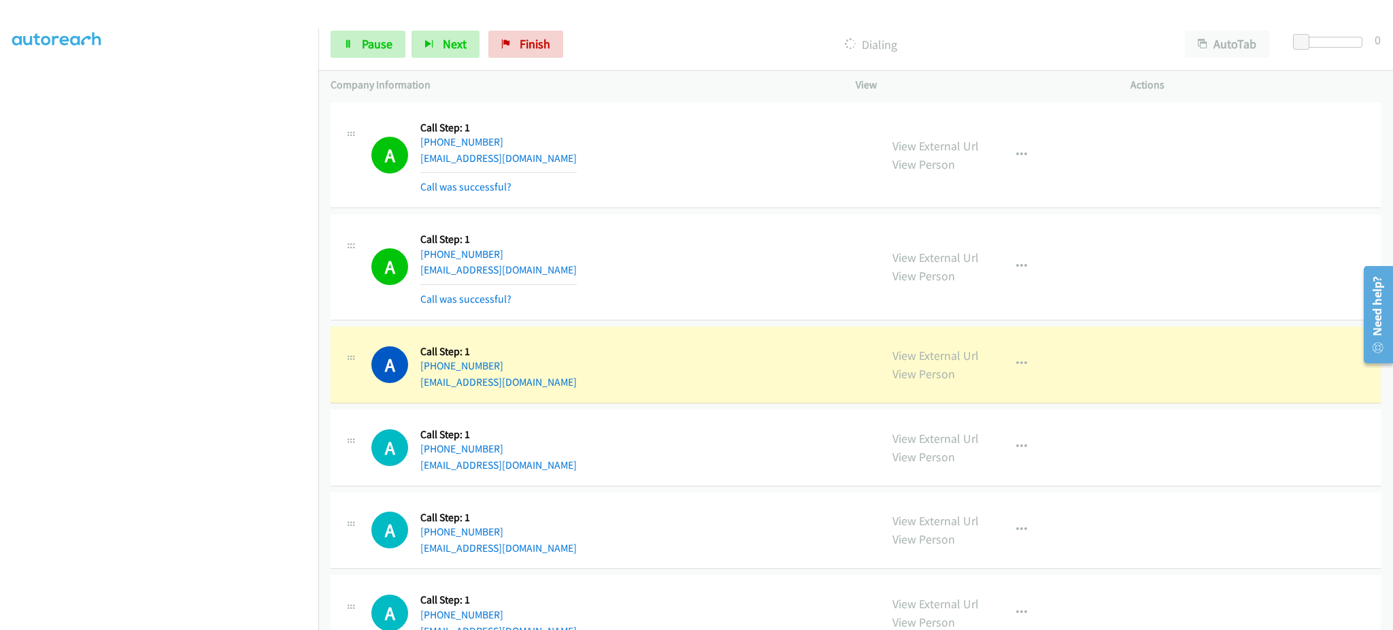
click at [575, 473] on div "A Callback Scheduled Call Step: 1 America/New_York +1 574-304-6247 asiahdanea7@…" at bounding box center [619, 448] width 496 height 52
copy div "asiahdanea7@gmail.com"
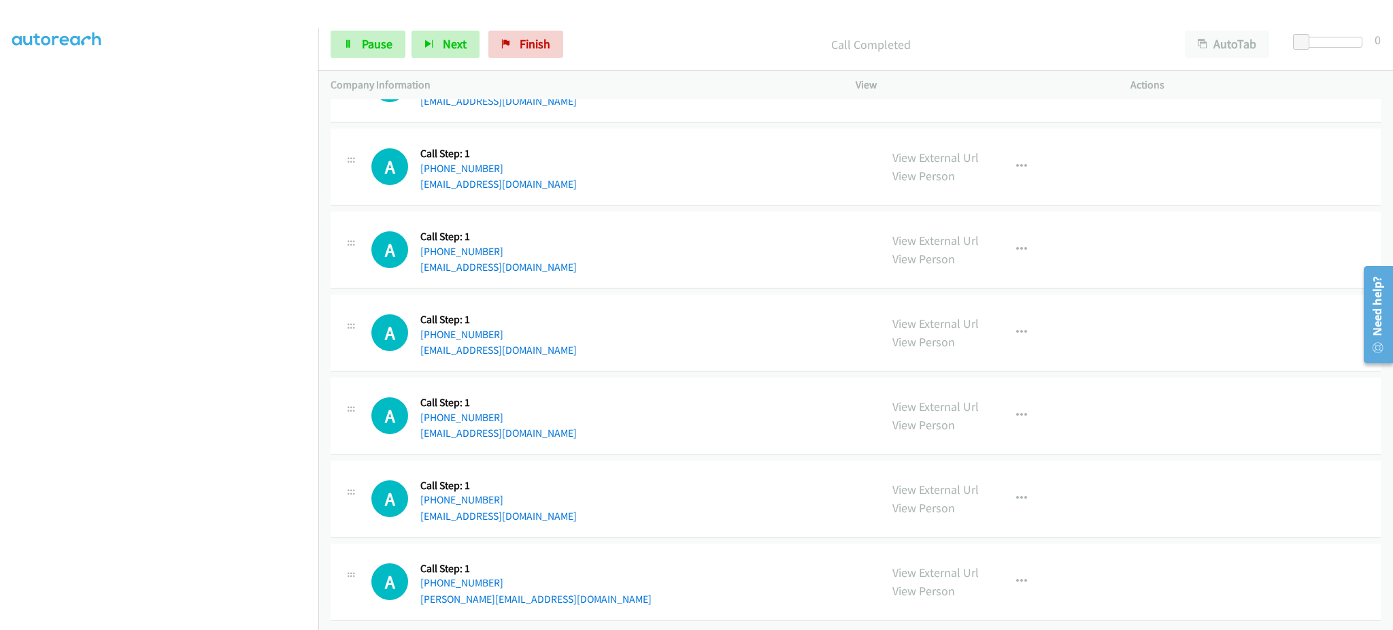
scroll to position [572, 0]
click at [561, 418] on div "A Callback Scheduled Call Step: 1 America/New_York +1 845-596-2458 skbsidhu@gma…" at bounding box center [619, 416] width 496 height 52
click at [561, 419] on div "A Callback Scheduled Call Step: 1 America/New_York +1 845-596-2458 skbsidhu@gma…" at bounding box center [619, 416] width 496 height 52
copy div "skbsidhu@gmail.com"
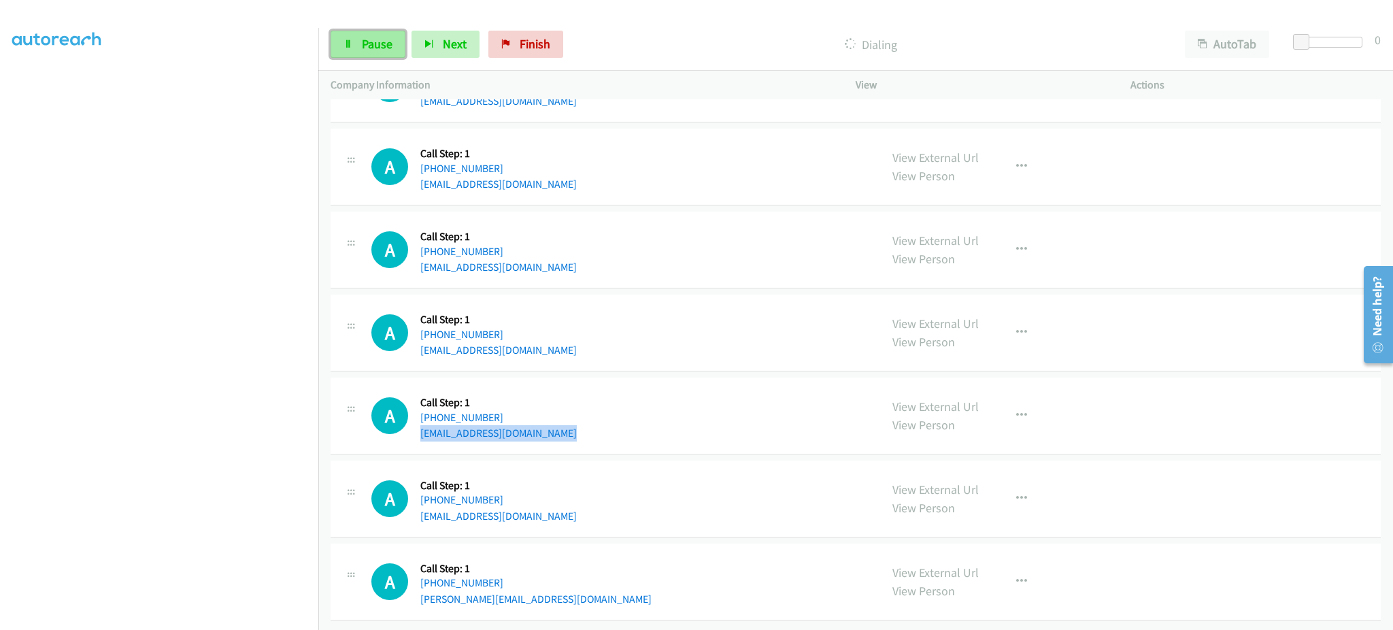
click at [365, 37] on span "Pause" at bounding box center [377, 44] width 31 height 16
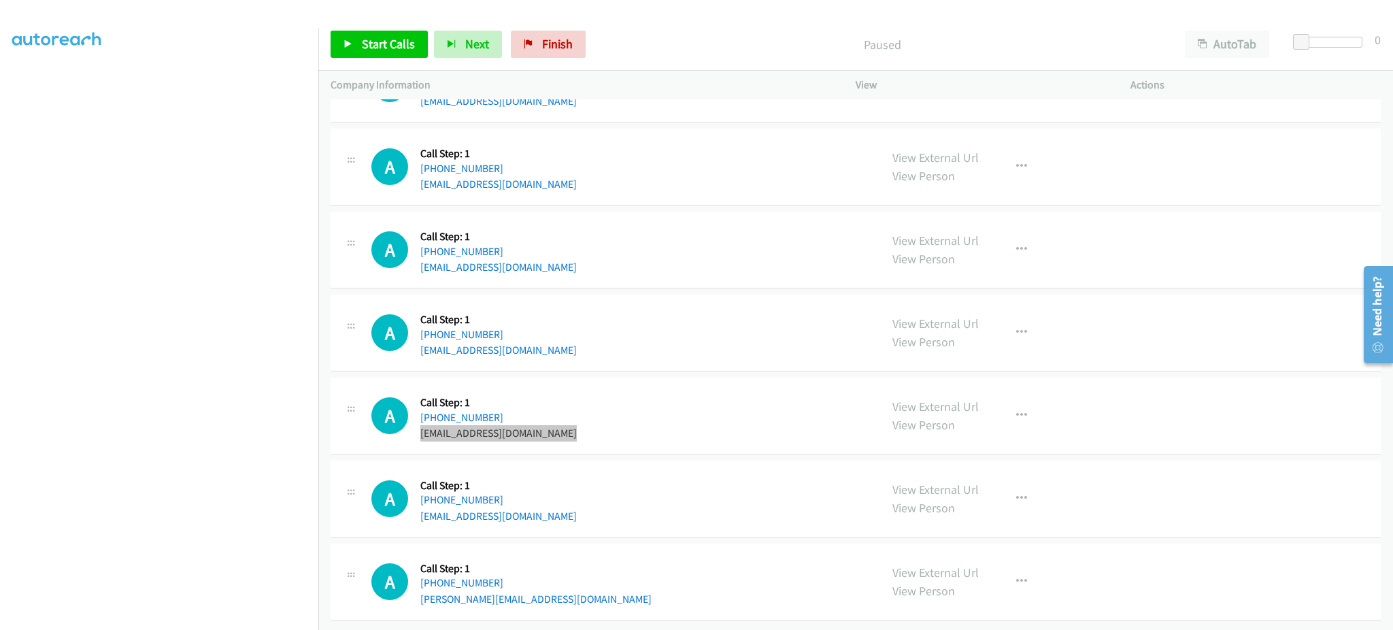
scroll to position [601, 0]
click at [408, 43] on span "Start Calls" at bounding box center [388, 44] width 53 height 16
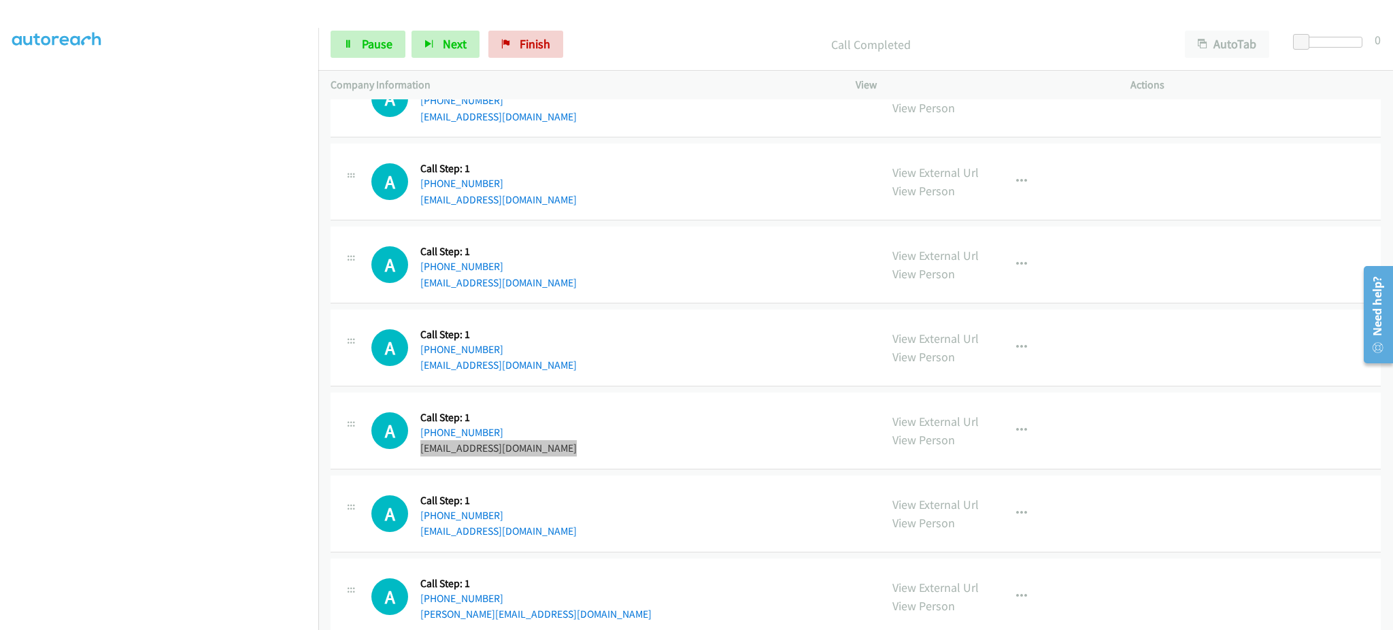
scroll to position [630, 0]
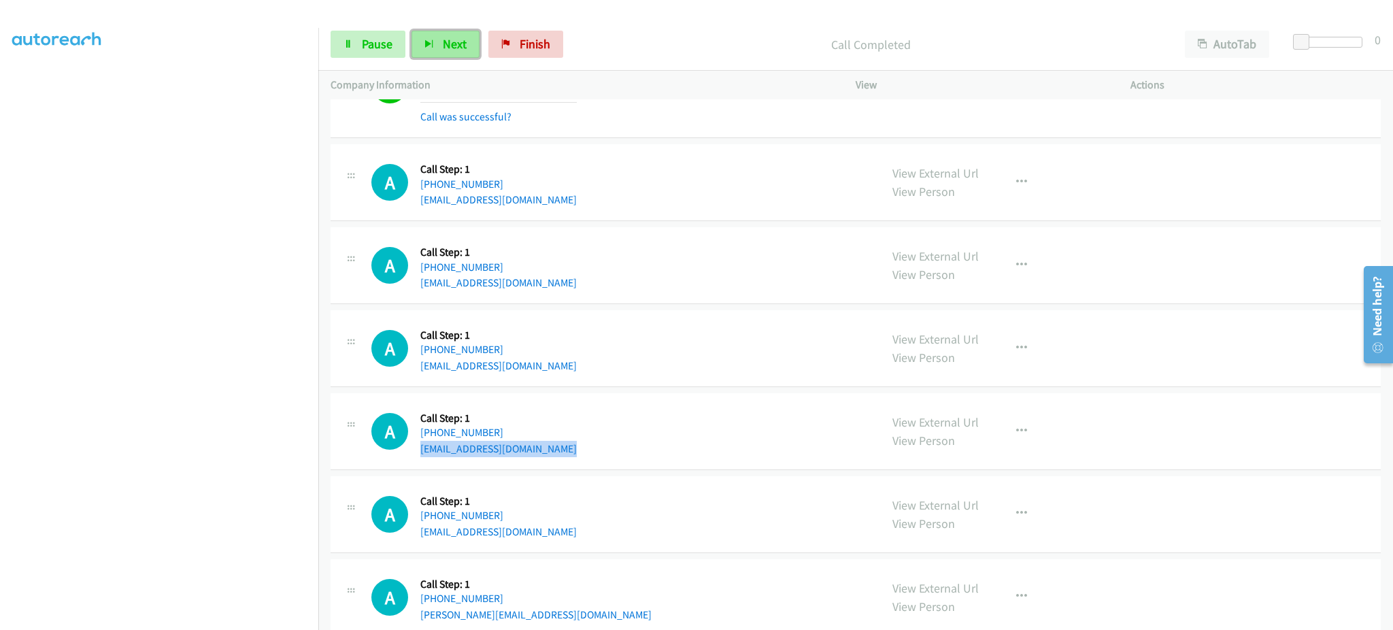
click at [473, 39] on button "Next" at bounding box center [445, 44] width 68 height 27
click at [384, 48] on span "Pause" at bounding box center [377, 44] width 31 height 16
drag, startPoint x: 388, startPoint y: 46, endPoint x: 399, endPoint y: 45, distance: 11.6
click at [388, 46] on span "Start Calls" at bounding box center [388, 44] width 53 height 16
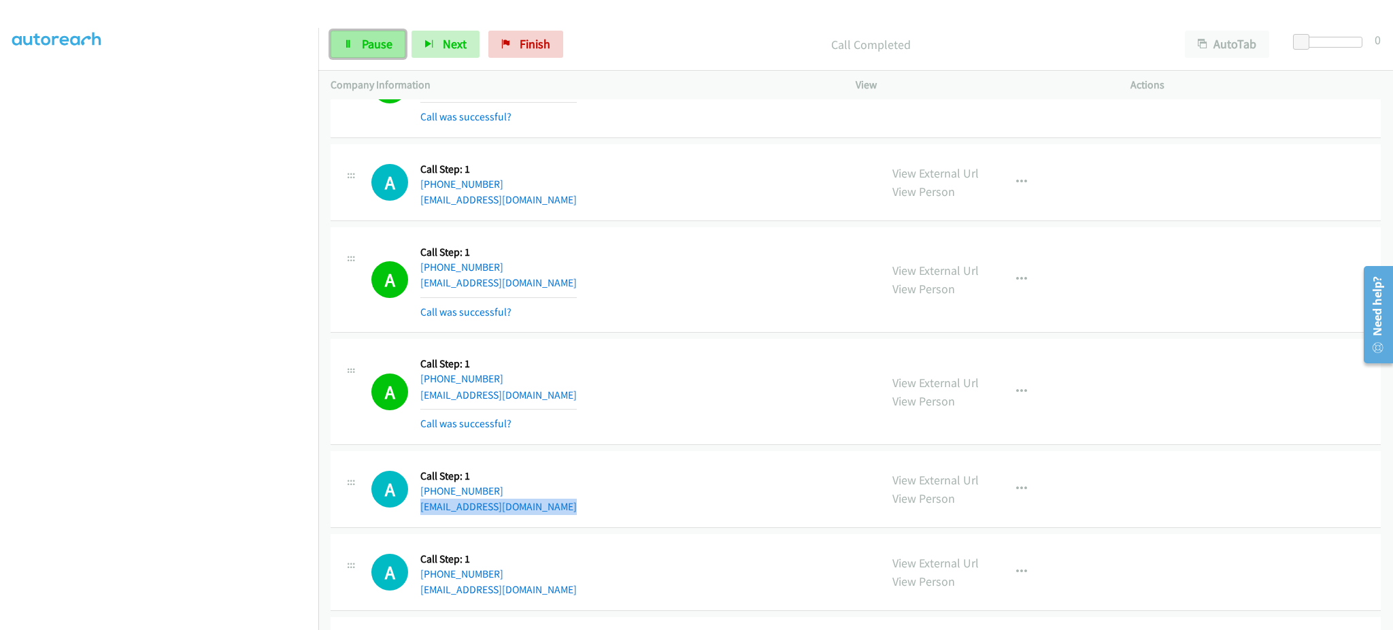
click at [385, 57] on link "Pause" at bounding box center [367, 44] width 75 height 27
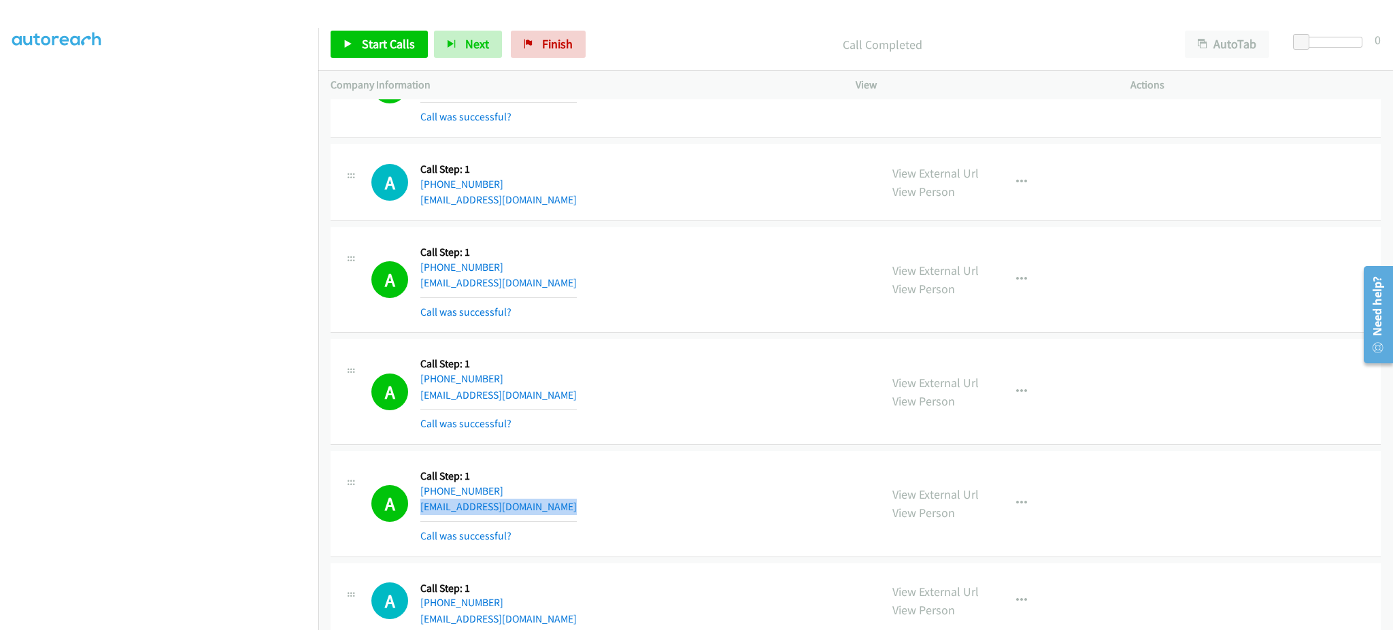
click at [405, 73] on div "Company Information" at bounding box center [580, 85] width 525 height 29
click at [396, 62] on div "Start Calls Pause Next Finish Call Completed AutoTab AutoTab 0" at bounding box center [855, 44] width 1074 height 52
click at [411, 54] on link "Start Calls" at bounding box center [378, 44] width 97 height 27
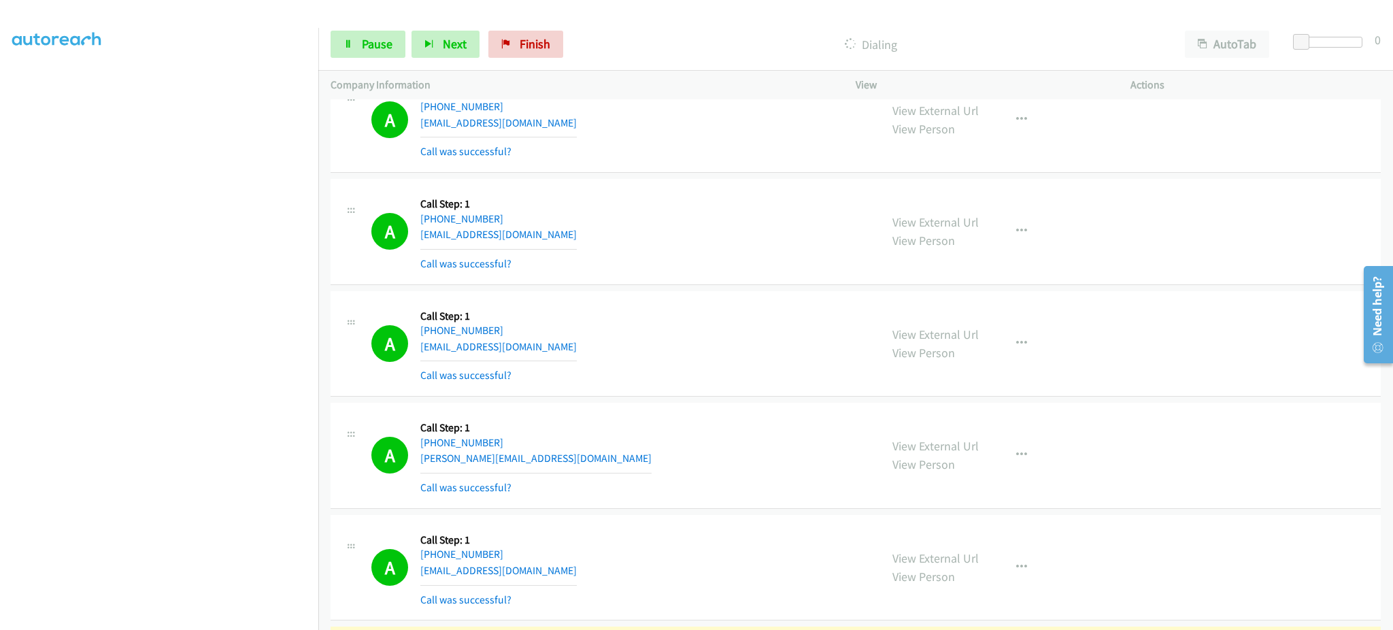
scroll to position [1446, 0]
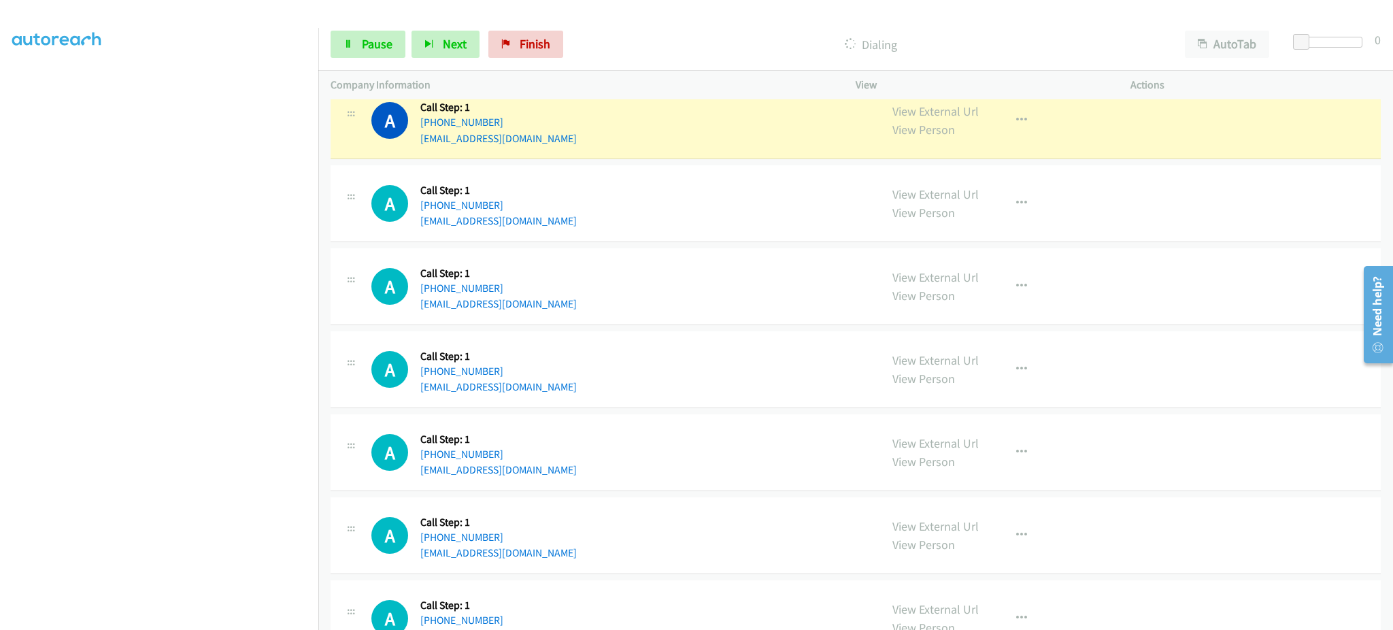
click at [616, 137] on div "A Callback Scheduled Call Step: 1 America/Los_Angeles +1 661-889-2401 kristeenc…" at bounding box center [619, 121] width 496 height 52
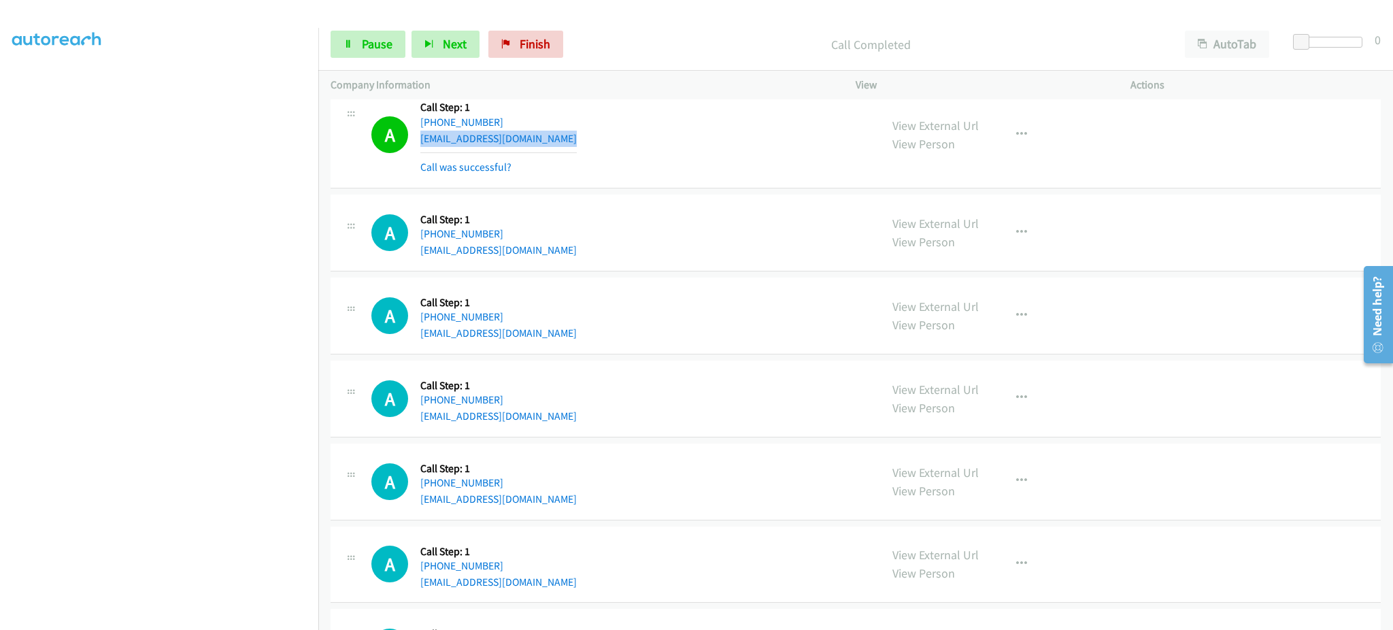
copy div "kristeenchurchman@gmail.com"
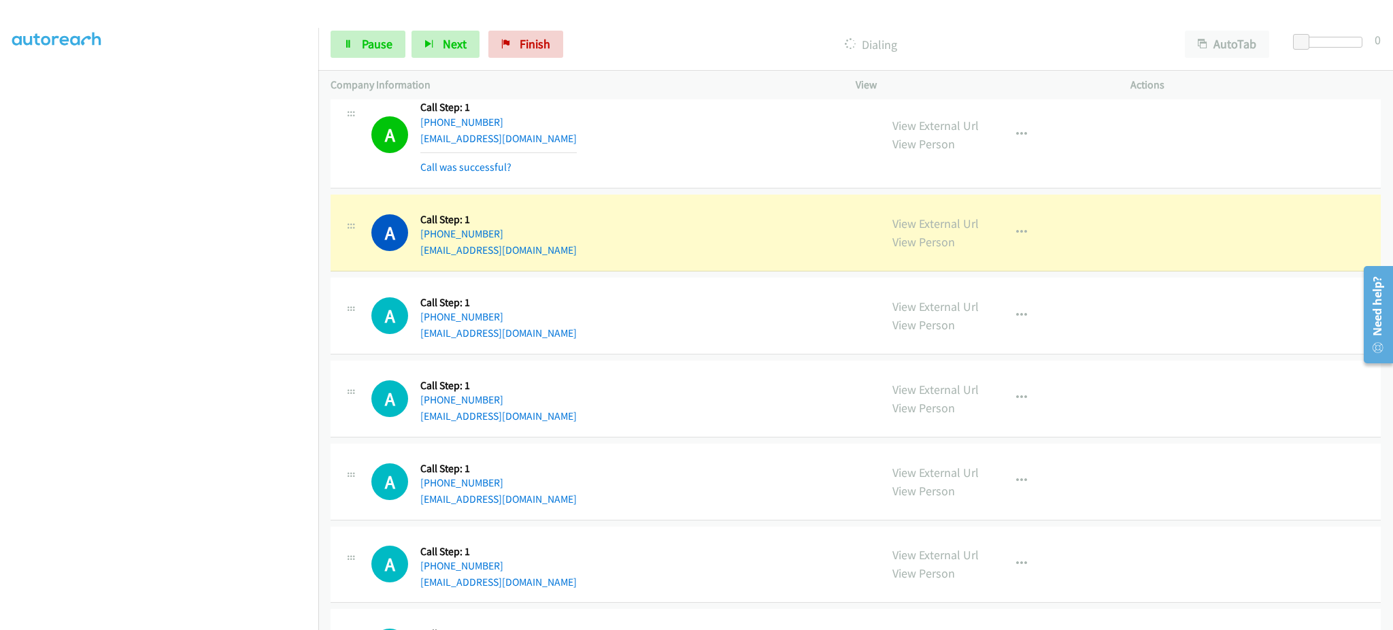
click at [552, 240] on div "A Callback Scheduled Call Step: 1 America/Los_Angeles +1 323-363-5090 xrx.chaud…" at bounding box center [619, 233] width 496 height 52
click at [549, 247] on div "A Callback Scheduled Call Step: 1 America/Los_Angeles +1 323-363-5090 xrx.chaud…" at bounding box center [619, 233] width 496 height 52
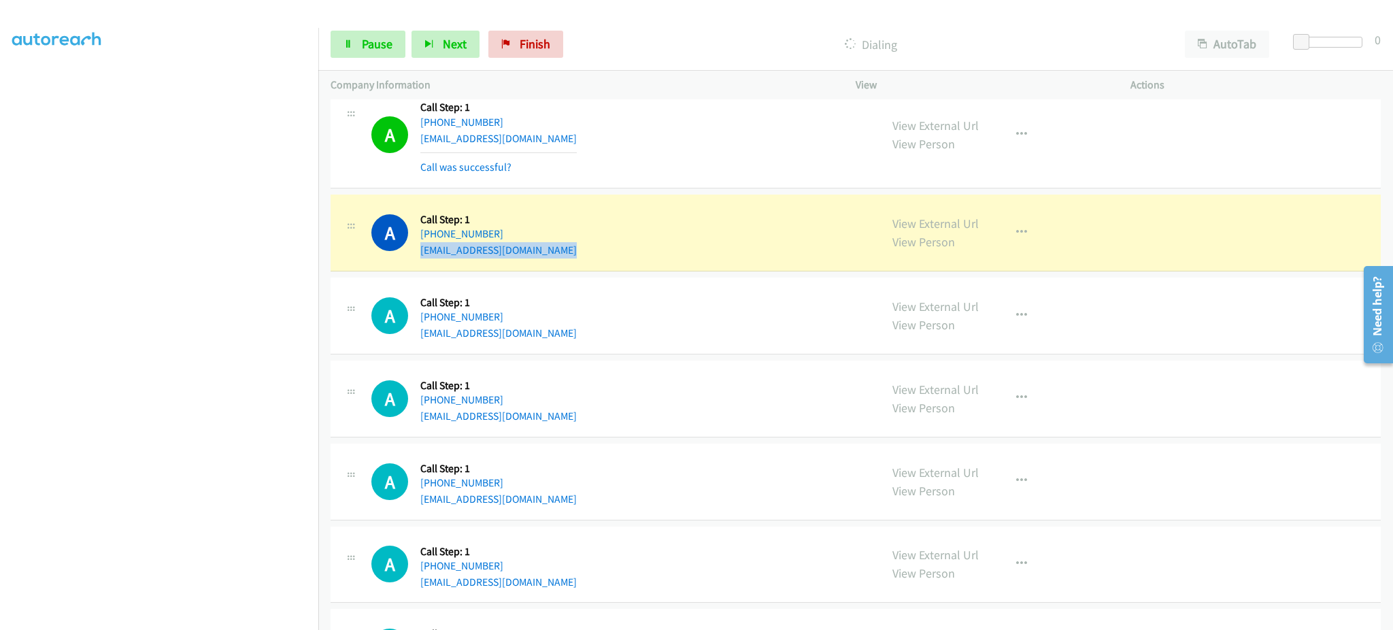
click at [549, 247] on div "A Callback Scheduled Call Step: 1 America/Los_Angeles +1 323-363-5090 xrx.chaud…" at bounding box center [619, 233] width 496 height 52
copy div "xrx.chaudhary@gmail.com"
click at [368, 48] on span "Pause" at bounding box center [377, 44] width 31 height 16
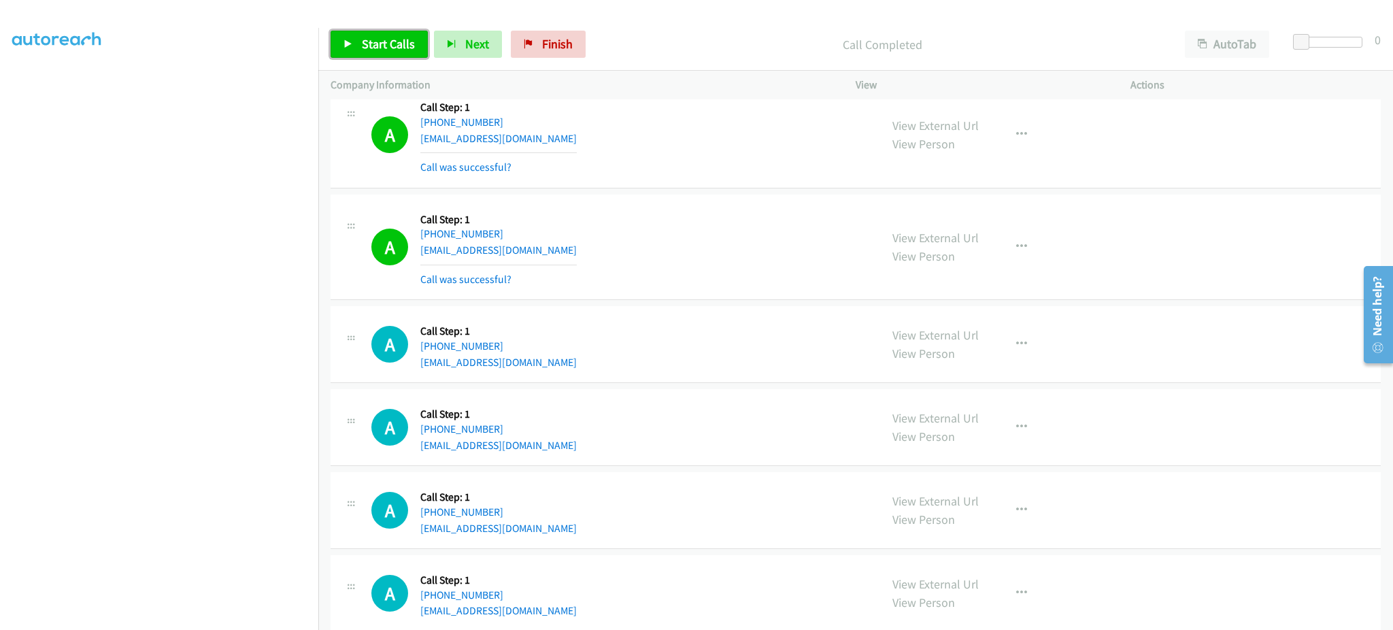
click at [379, 36] on span "Start Calls" at bounding box center [388, 44] width 53 height 16
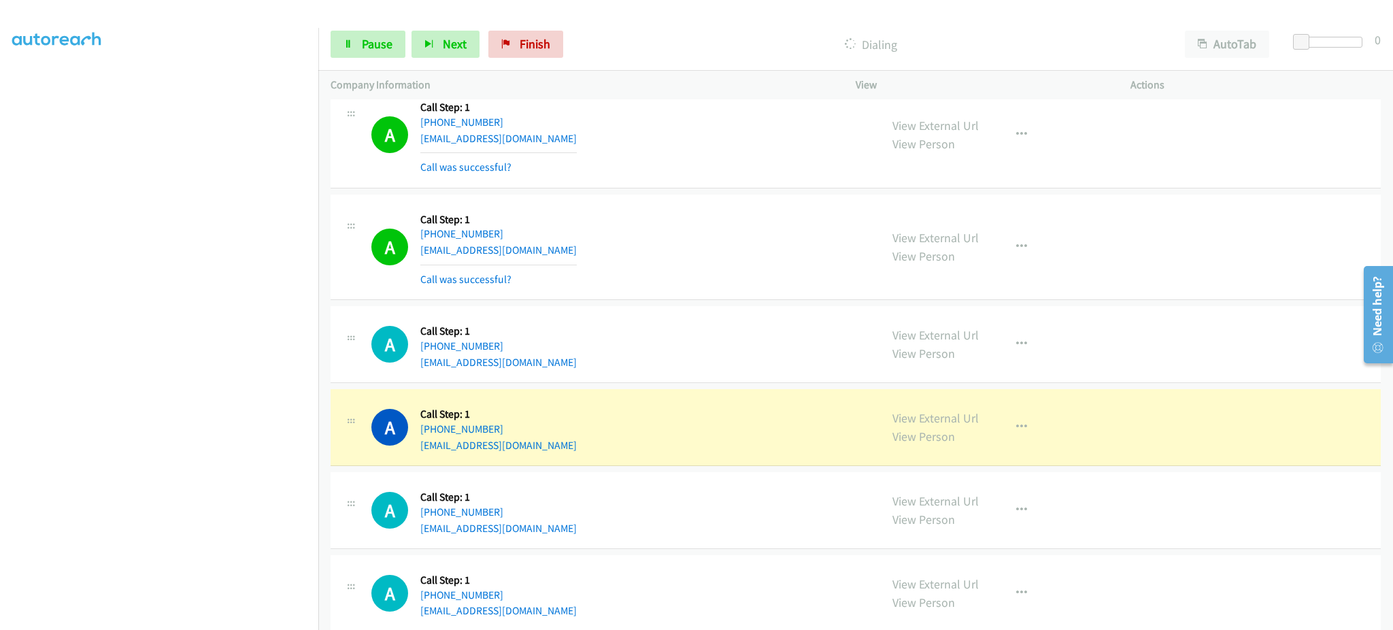
click at [568, 458] on div "A Callback Scheduled Call Step: 1 America/Los_Angeles +1 619-592-6855 derrickev…" at bounding box center [855, 427] width 1050 height 77
copy div "derrickevans33@gmail.com"
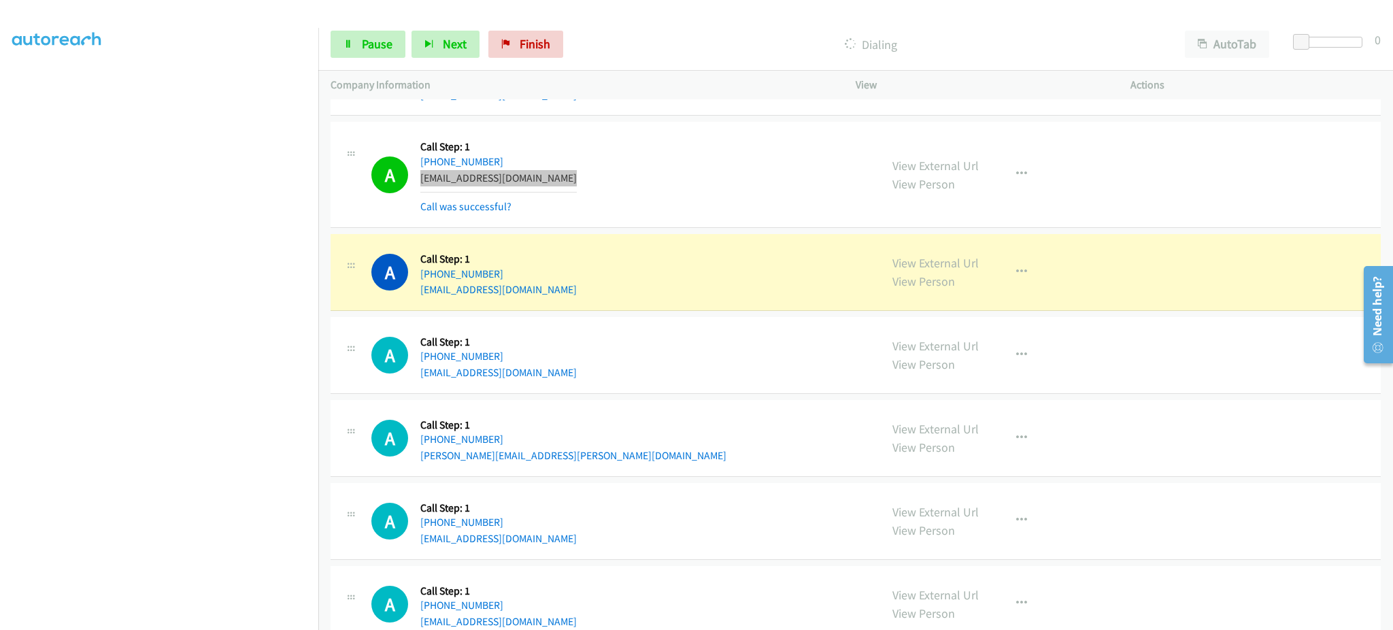
scroll to position [1718, 0]
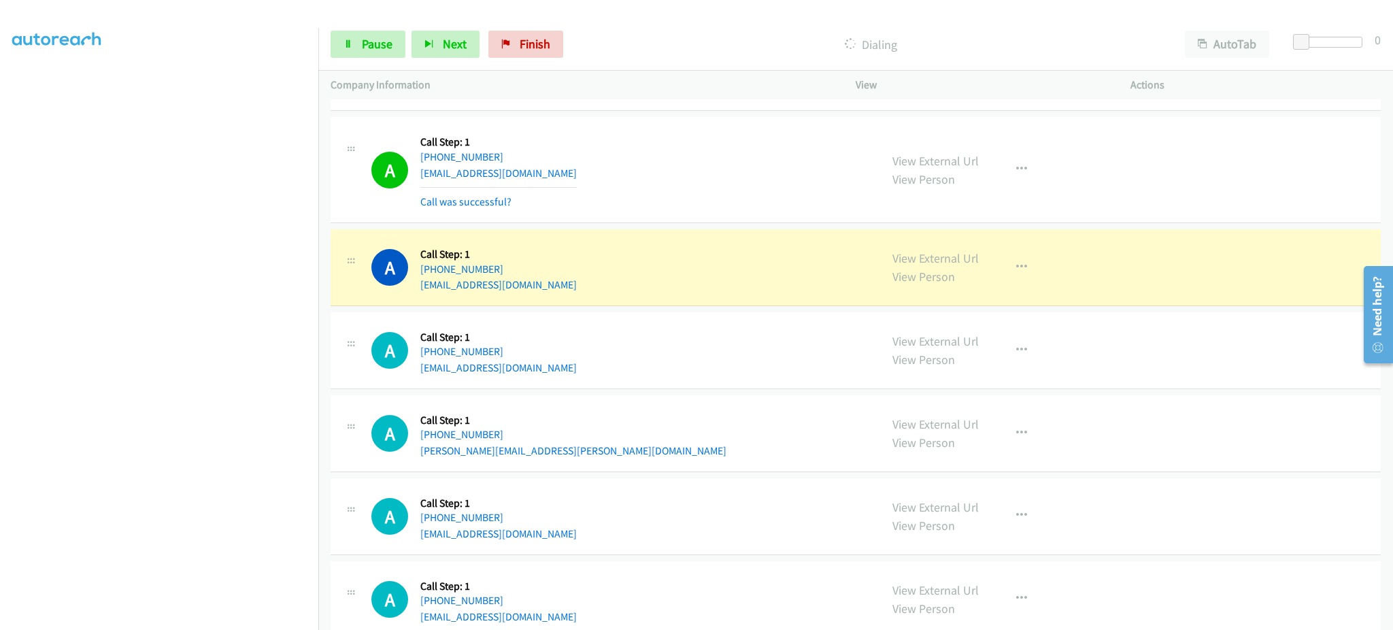
click at [579, 295] on div "A Callback Scheduled Call Step: 1 America/Los_Angeles +1 858-784-1449 brianolek…" at bounding box center [855, 267] width 1050 height 77
click at [573, 282] on div "A Callback Scheduled Call Step: 1 America/Los_Angeles +1 858-784-1449 brianolek…" at bounding box center [619, 267] width 496 height 52
copy div "brianoleksy@hotmail.com"
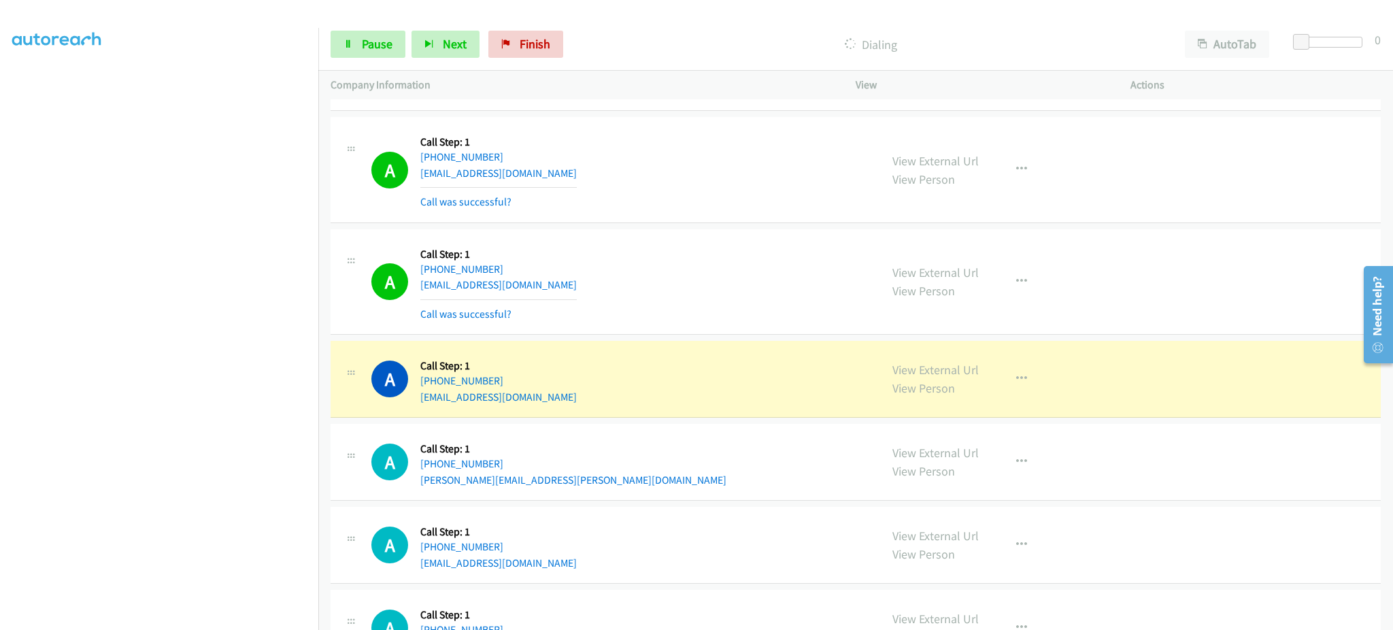
click at [558, 402] on div "A Callback Scheduled Call Step: 1 America/Los_Angeles +1 360-770-7098 davehaben…" at bounding box center [619, 379] width 496 height 52
click at [559, 401] on div "A Callback Scheduled Call Step: 1 America/Los_Angeles +1 360-770-7098 davehaben…" at bounding box center [619, 379] width 496 height 52
copy div "davehabenicht65@gmail.com"
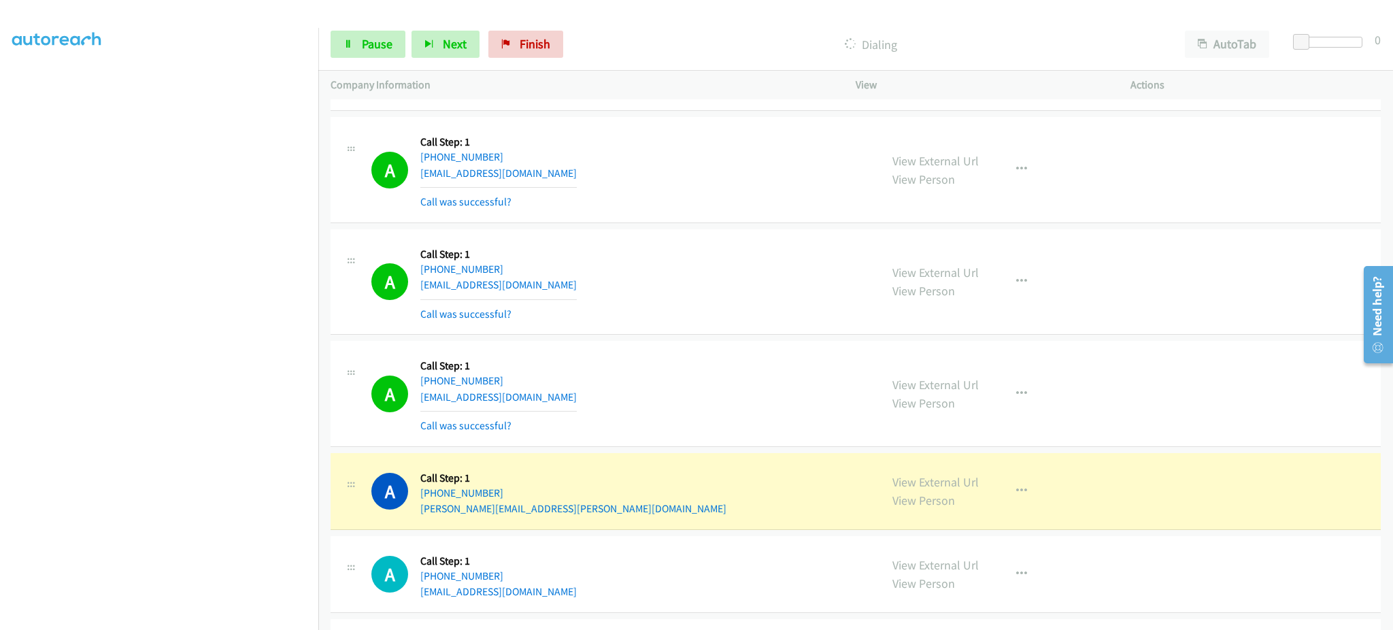
click at [568, 509] on div "A Callback Scheduled Call Step: 1 America/Los_Angeles +1 650-867-3333 arnold.le…" at bounding box center [619, 491] width 496 height 52
copy div "arnold.levin@gmail.com"
click at [381, 49] on span "Pause" at bounding box center [377, 44] width 31 height 16
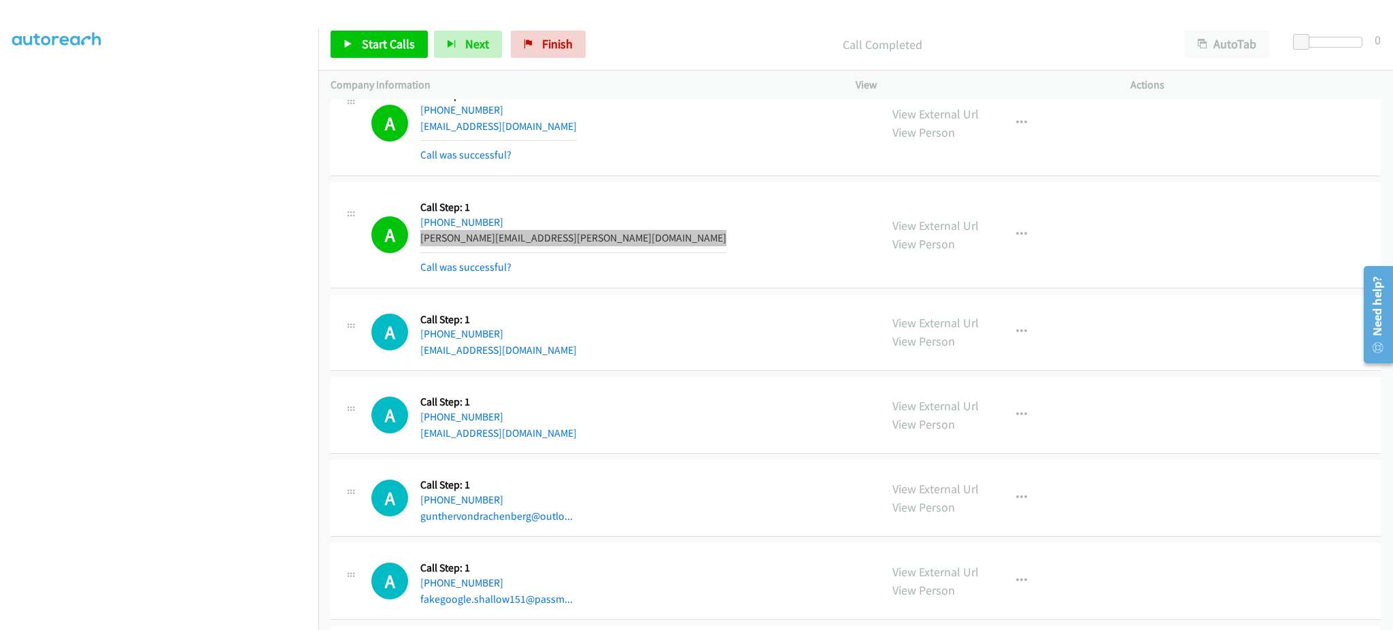
scroll to position [1990, 0]
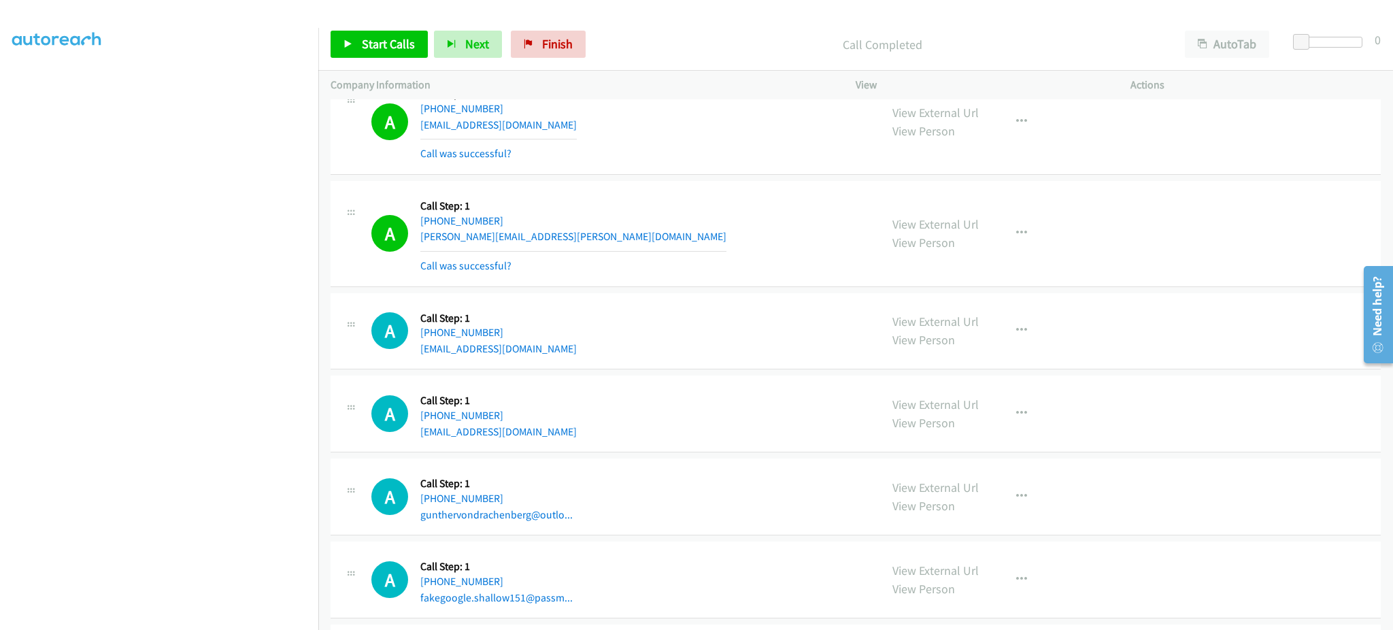
click at [575, 348] on div "A Callback Scheduled Call Step: 1 America/Los_Angeles +1 831-332-3203 jetsetmin…" at bounding box center [619, 331] width 496 height 52
copy div "jetsetmindco@gmail.com"
drag, startPoint x: 399, startPoint y: 35, endPoint x: 415, endPoint y: 17, distance: 24.6
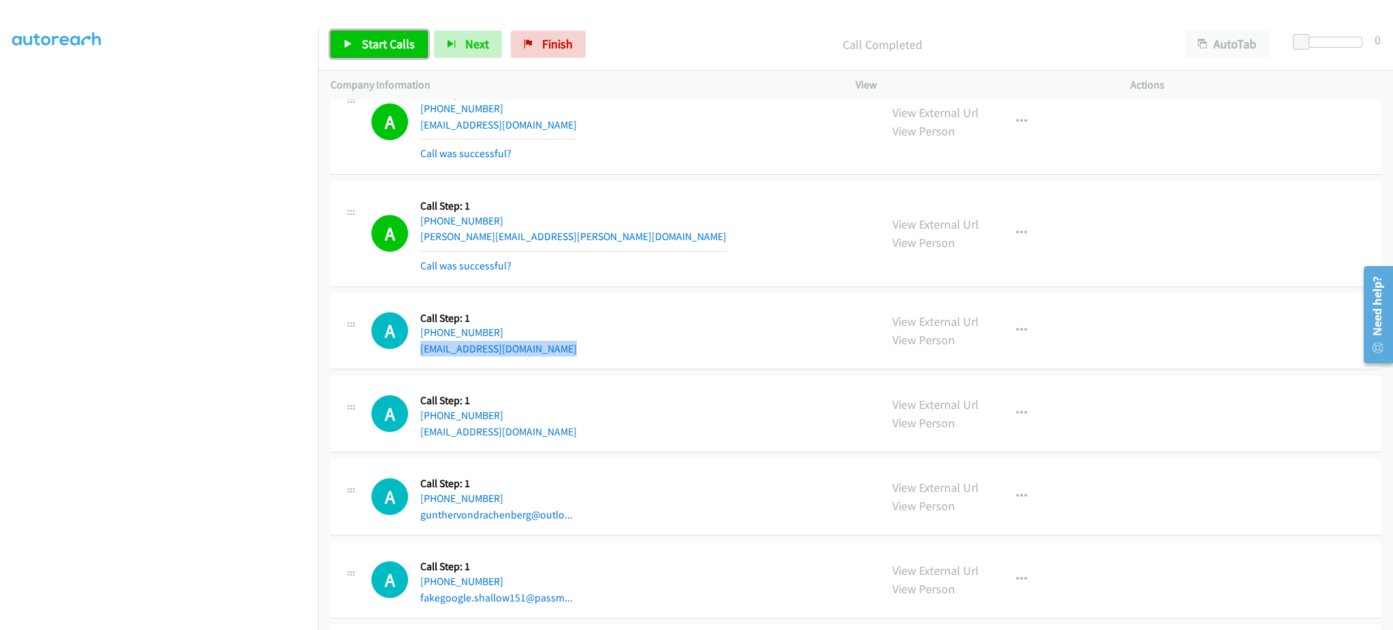
click at [398, 36] on span "Start Calls" at bounding box center [388, 44] width 53 height 16
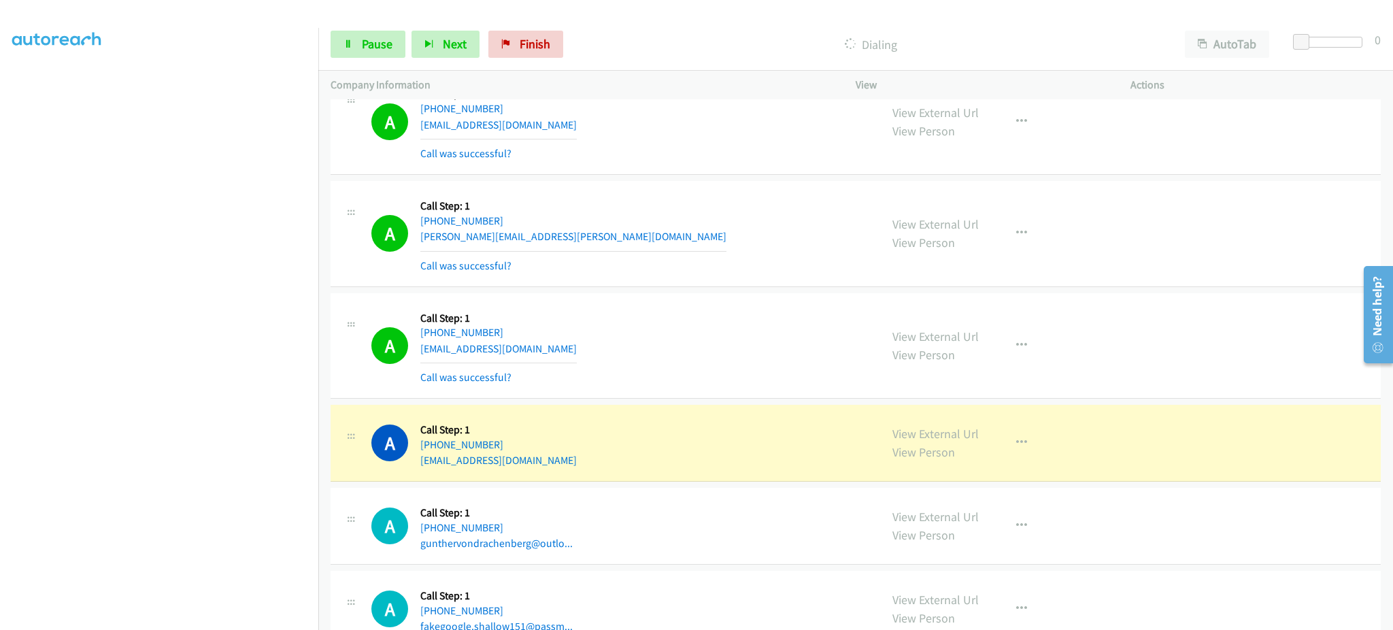
click at [589, 461] on div "A Callback Scheduled Call Step: 1 America/Los_Angeles +1 858-342-4491 cwright43…" at bounding box center [619, 443] width 496 height 52
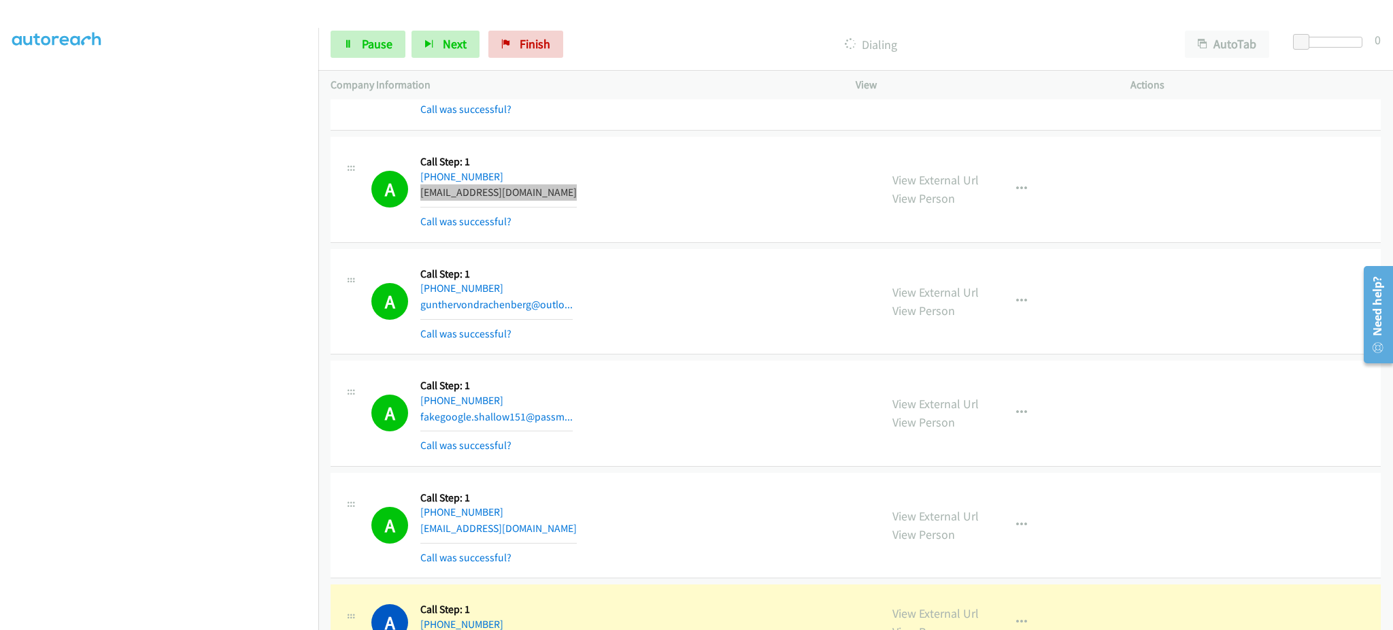
scroll to position [2262, 0]
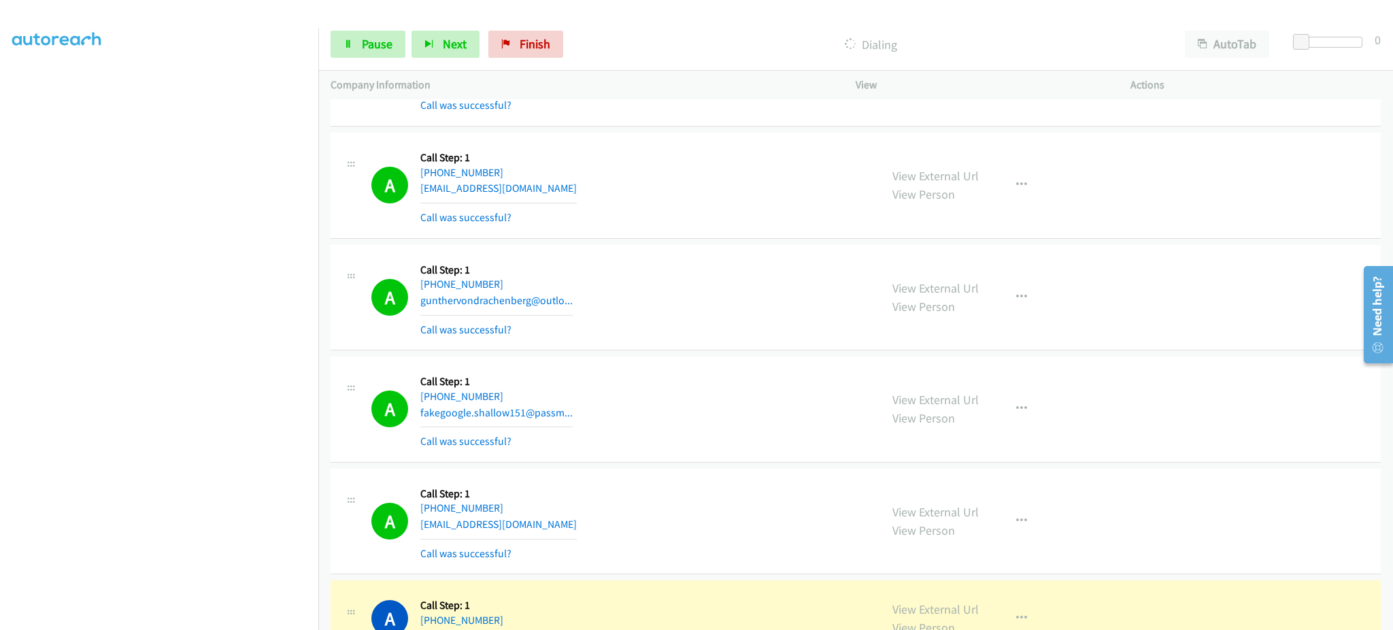
click at [584, 516] on div "A Callback Scheduled Call Step: 1 America/Los_Angeles +1 725-730-5751 mariannam…" at bounding box center [619, 521] width 496 height 81
click at [575, 402] on div "A Callback Scheduled Call Step: 1 America/Los_Angeles +1 818-457-9687 fakegoogl…" at bounding box center [619, 409] width 496 height 81
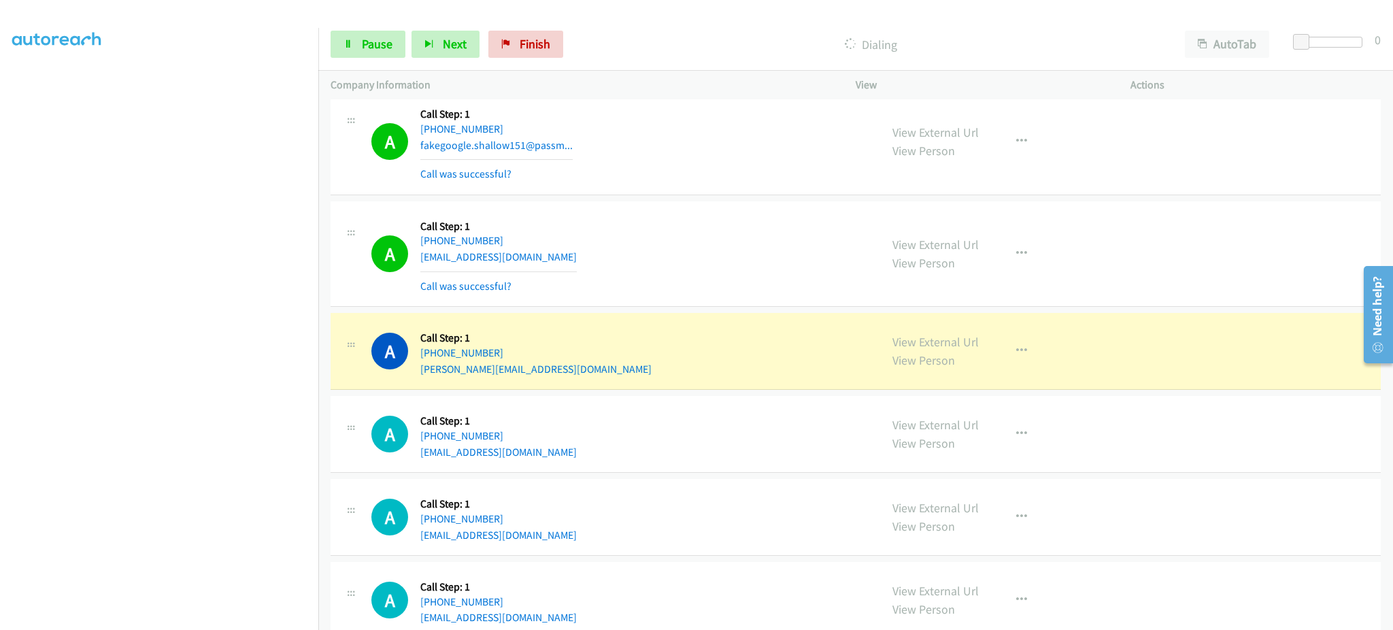
scroll to position [2534, 0]
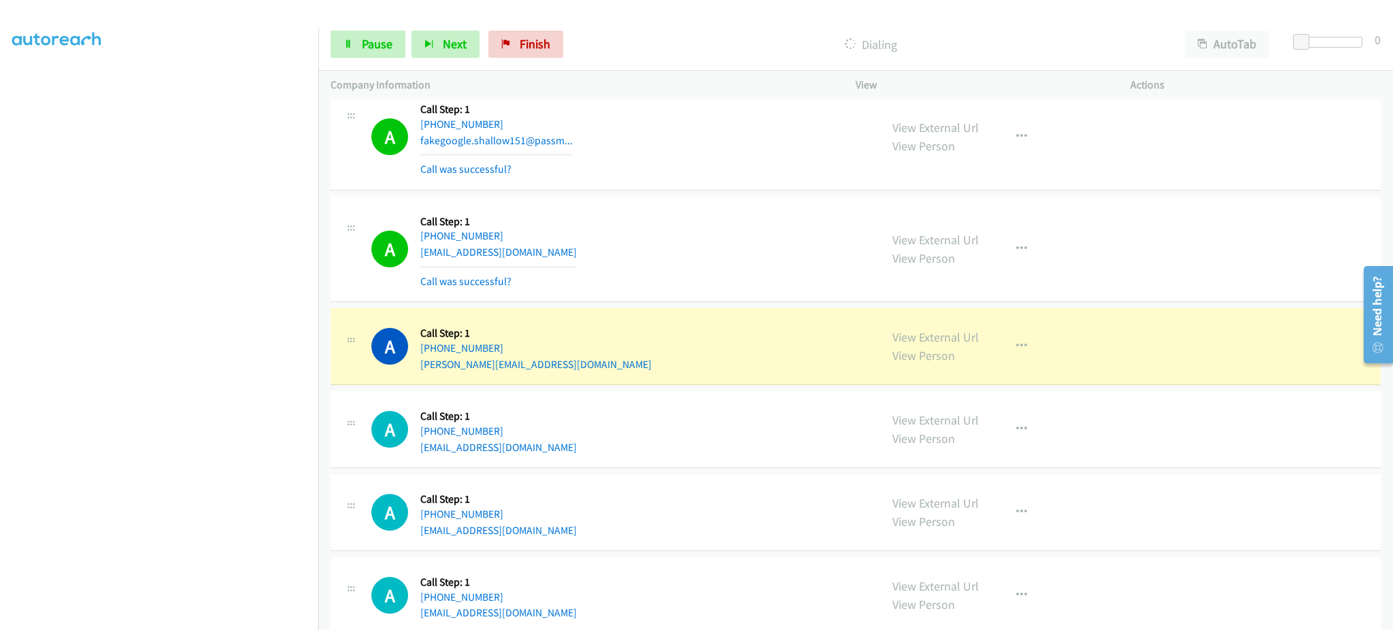
click at [535, 370] on div "A Callback Scheduled Call Step: 1 America/Los_Angeles +1 415-608-0201 steven@ve…" at bounding box center [619, 346] width 496 height 52
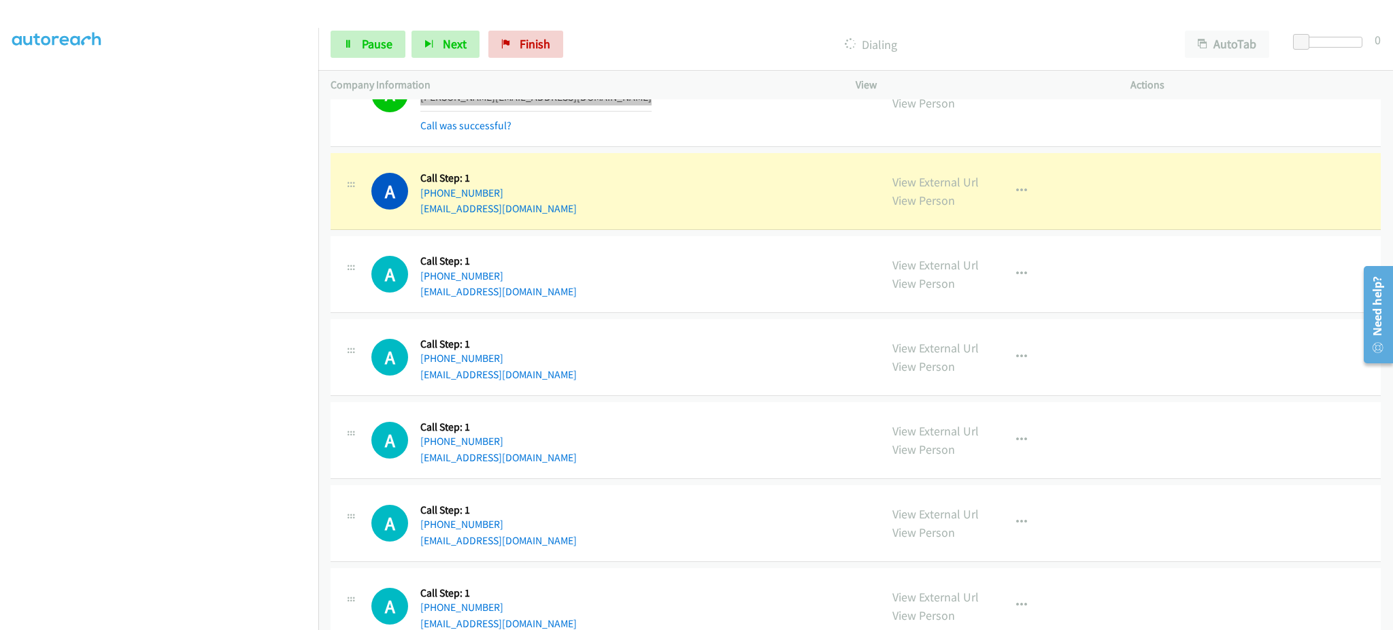
scroll to position [2806, 0]
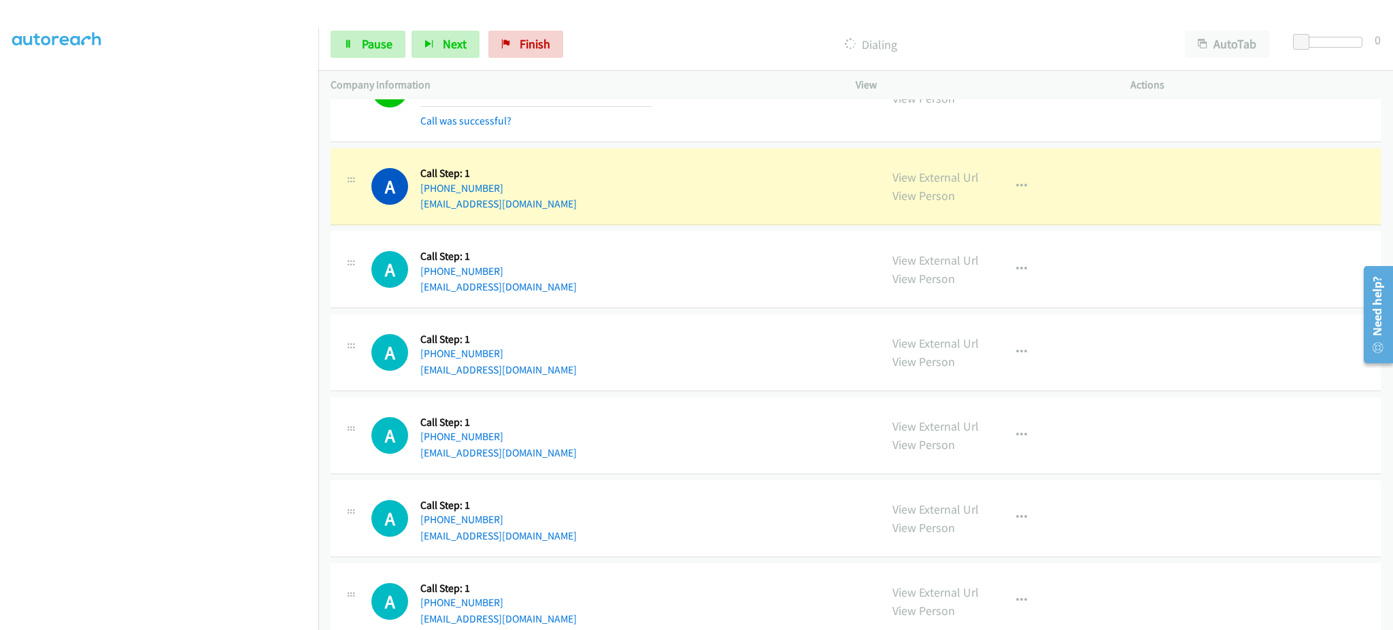
drag, startPoint x: 541, startPoint y: 193, endPoint x: 541, endPoint y: 205, distance: 12.2
click at [541, 193] on div "A Callback Scheduled Call Step: 1 America/Los_Angeles +1 310-864-9270 prestinan…" at bounding box center [619, 186] width 496 height 52
click at [541, 212] on div "A Callback Scheduled Call Step: 1 America/Los_Angeles +1 310-864-9270 prestinan…" at bounding box center [619, 186] width 496 height 52
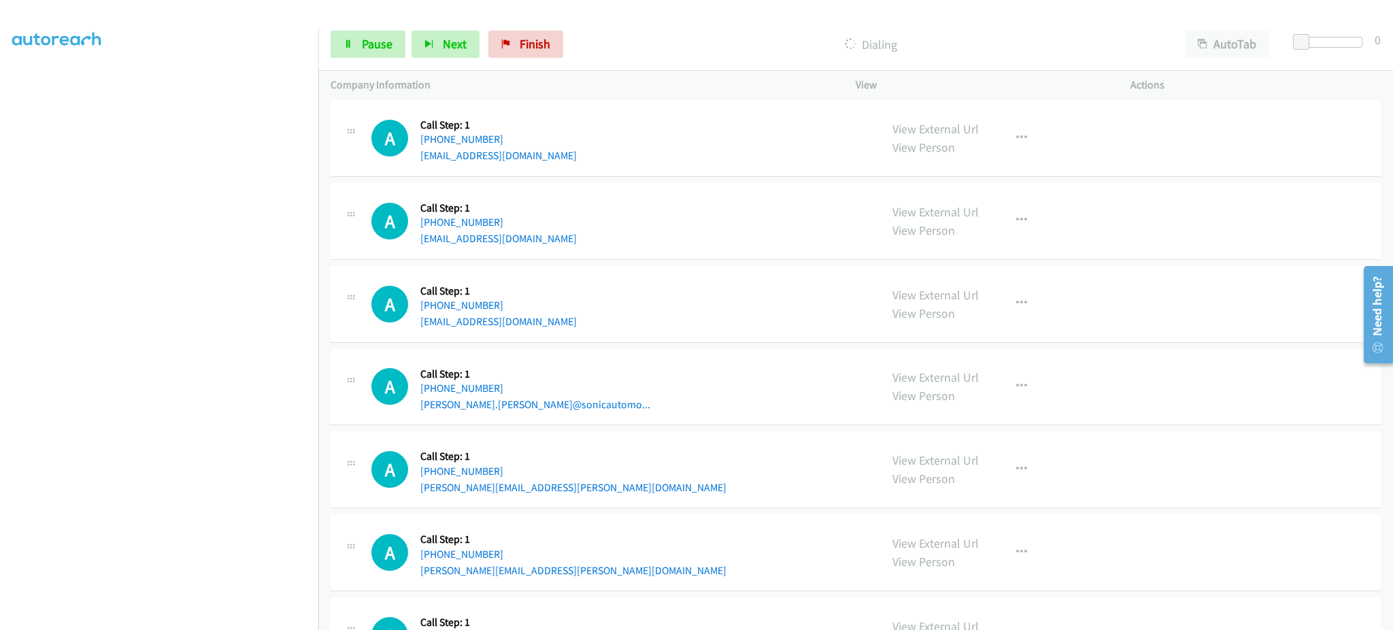
scroll to position [3172, 0]
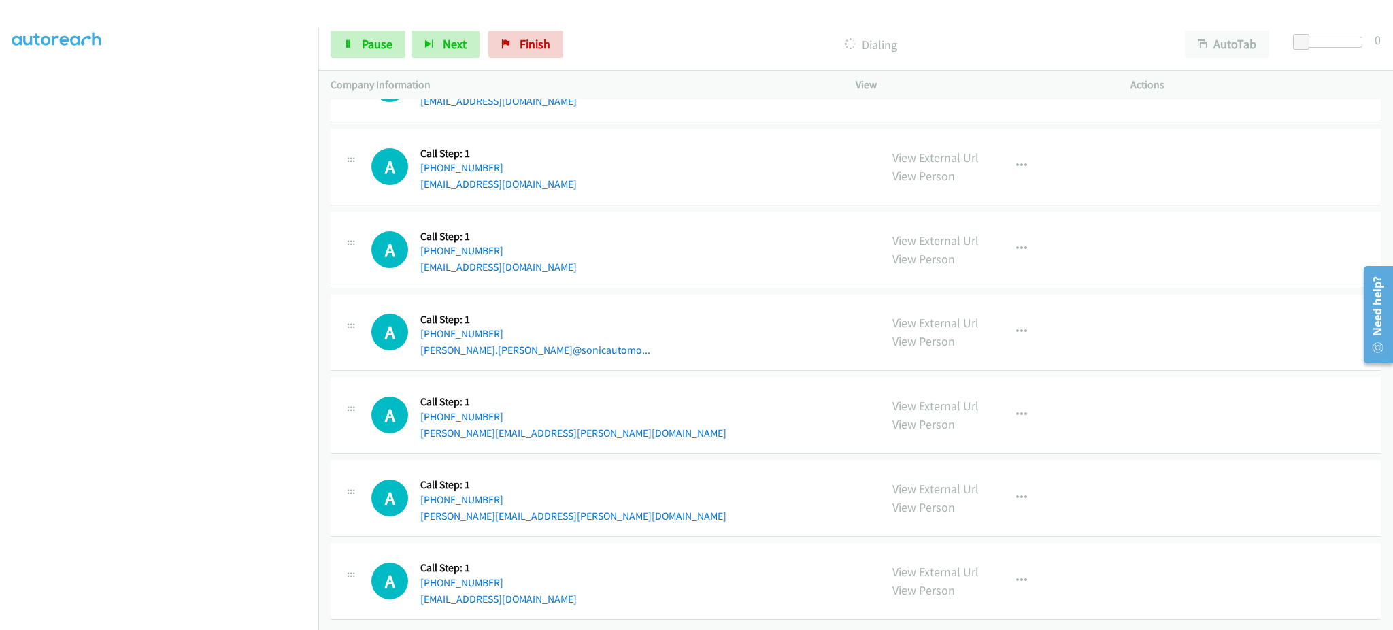
click at [566, 428] on div "A Callback Scheduled Call Step: 1 America/Los_Angeles +1 425-293-6272 nicholas.…" at bounding box center [855, 415] width 1050 height 77
click at [566, 429] on div "A Callback Scheduled Call Step: 1 America/Los_Angeles +1 425-293-6272 nicholas.…" at bounding box center [855, 415] width 1050 height 77
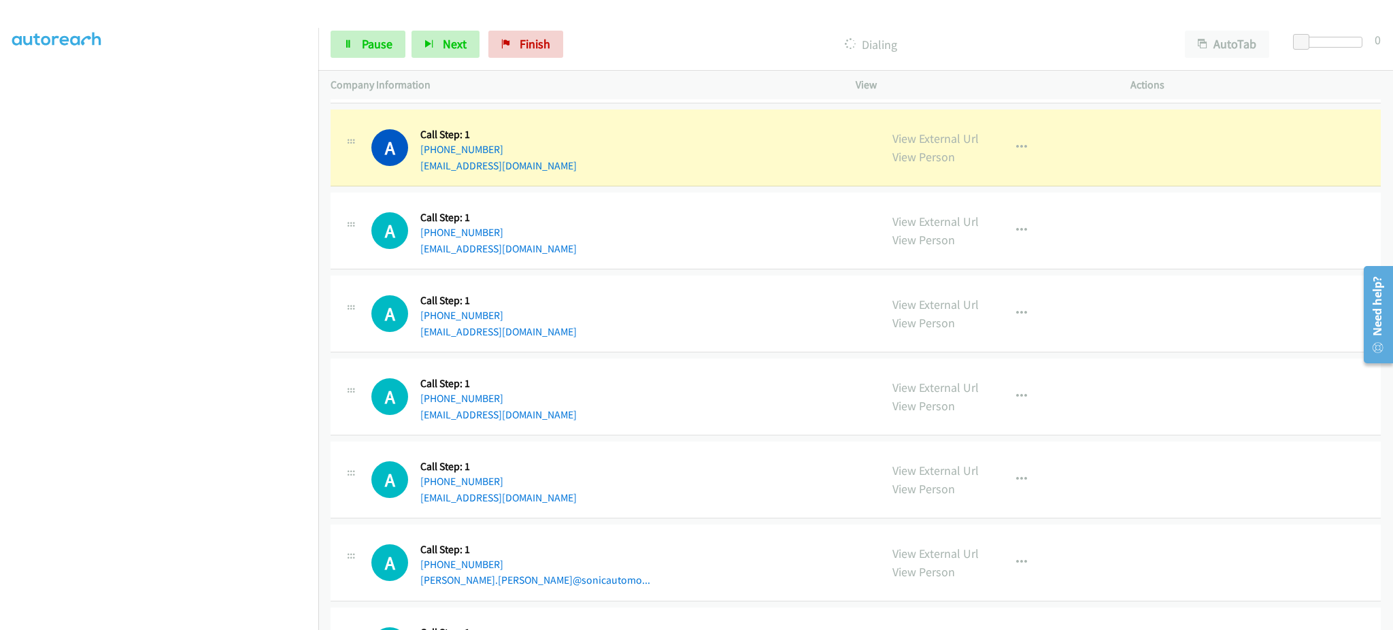
scroll to position [2929, 0]
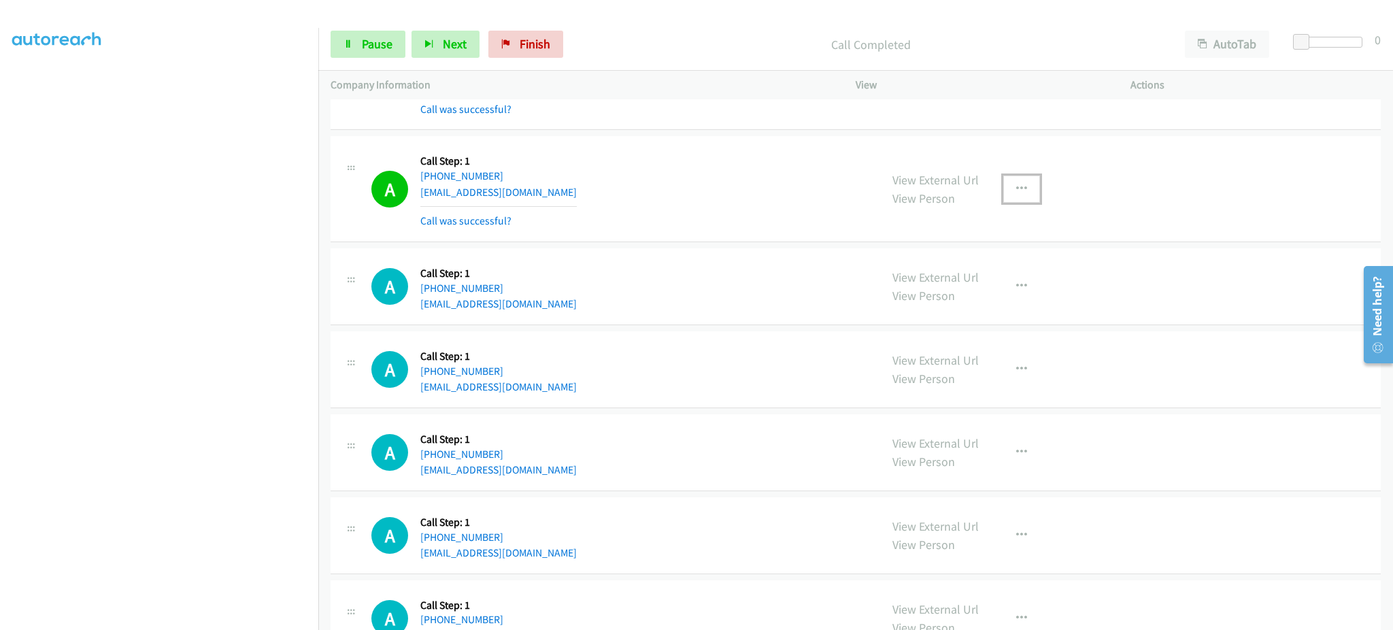
click at [1027, 202] on button "button" at bounding box center [1021, 188] width 37 height 27
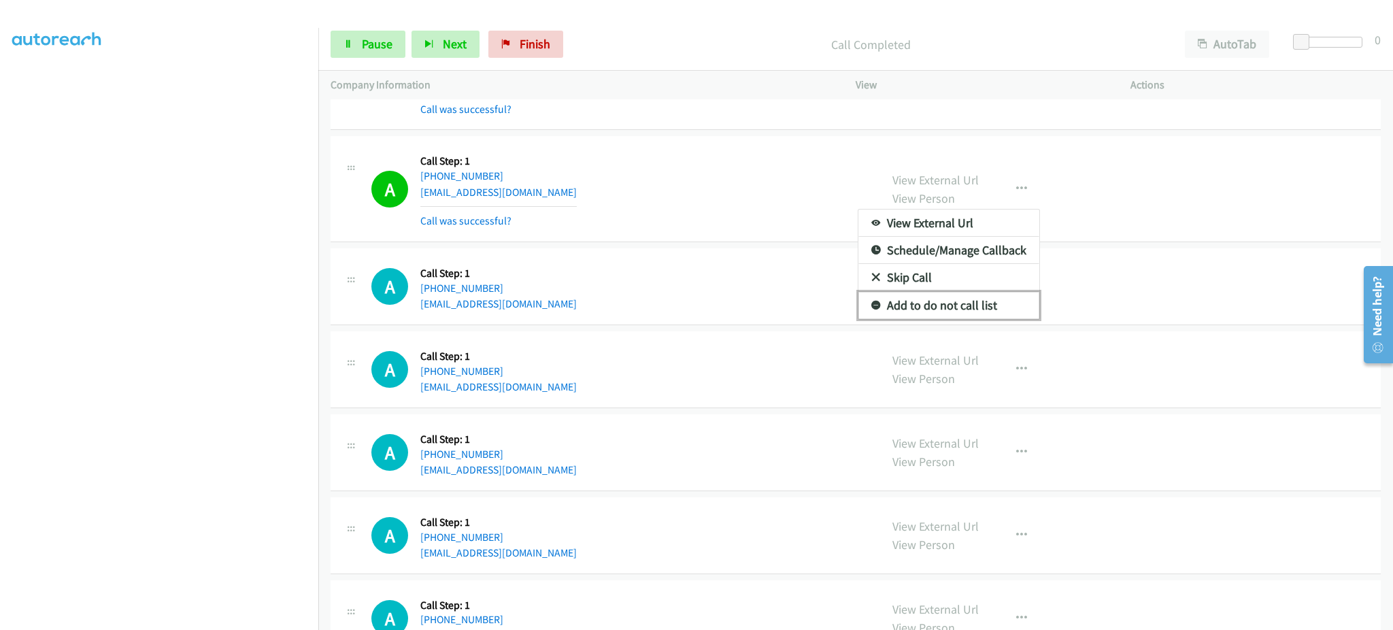
click at [968, 303] on link "Add to do not call list" at bounding box center [948, 305] width 181 height 27
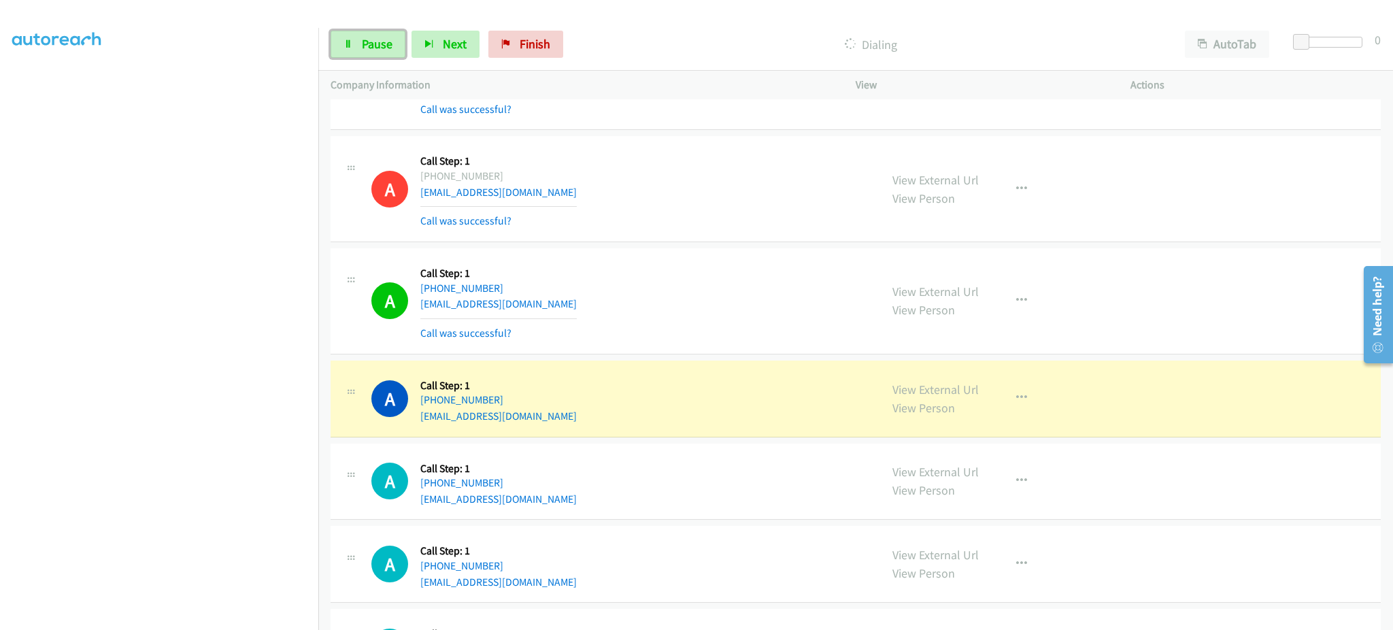
drag, startPoint x: 378, startPoint y: 41, endPoint x: 398, endPoint y: 20, distance: 29.3
click at [378, 41] on span "Pause" at bounding box center [377, 44] width 31 height 16
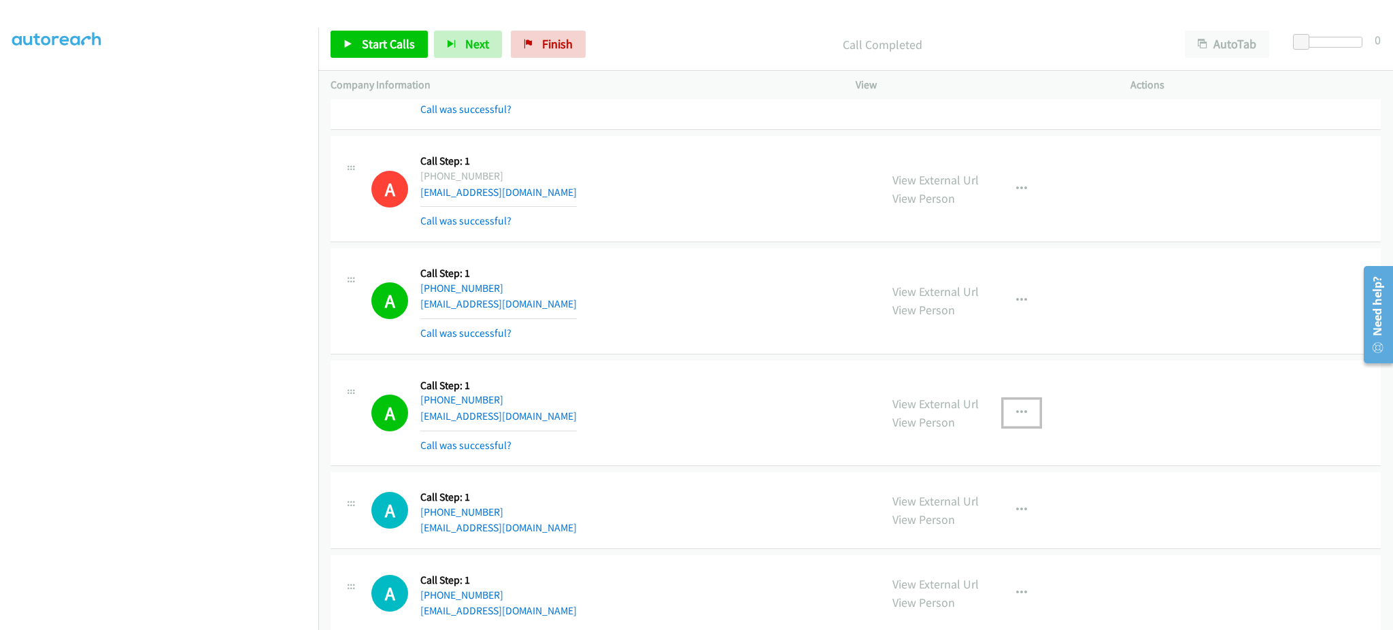
drag, startPoint x: 1007, startPoint y: 405, endPoint x: 1008, endPoint y: 429, distance: 23.8
click at [1007, 408] on button "button" at bounding box center [1021, 412] width 37 height 27
click at [998, 532] on link "Add to do not call list" at bounding box center [948, 528] width 181 height 27
click at [933, 402] on link "View External Url" at bounding box center [935, 404] width 86 height 16
click at [388, 41] on span "Start Calls" at bounding box center [388, 44] width 53 height 16
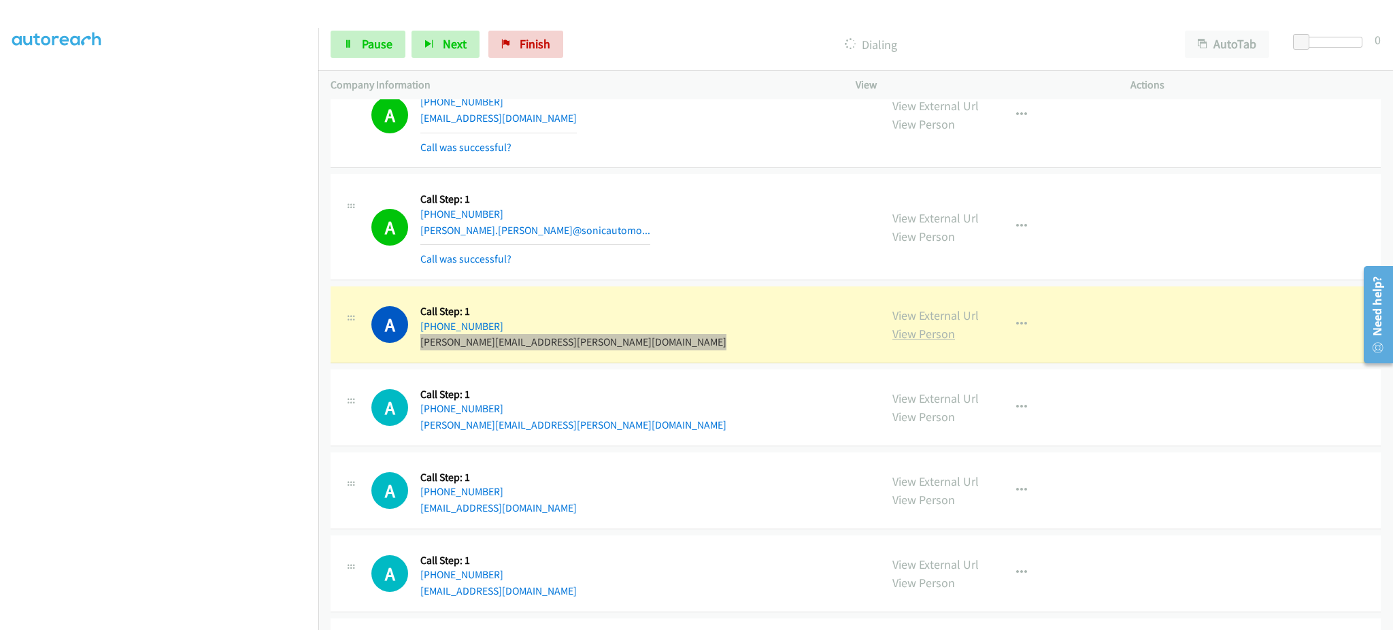
scroll to position [3473, 0]
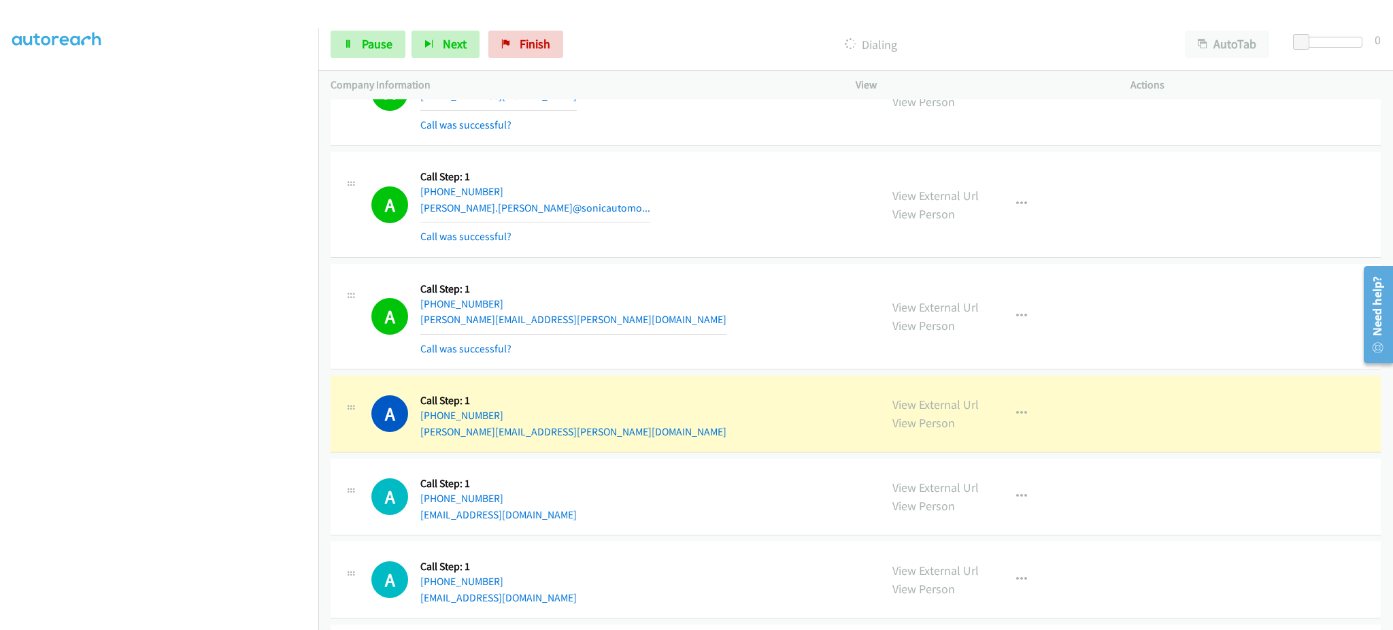
click at [547, 434] on div "A Callback Scheduled Call Step: 1 America/Phoenix +1 480-652-0110 shane.hiner@g…" at bounding box center [619, 414] width 496 height 52
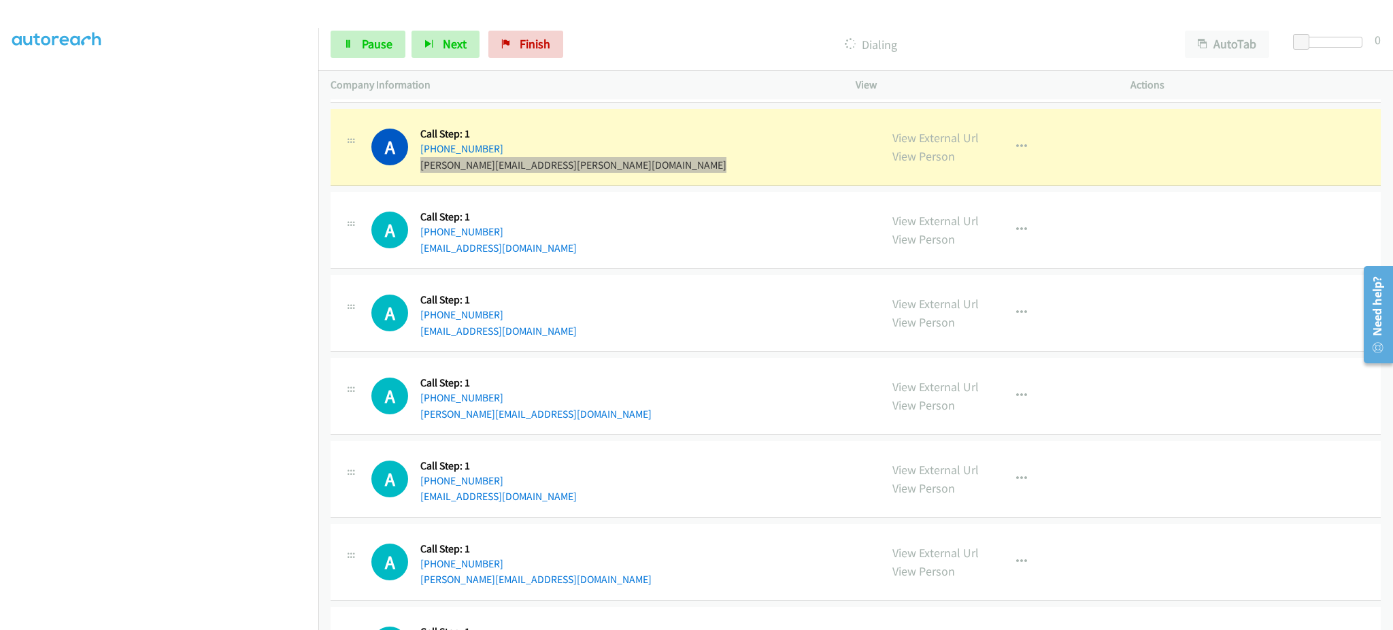
scroll to position [3745, 0]
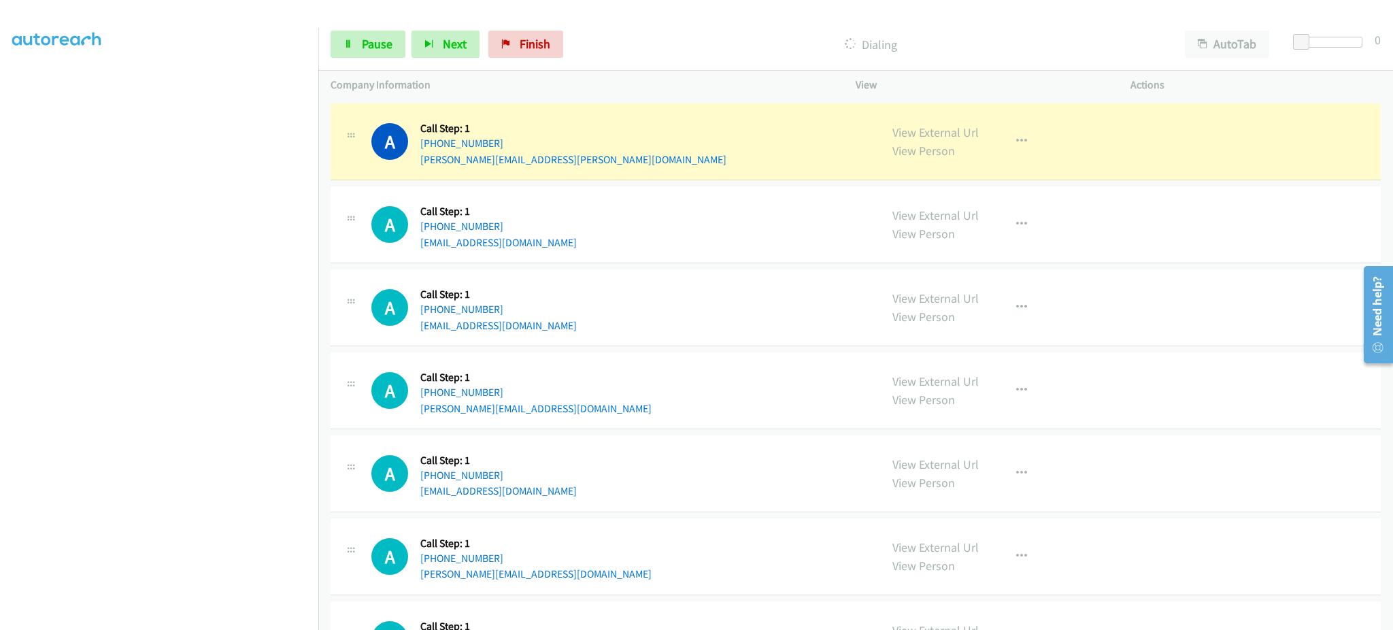
click at [590, 244] on div "A Callback Scheduled Call Step: 1 America/Los_Angeles +1 661-825-6570 josetamay…" at bounding box center [619, 225] width 496 height 52
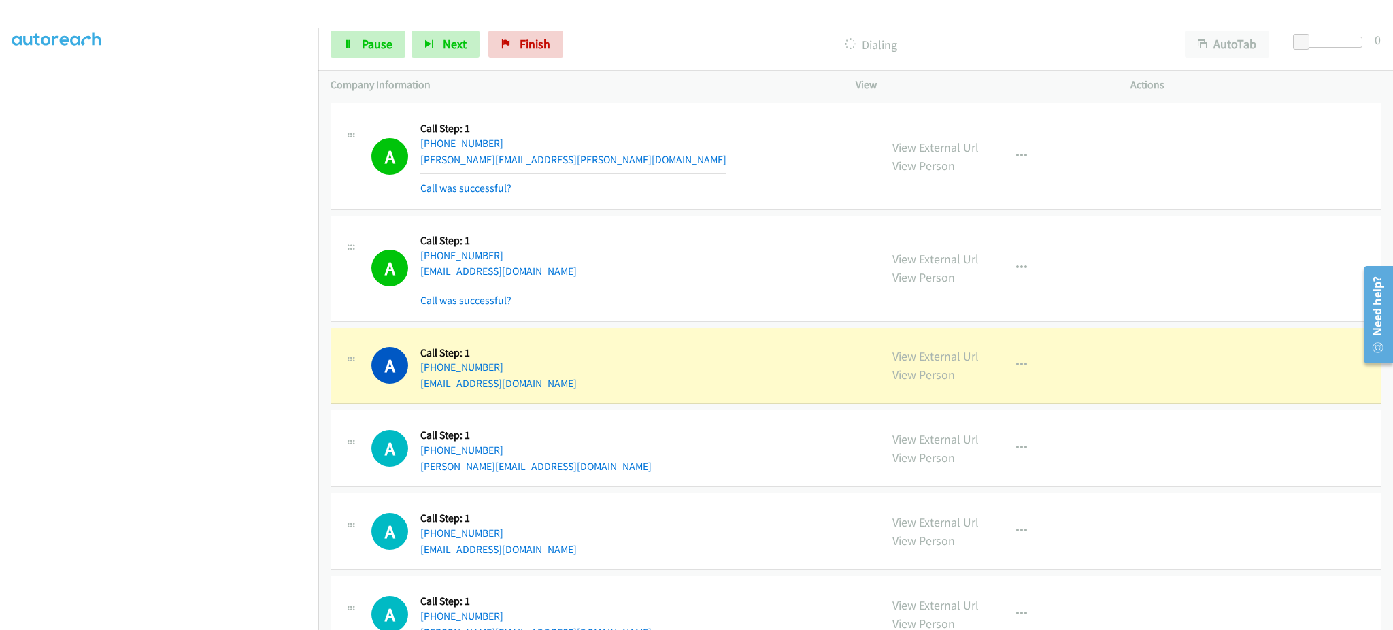
click at [608, 390] on div "A Callback Scheduled Call Step: 1 America/New_York +1 910-580-6932 windyclaude1…" at bounding box center [619, 366] width 496 height 52
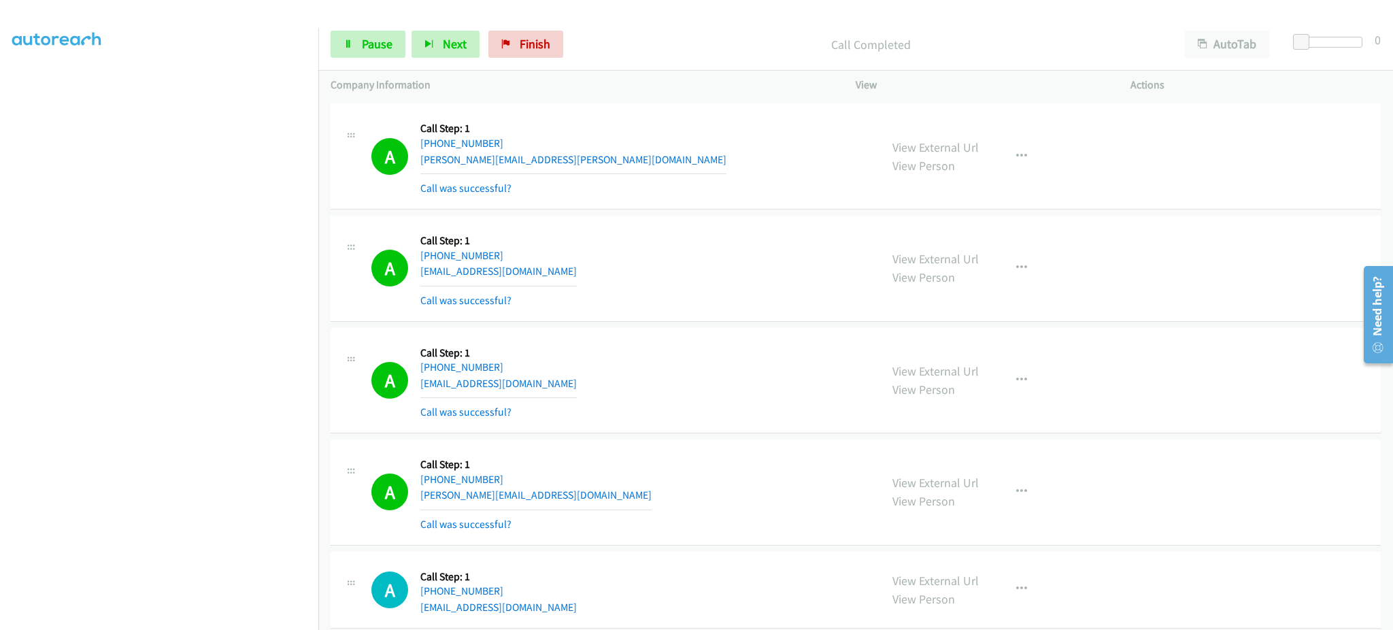
drag, startPoint x: 1015, startPoint y: 509, endPoint x: 1021, endPoint y: 501, distance: 9.7
click at [1017, 509] on div "View External Url View Person View External Url Email Schedule/Manage Callback …" at bounding box center [1023, 491] width 287 height 81
click at [1021, 501] on button "button" at bounding box center [1021, 491] width 37 height 27
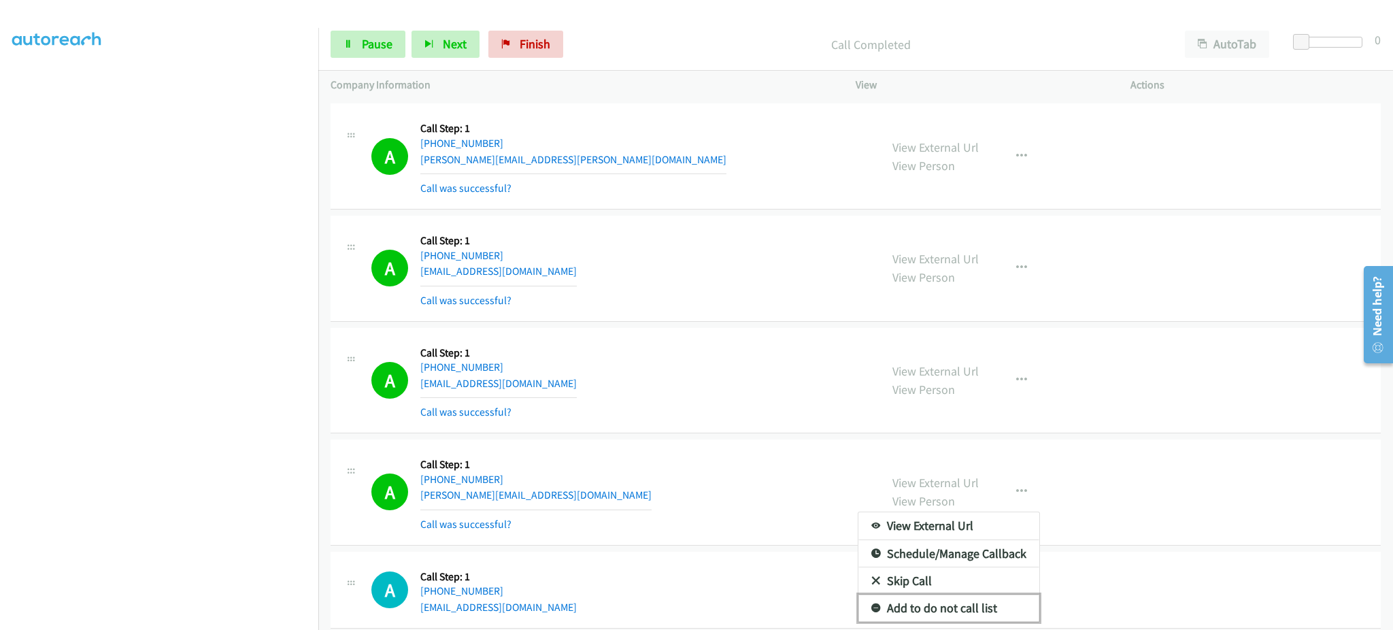
click at [979, 611] on link "Add to do not call list" at bounding box center [948, 607] width 181 height 27
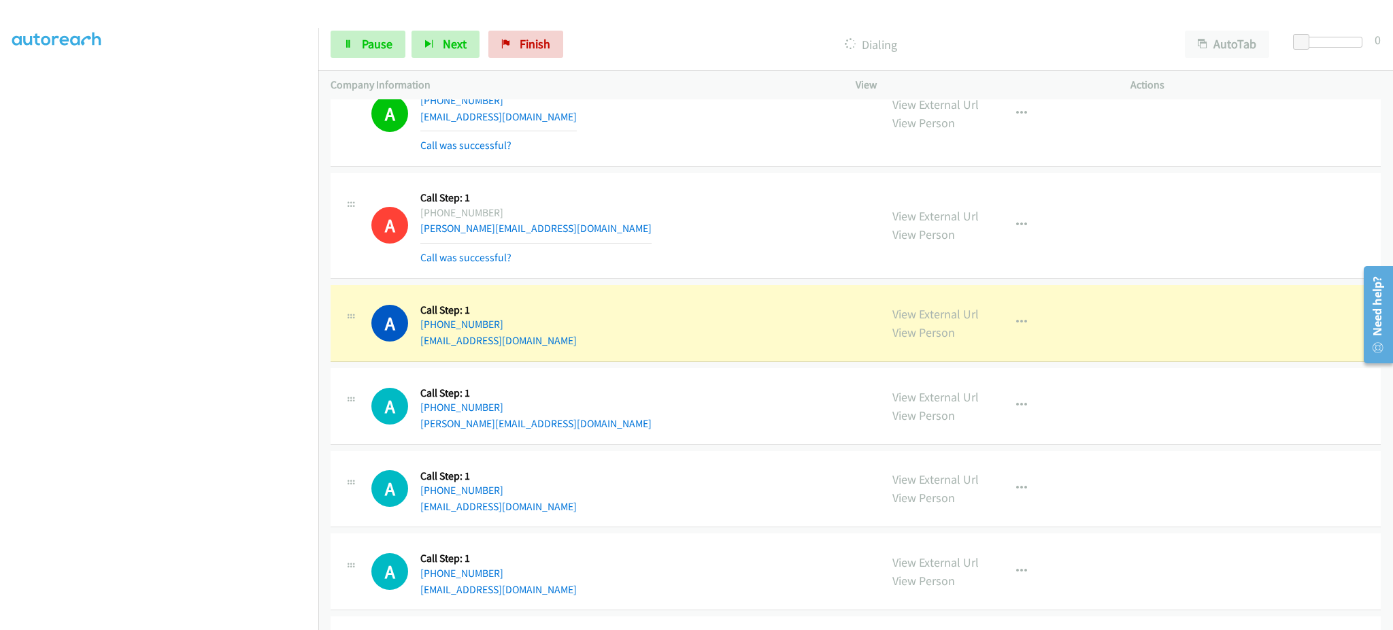
scroll to position [4017, 0]
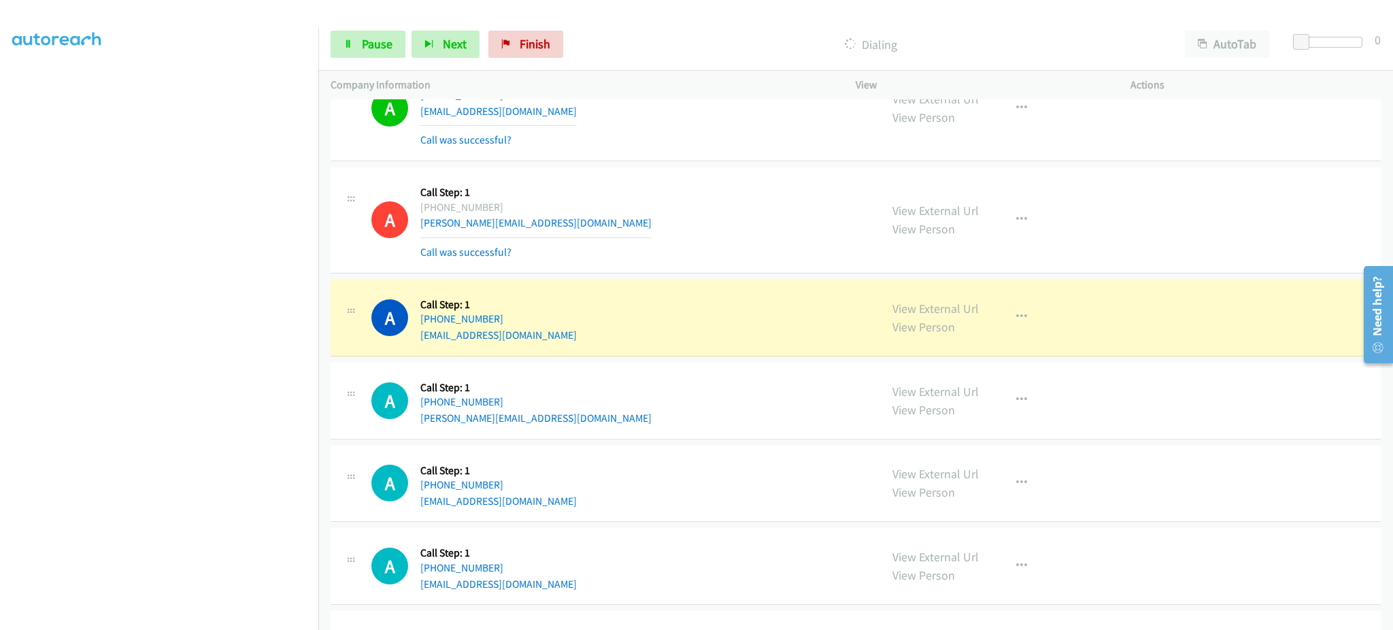
click at [563, 336] on div "A Callback Scheduled Call Step: 1 America/Chicago +1 816-462-9310 spawn64124@gm…" at bounding box center [619, 318] width 496 height 52
click at [562, 336] on div "A Callback Scheduled Call Step: 1 America/Chicago +1 816-462-9310 spawn64124@gm…" at bounding box center [619, 318] width 496 height 52
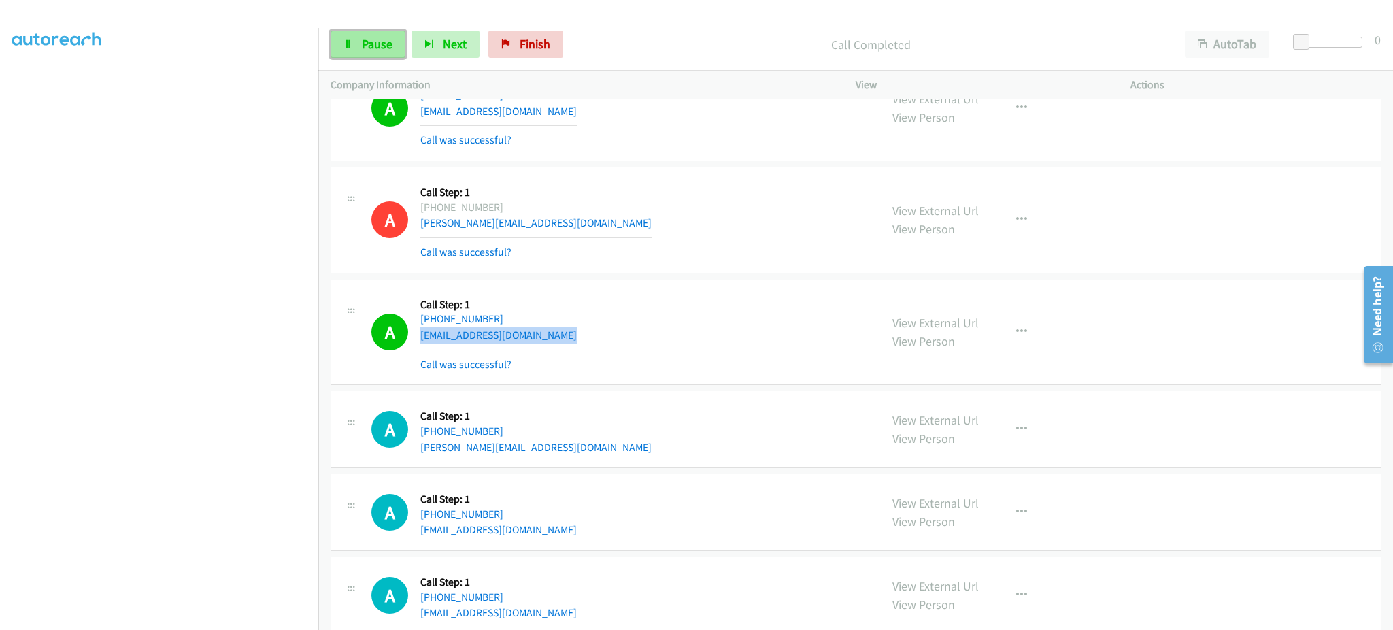
click at [376, 51] on span "Pause" at bounding box center [377, 44] width 31 height 16
click at [386, 51] on span "Start Calls" at bounding box center [388, 44] width 53 height 16
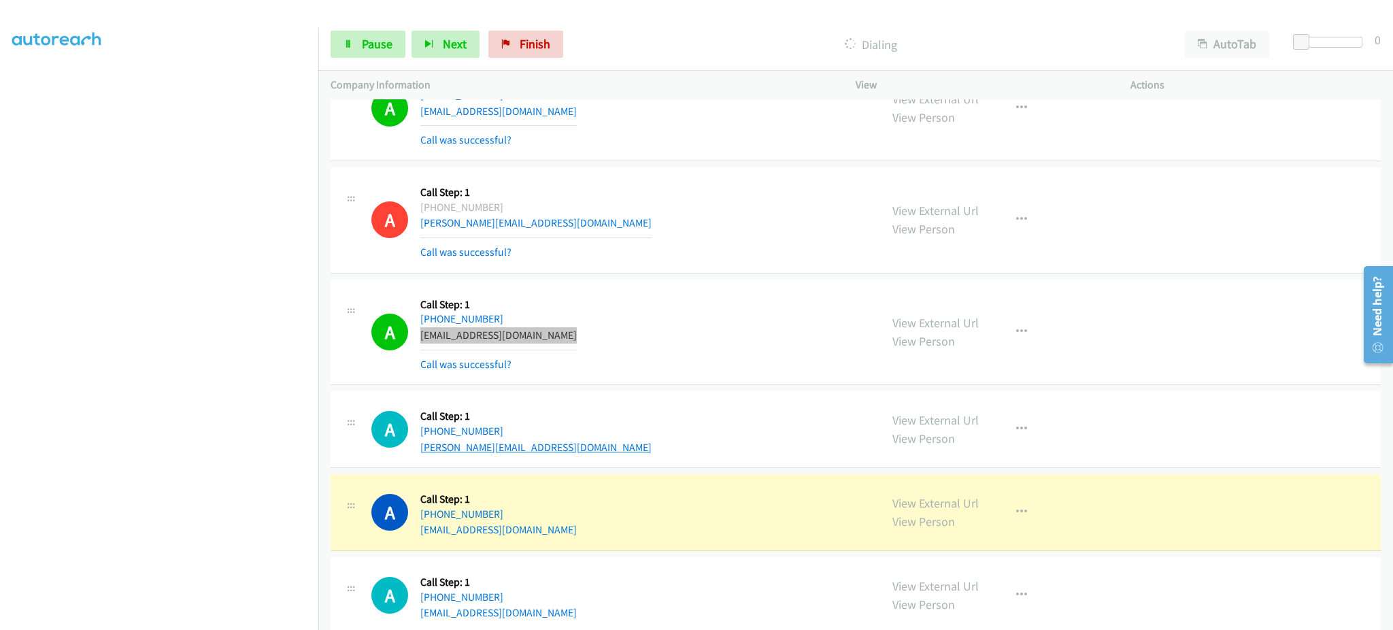
scroll to position [4289, 0]
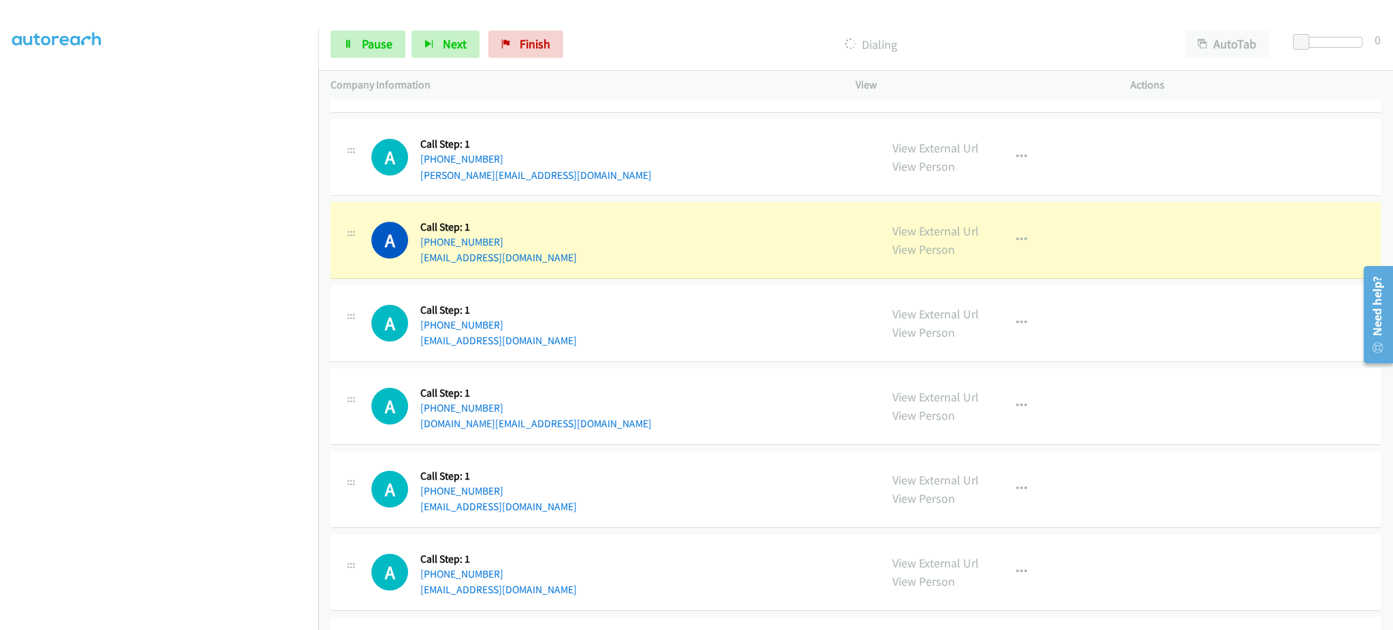
click at [544, 243] on div "A Callback Scheduled Call Step: 1 America/Chicago +1 512-626-4954 swaters@austi…" at bounding box center [619, 240] width 496 height 52
click at [544, 256] on div "A Callback Scheduled Call Step: 1 America/Chicago +1 512-626-4954 swaters@austi…" at bounding box center [619, 240] width 496 height 52
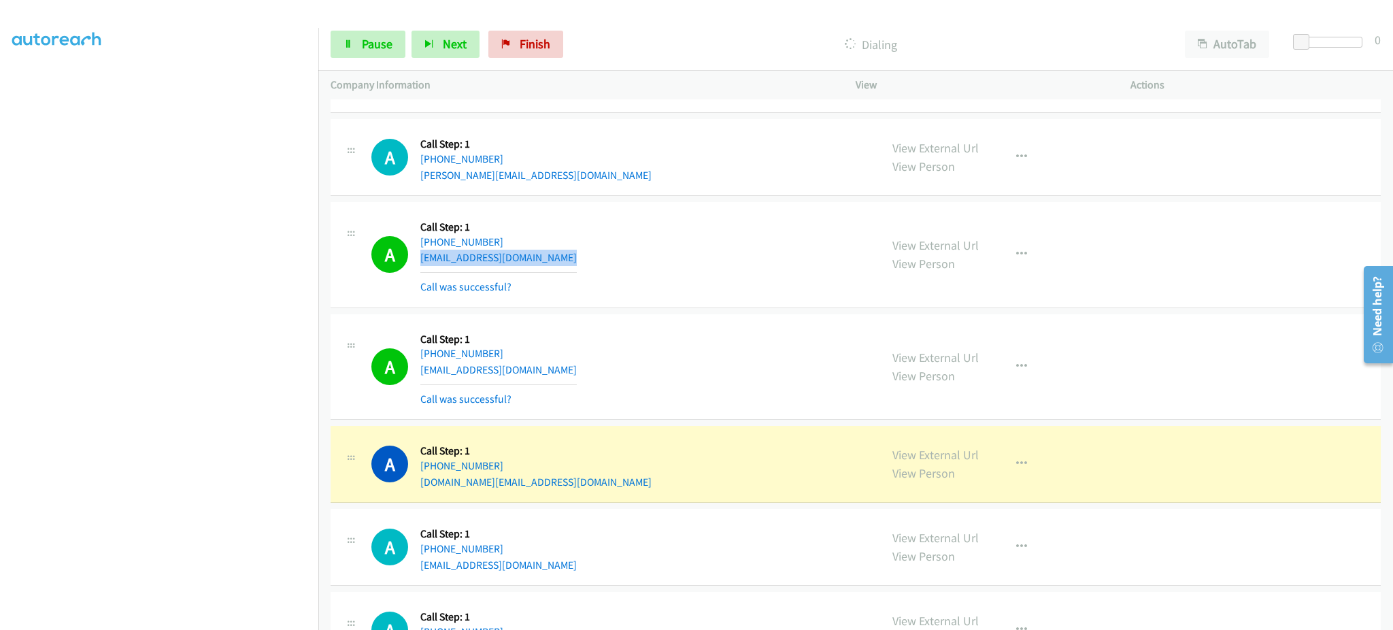
click at [626, 494] on div "A Callback Scheduled Call Step: 1 America/Chicago +1 779-939-3700 adelhasan671.…" at bounding box center [855, 464] width 1050 height 77
drag, startPoint x: 381, startPoint y: 46, endPoint x: 371, endPoint y: 14, distance: 33.8
click at [379, 46] on span "Pause" at bounding box center [377, 44] width 31 height 16
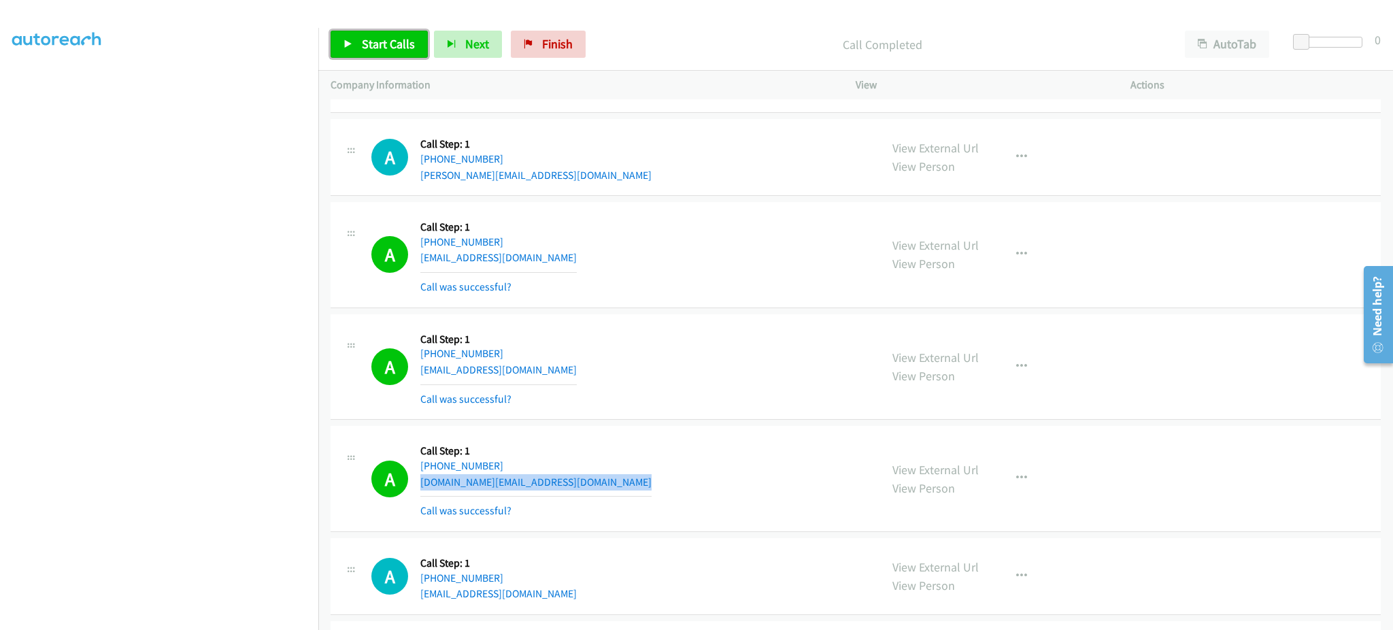
click at [399, 47] on span "Start Calls" at bounding box center [388, 44] width 53 height 16
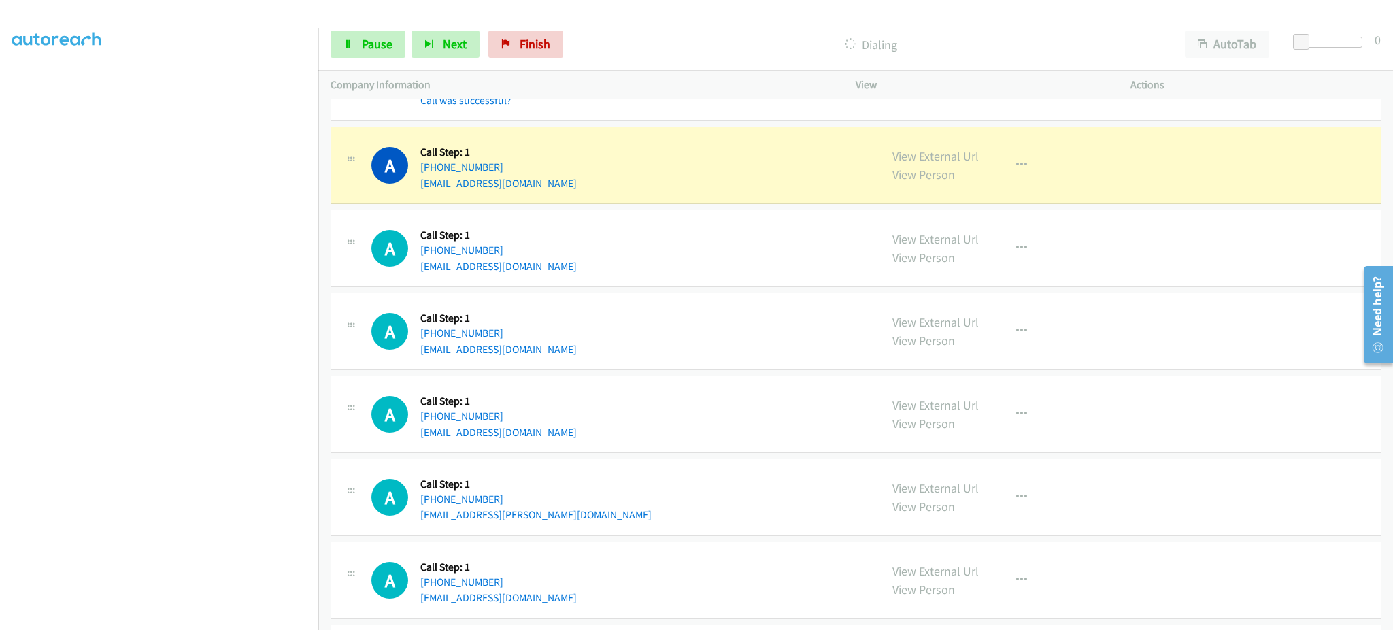
scroll to position [4833, 0]
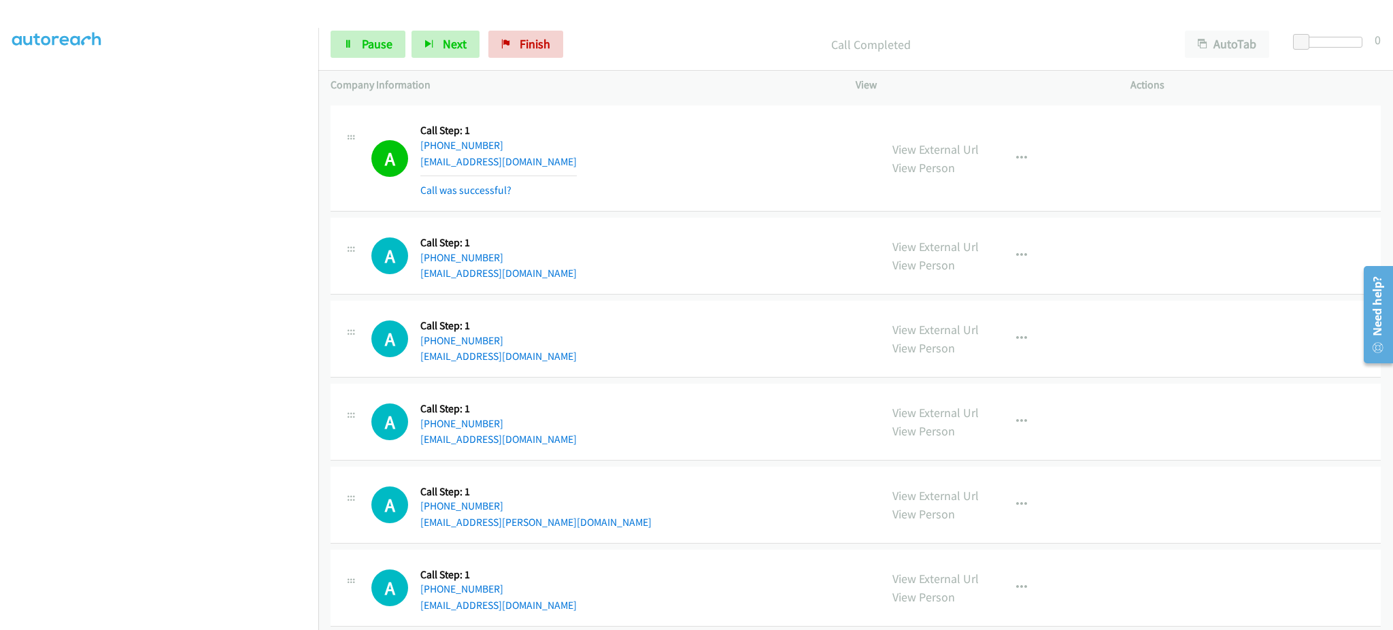
click at [594, 169] on div "A Callback Scheduled Call Step: 1 America/Chicago +1 225-427-2584 dexter10@myya…" at bounding box center [619, 158] width 496 height 81
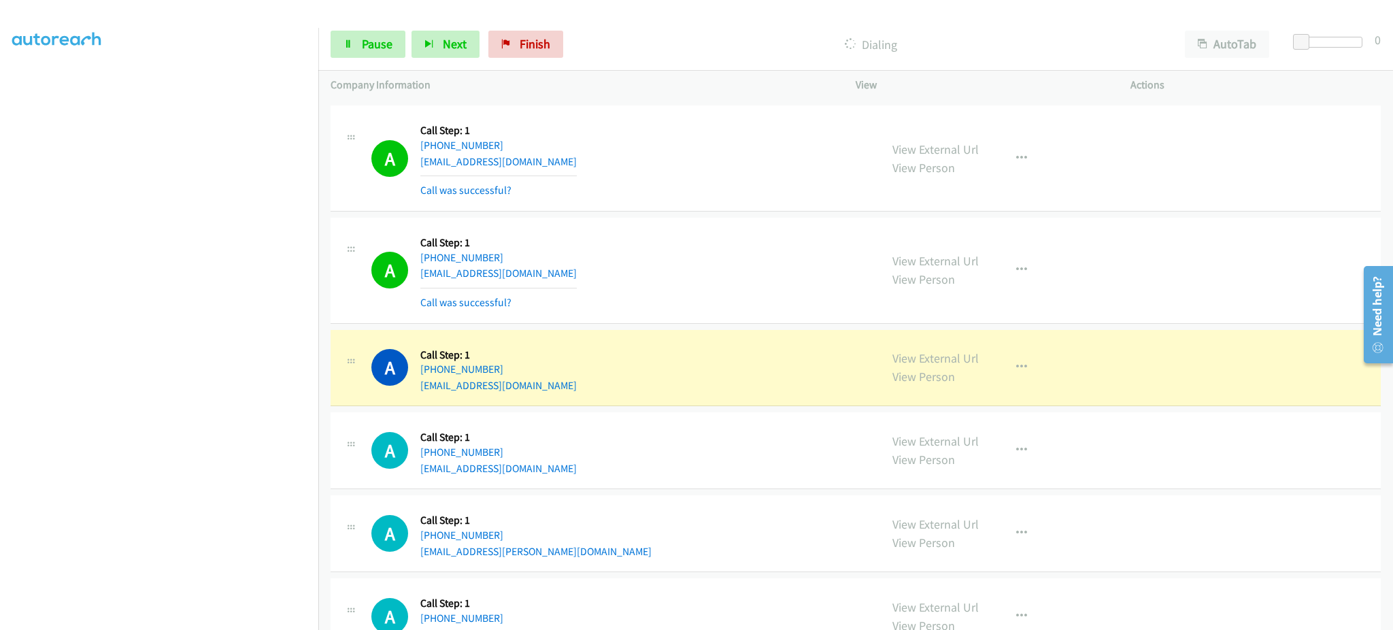
click at [563, 388] on div "A Callback Scheduled Call Step: 1 America/Los_Angeles +1 714-612-4993 jrodhog@g…" at bounding box center [619, 368] width 496 height 52
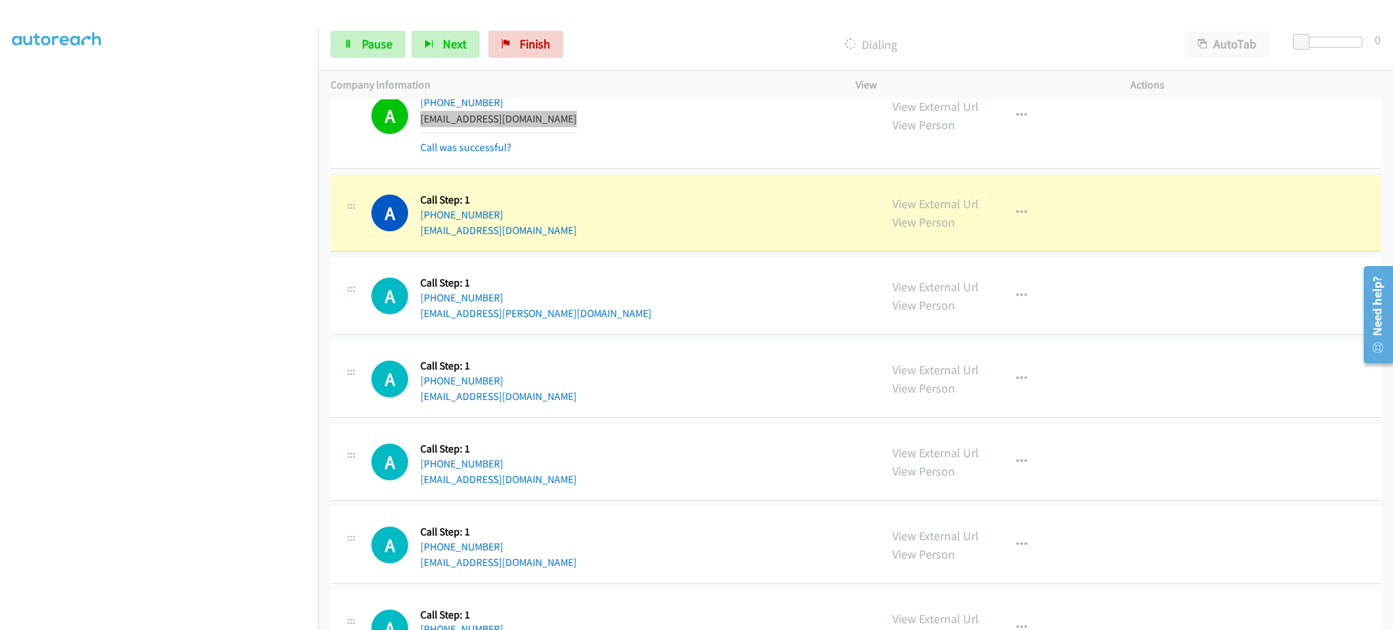
scroll to position [5105, 0]
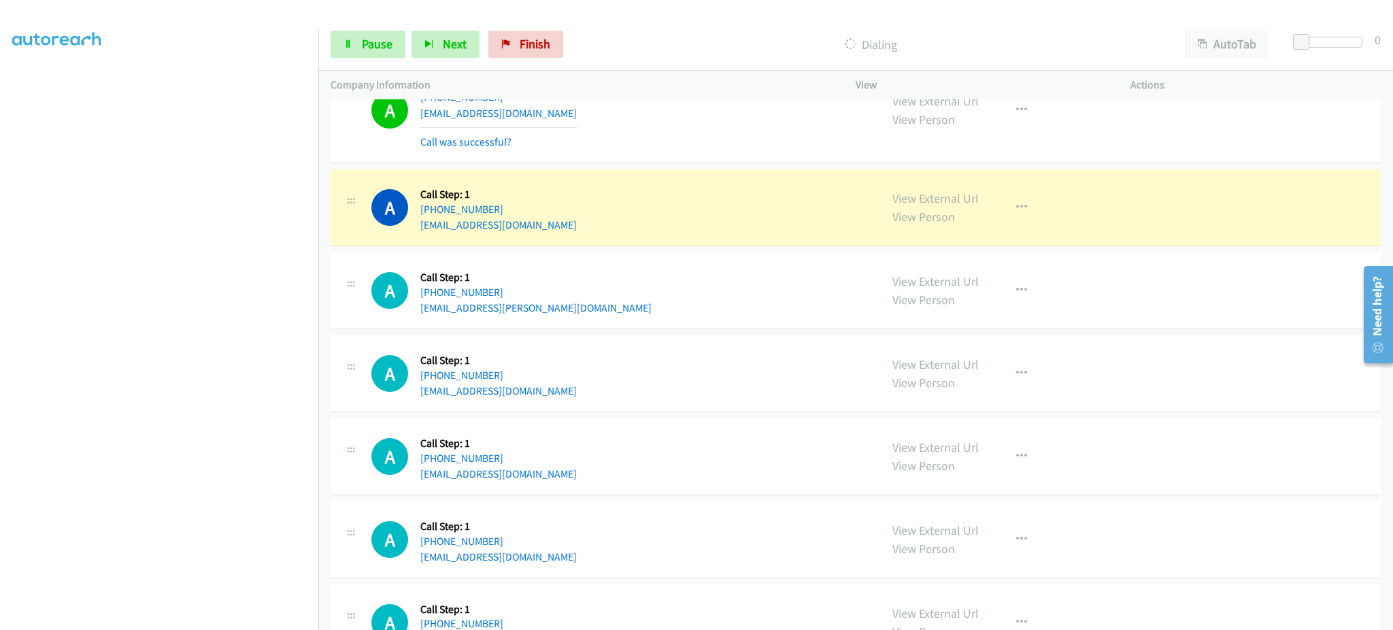
click at [574, 231] on div "A Callback Scheduled Call Step: 1 America/Los_Angeles +1 509-281-0278 isaiah.or…" at bounding box center [619, 208] width 496 height 52
click at [398, 39] on link "Pause" at bounding box center [367, 44] width 75 height 27
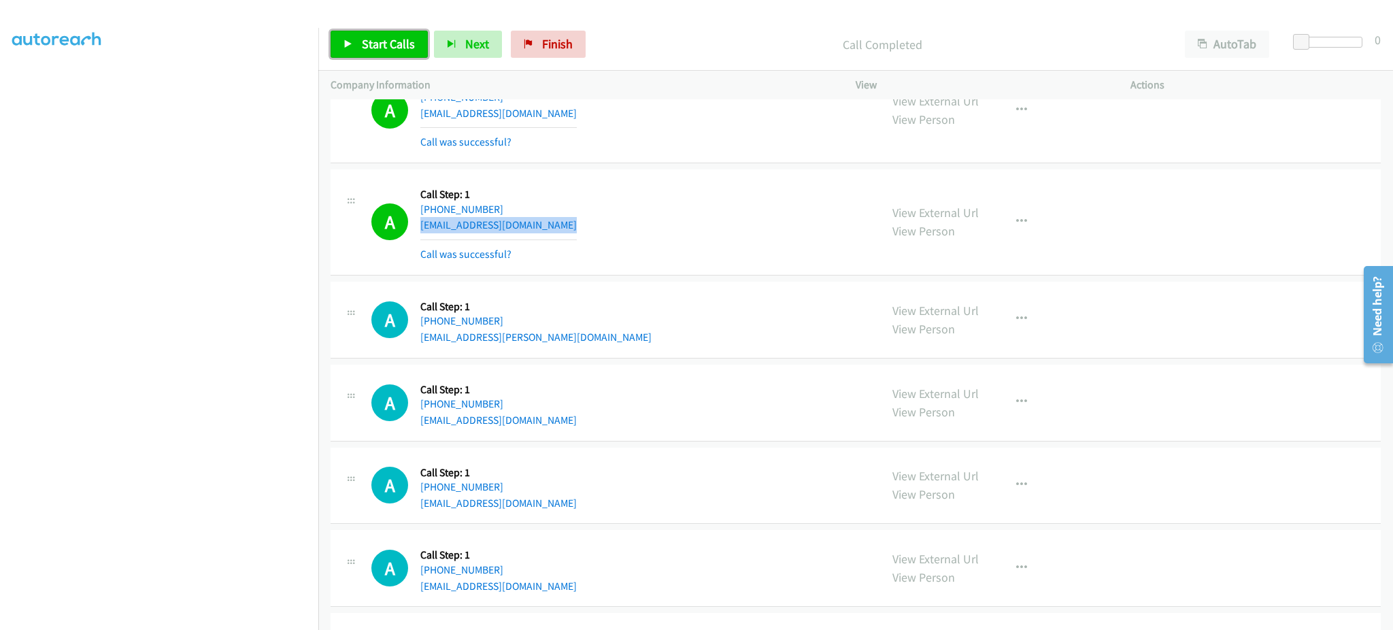
click at [360, 40] on link "Start Calls" at bounding box center [378, 44] width 97 height 27
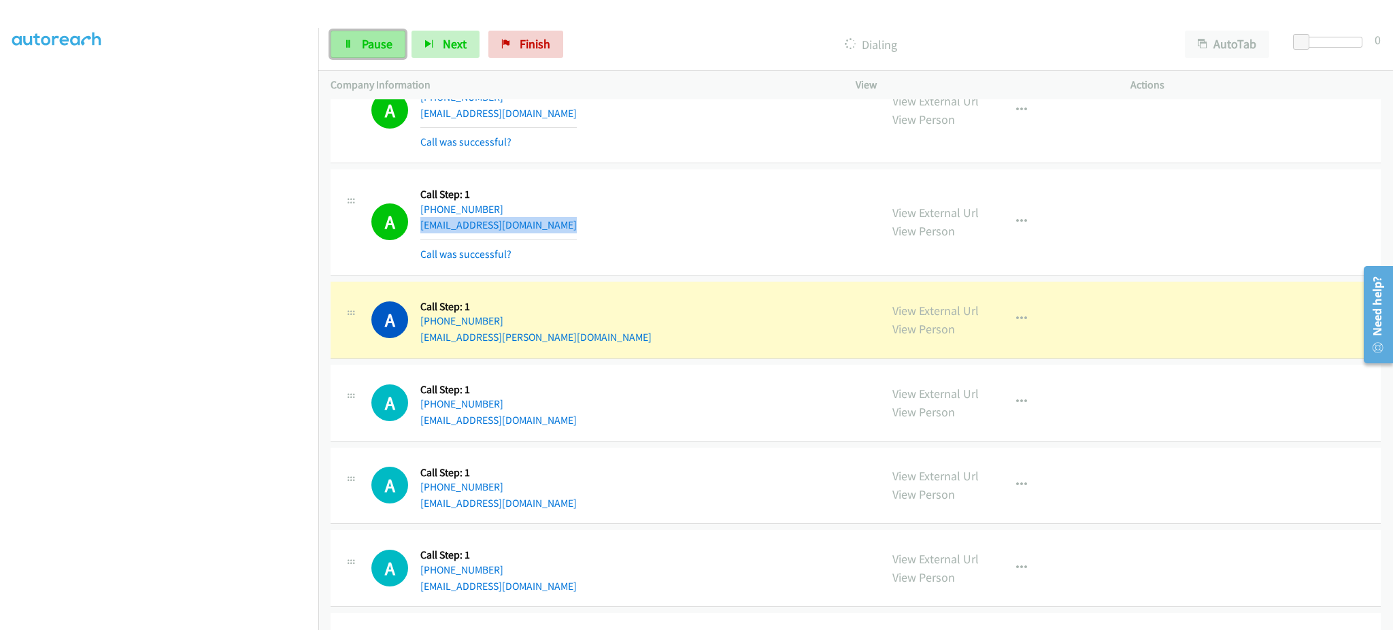
click at [353, 49] on link "Pause" at bounding box center [367, 44] width 75 height 27
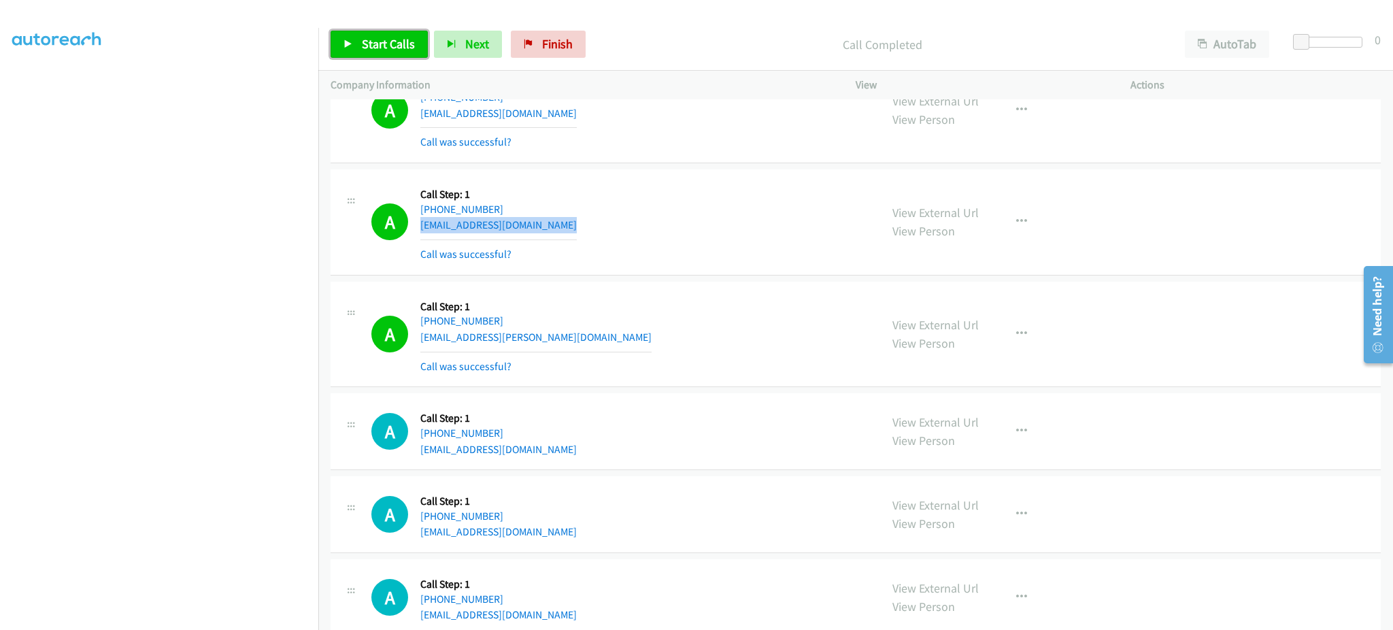
click at [367, 51] on span "Start Calls" at bounding box center [388, 44] width 53 height 16
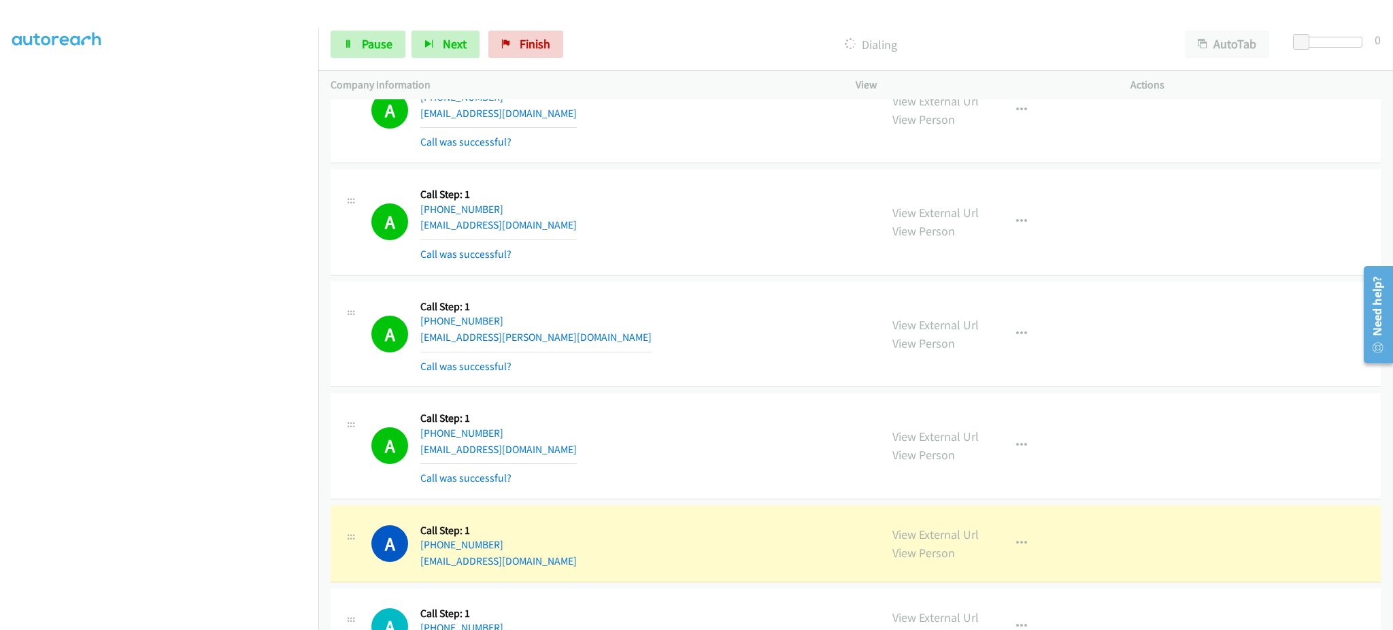
scroll to position [3645, 0]
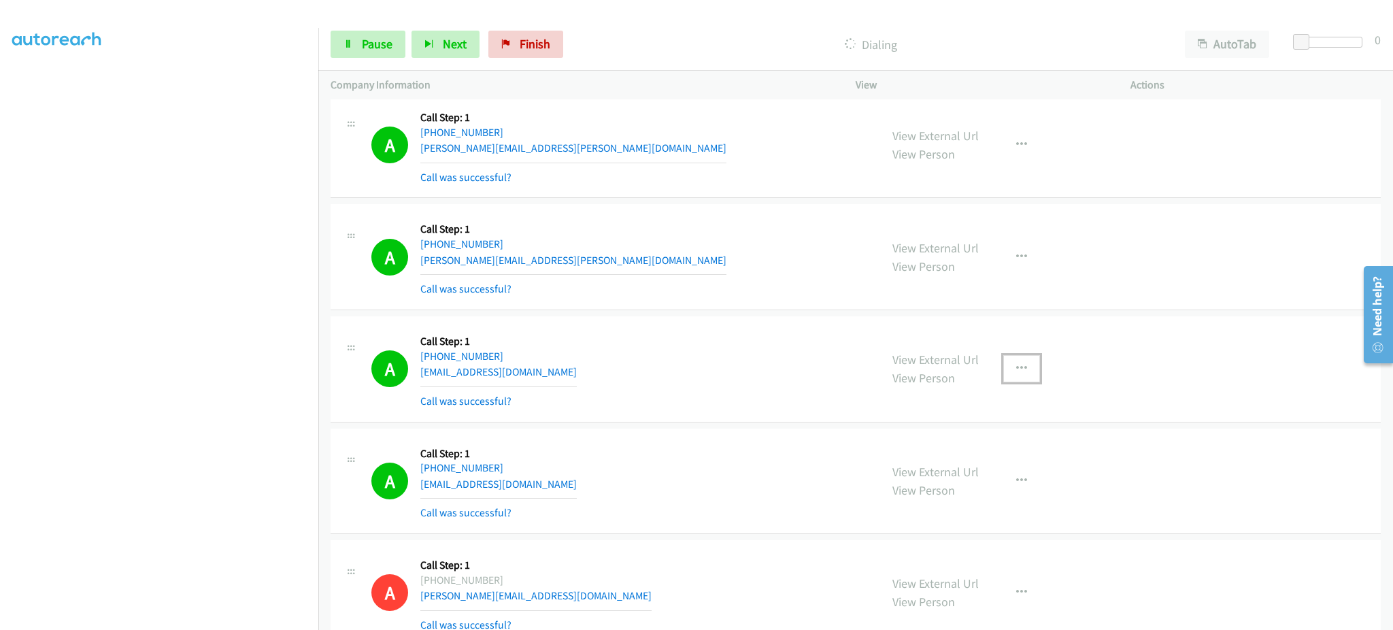
click at [1018, 371] on icon "button" at bounding box center [1021, 368] width 11 height 11
click at [959, 487] on link "Add to do not call list" at bounding box center [948, 484] width 181 height 27
click at [371, 48] on span "Pause" at bounding box center [377, 44] width 31 height 16
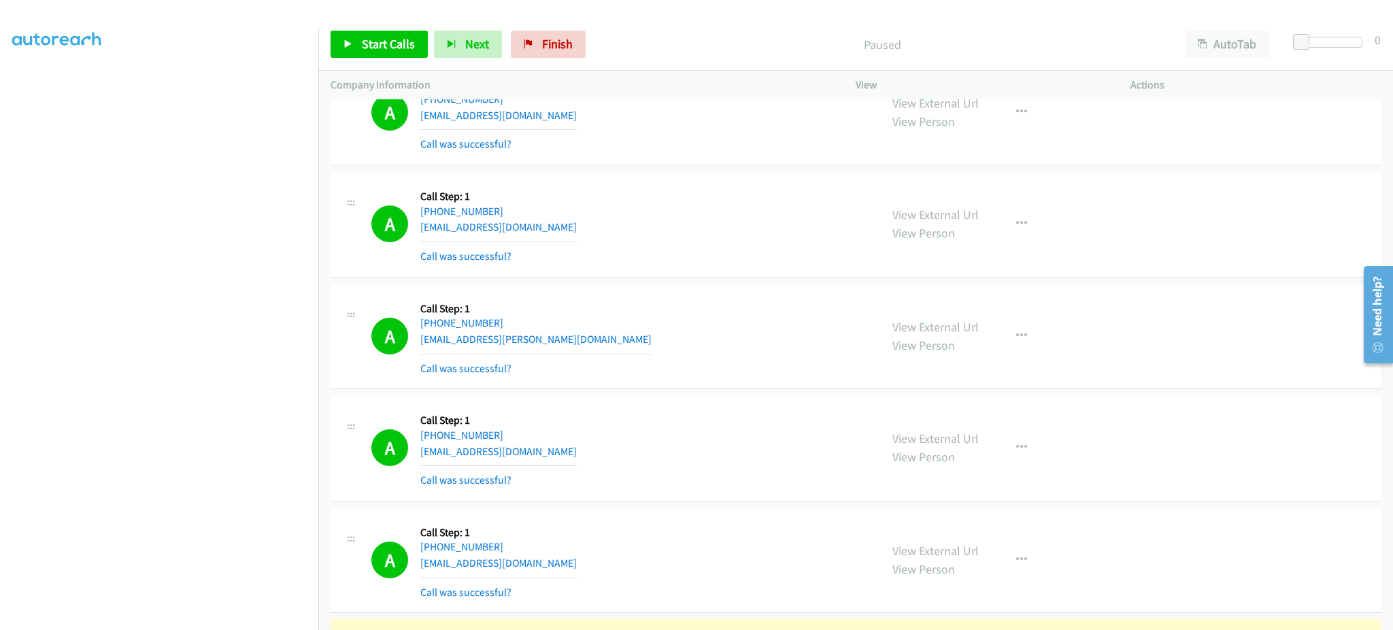
scroll to position [5277, 0]
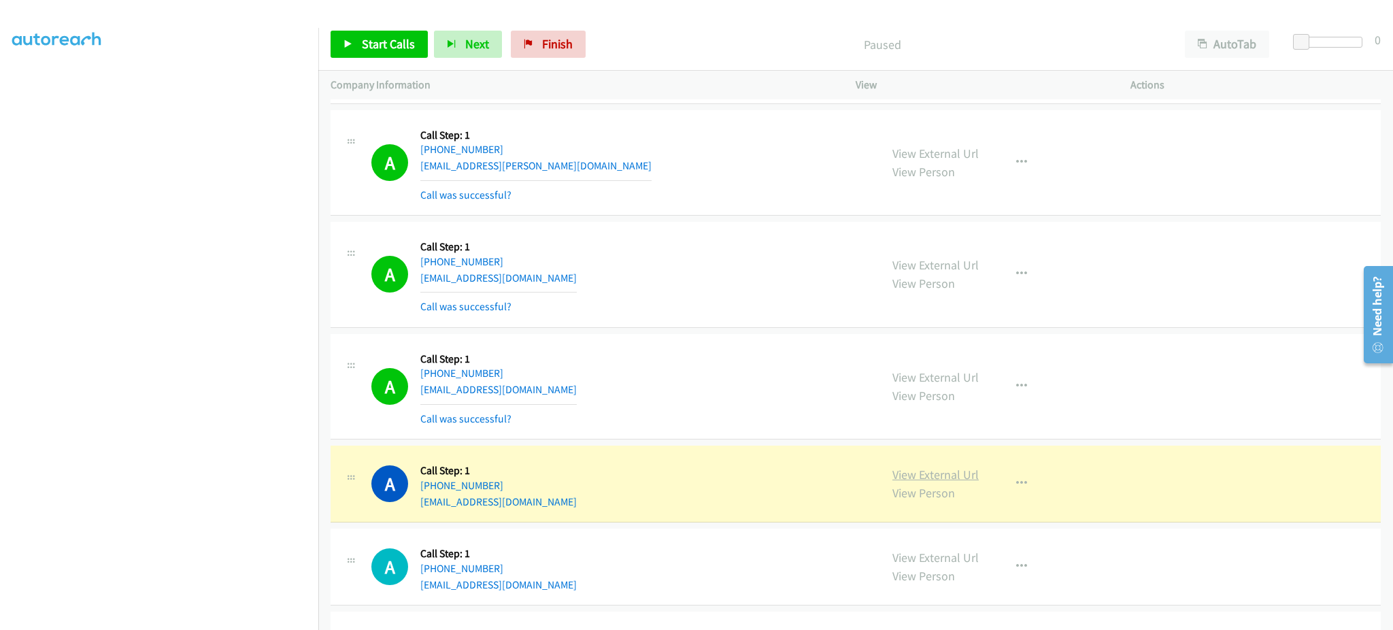
click at [901, 479] on link "View External Url" at bounding box center [935, 474] width 86 height 16
drag, startPoint x: 530, startPoint y: 485, endPoint x: 432, endPoint y: 489, distance: 97.3
click at [432, 489] on div "A Callback Scheduled Call Step: 1 America/New_York +1 315-878-5262 zealzen96@gm…" at bounding box center [619, 484] width 496 height 52
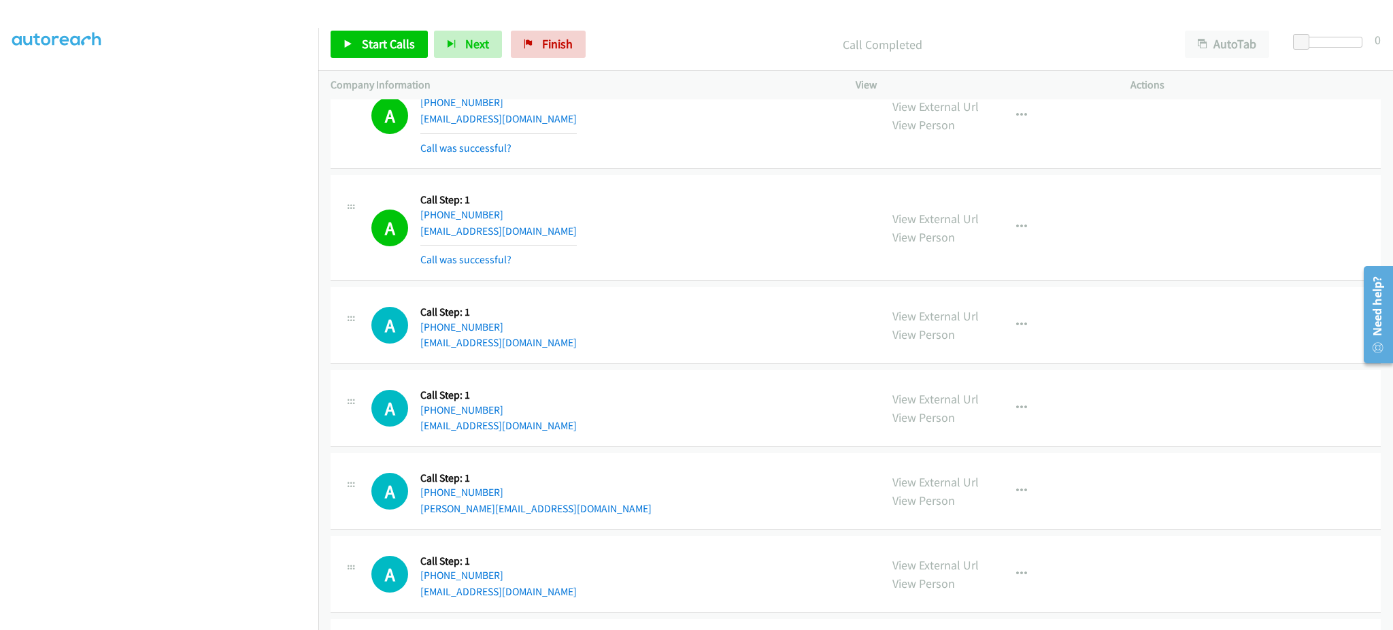
scroll to position [5549, 0]
click at [1023, 219] on button "button" at bounding box center [1021, 225] width 37 height 27
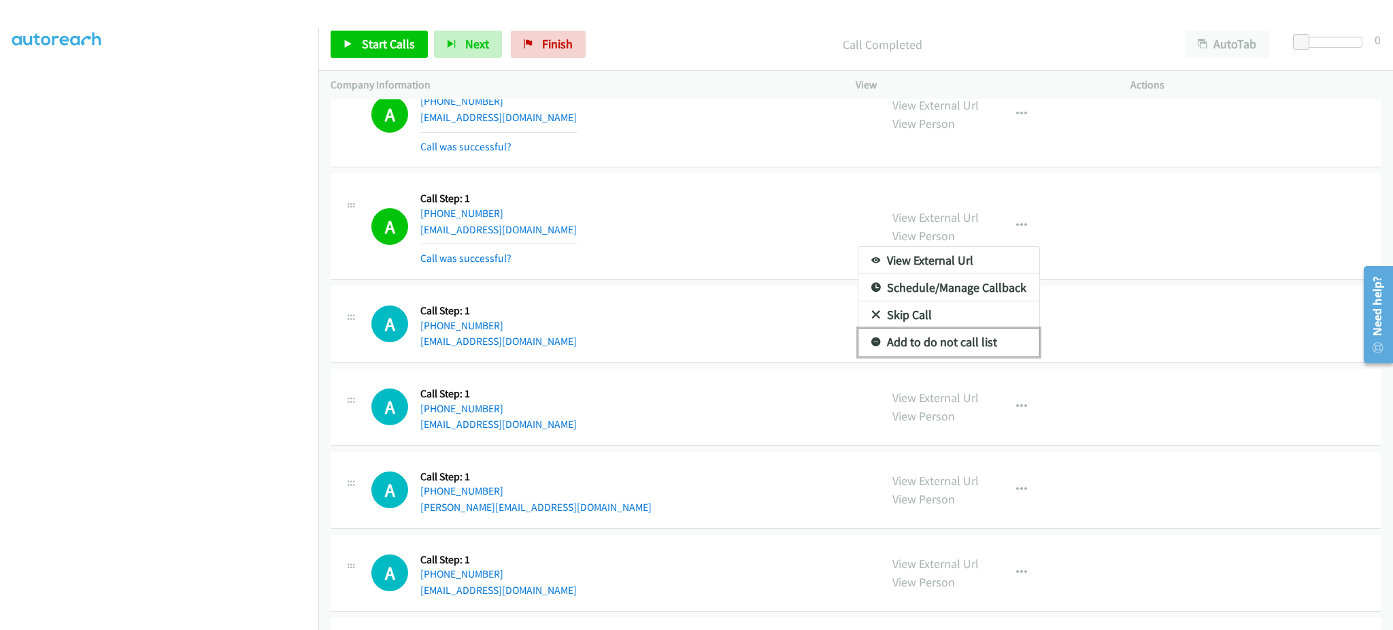
click at [974, 347] on link "Add to do not call list" at bounding box center [948, 341] width 181 height 27
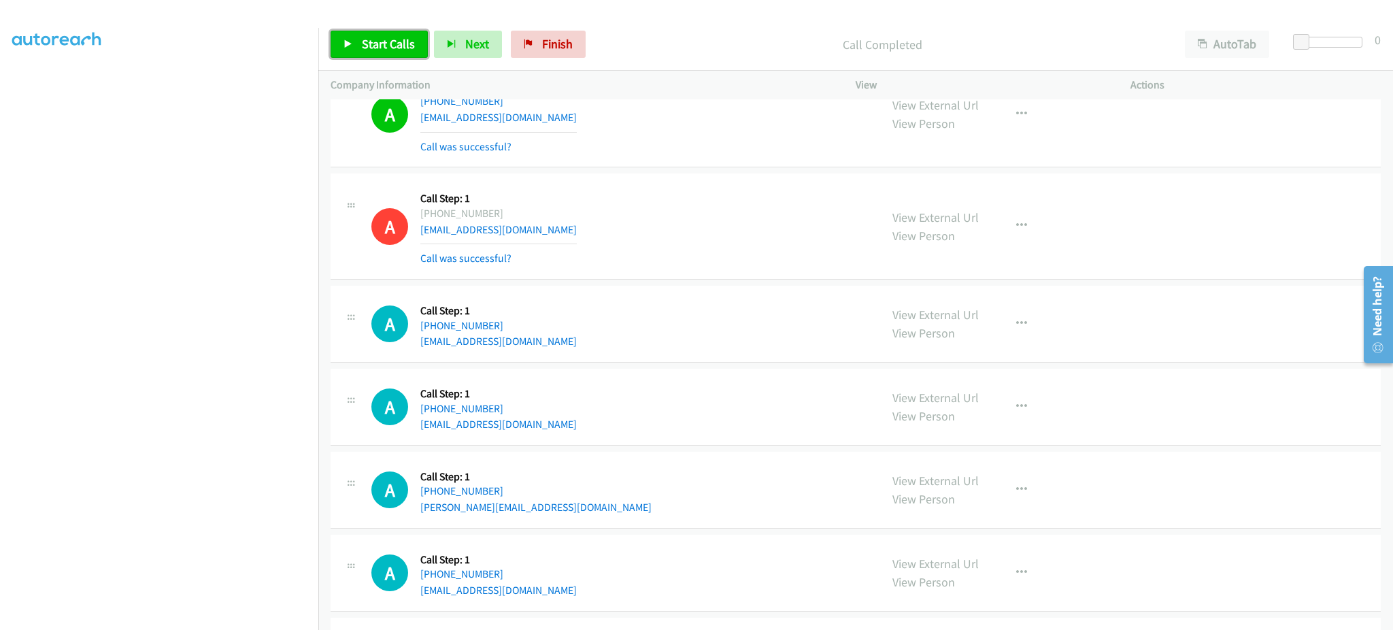
click at [388, 46] on span "Start Calls" at bounding box center [388, 44] width 53 height 16
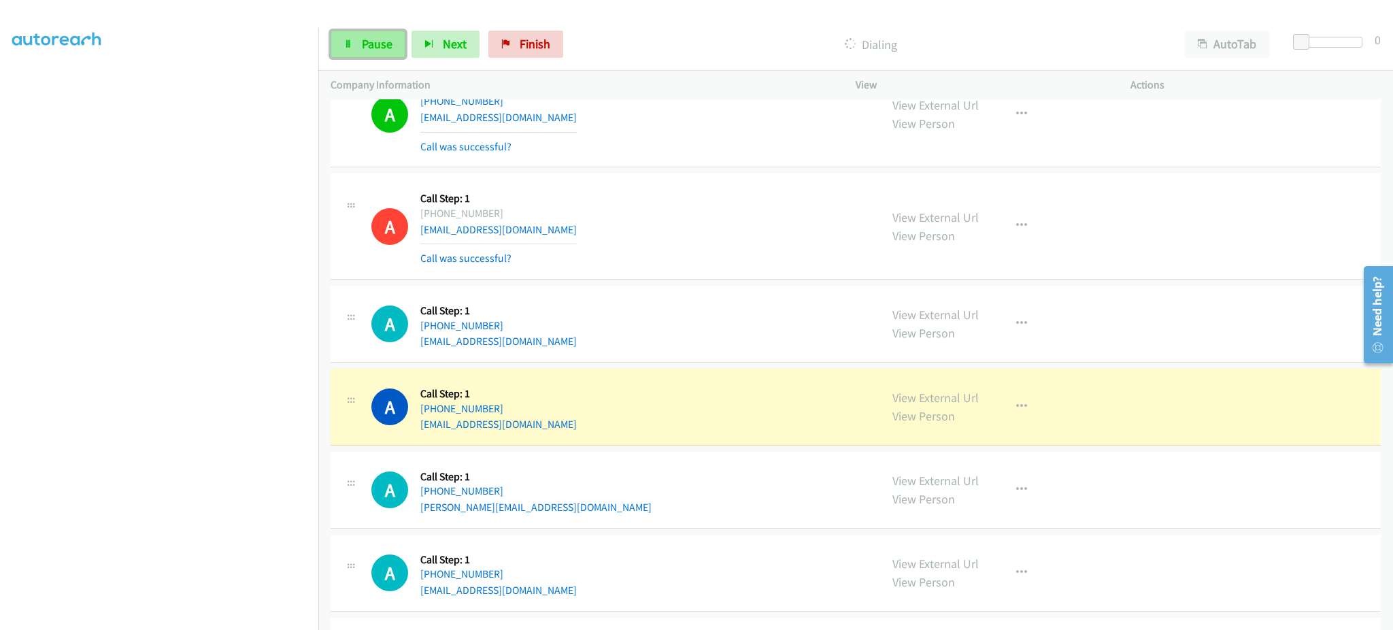
click at [368, 45] on span "Pause" at bounding box center [377, 44] width 31 height 16
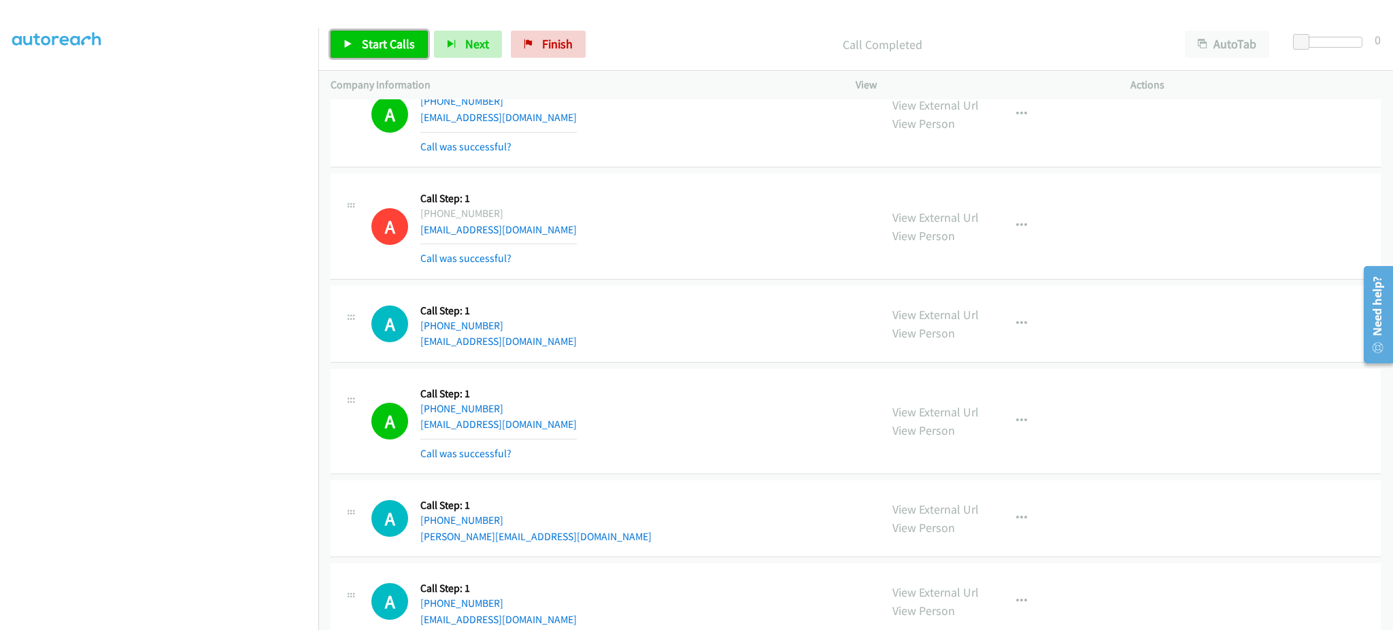
click at [388, 45] on span "Start Calls" at bounding box center [388, 44] width 53 height 16
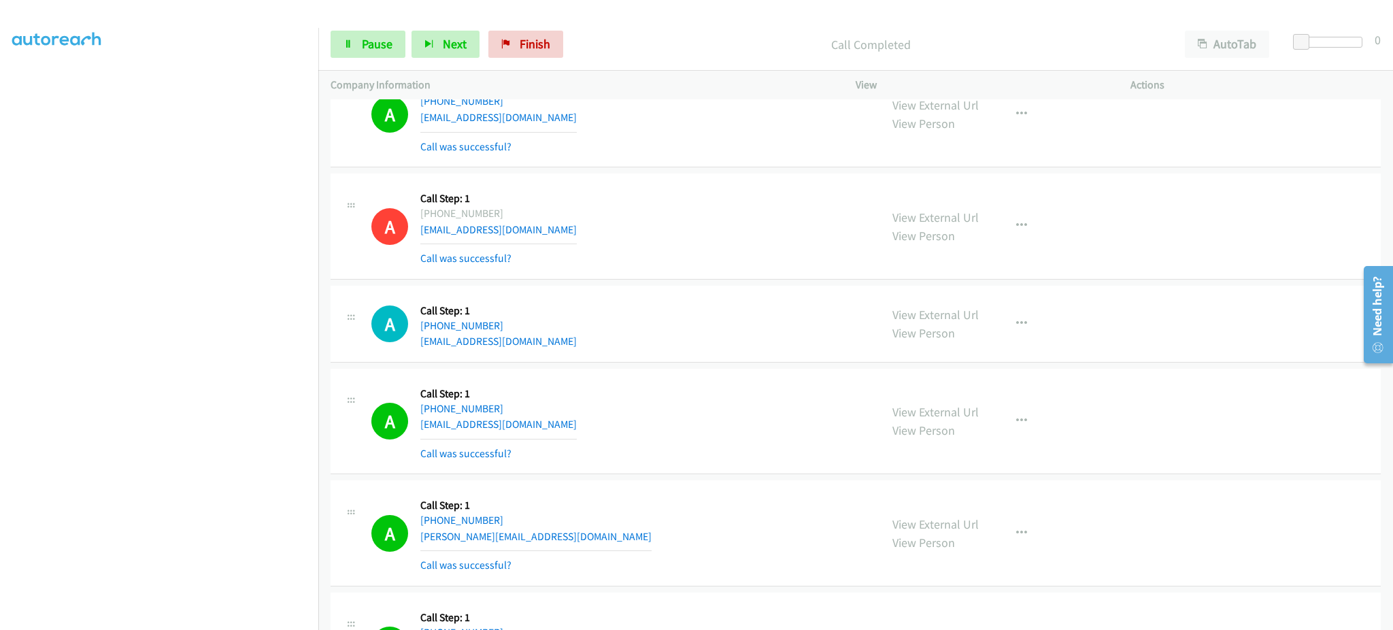
click at [400, 59] on div "Start Calls Pause Next Finish Call Completed AutoTab AutoTab 0" at bounding box center [855, 44] width 1074 height 52
click at [379, 46] on span "Pause" at bounding box center [377, 44] width 31 height 16
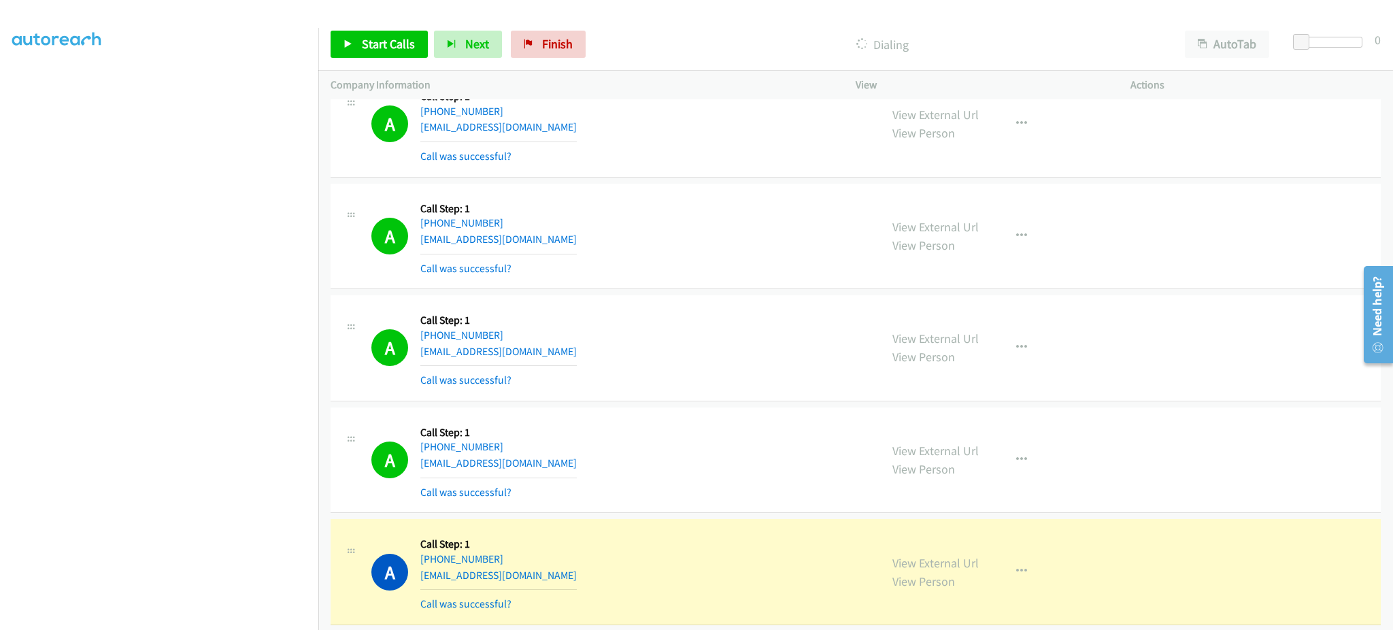
scroll to position [6364, 0]
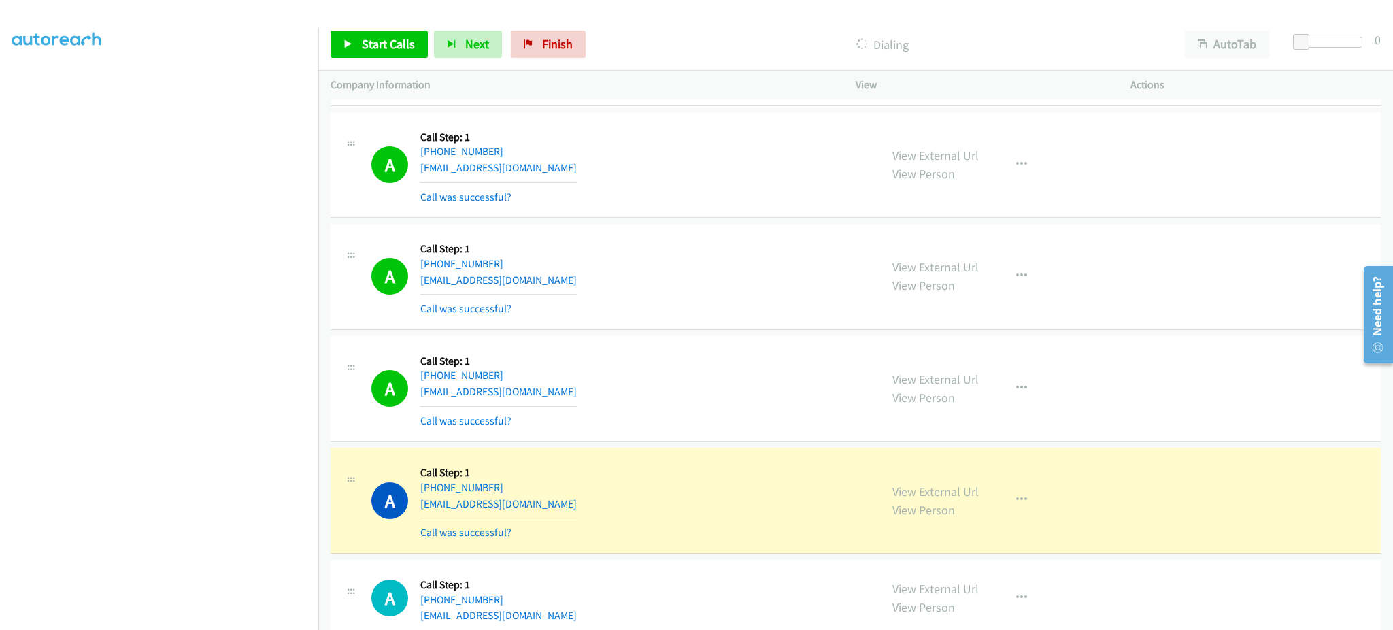
drag, startPoint x: 1037, startPoint y: 290, endPoint x: 1016, endPoint y: 286, distance: 21.5
click at [1029, 291] on div "View External Url View Person View External Url Email Schedule/Manage Callback …" at bounding box center [1023, 276] width 287 height 81
click at [1016, 280] on icon "button" at bounding box center [1021, 276] width 11 height 11
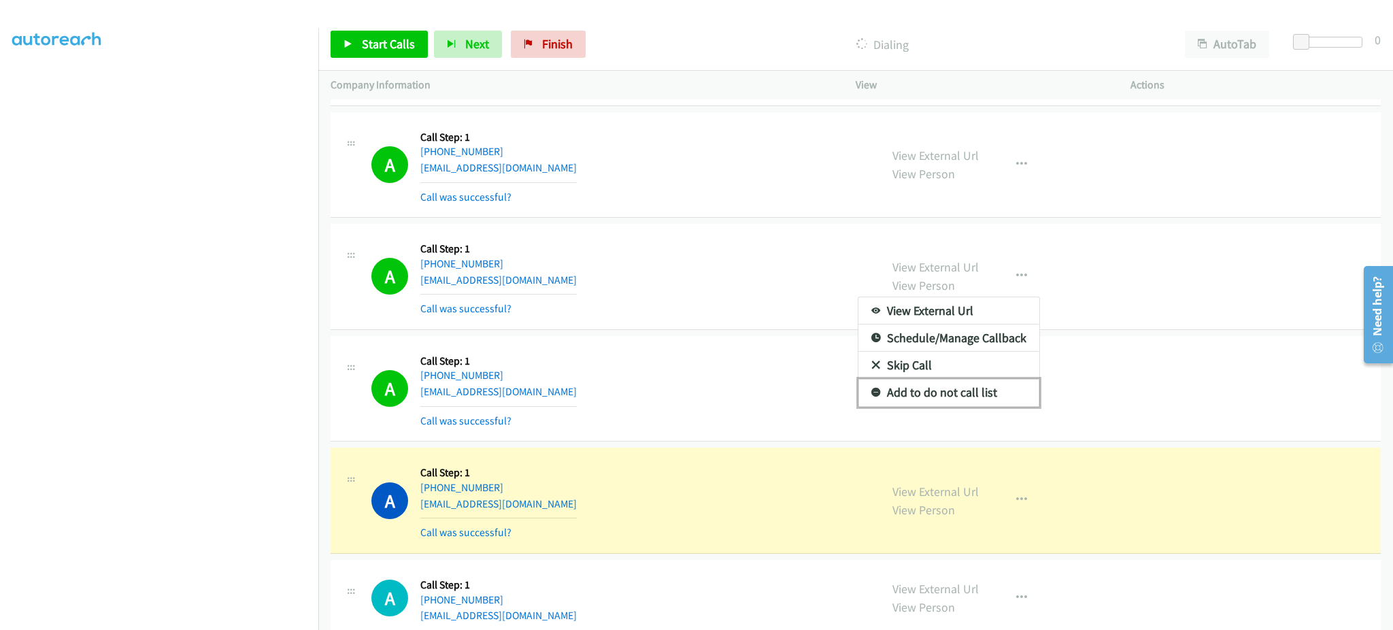
click at [971, 394] on link "Add to do not call list" at bounding box center [948, 392] width 181 height 27
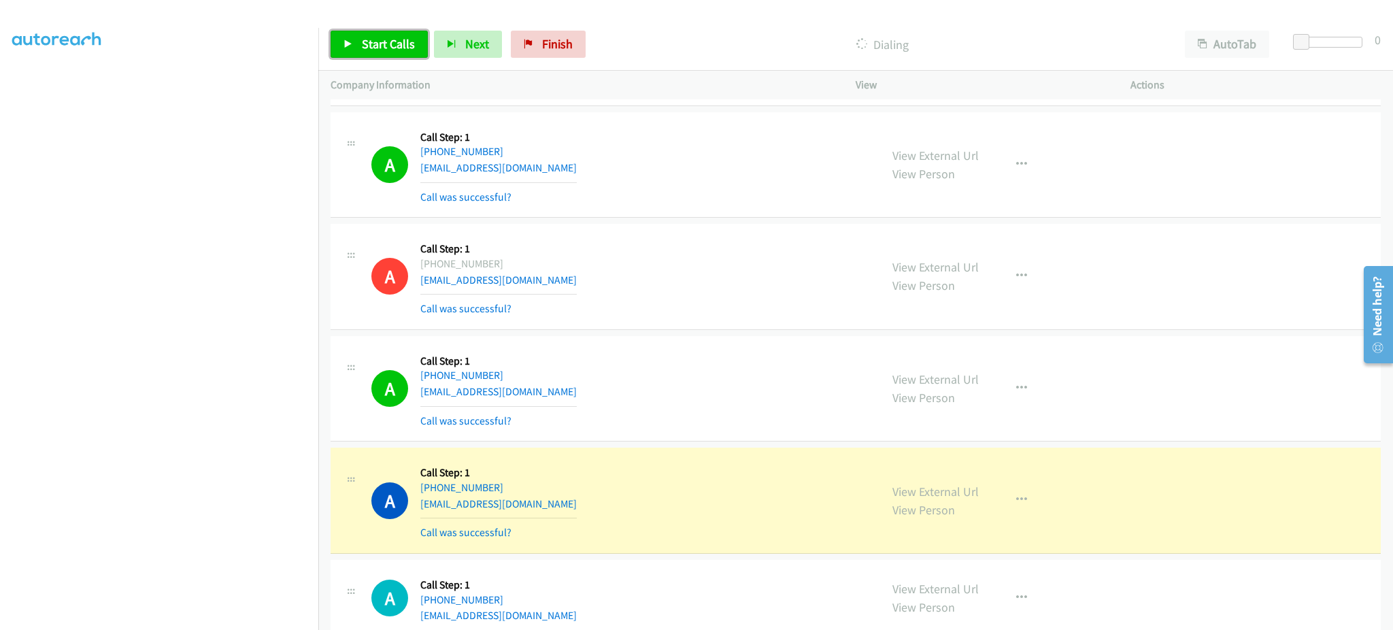
click at [392, 58] on link "Start Calls" at bounding box center [378, 44] width 97 height 27
click at [392, 50] on link "Pause" at bounding box center [367, 44] width 75 height 27
click at [362, 37] on span "Start Calls" at bounding box center [388, 44] width 53 height 16
click at [437, 41] on button "Next" at bounding box center [468, 44] width 68 height 27
click at [371, 41] on span "Pause" at bounding box center [377, 44] width 31 height 16
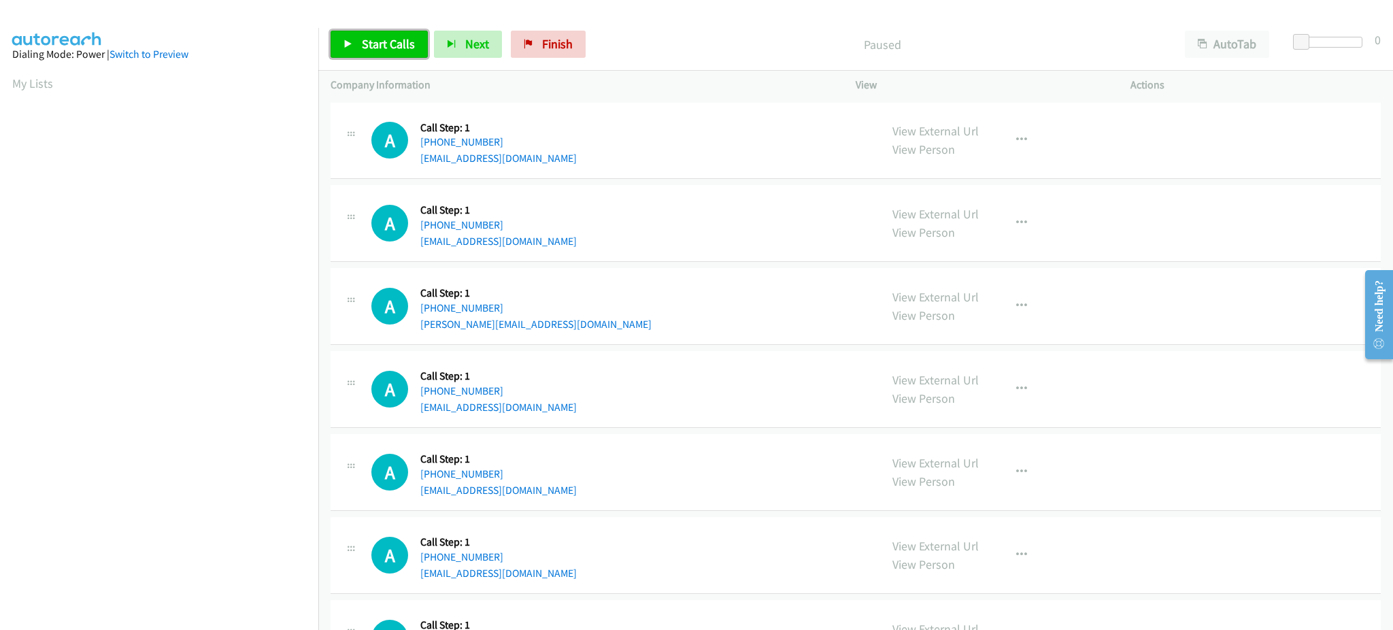
click at [393, 48] on span "Start Calls" at bounding box center [388, 44] width 53 height 16
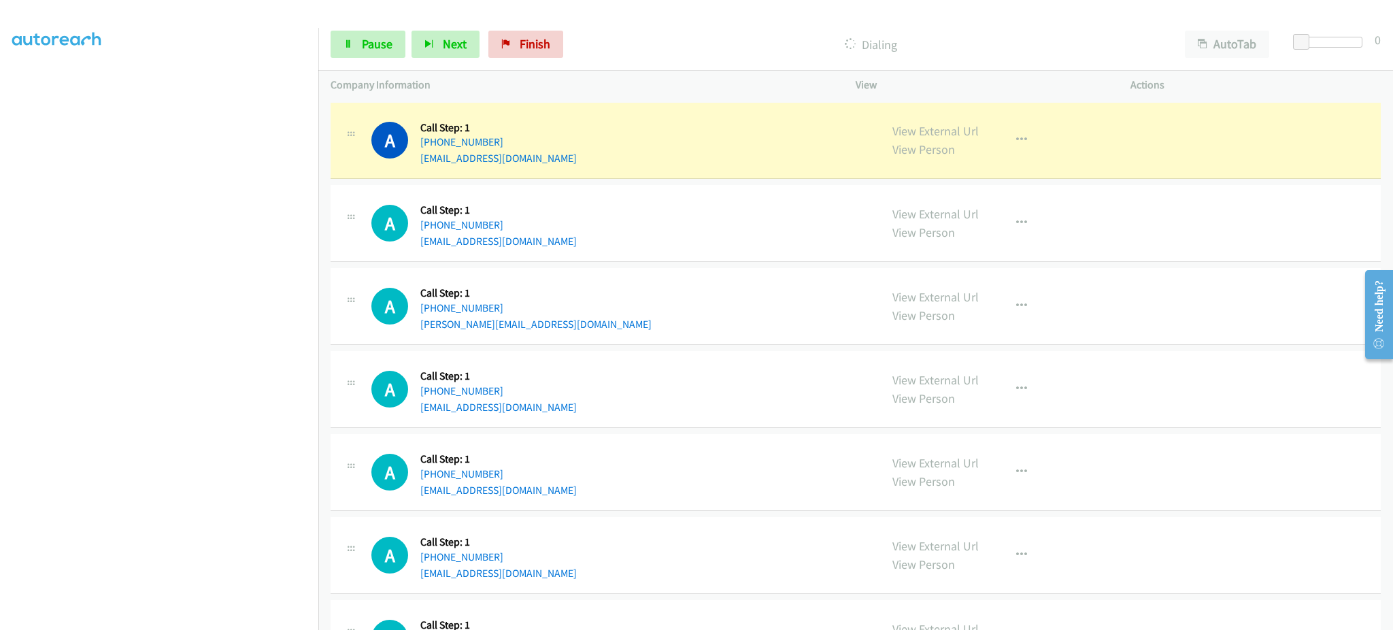
scroll to position [136, 0]
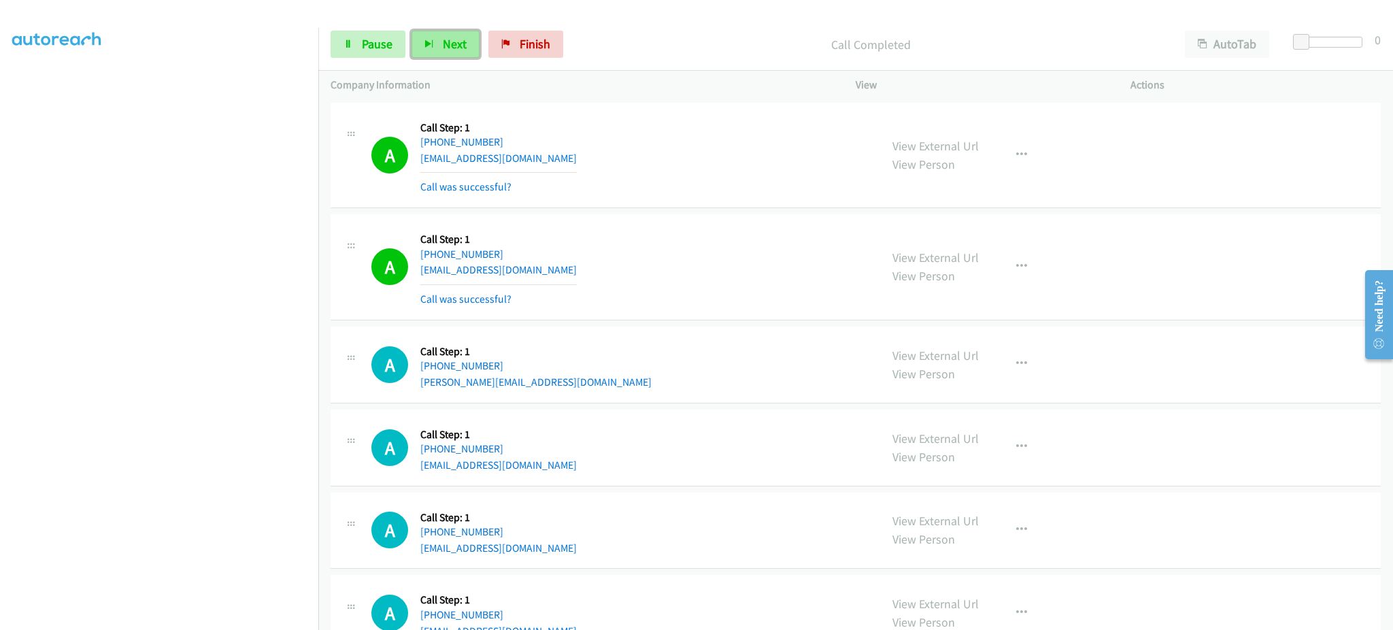
click at [444, 54] on button "Next" at bounding box center [445, 44] width 68 height 27
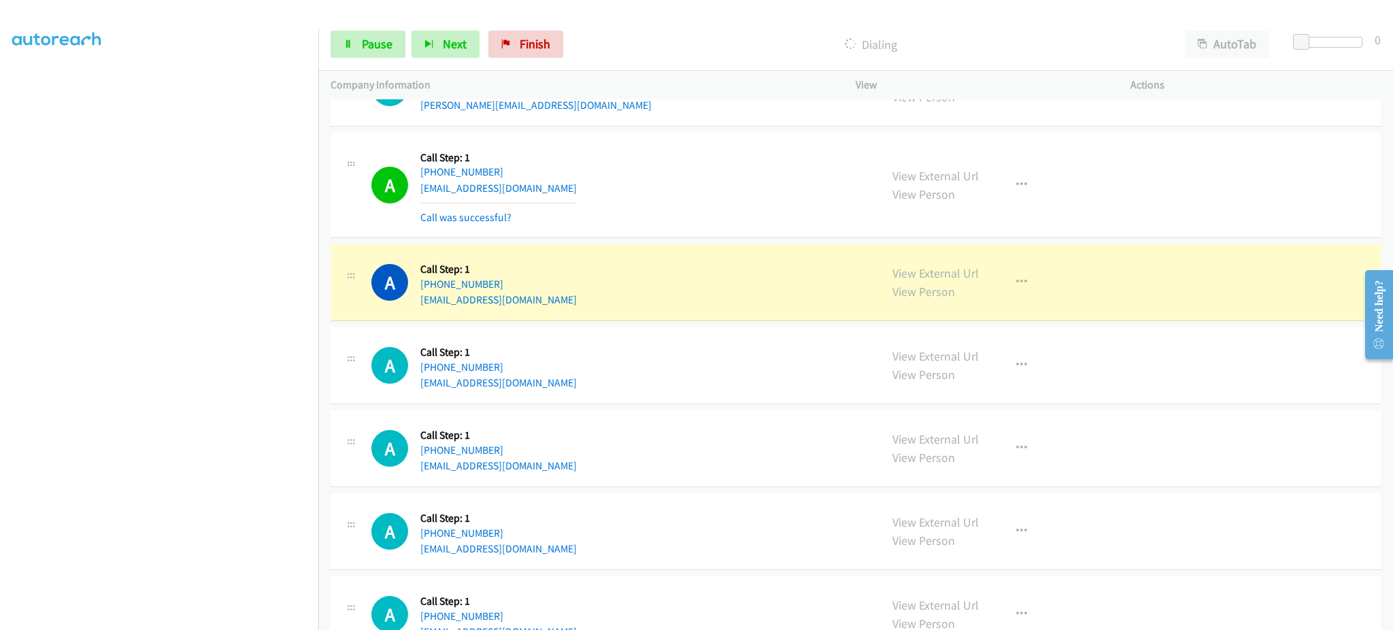
scroll to position [272, 0]
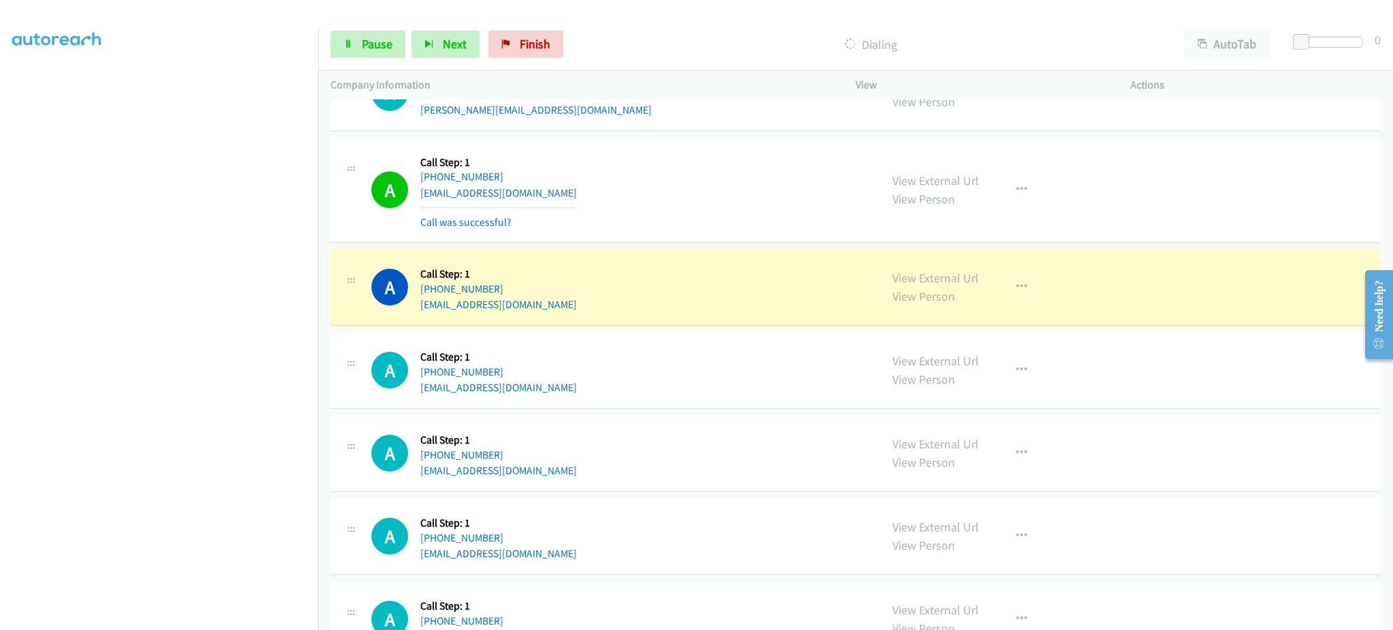
click at [1021, 302] on div "View External Url View Person View External Url Email Schedule/Manage Callback …" at bounding box center [1023, 287] width 287 height 52
click at [1021, 293] on button "button" at bounding box center [1021, 286] width 37 height 27
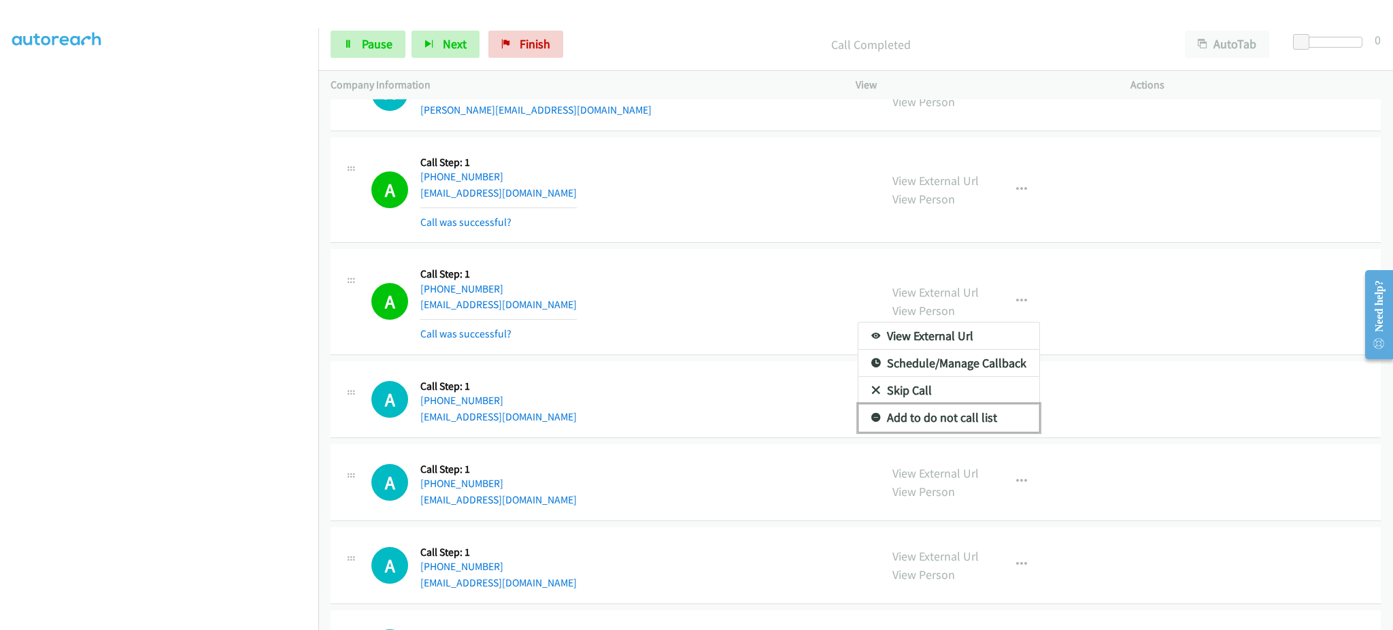
click at [995, 412] on link "Add to do not call list" at bounding box center [948, 417] width 181 height 27
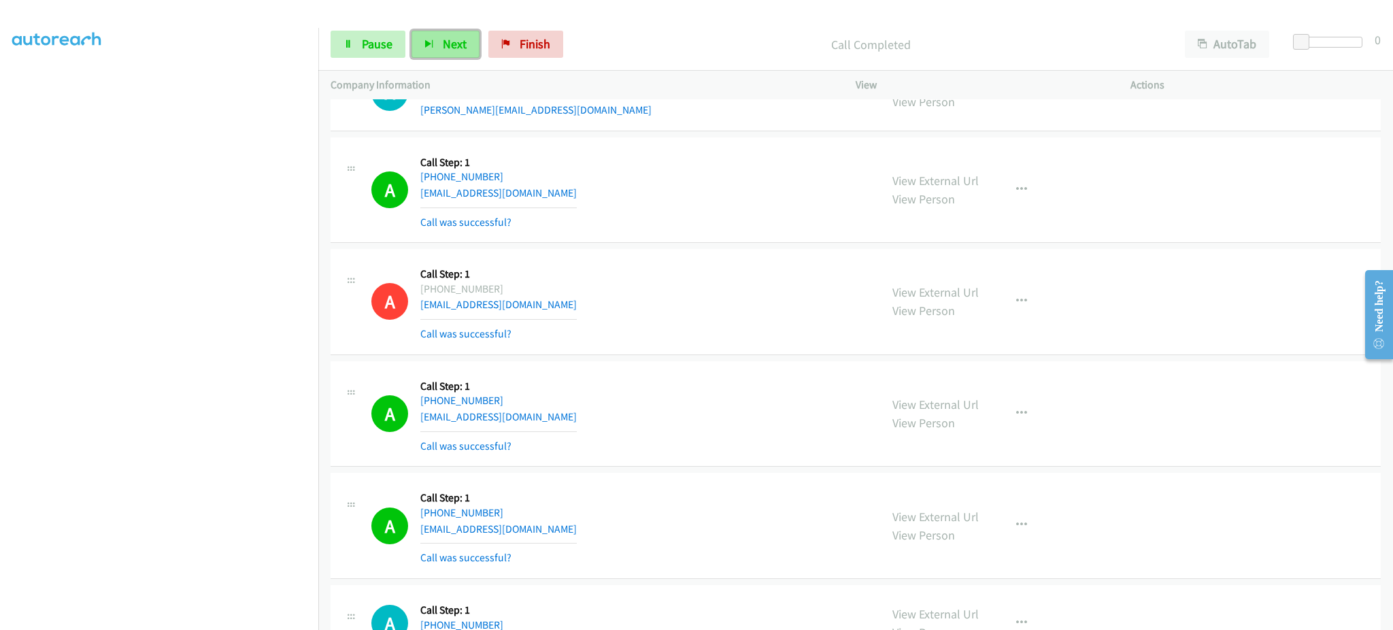
click at [452, 43] on span "Next" at bounding box center [455, 44] width 24 height 16
click at [362, 52] on link "Pause" at bounding box center [367, 44] width 75 height 27
click at [364, 41] on span "Start Calls" at bounding box center [388, 44] width 53 height 16
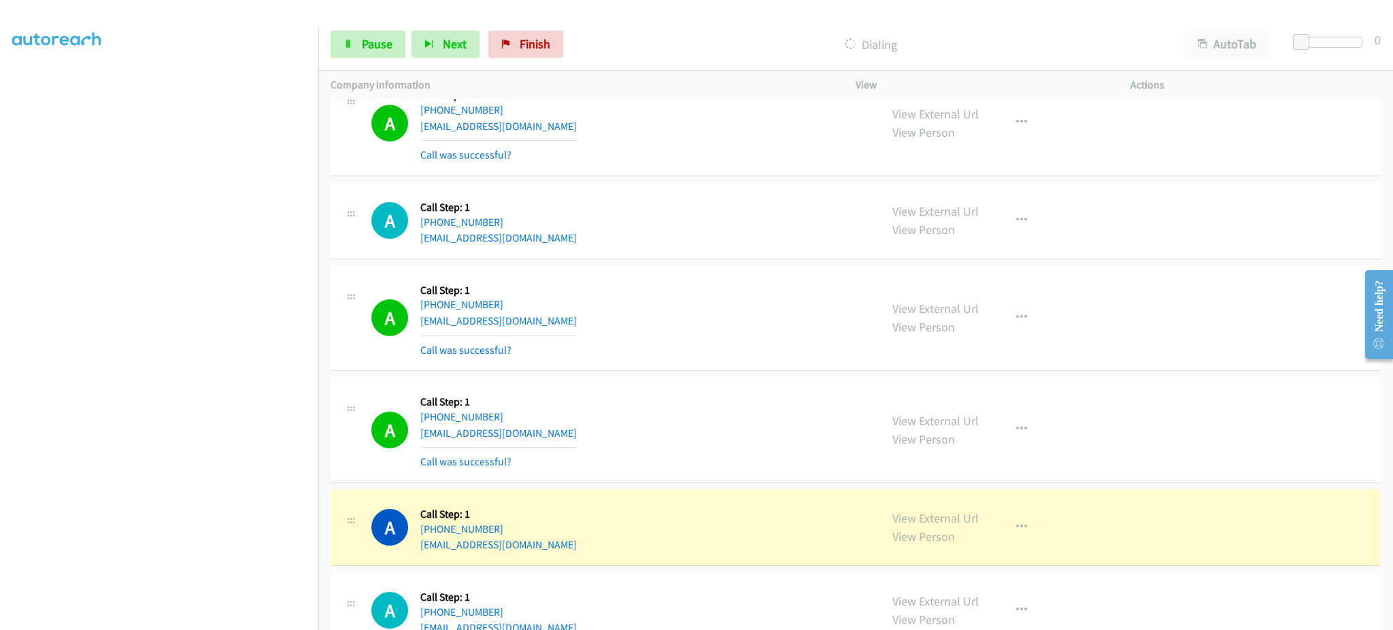
scroll to position [816, 0]
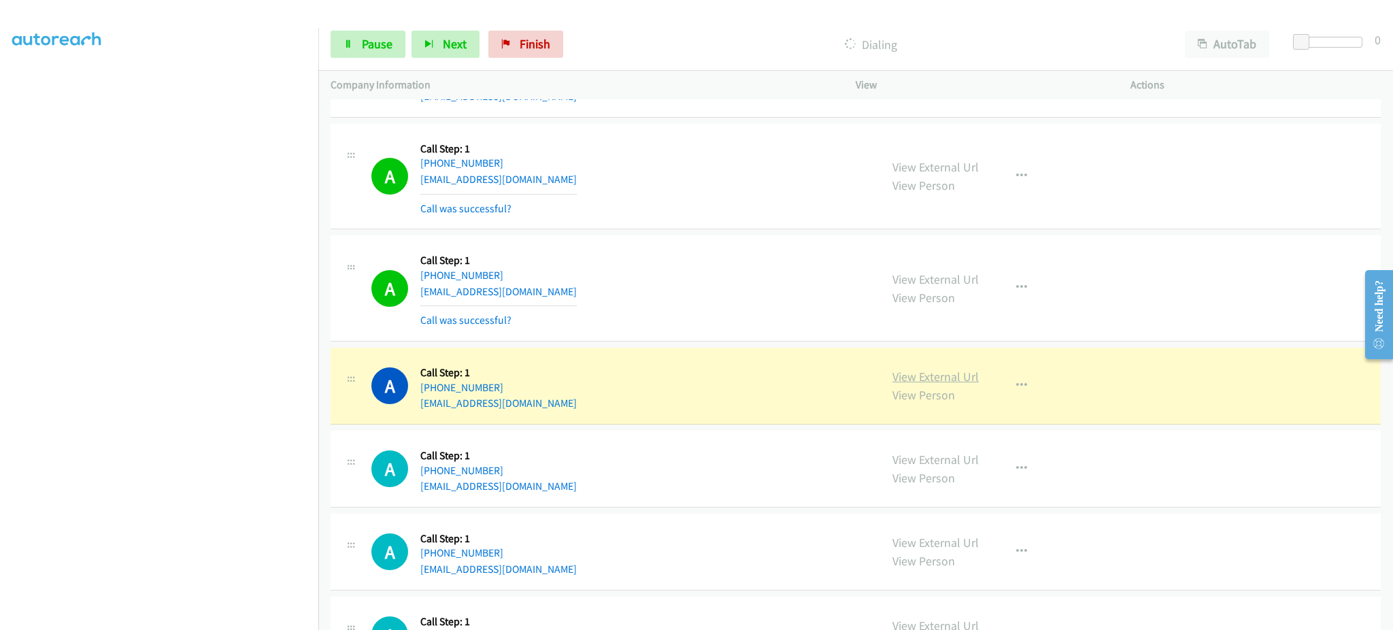
click at [958, 374] on link "View External Url" at bounding box center [935, 377] width 86 height 16
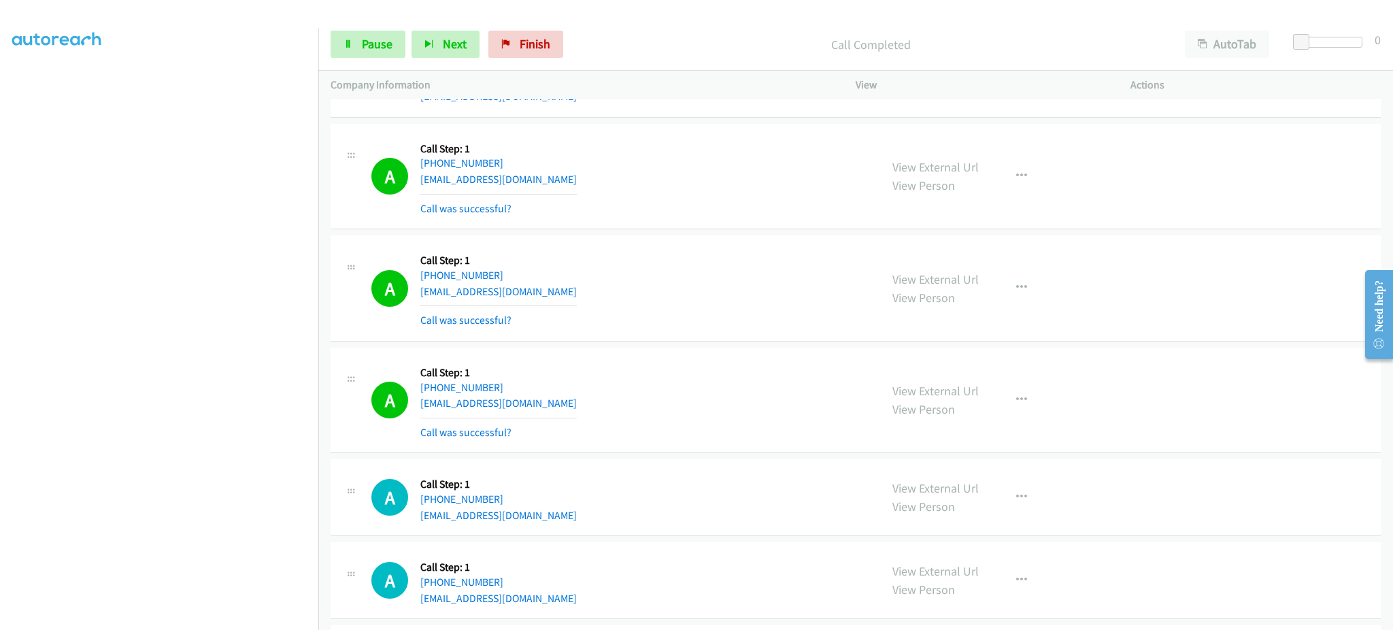
click at [1042, 397] on div "View External Url View Person View External Url Email Schedule/Manage Callback …" at bounding box center [1023, 400] width 287 height 81
click at [1007, 401] on button "button" at bounding box center [1021, 399] width 37 height 27
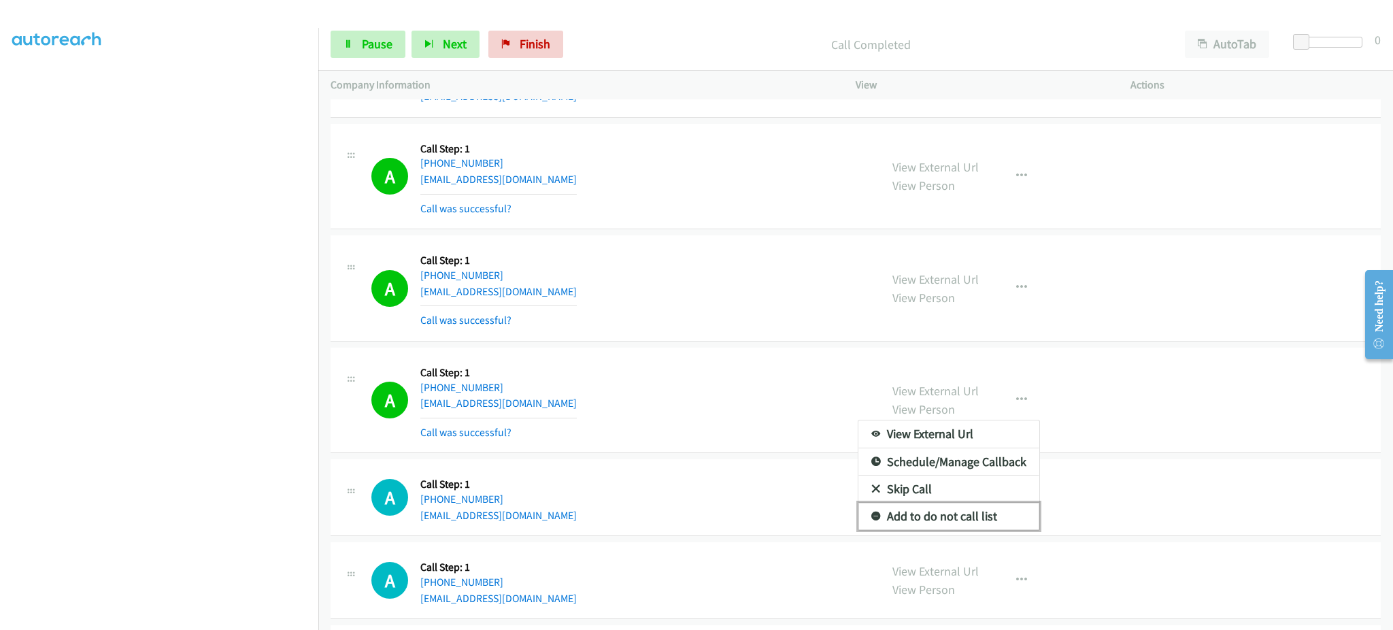
click at [938, 525] on link "Add to do not call list" at bounding box center [948, 515] width 181 height 27
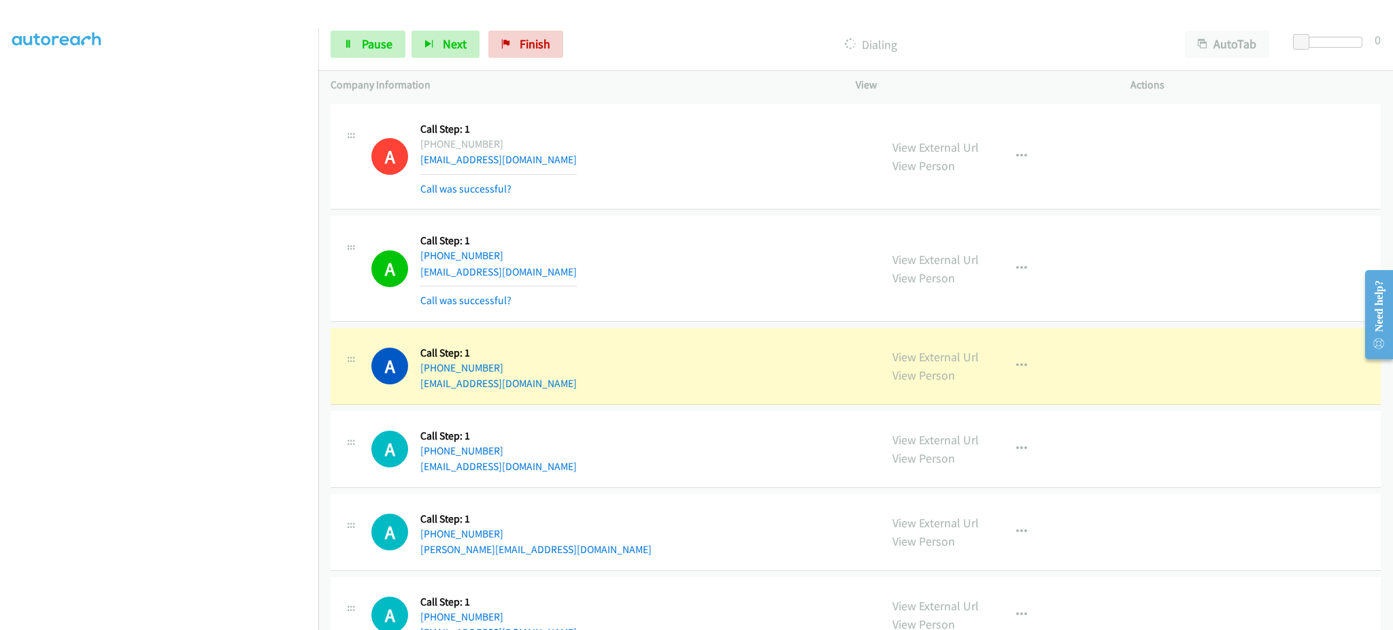
scroll to position [1088, 0]
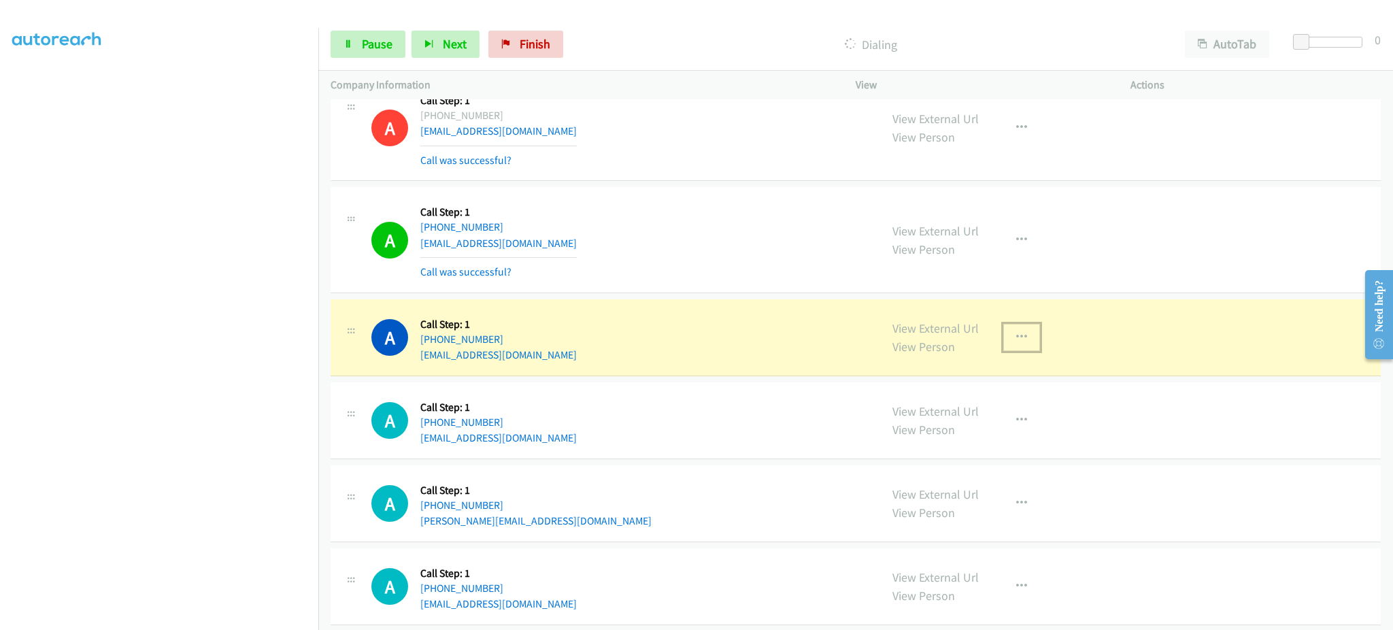
drag, startPoint x: 1012, startPoint y: 352, endPoint x: 1010, endPoint y: 343, distance: 8.4
click at [1012, 351] on button "button" at bounding box center [1021, 337] width 37 height 27
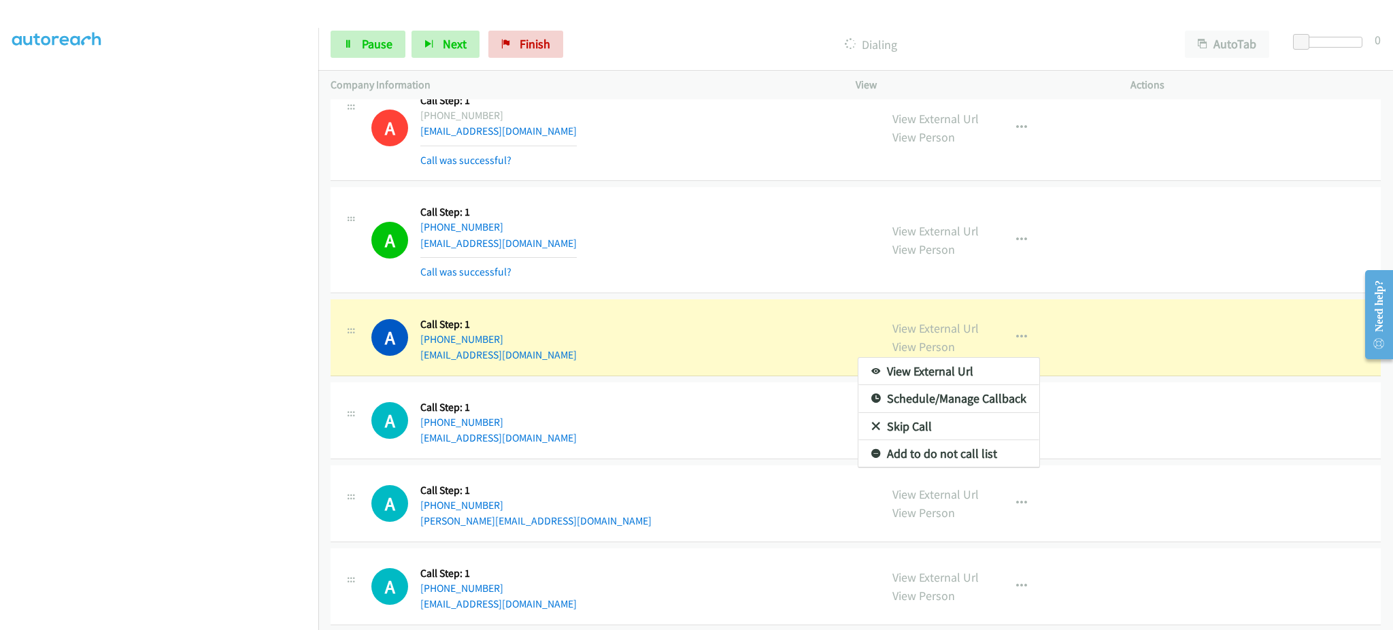
click at [1010, 339] on div at bounding box center [696, 315] width 1393 height 630
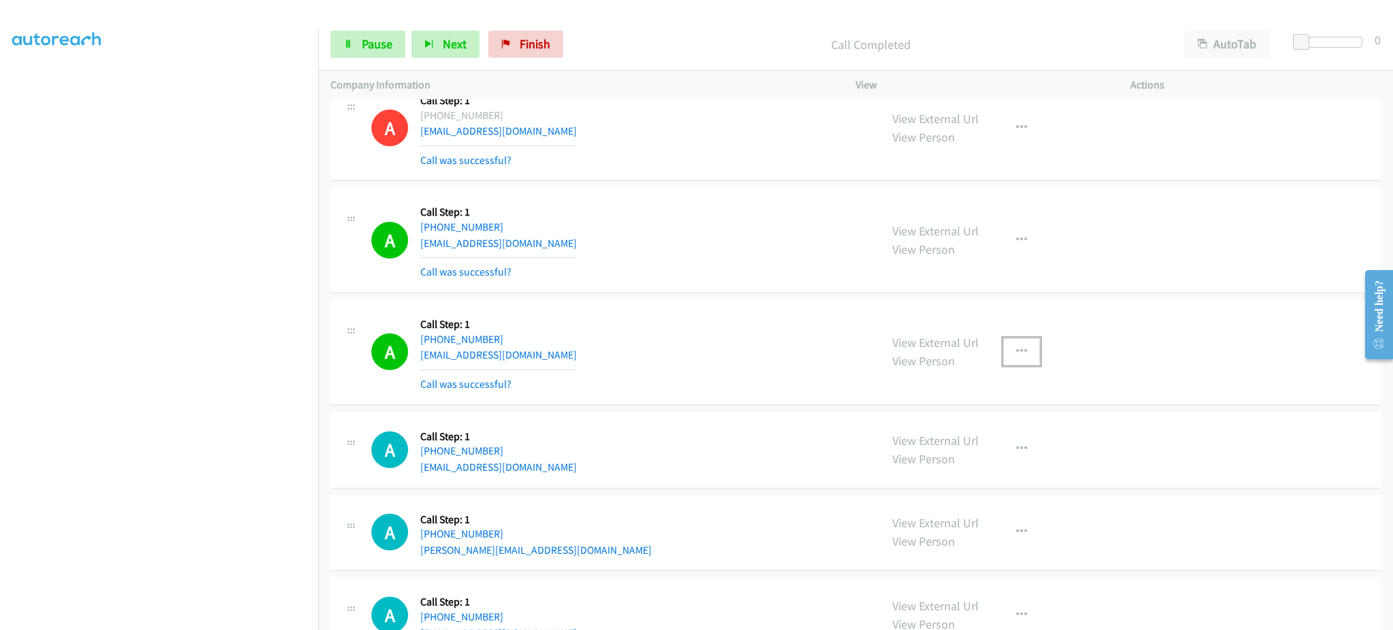
click at [1016, 347] on icon "button" at bounding box center [1021, 351] width 11 height 11
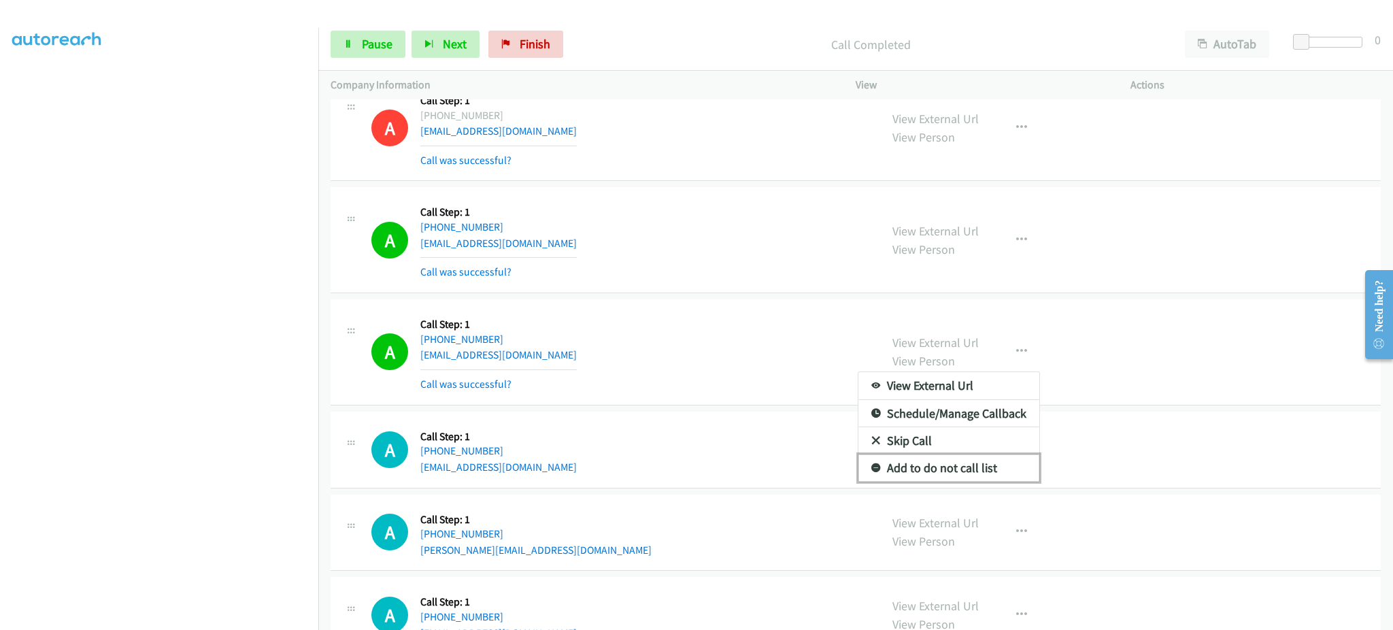
click at [943, 468] on link "Add to do not call list" at bounding box center [948, 467] width 181 height 27
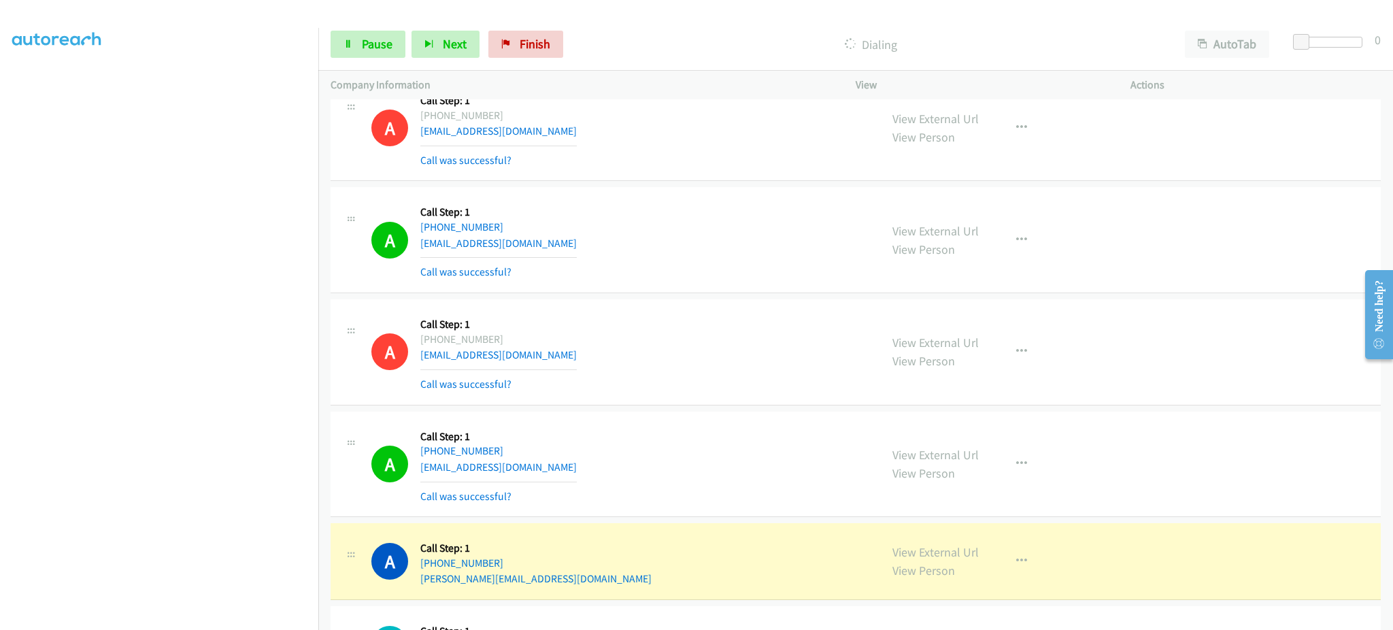
scroll to position [1360, 0]
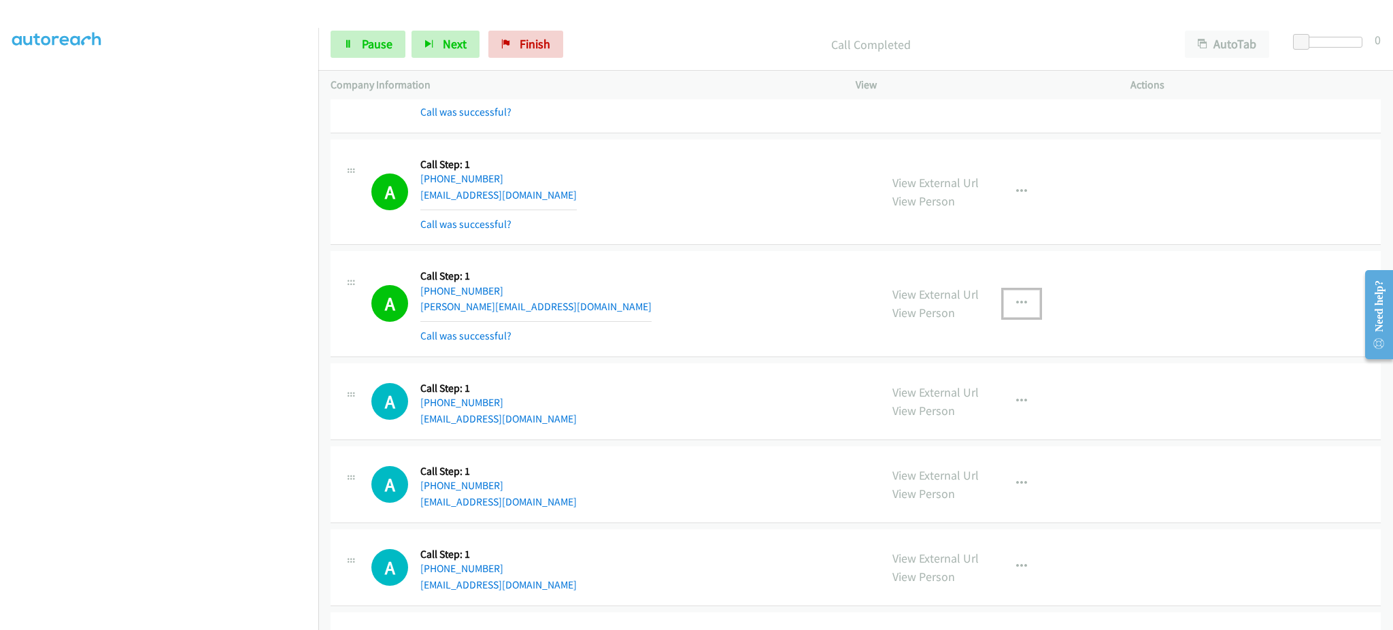
click at [1006, 297] on button "button" at bounding box center [1021, 303] width 37 height 27
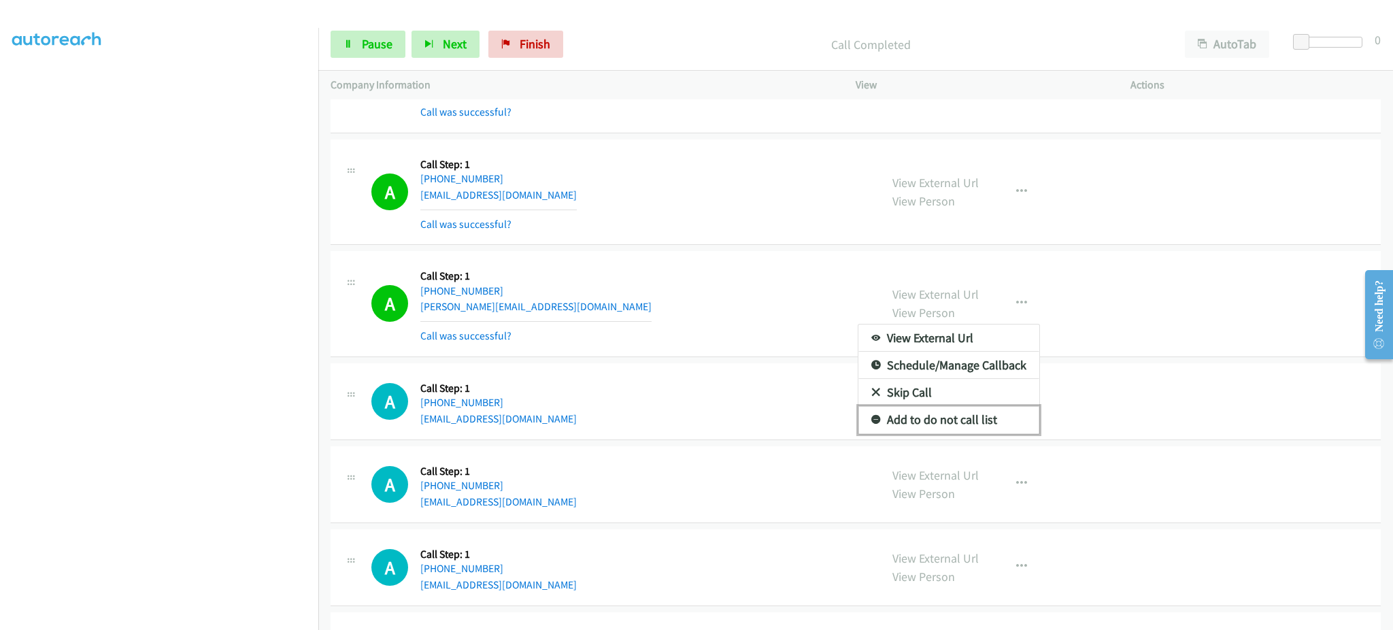
click at [979, 421] on link "Add to do not call list" at bounding box center [948, 419] width 181 height 27
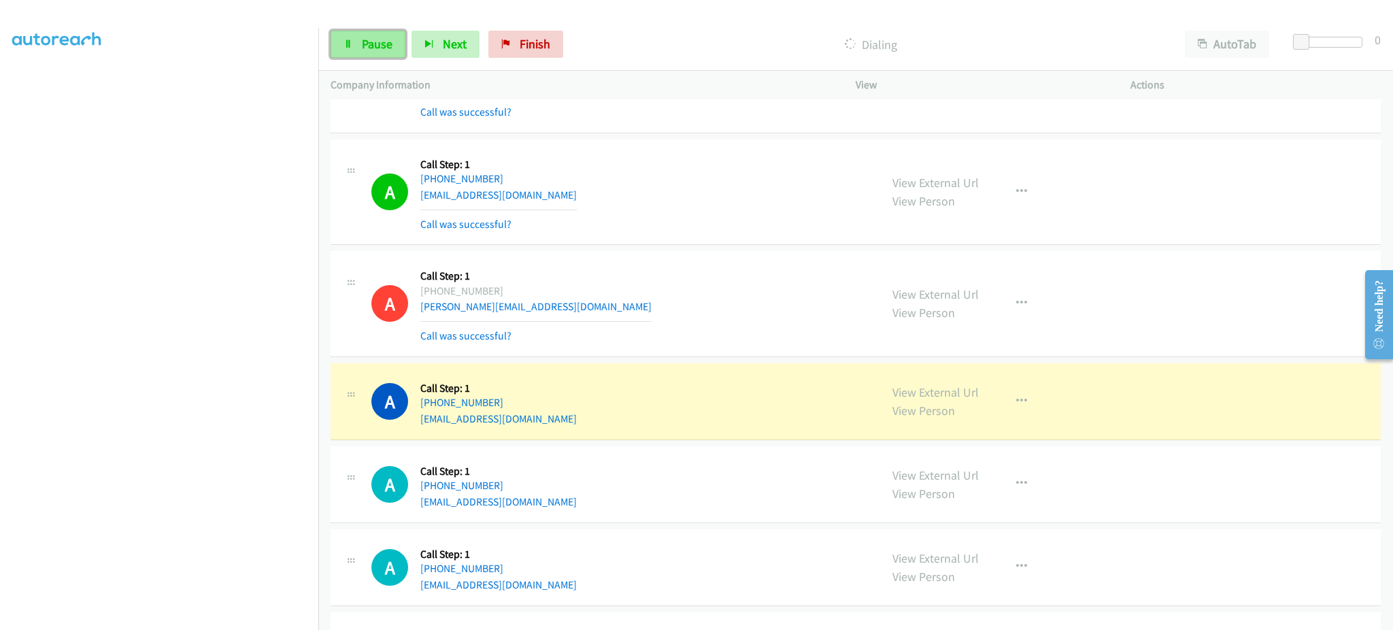
click at [352, 48] on icon at bounding box center [348, 45] width 10 height 10
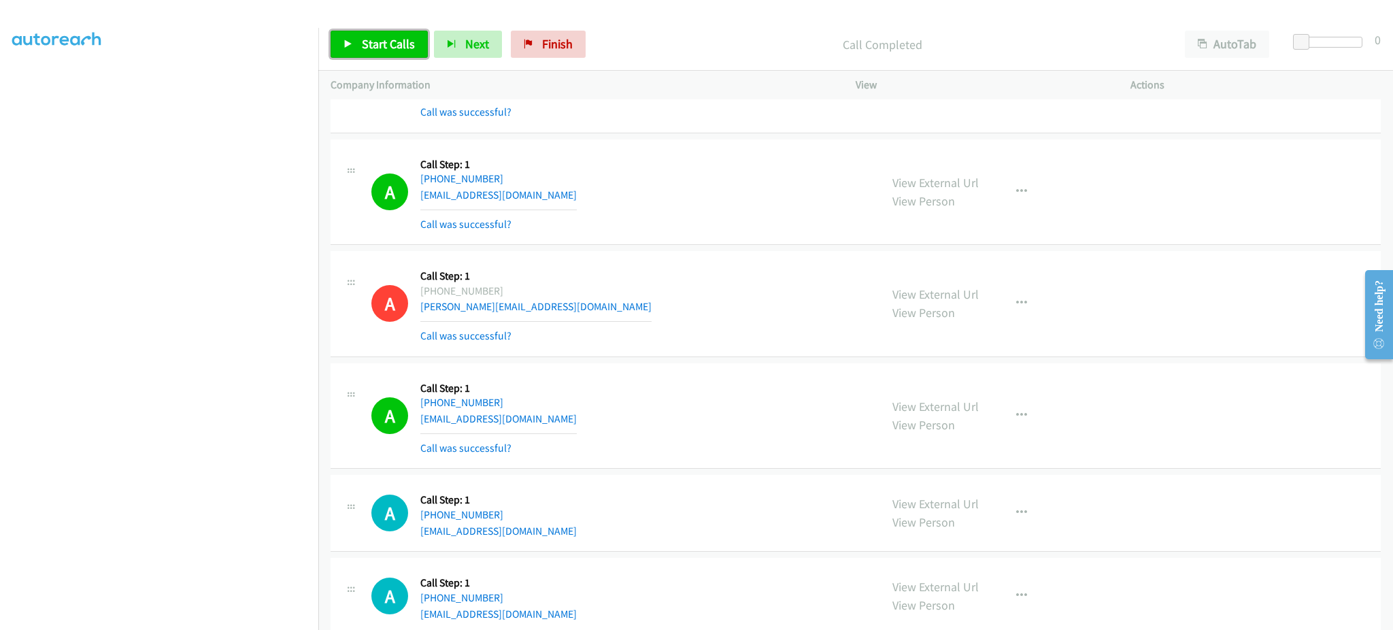
click at [395, 45] on span "Start Calls" at bounding box center [388, 44] width 53 height 16
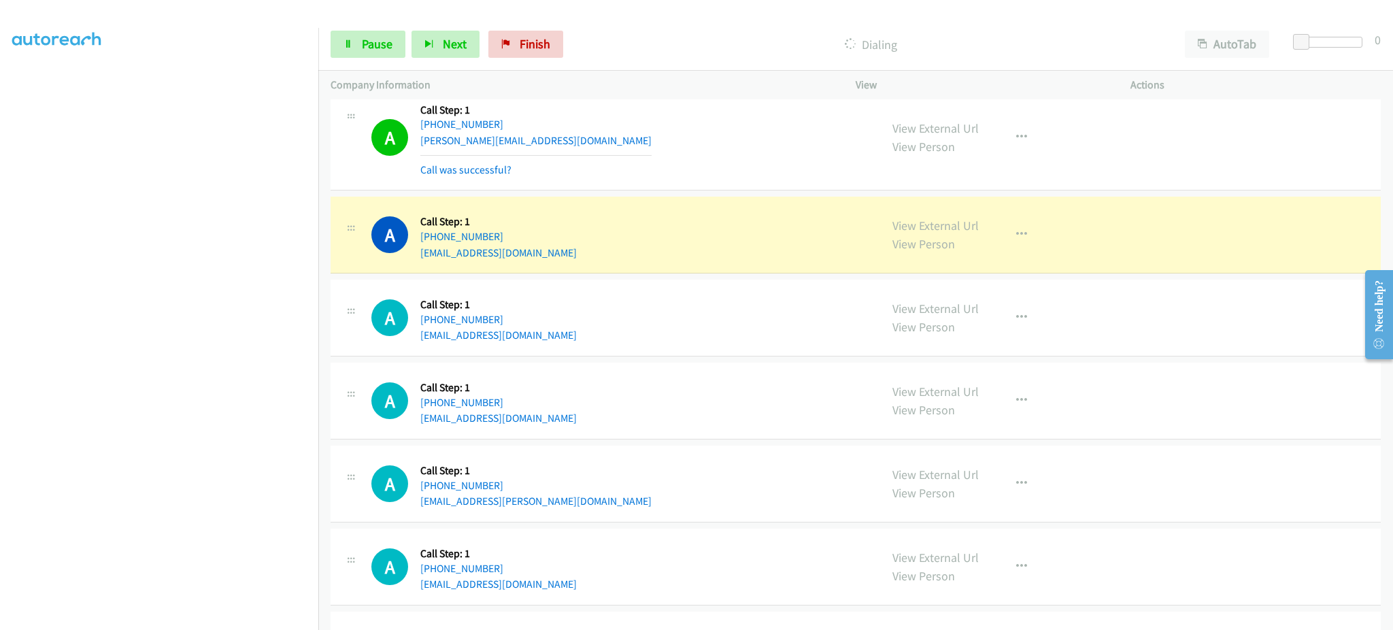
scroll to position [2448, 0]
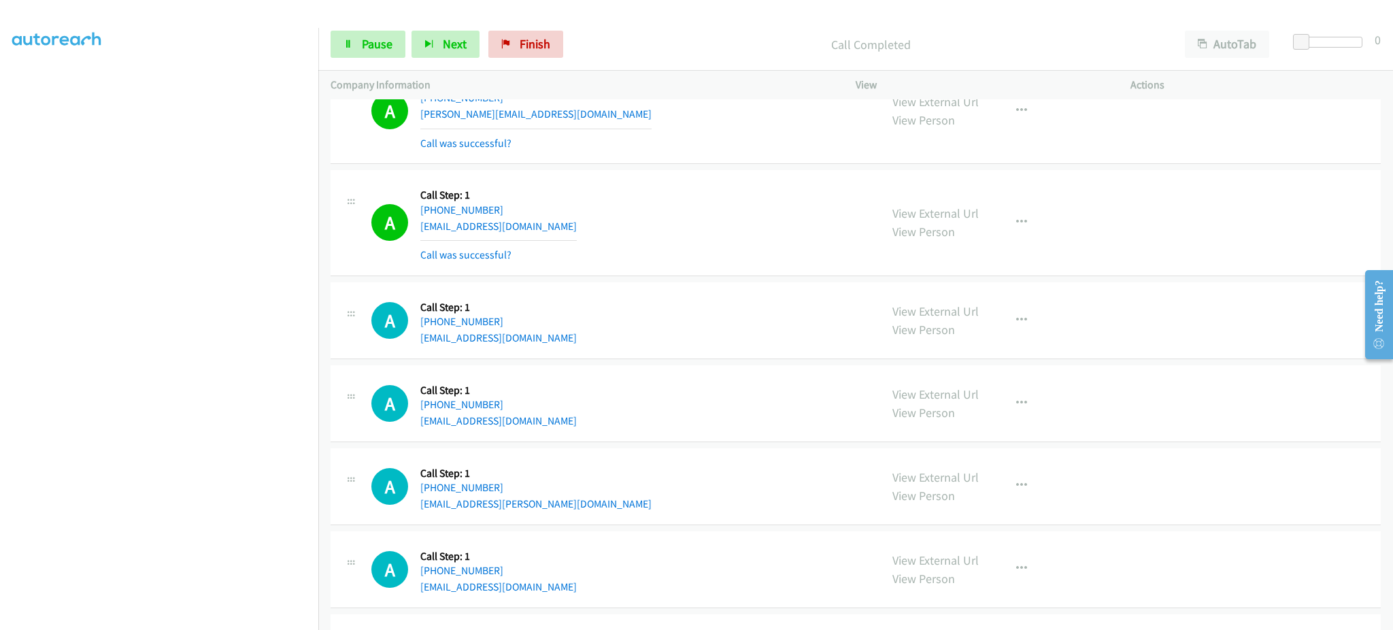
click at [1049, 558] on div "View External Url View Person View External Url Email Schedule/Manage Callback …" at bounding box center [1023, 569] width 287 height 52
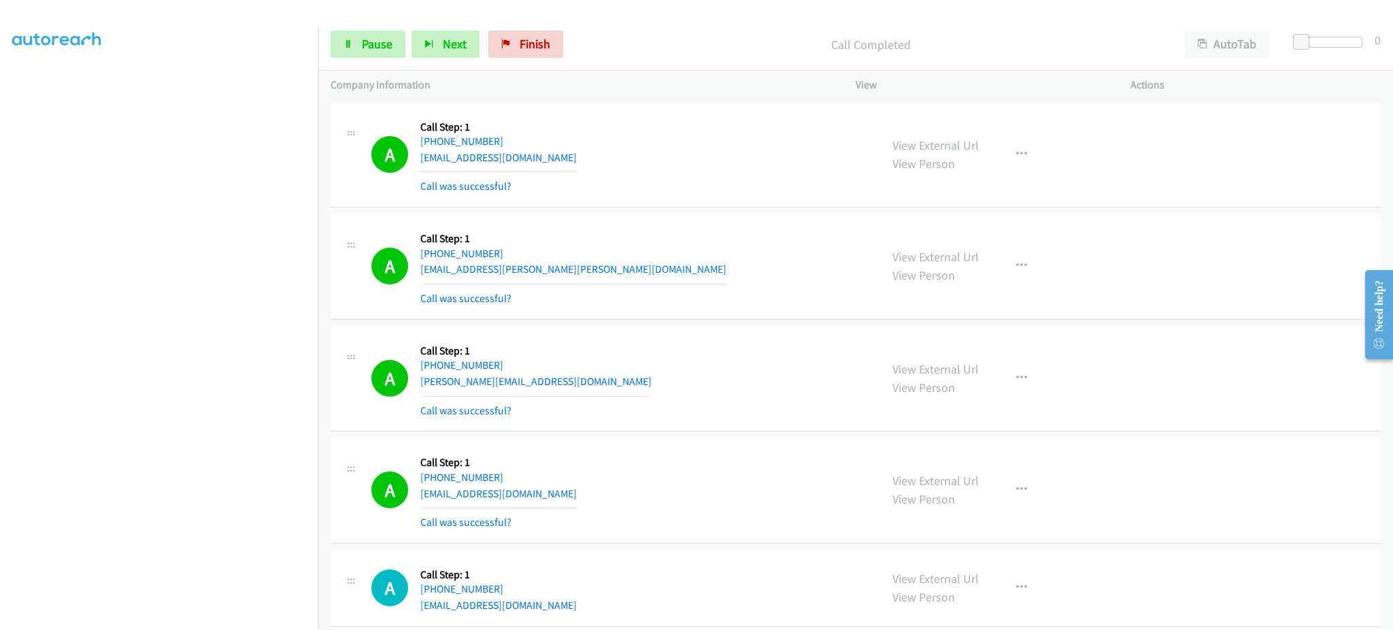
scroll to position [2176, 0]
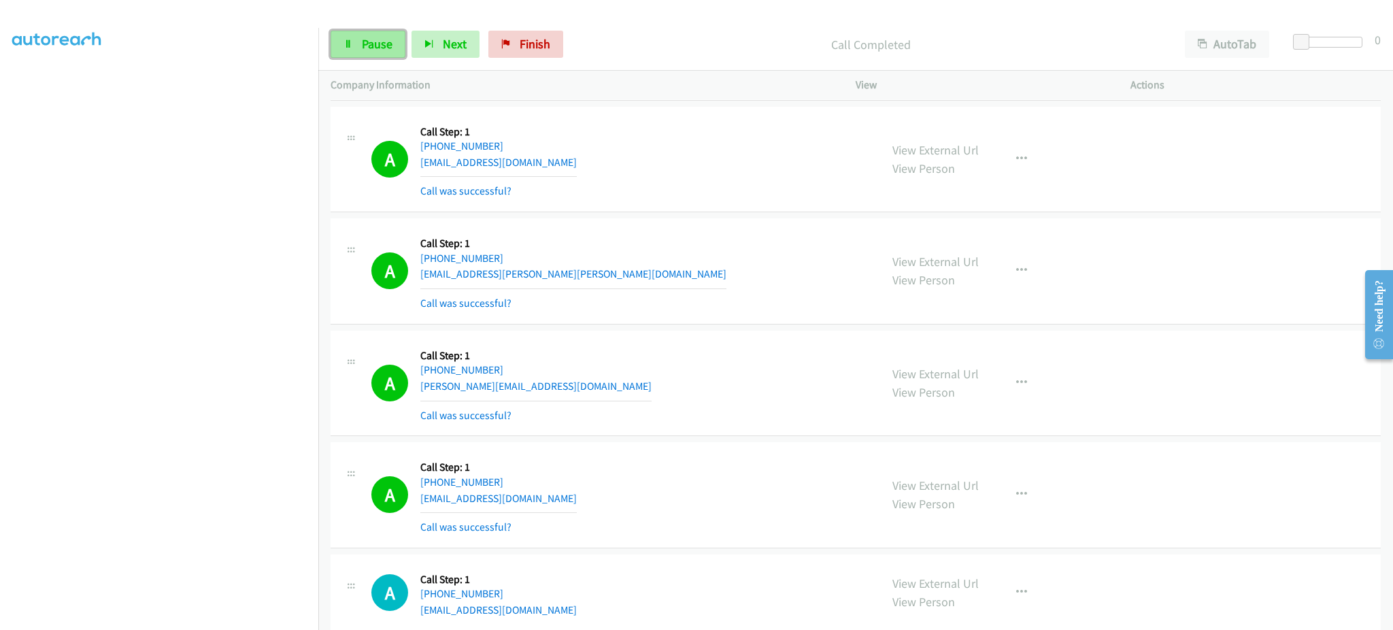
click at [354, 31] on link "Pause" at bounding box center [367, 44] width 75 height 27
click at [377, 47] on span "Start Calls" at bounding box center [388, 44] width 53 height 16
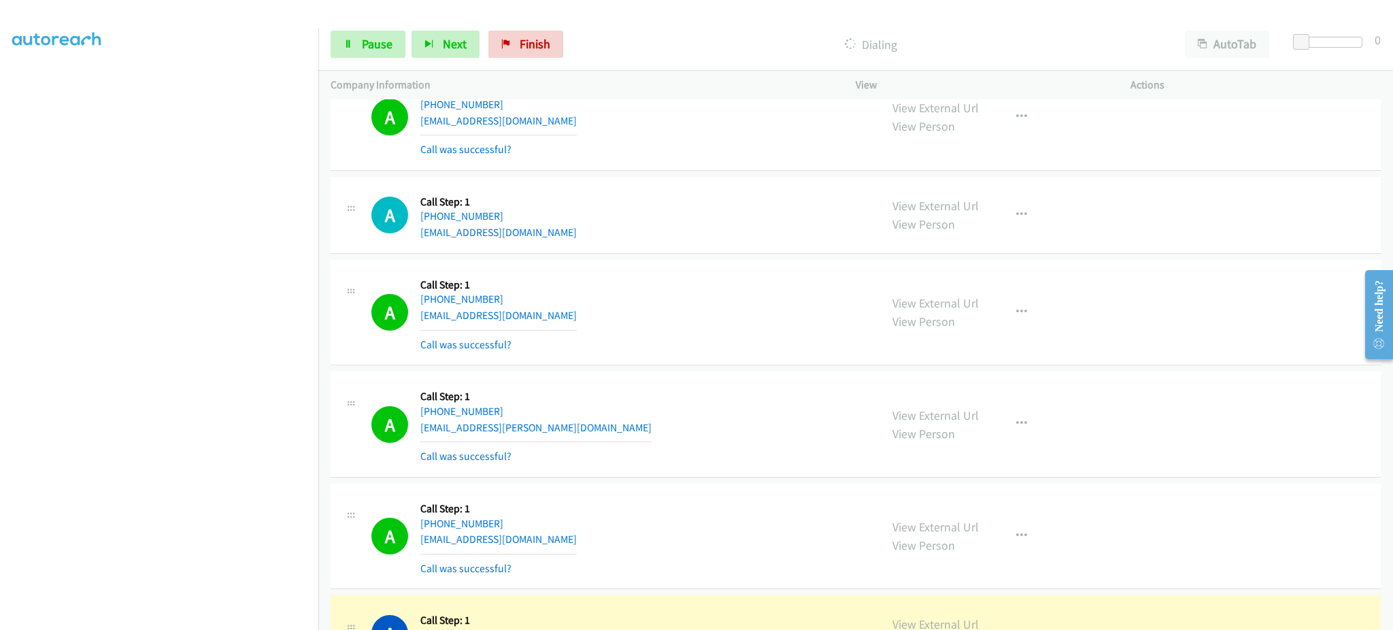
scroll to position [2720, 0]
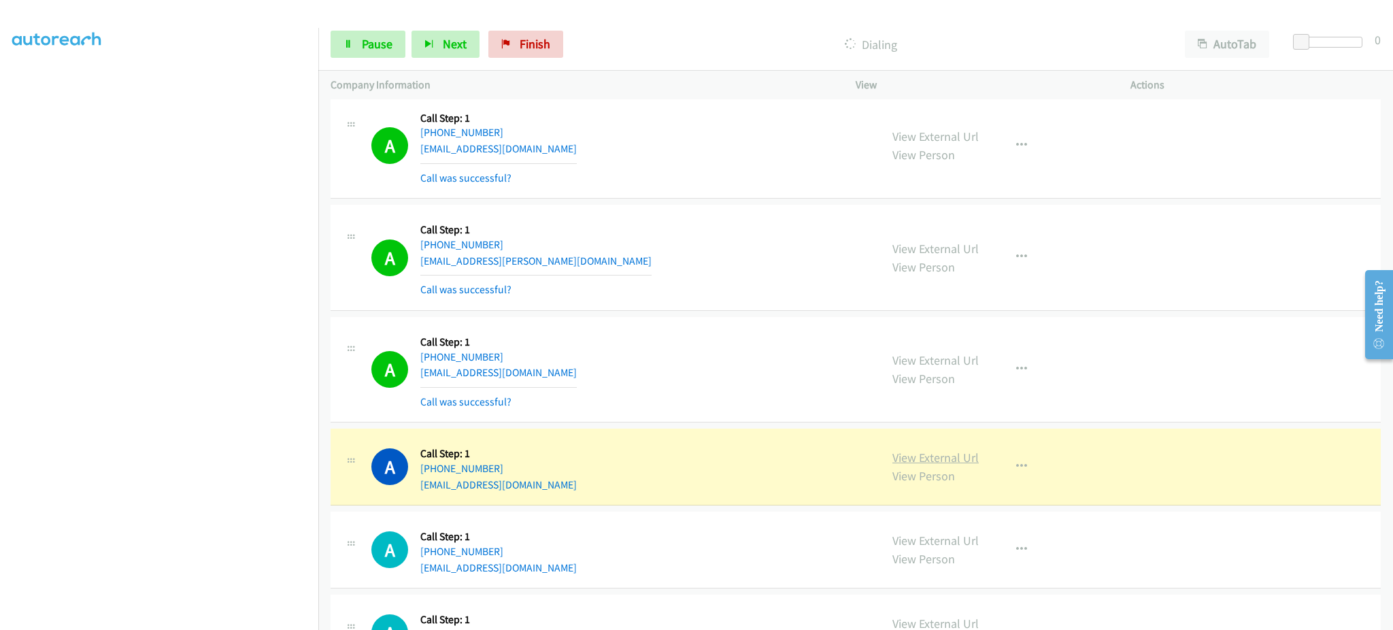
click at [957, 463] on link "View External Url" at bounding box center [935, 457] width 86 height 16
click at [346, 38] on link "Pause" at bounding box center [367, 44] width 75 height 27
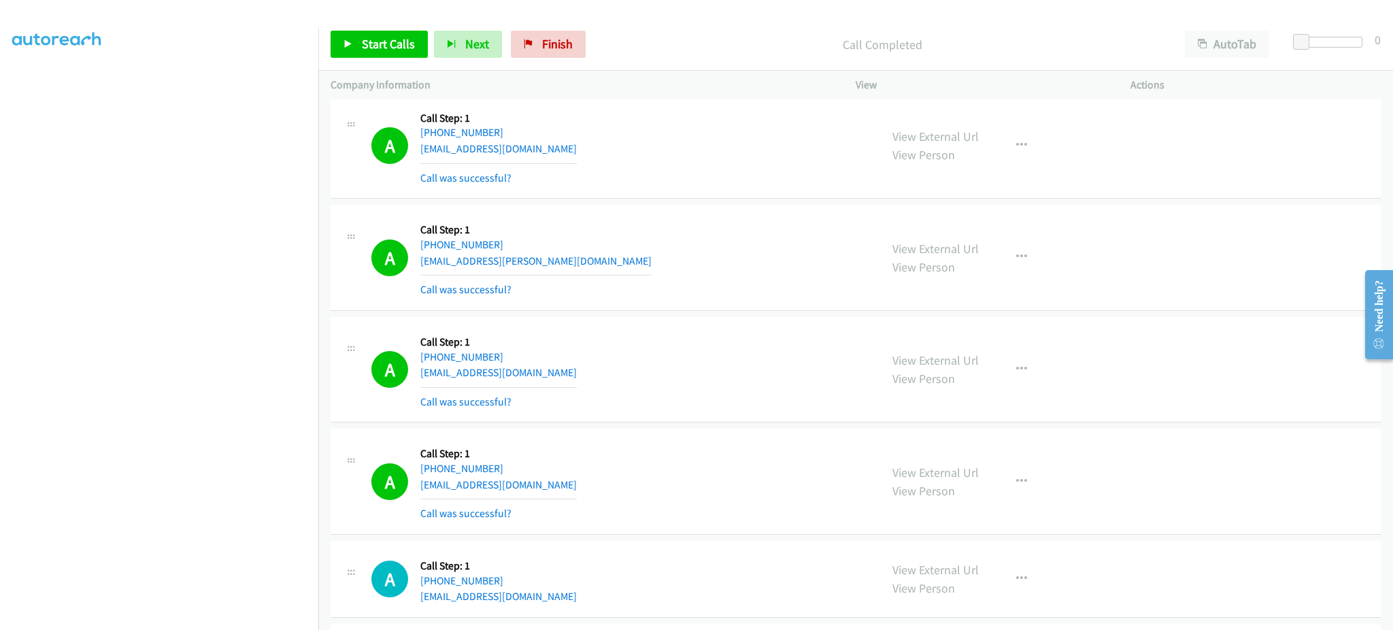
scroll to position [2992, 0]
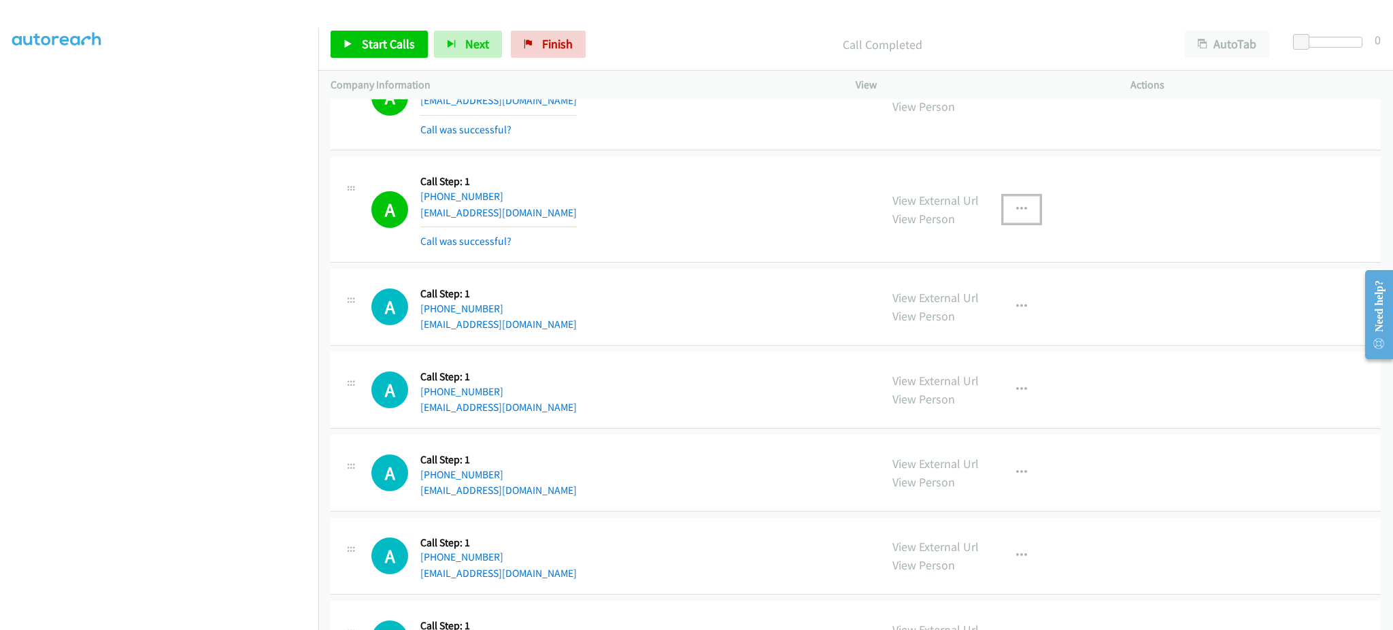
click at [1029, 199] on button "button" at bounding box center [1021, 209] width 37 height 27
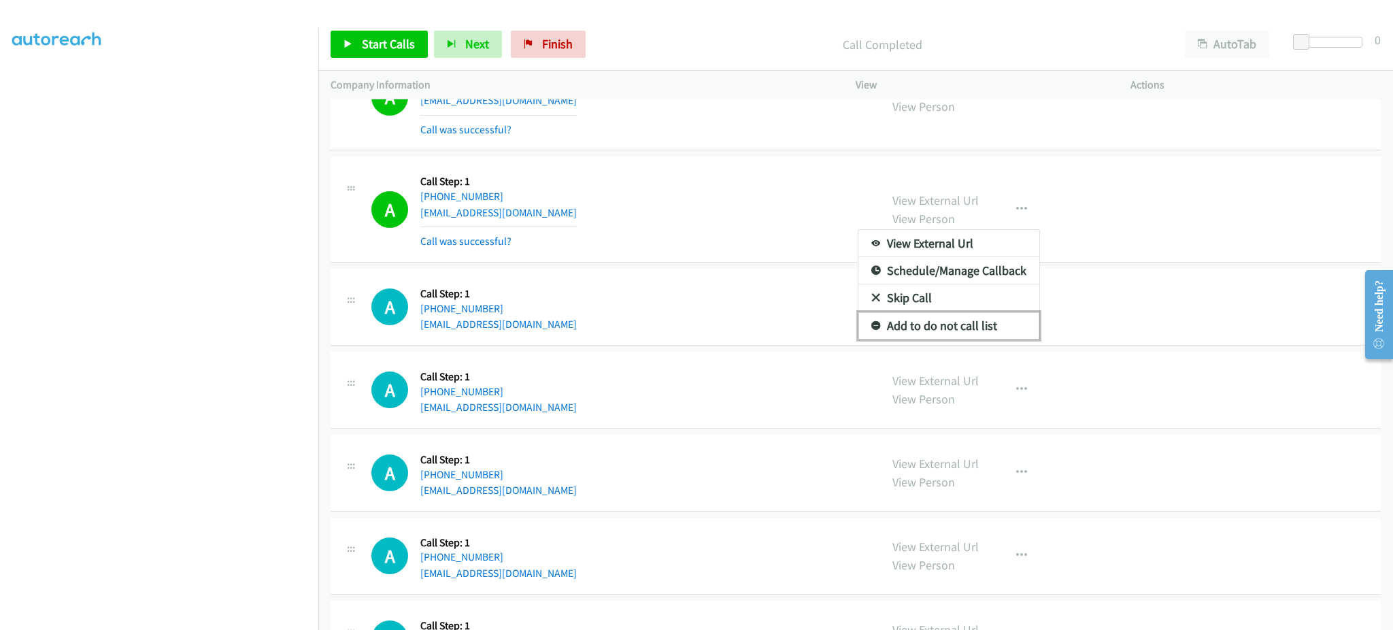
click at [985, 337] on link "Add to do not call list" at bounding box center [948, 325] width 181 height 27
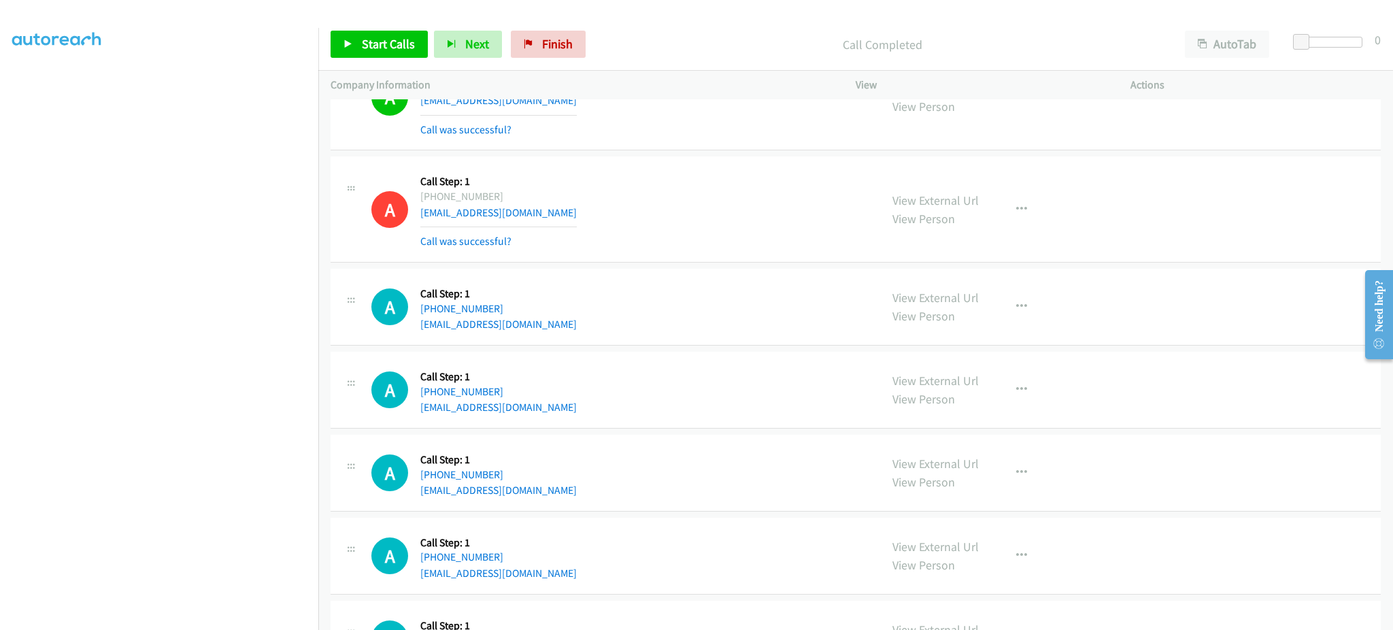
scroll to position [1741, 0]
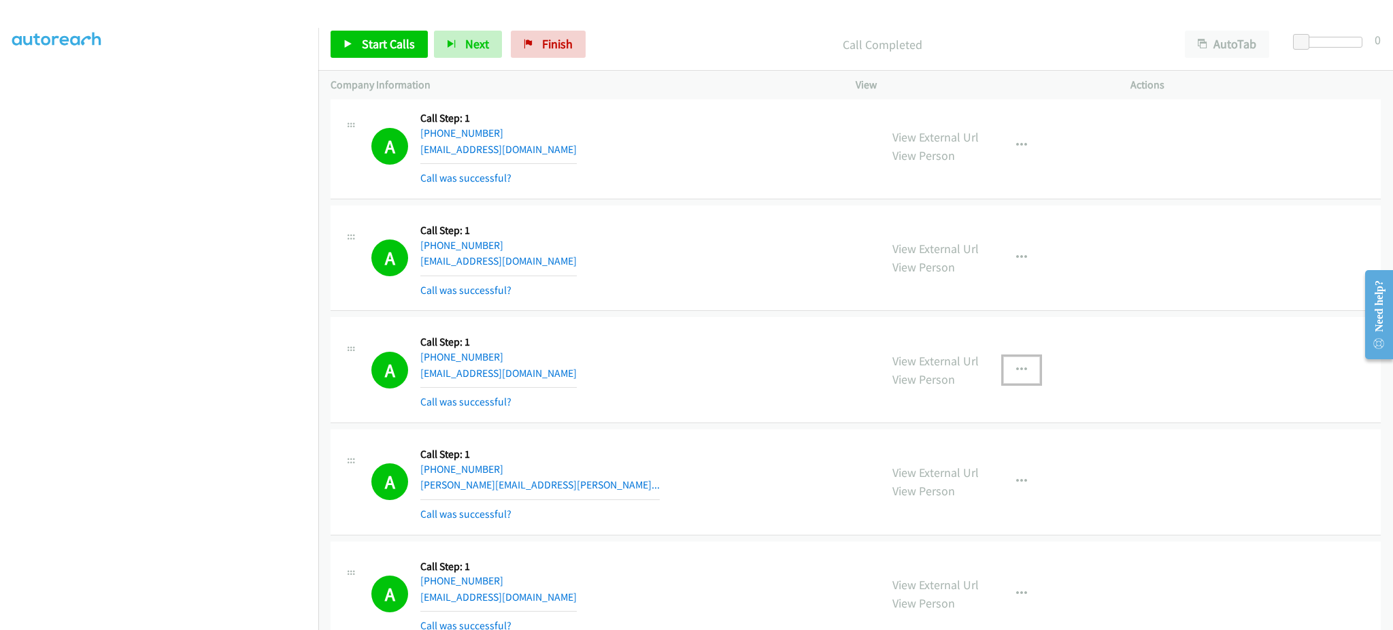
click at [1016, 370] on icon "button" at bounding box center [1021, 369] width 11 height 11
click at [1009, 484] on link "Add to do not call list" at bounding box center [948, 486] width 181 height 27
click at [934, 364] on link "View External Url" at bounding box center [935, 361] width 86 height 16
click at [386, 56] on link "Start Calls" at bounding box center [378, 44] width 97 height 27
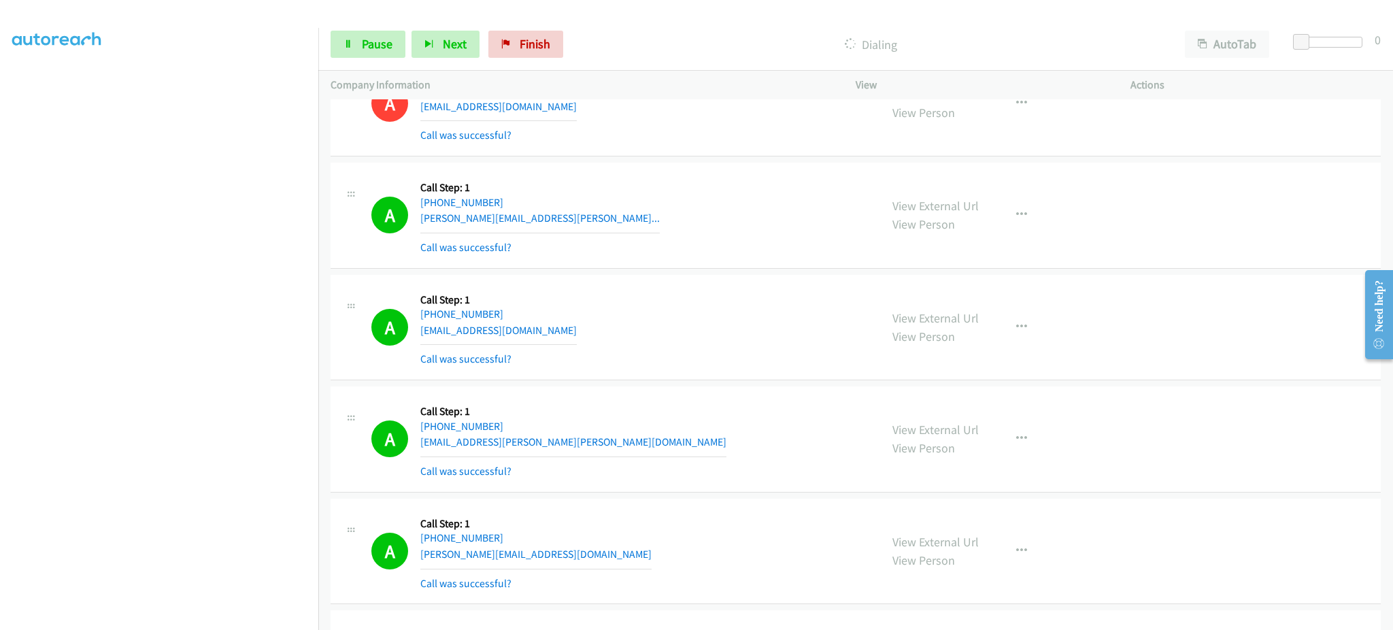
scroll to position [2013, 0]
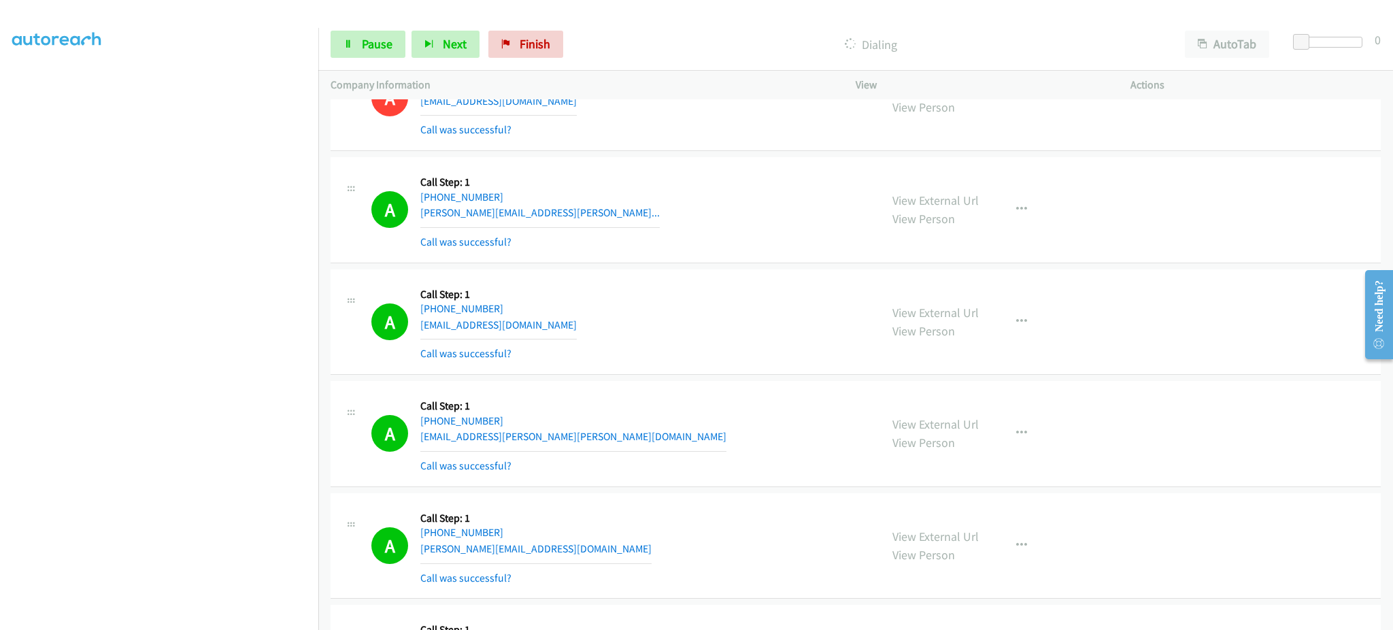
click at [541, 313] on div "A Callback Scheduled Call Step: 1 America/New_York +1 404-234-6034 dpearce200@m…" at bounding box center [619, 322] width 496 height 81
click at [540, 331] on div "A Callback Scheduled Call Step: 1 America/New_York +1 404-234-6034 dpearce200@m…" at bounding box center [619, 322] width 496 height 81
copy div "dpearce200@msn.com"
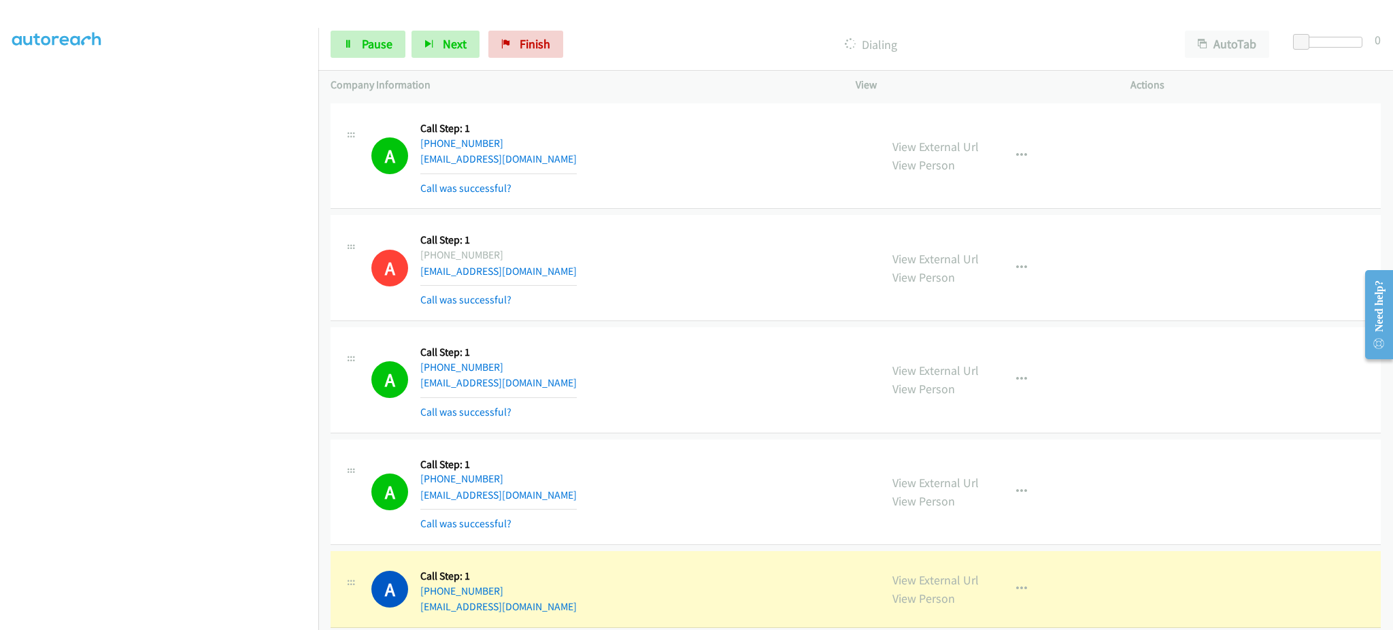
scroll to position [3101, 0]
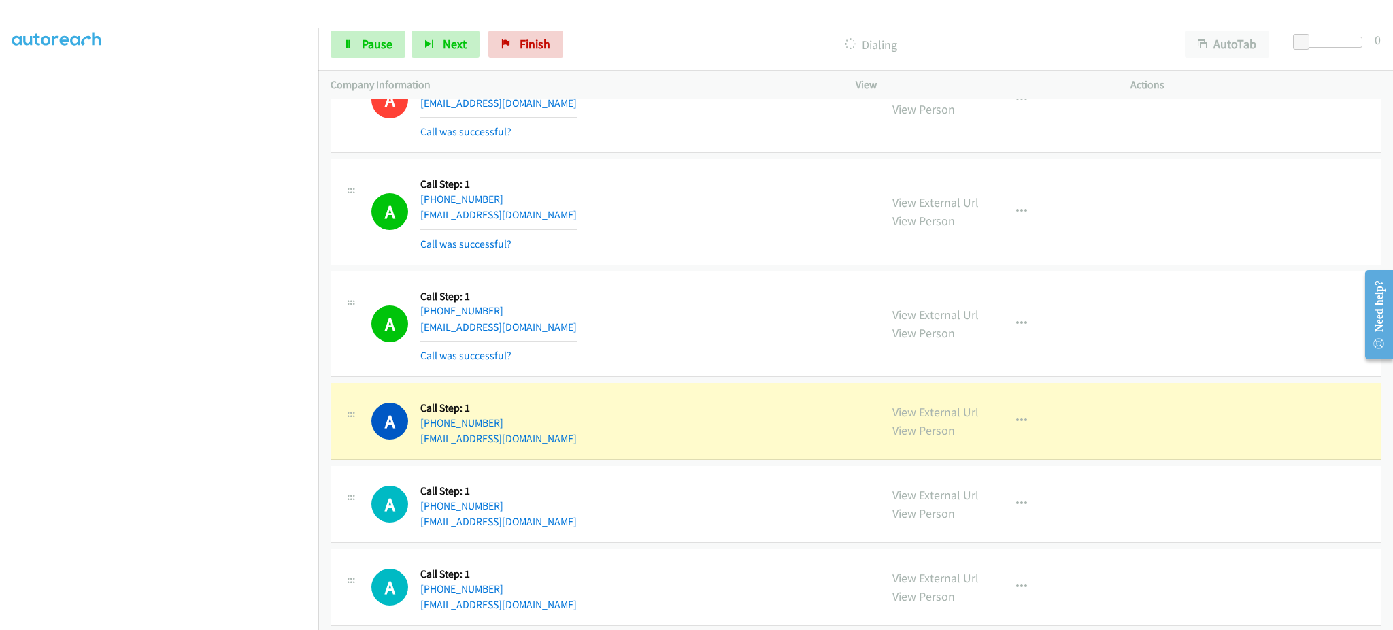
click at [551, 434] on div "A Callback Scheduled Call Step: 1 America/New_York +1 404-543-0569 rpatrickwals…" at bounding box center [619, 421] width 496 height 52
copy div "rpatrickwalsh@yahoo.com"
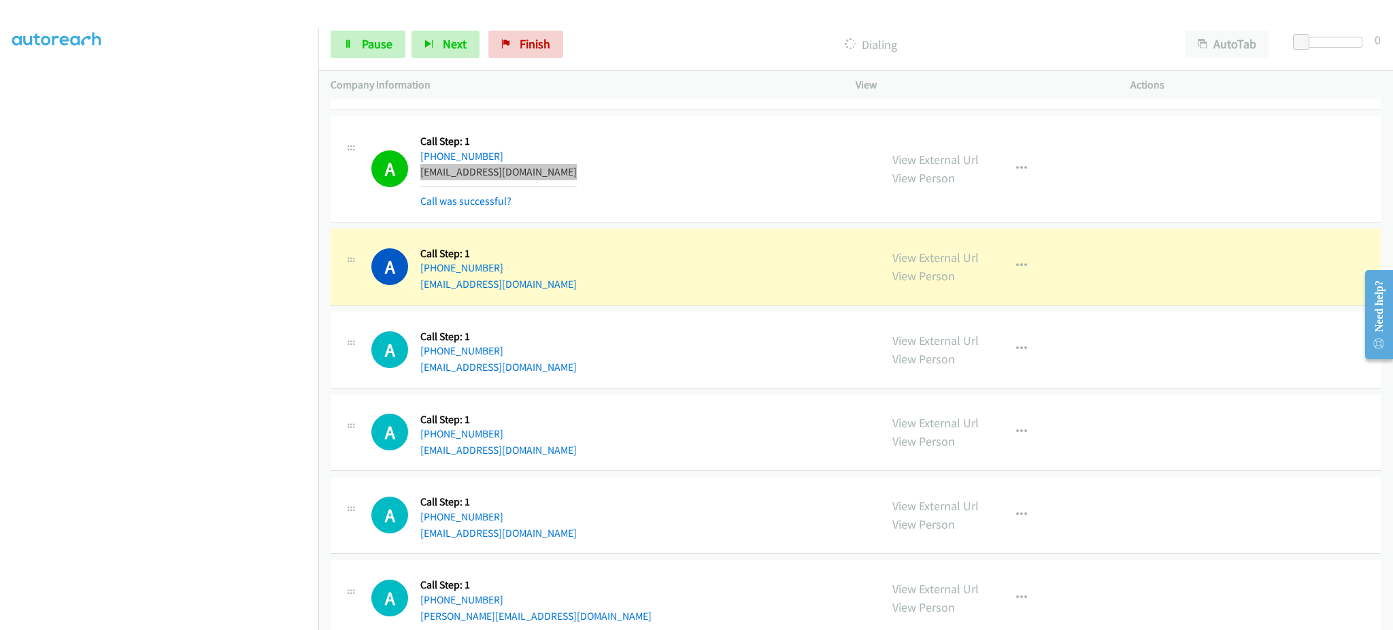
scroll to position [3373, 0]
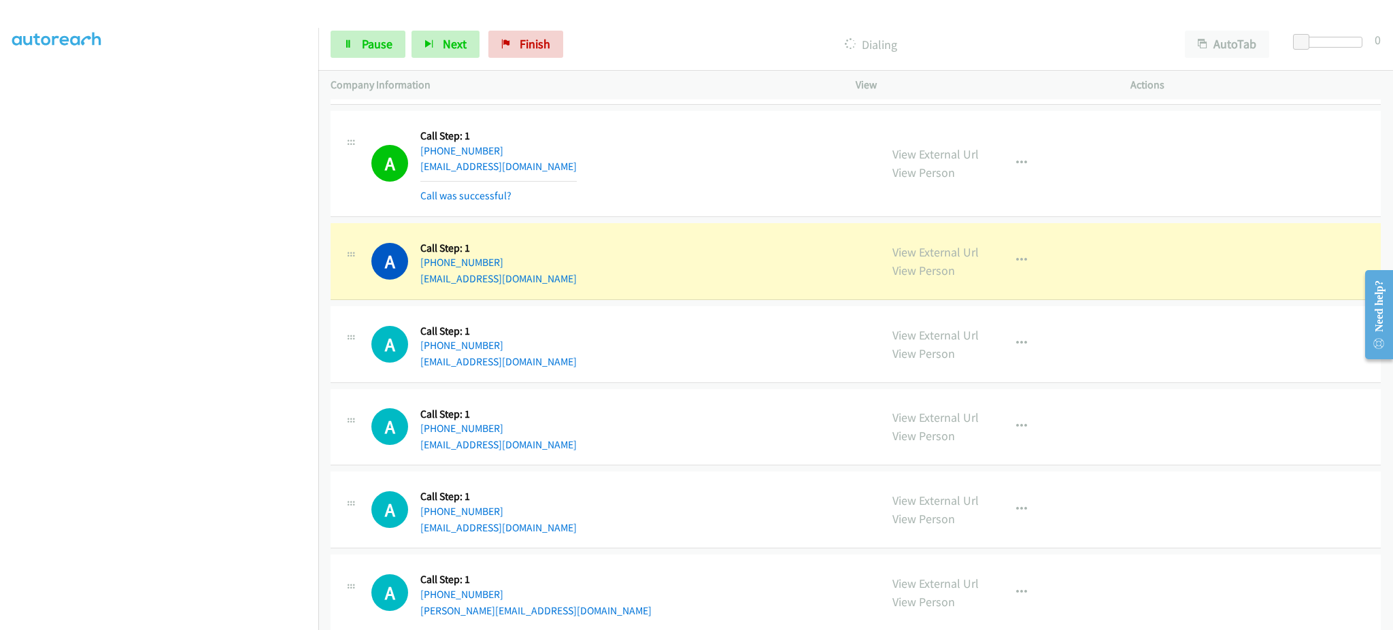
click at [592, 286] on div "A Callback Scheduled Call Step: 1 America/Los_Angeles +1 818-300-4889 71-sled.c…" at bounding box center [619, 261] width 496 height 52
click at [564, 369] on div "A Callback Scheduled Call Step: 1 America/New_York +1 716-474-6265 tariqgreene1…" at bounding box center [619, 344] width 496 height 52
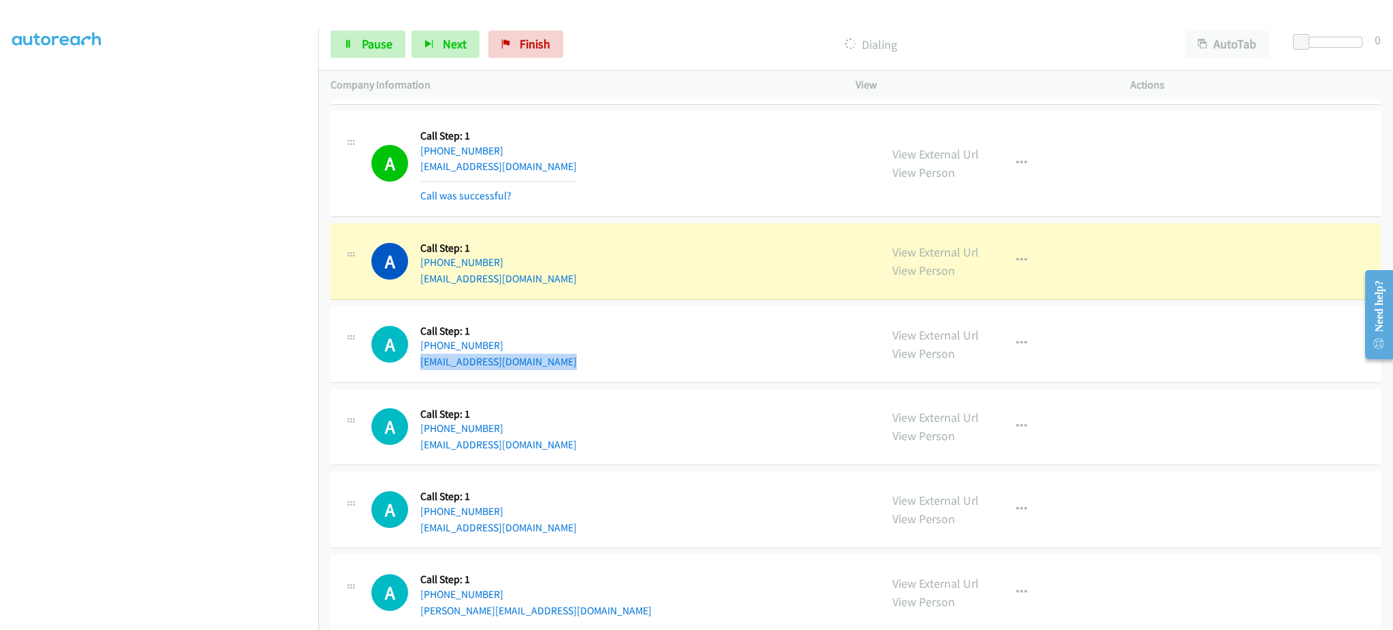
click at [564, 369] on div "A Callback Scheduled Call Step: 1 America/New_York +1 716-474-6265 tariqgreene1…" at bounding box center [619, 344] width 496 height 52
copy div "tariqgreene1234@gmail.com"
drag, startPoint x: 373, startPoint y: 48, endPoint x: 366, endPoint y: 63, distance: 17.1
click at [373, 48] on span "Pause" at bounding box center [377, 44] width 31 height 16
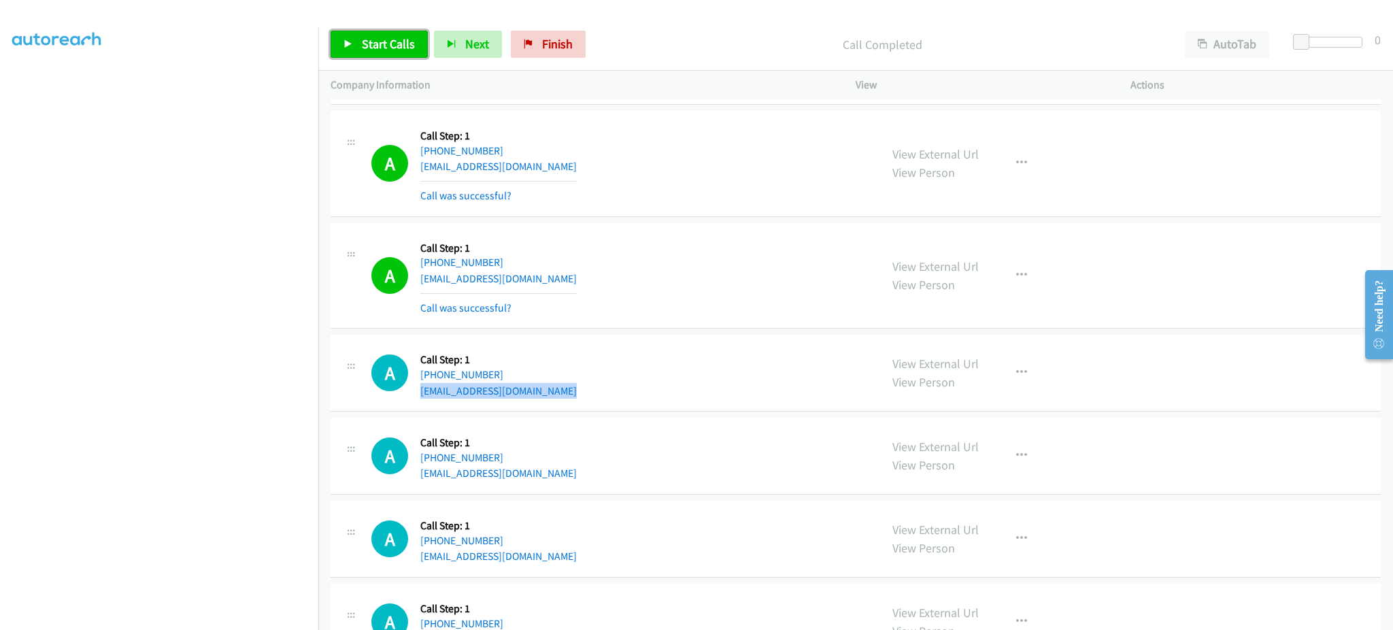
click at [376, 54] on link "Start Calls" at bounding box center [378, 44] width 97 height 27
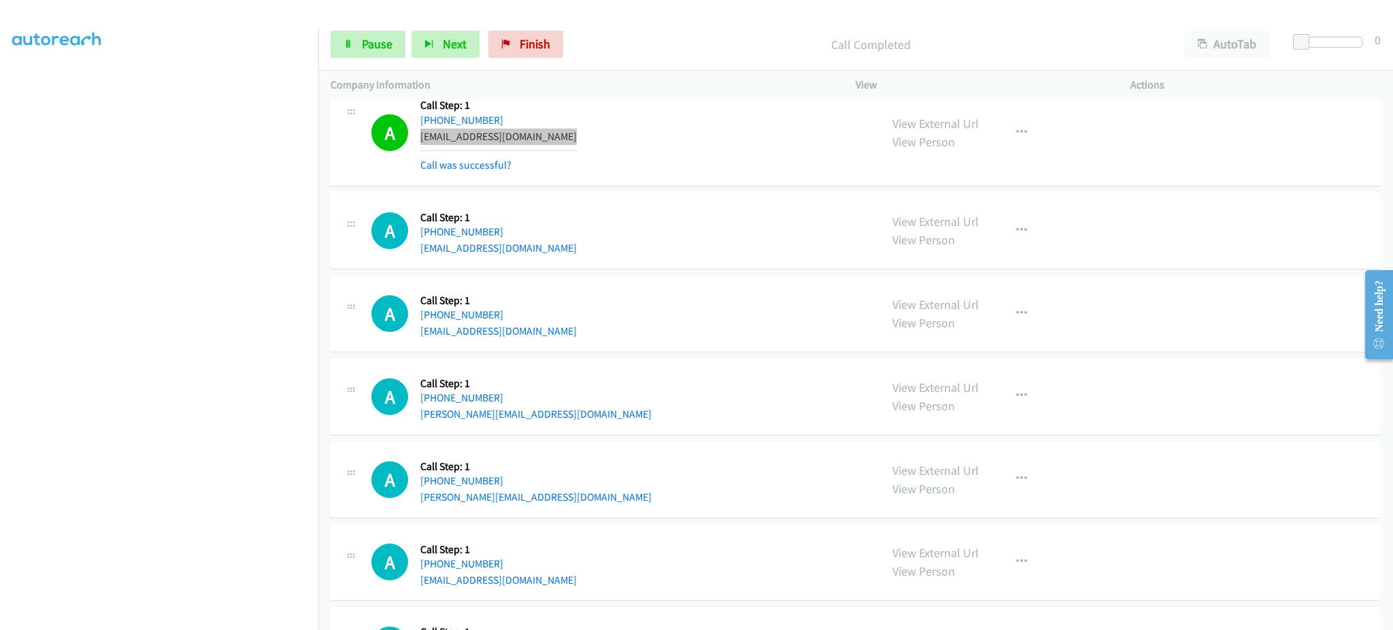
scroll to position [3645, 0]
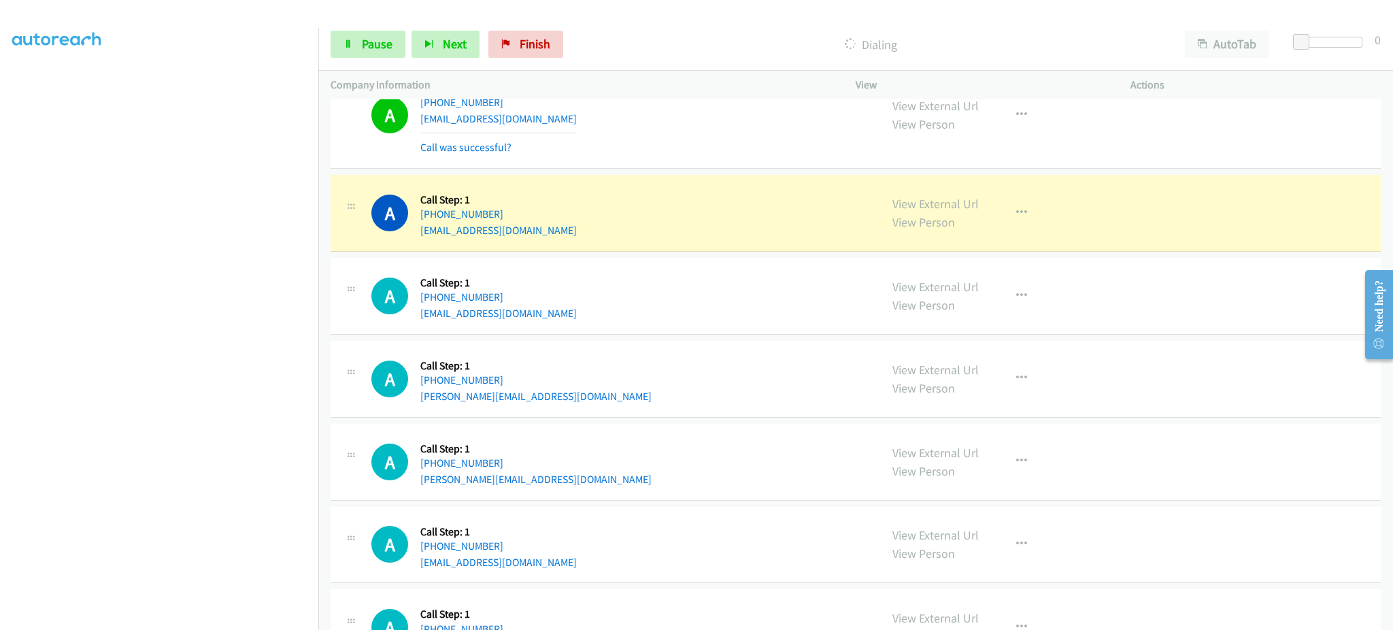
click at [567, 317] on div "A Callback Scheduled Call Step: 1 America/New_York +1 412-969-4487 me.patterson…" at bounding box center [619, 296] width 496 height 52
drag, startPoint x: 567, startPoint y: 317, endPoint x: 583, endPoint y: 312, distance: 17.0
click at [567, 316] on div "A Callback Scheduled Call Step: 1 America/New_York +1 412-969-4487 me.patterson…" at bounding box center [619, 296] width 496 height 52
copy div "me.patterson27@gmail.com"
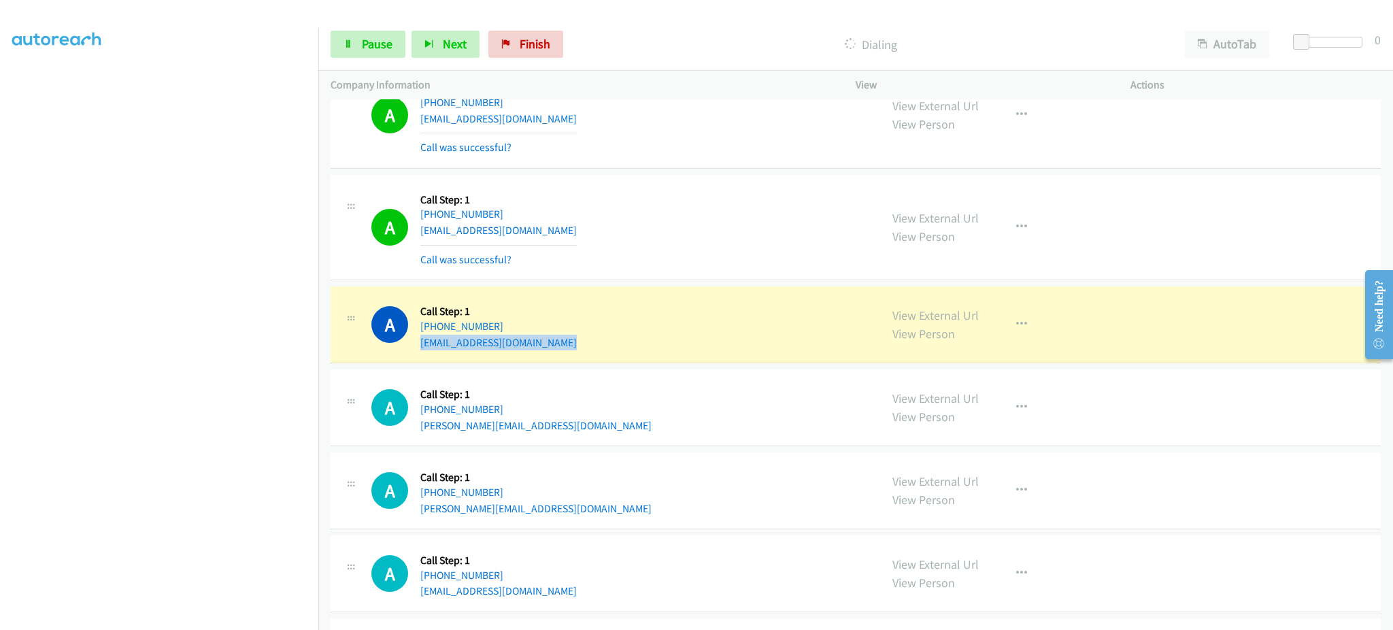
click at [589, 350] on div "A Callback Scheduled Call Step: 1 America/New_York +1 412-969-4487 me.patterson…" at bounding box center [619, 325] width 496 height 52
click at [587, 349] on div "A Callback Scheduled Call Step: 1 America/New_York +1 412-969-4487 me.patterson…" at bounding box center [619, 325] width 496 height 52
click at [586, 428] on div "A Callback Scheduled Call Step: 1 America/New_York +1 443-254-0893 john.jenning…" at bounding box center [619, 407] width 496 height 52
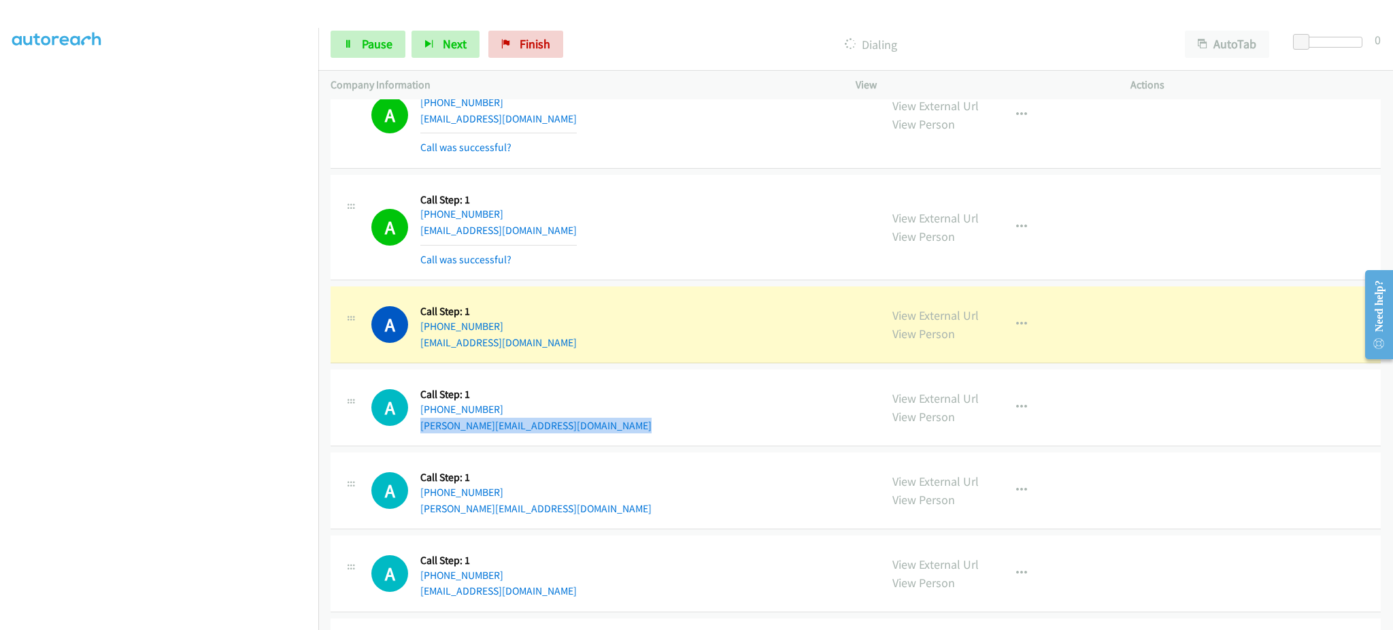
click at [586, 430] on div "A Callback Scheduled Call Step: 1 America/New_York +1 443-254-0893 john.jenning…" at bounding box center [619, 407] width 496 height 52
copy div "john.jennings138@gmail.com"
click at [369, 51] on span "Pause" at bounding box center [377, 44] width 31 height 16
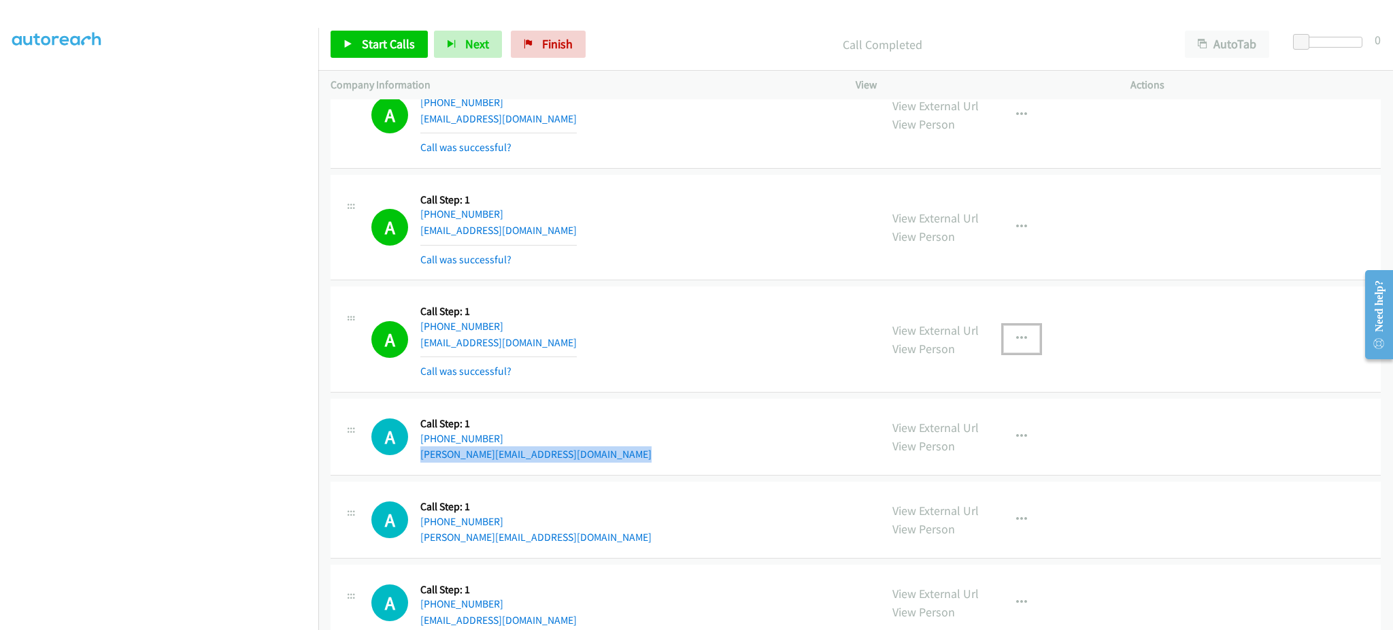
drag, startPoint x: 1019, startPoint y: 346, endPoint x: 1012, endPoint y: 379, distance: 34.0
click at [1019, 345] on button "button" at bounding box center [1021, 338] width 37 height 27
click at [989, 449] on link "Add to do not call list" at bounding box center [948, 454] width 181 height 27
click at [390, 54] on link "Start Calls" at bounding box center [378, 44] width 97 height 27
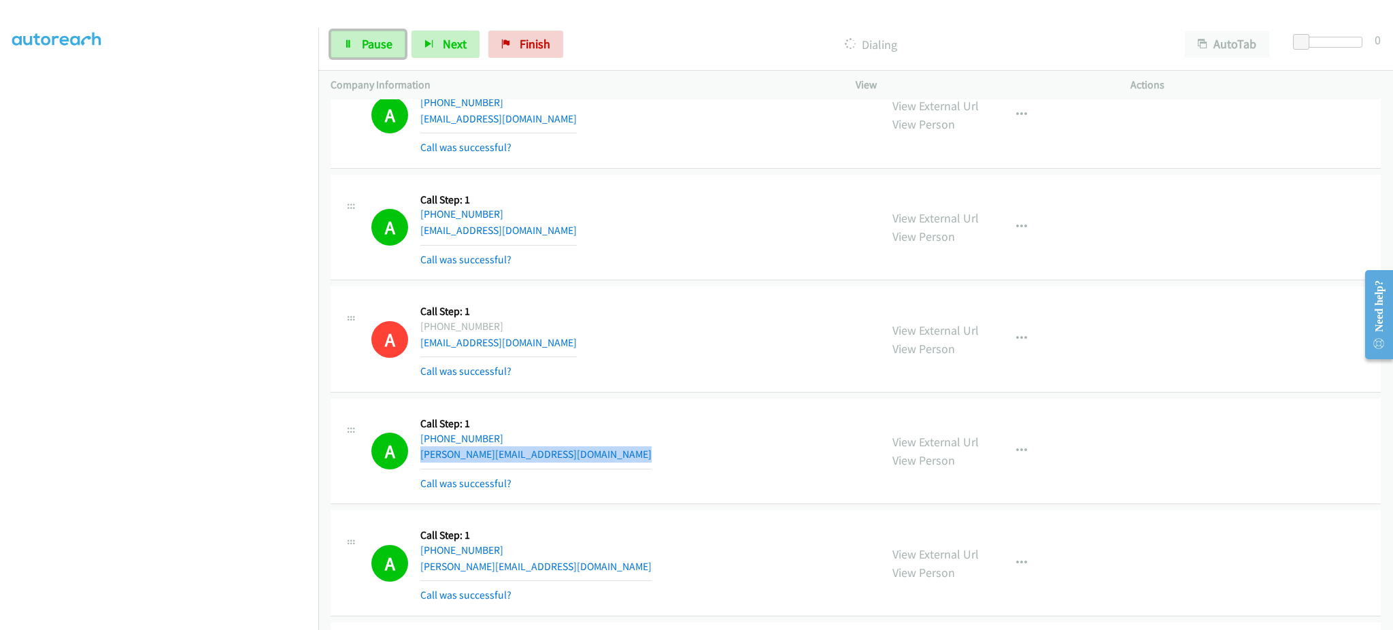
drag, startPoint x: 372, startPoint y: 46, endPoint x: 386, endPoint y: 17, distance: 32.5
click at [372, 46] on span "Pause" at bounding box center [377, 44] width 31 height 16
click at [368, 57] on link "Start Calls" at bounding box center [378, 44] width 97 height 27
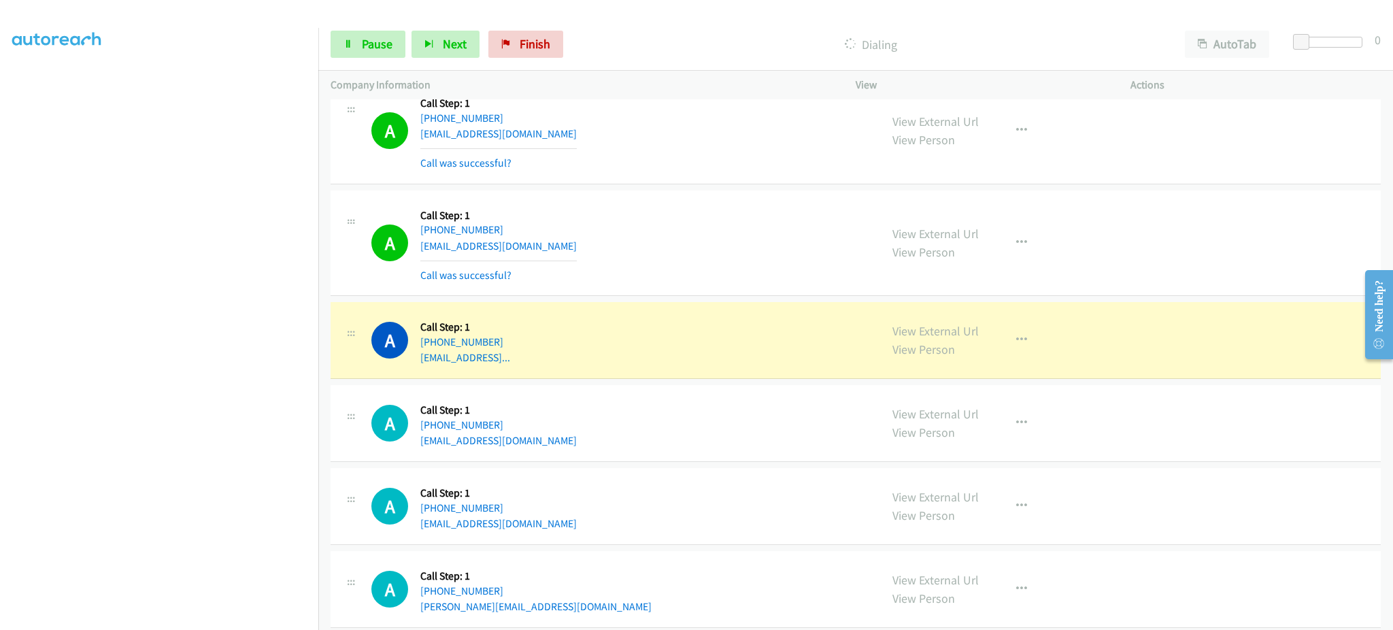
scroll to position [4295, 0]
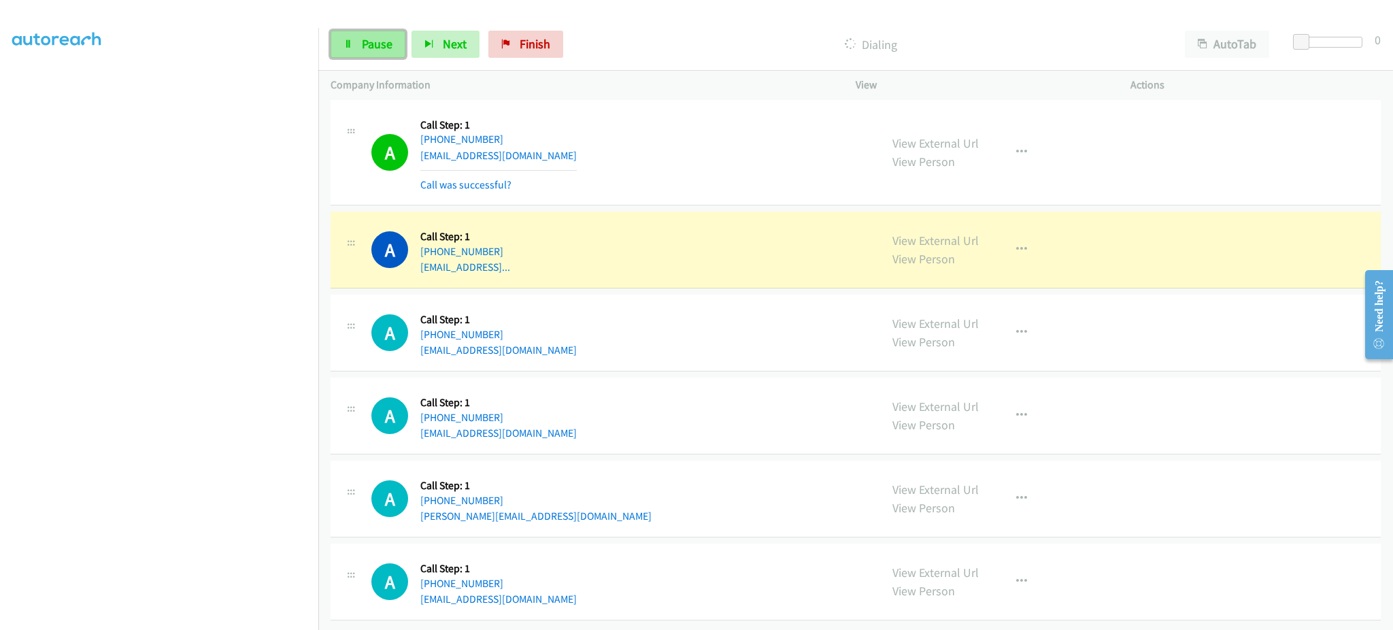
click at [354, 47] on link "Pause" at bounding box center [367, 44] width 75 height 27
click at [1004, 240] on button "button" at bounding box center [1021, 249] width 37 height 27
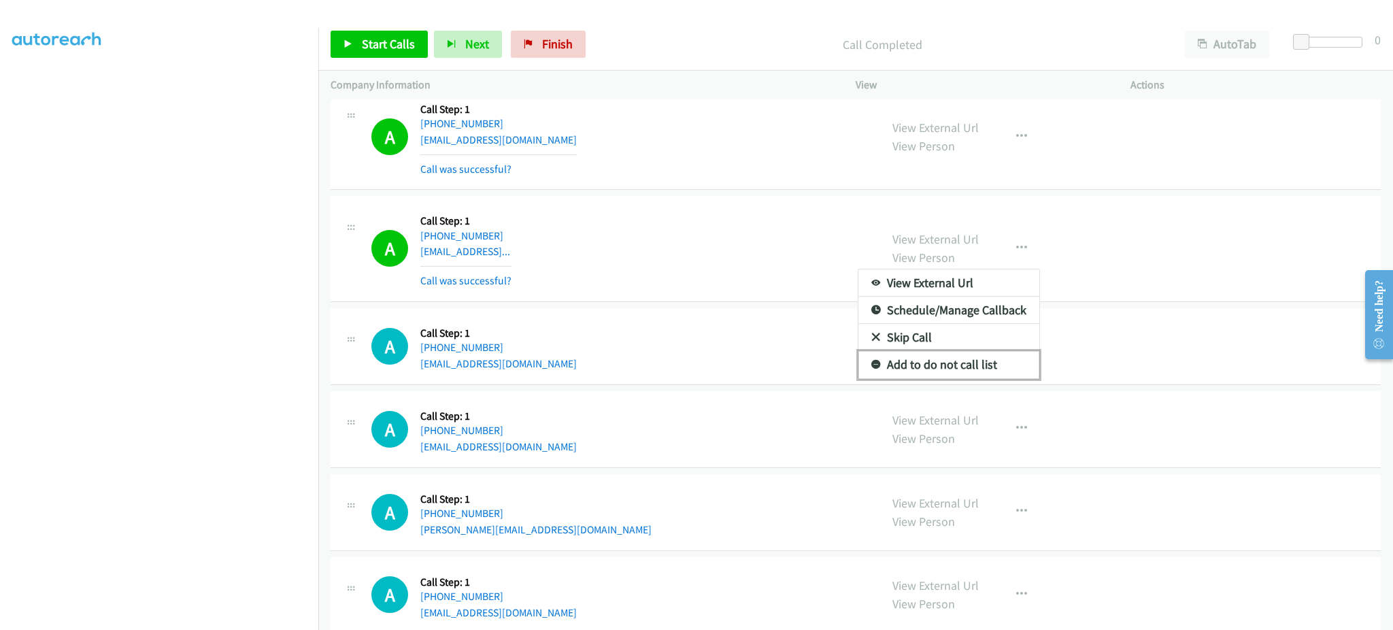
drag, startPoint x: 981, startPoint y: 364, endPoint x: 911, endPoint y: 245, distance: 138.1
click at [981, 364] on link "Add to do not call list" at bounding box center [948, 364] width 181 height 27
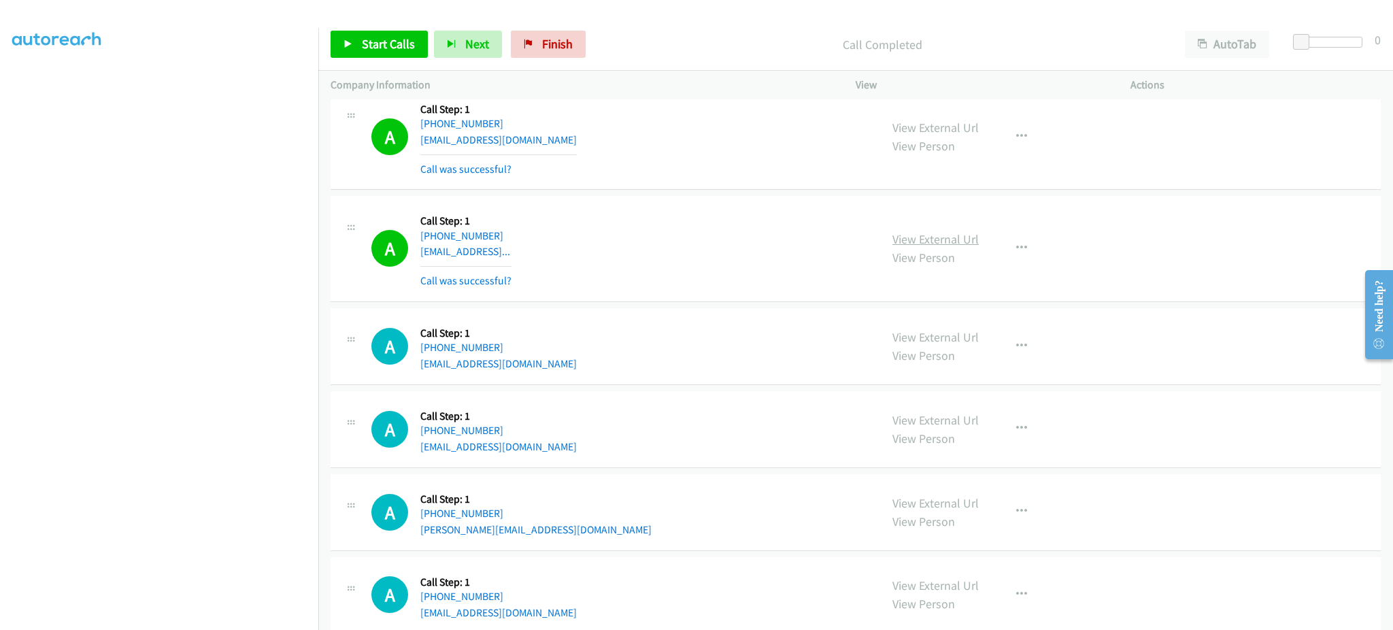
click at [908, 235] on link "View External Url" at bounding box center [935, 239] width 86 height 16
click at [393, 54] on link "Start Calls" at bounding box center [378, 44] width 97 height 27
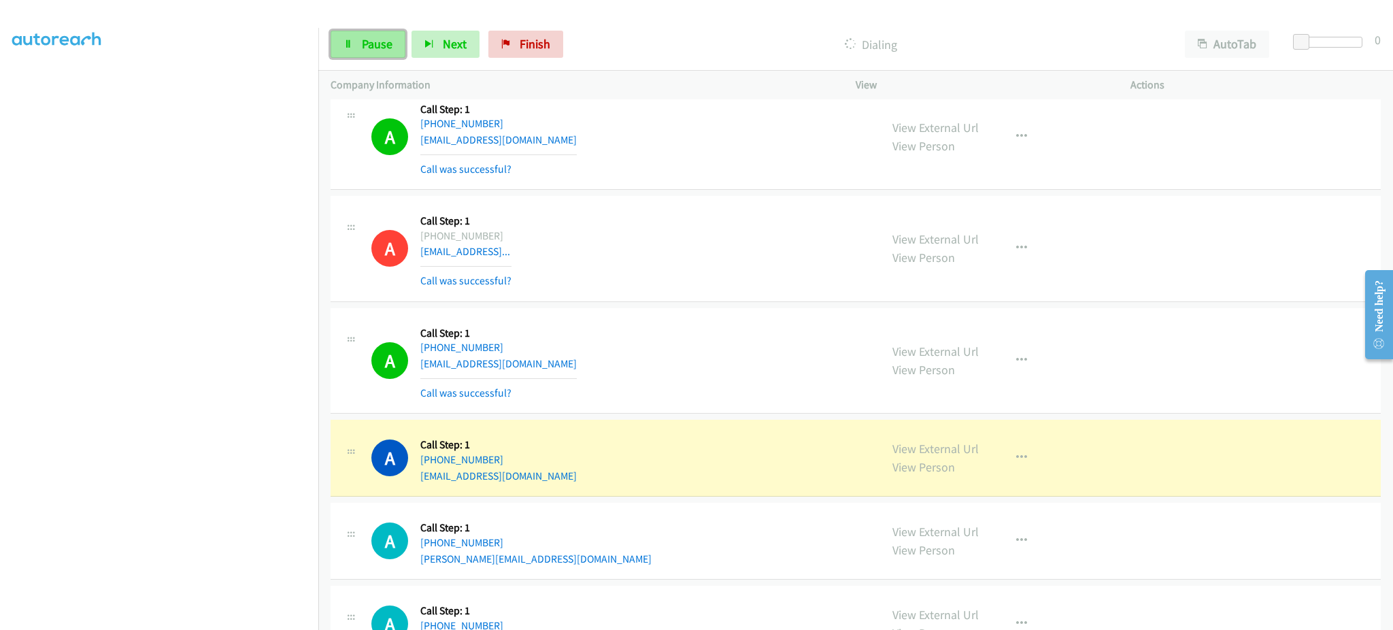
click at [363, 48] on span "Pause" at bounding box center [377, 44] width 31 height 16
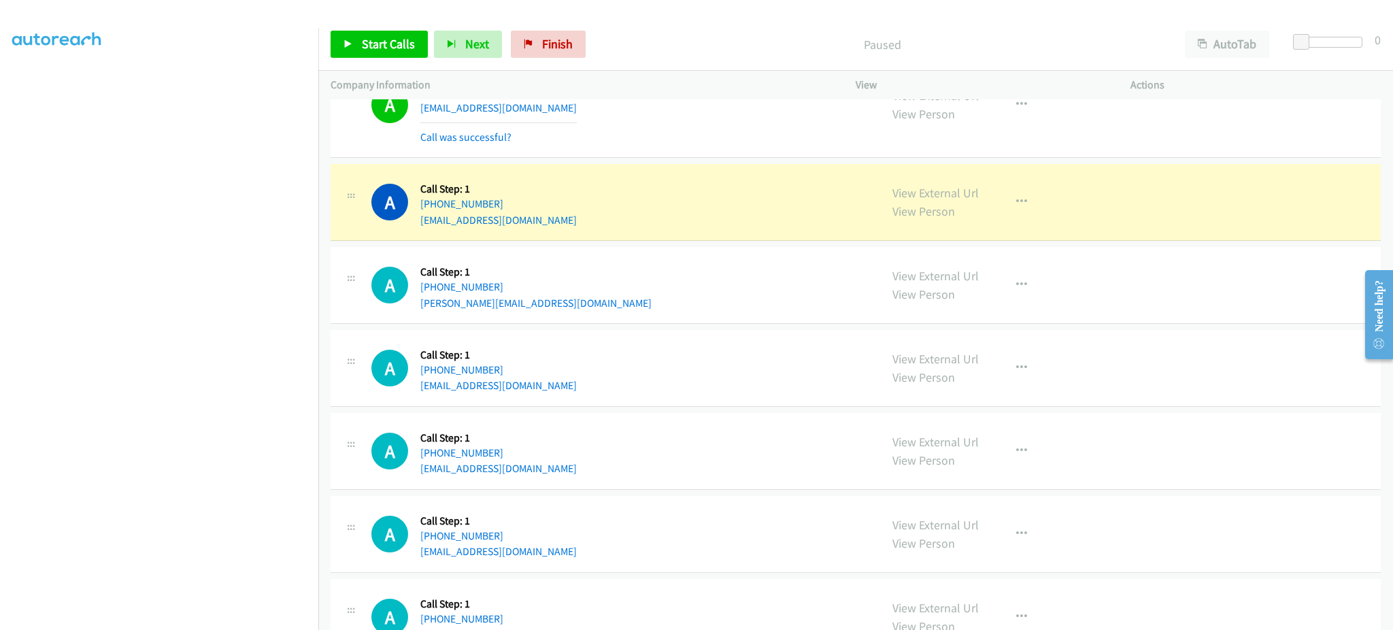
scroll to position [4567, 0]
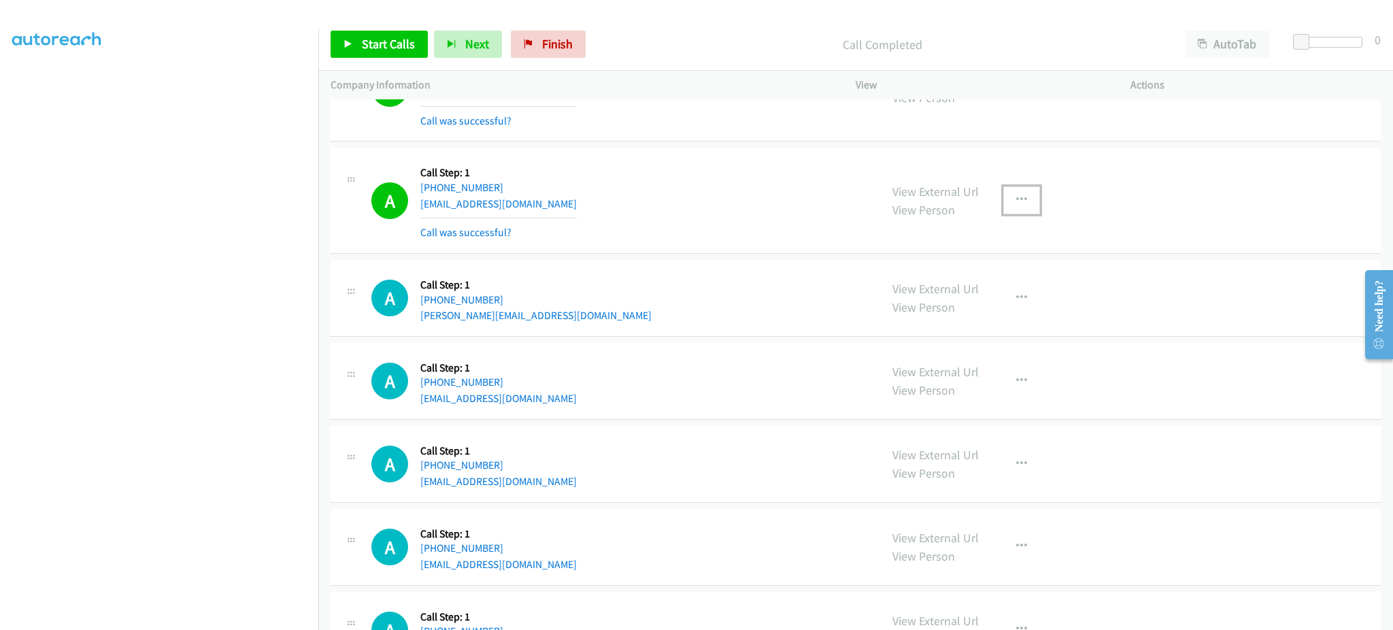
click at [1016, 202] on icon "button" at bounding box center [1021, 199] width 11 height 11
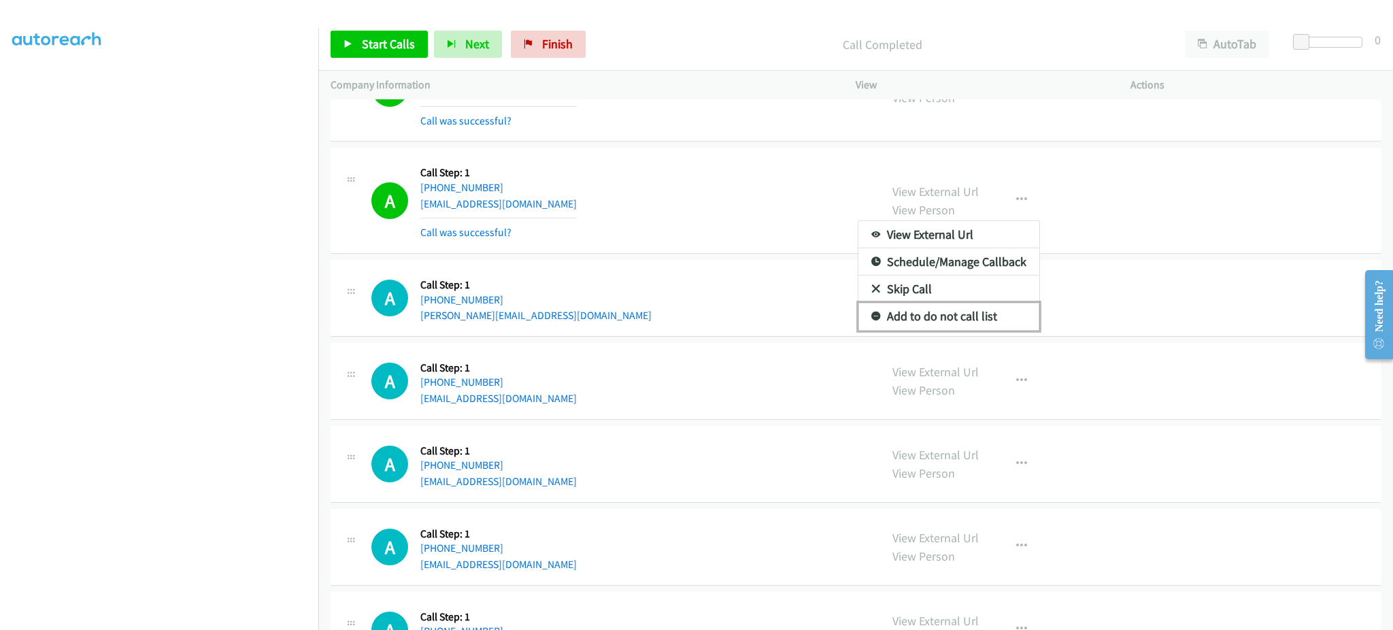
click at [954, 323] on link "Add to do not call list" at bounding box center [948, 316] width 181 height 27
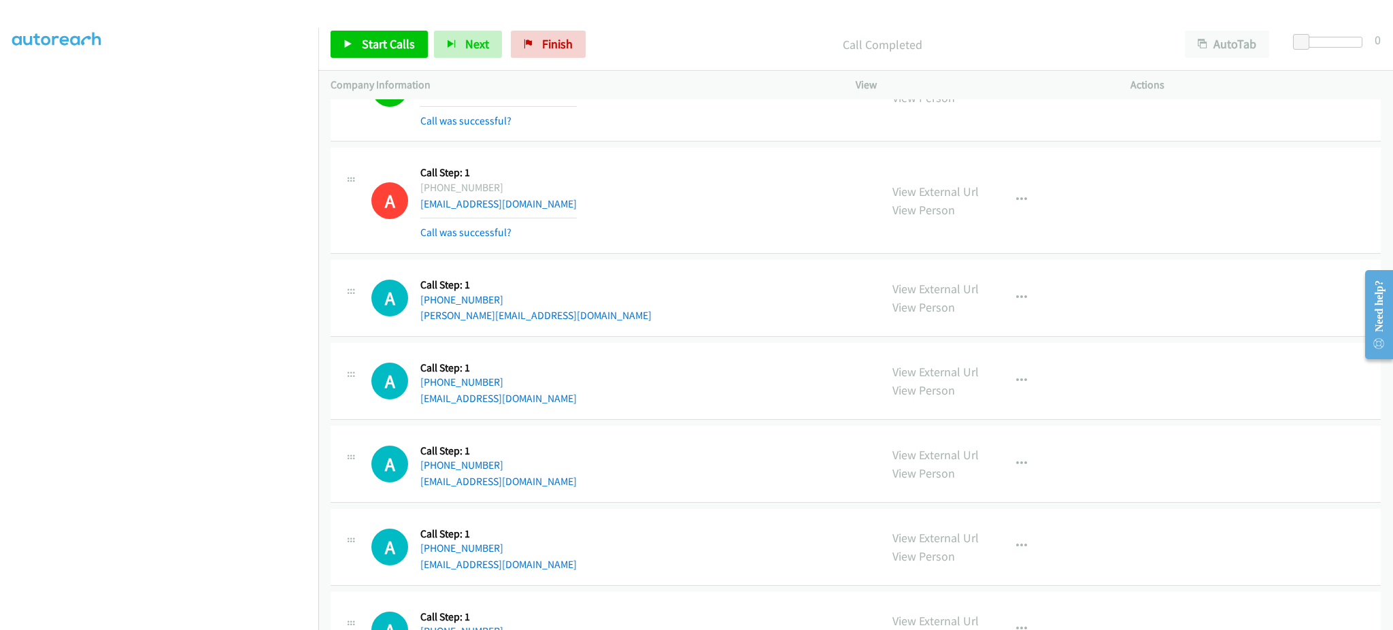
scroll to position [4295, 0]
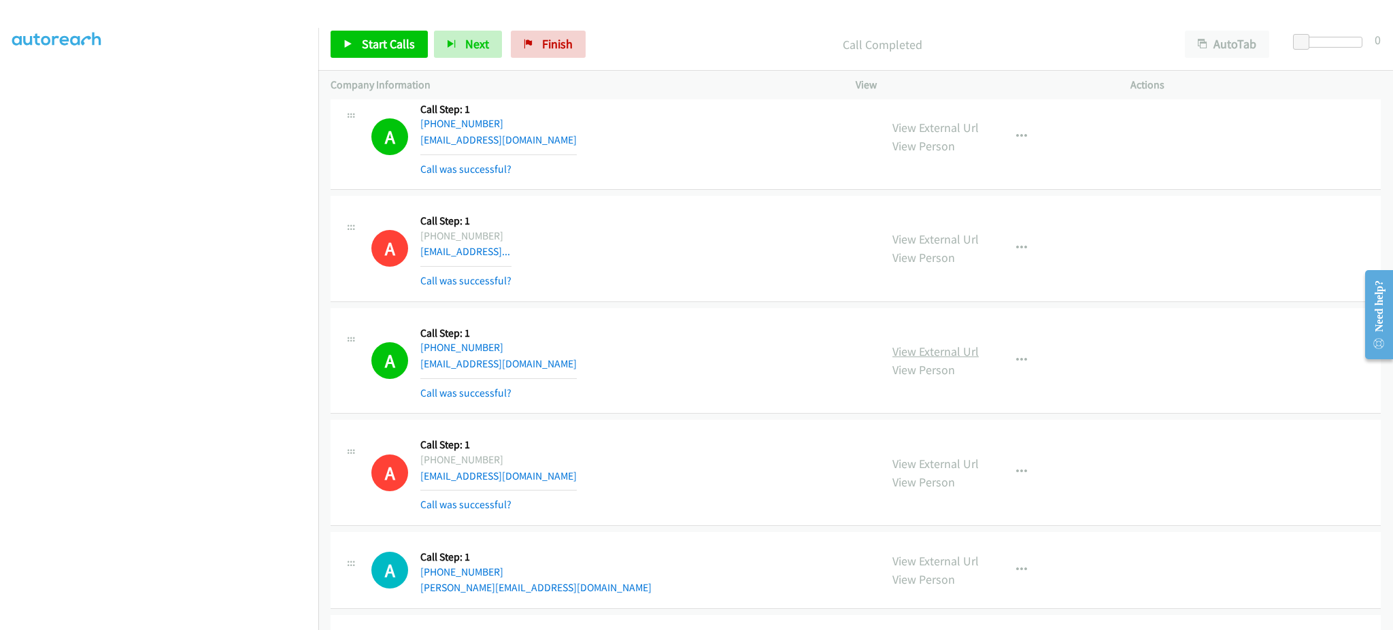
click at [922, 359] on link "View External Url" at bounding box center [935, 351] width 86 height 16
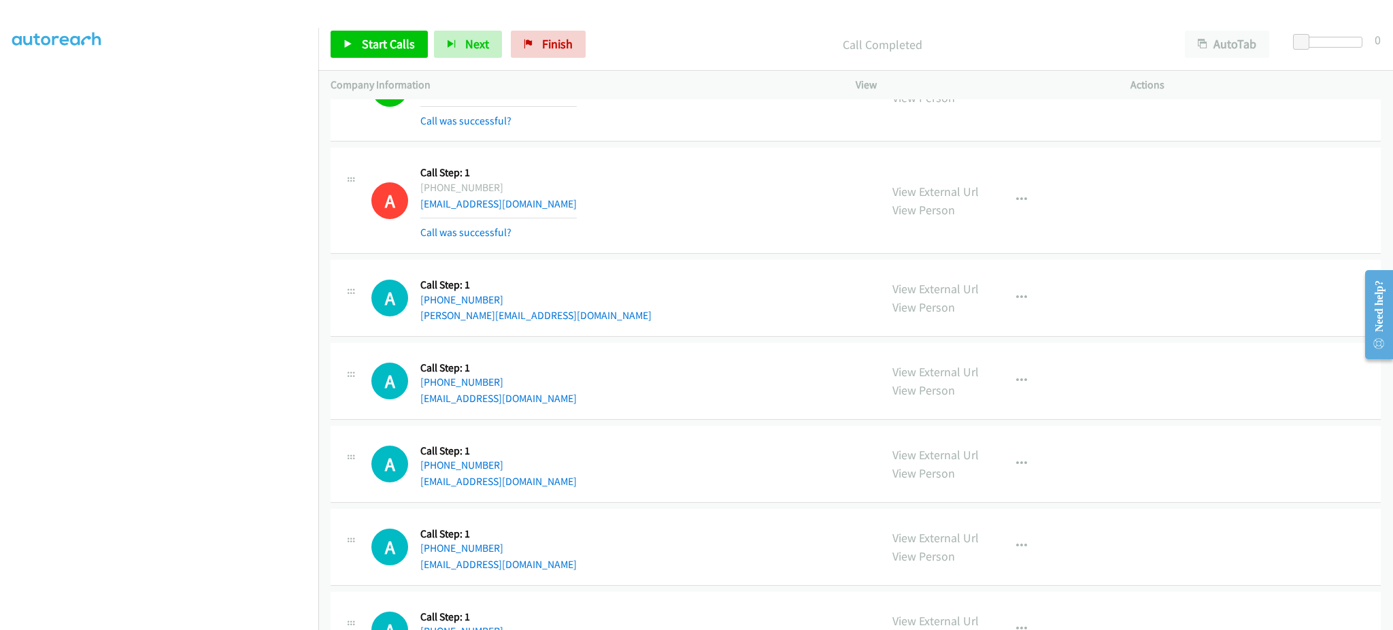
scroll to position [4023, 0]
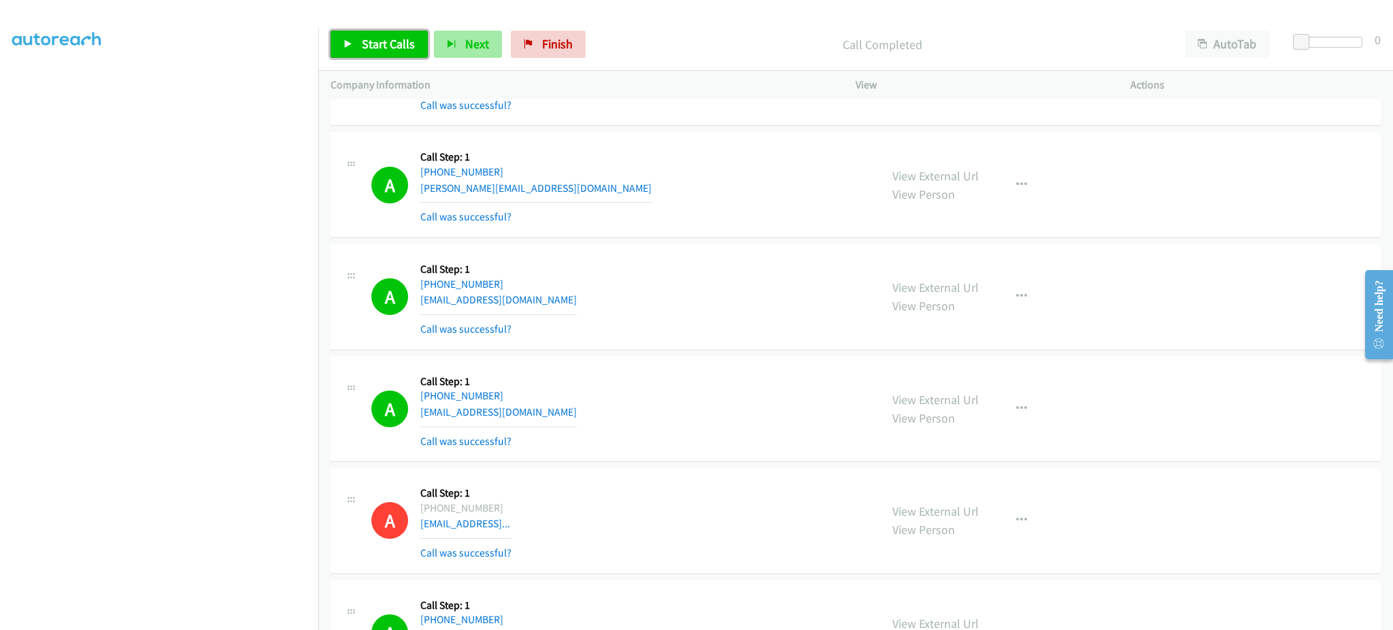
drag, startPoint x: 404, startPoint y: 50, endPoint x: 439, endPoint y: 50, distance: 35.4
click at [404, 50] on span "Start Calls" at bounding box center [388, 44] width 53 height 16
click at [422, 31] on button "Next" at bounding box center [445, 44] width 68 height 27
click at [376, 43] on span "Pause" at bounding box center [377, 44] width 31 height 16
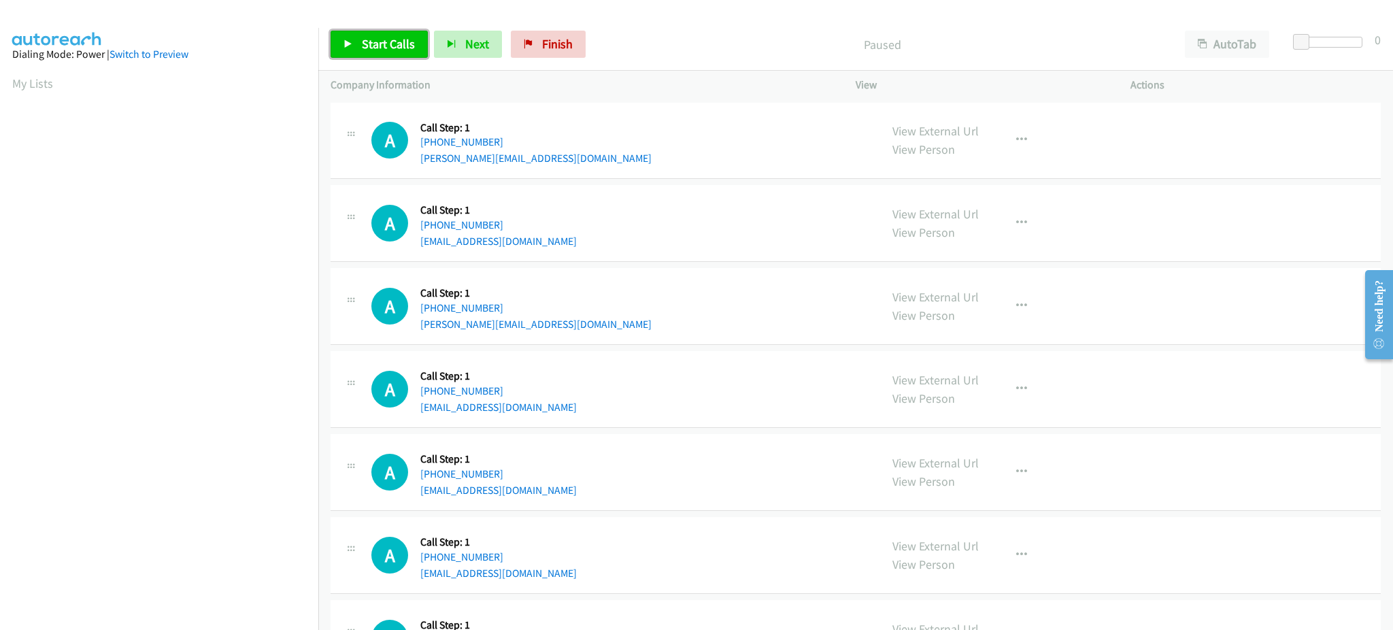
click at [400, 47] on span "Start Calls" at bounding box center [388, 44] width 53 height 16
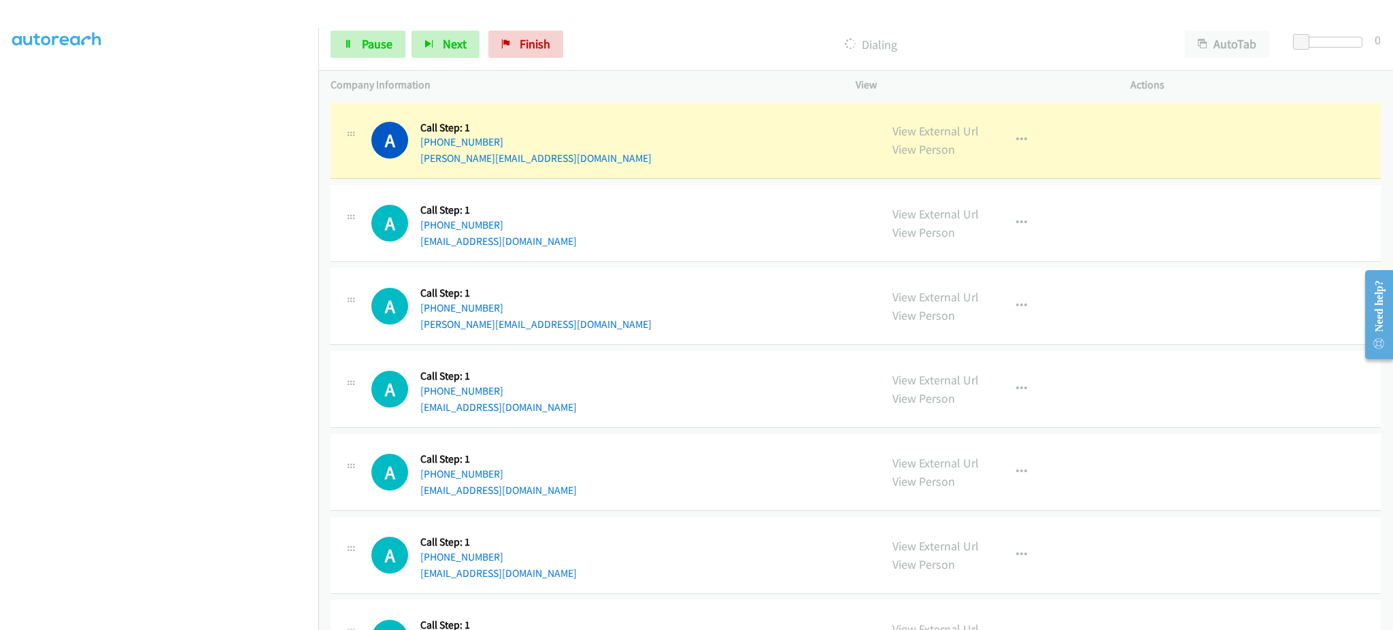
scroll to position [136, 0]
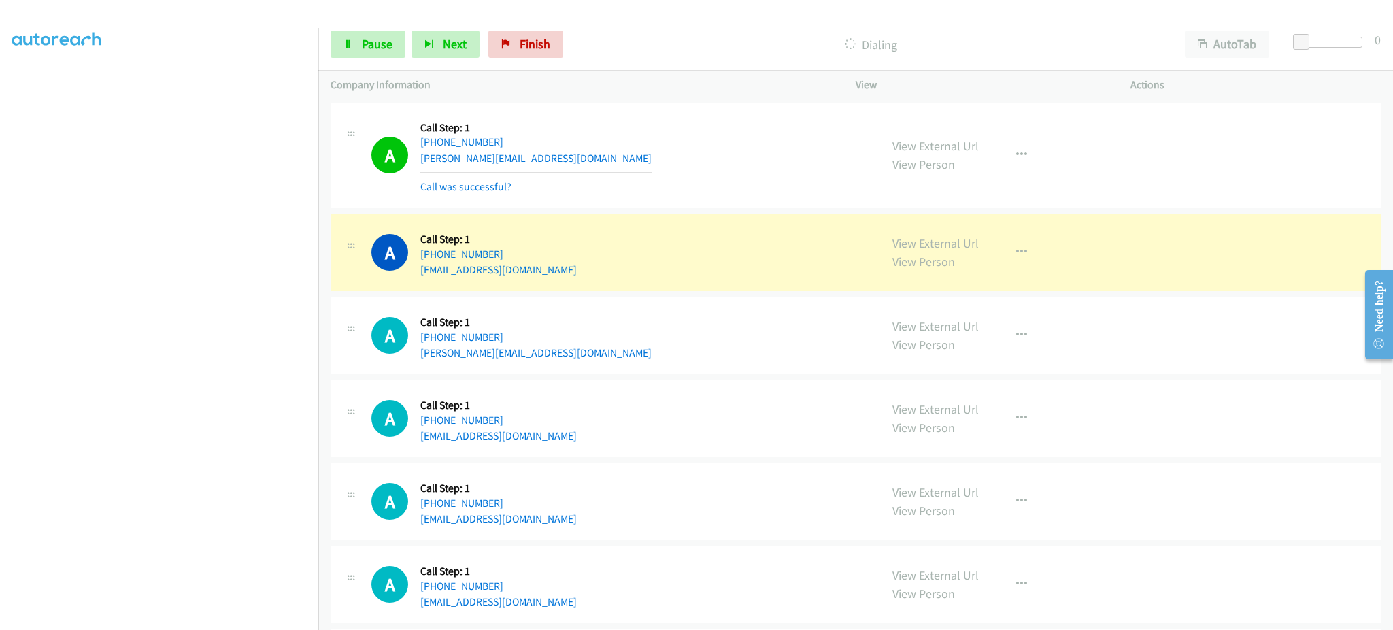
click at [260, 618] on section at bounding box center [159, 307] width 294 height 651
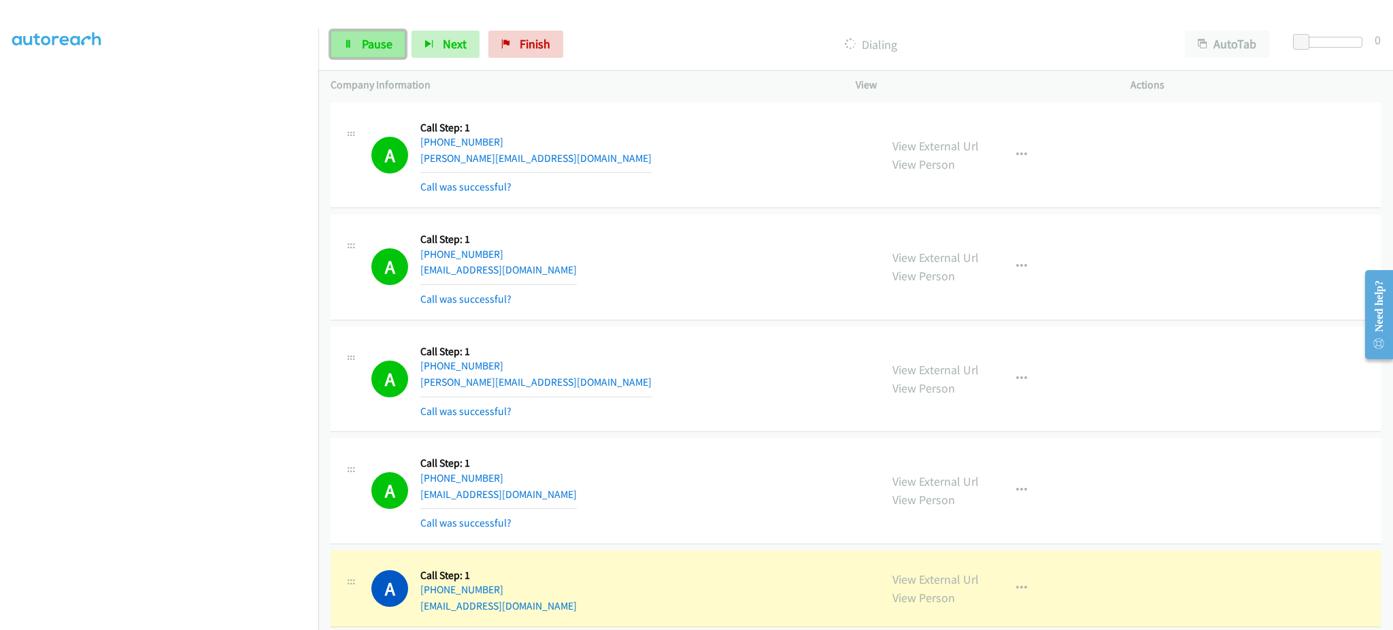
click at [374, 40] on span "Pause" at bounding box center [377, 44] width 31 height 16
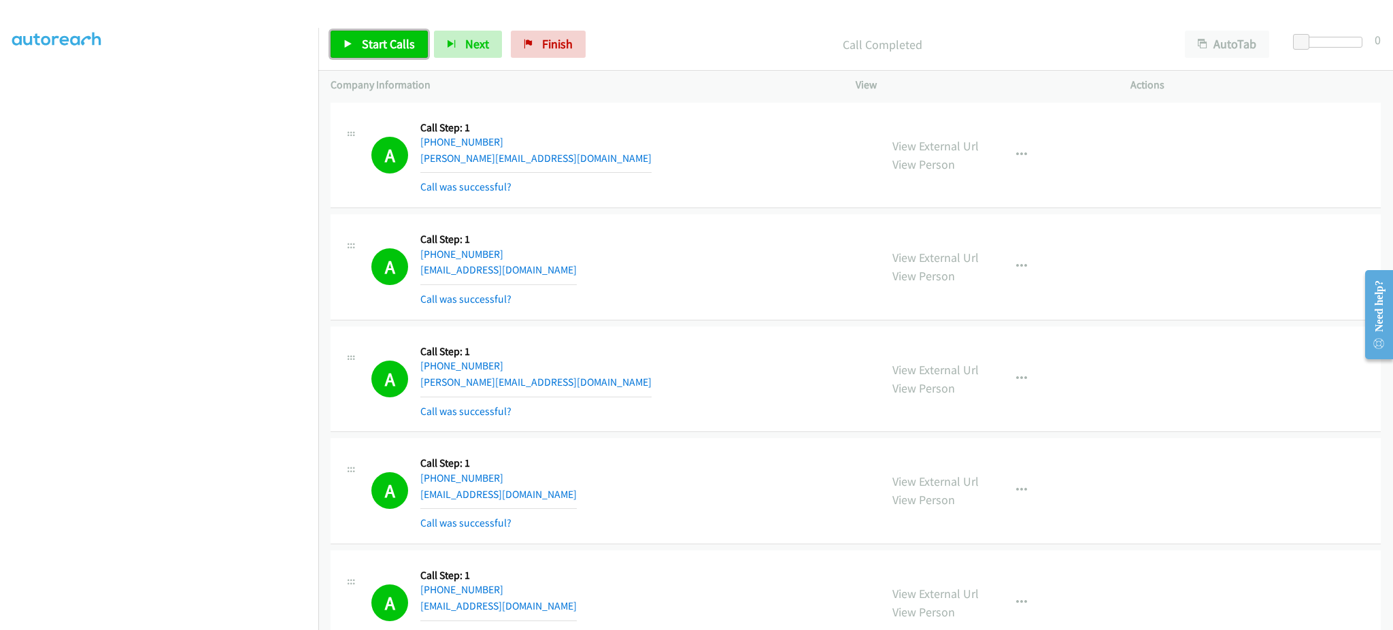
click at [362, 39] on span "Start Calls" at bounding box center [388, 44] width 53 height 16
click at [256, 615] on section at bounding box center [159, 307] width 294 height 651
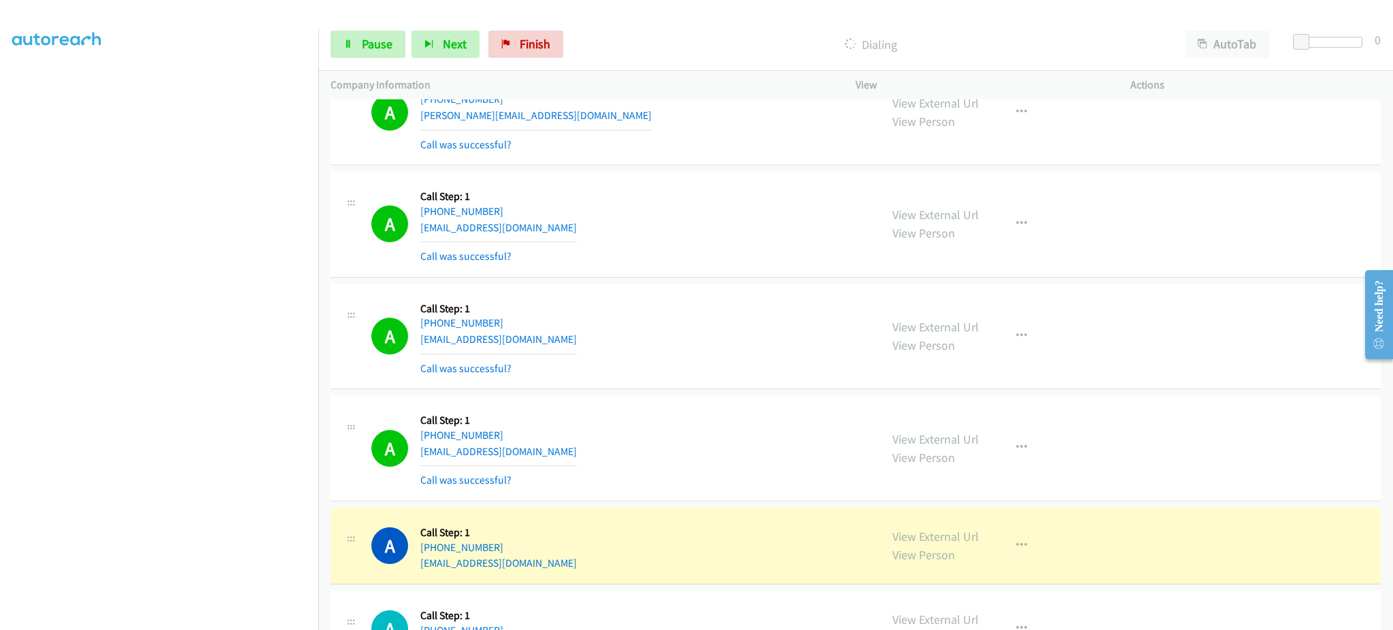
scroll to position [272, 0]
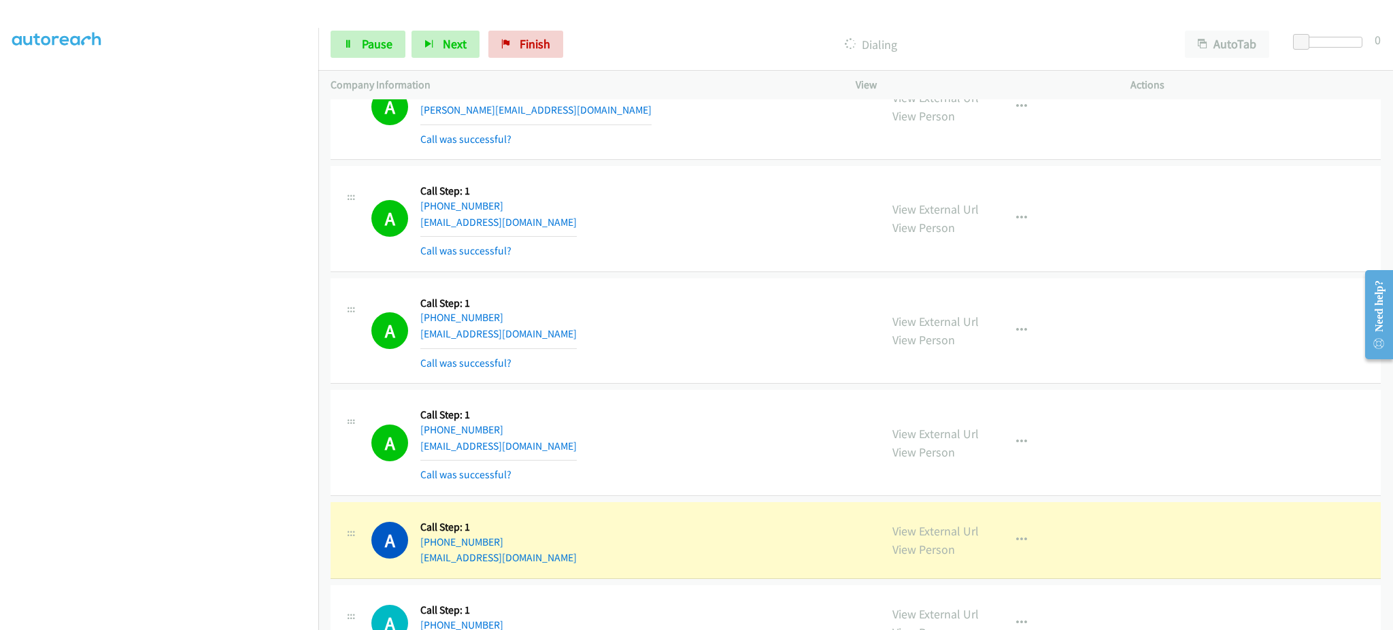
drag, startPoint x: 579, startPoint y: 315, endPoint x: 577, endPoint y: 324, distance: 9.9
click at [579, 314] on div "A Callback Scheduled Call Step: 1 [GEOGRAPHIC_DATA]/[GEOGRAPHIC_DATA] [PHONE_NU…" at bounding box center [619, 330] width 496 height 81
click at [574, 331] on div "A Callback Scheduled Call Step: 1 [GEOGRAPHIC_DATA]/[GEOGRAPHIC_DATA] [PHONE_NU…" at bounding box center [619, 330] width 496 height 81
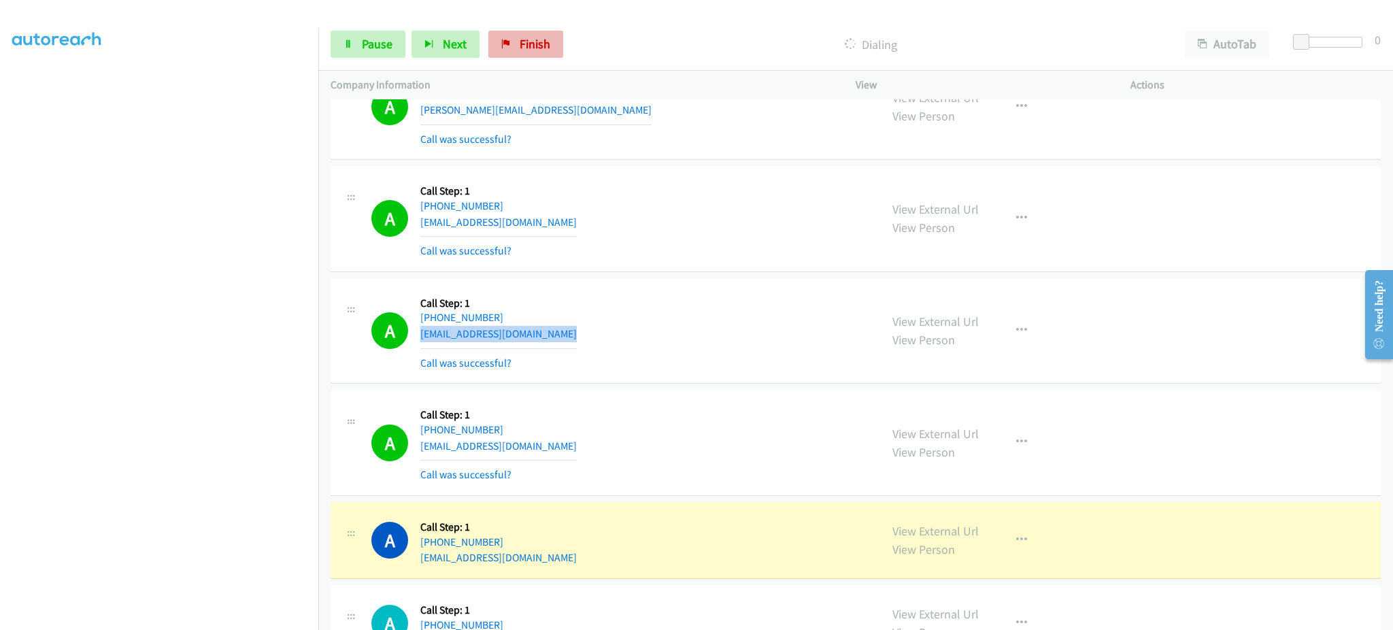
copy div "[EMAIL_ADDRESS][DOMAIN_NAME]"
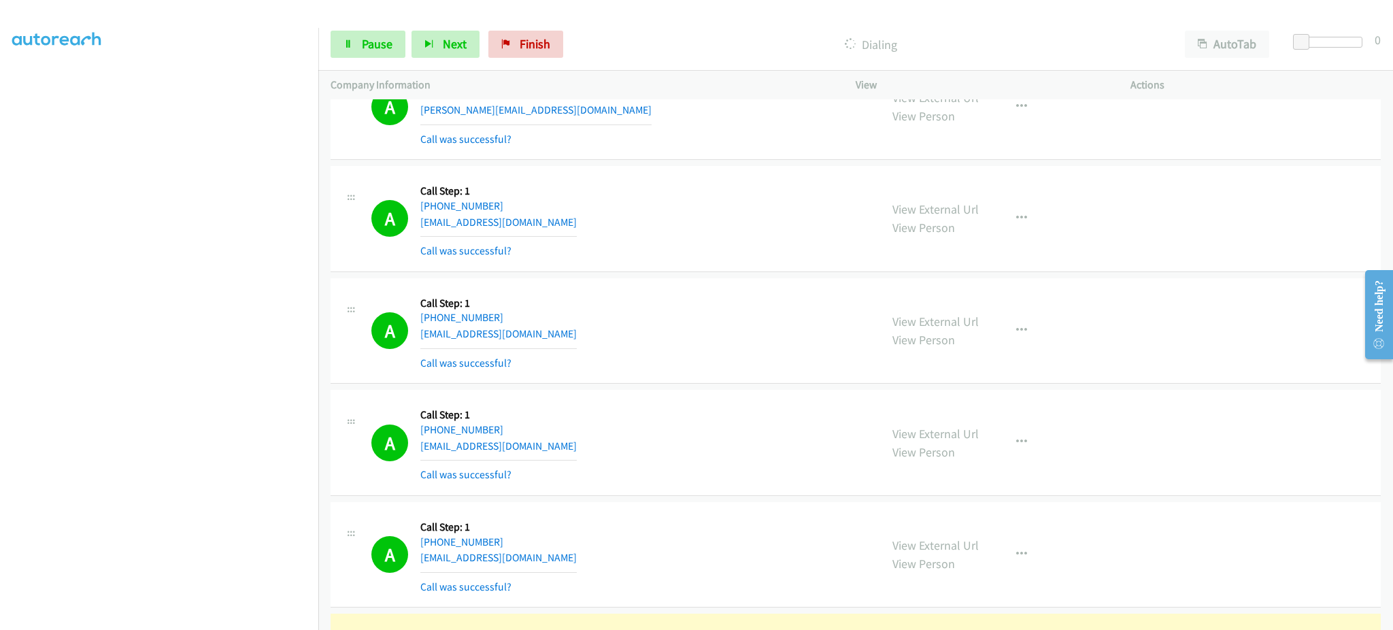
click at [536, 447] on div "A Callback Scheduled Call Step: 1 America/New_York [PHONE_NUMBER] [EMAIL_ADDRES…" at bounding box center [619, 442] width 496 height 81
copy div "[EMAIL_ADDRESS][DOMAIN_NAME]"
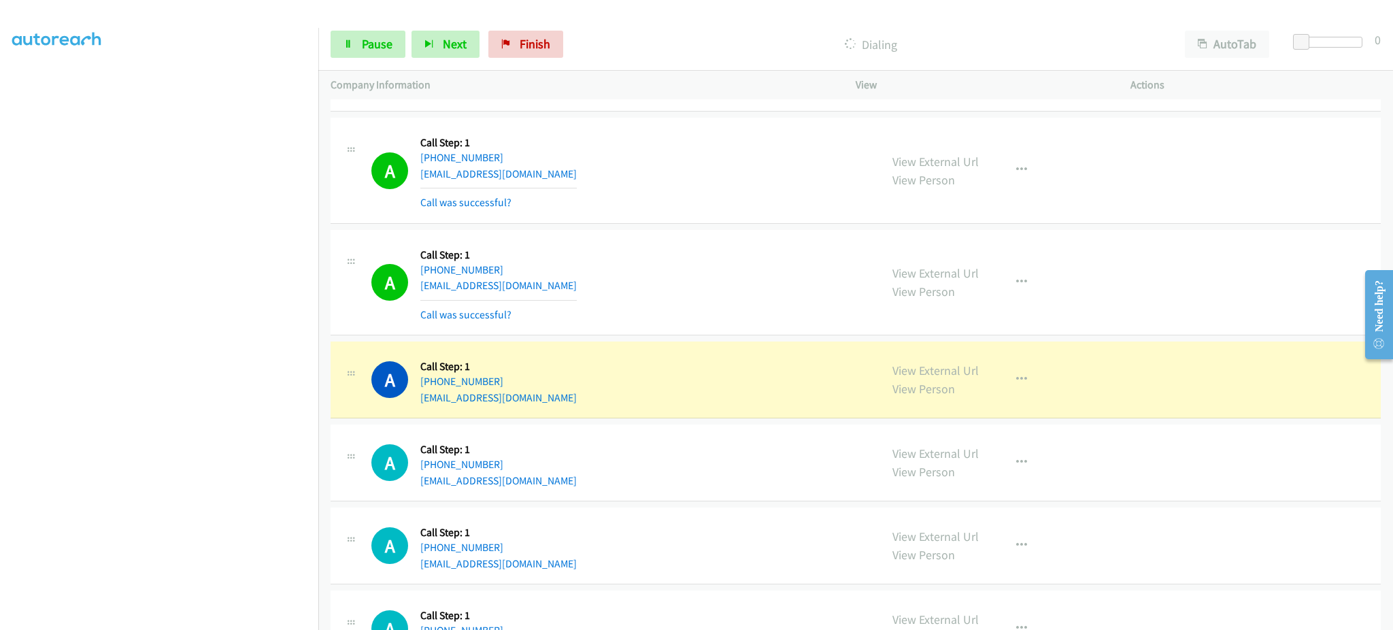
click at [562, 289] on div "A Callback Scheduled Call Step: 1 [GEOGRAPHIC_DATA]/North_Dakota/Center [PHONE_…" at bounding box center [619, 282] width 496 height 81
copy div "[EMAIL_ADDRESS][DOMAIN_NAME]"
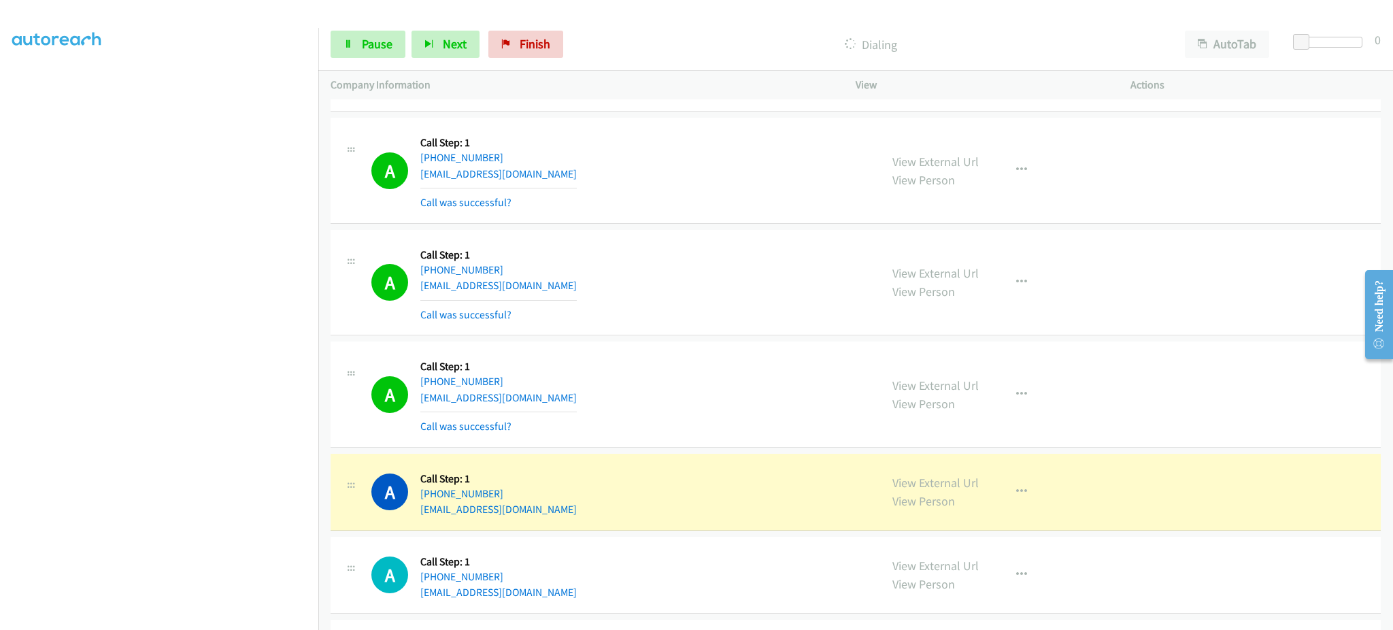
drag, startPoint x: 534, startPoint y: 507, endPoint x: 536, endPoint y: 514, distance: 7.8
click at [534, 507] on div "A Callback Scheduled Call Step: 1 America/New_York [PHONE_NUMBER] [EMAIL_ADDRES…" at bounding box center [619, 492] width 496 height 52
click at [536, 516] on div "A Callback Scheduled Call Step: 1 America/New_York [PHONE_NUMBER] [EMAIL_ADDRES…" at bounding box center [619, 492] width 496 height 52
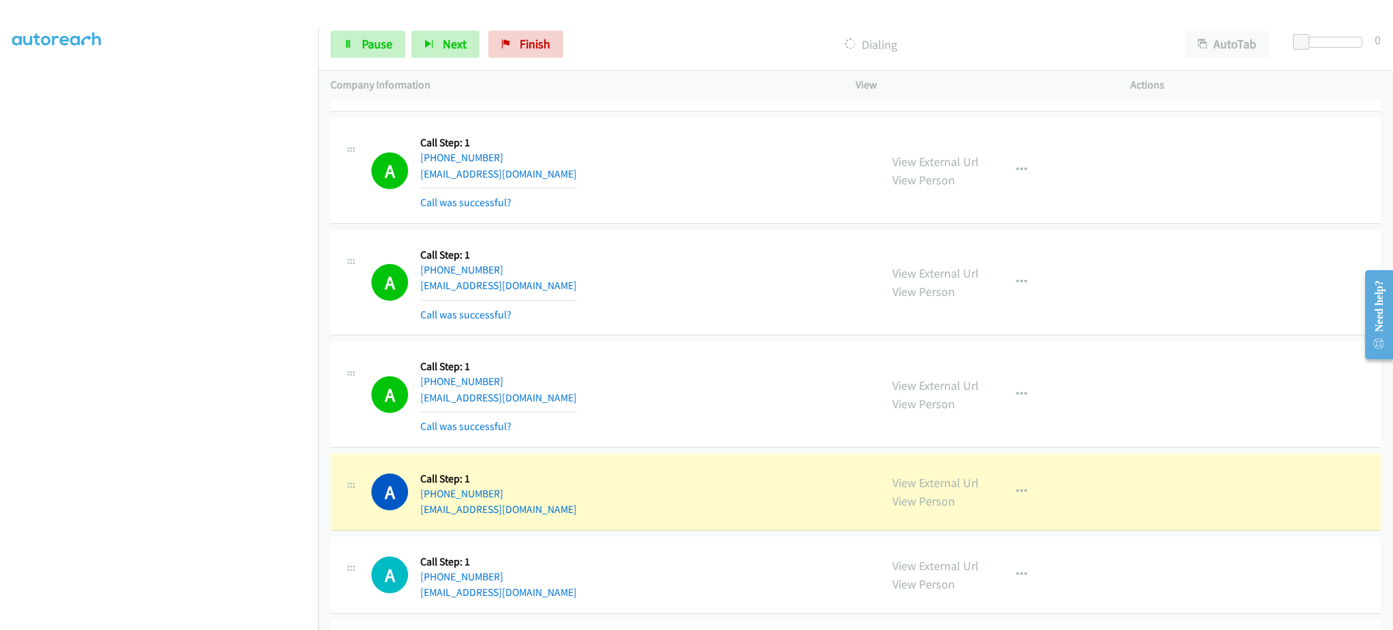
click at [592, 403] on div "A Callback Scheduled Call Step: 1 [GEOGRAPHIC_DATA]/[GEOGRAPHIC_DATA] [PHONE_NU…" at bounding box center [619, 394] width 496 height 81
click at [592, 402] on div "A Callback Scheduled Call Step: 1 [GEOGRAPHIC_DATA]/[GEOGRAPHIC_DATA] [PHONE_NU…" at bounding box center [619, 394] width 496 height 81
copy div "[EMAIL_ADDRESS][DOMAIN_NAME]"
click at [356, 27] on div "Start Calls Pause Next Finish Dialing AutoTab AutoTab 0" at bounding box center [855, 44] width 1074 height 52
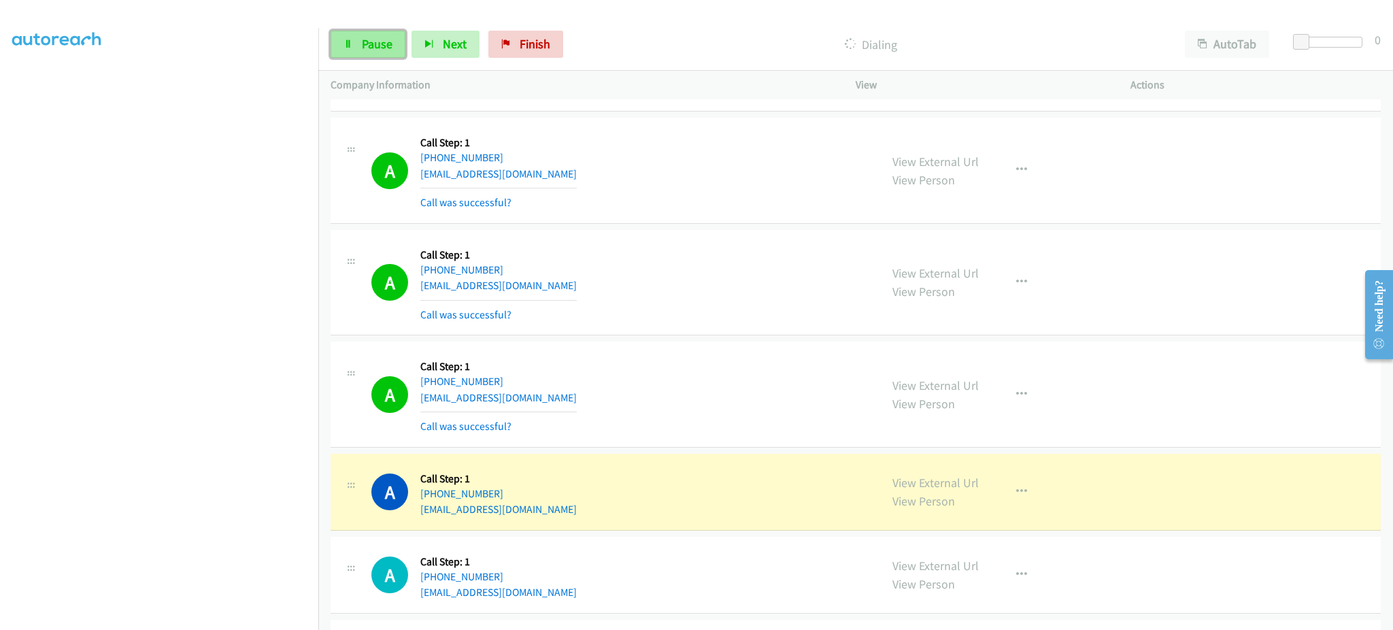
click at [358, 37] on link "Pause" at bounding box center [367, 44] width 75 height 27
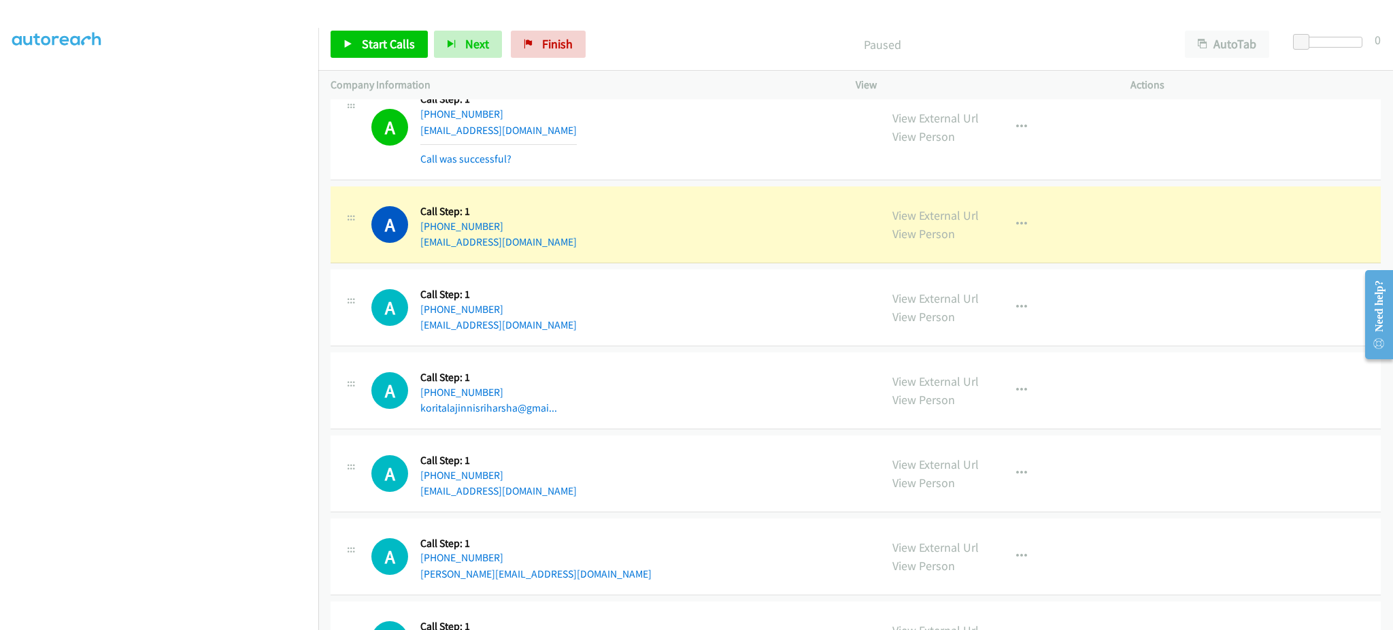
scroll to position [816, 0]
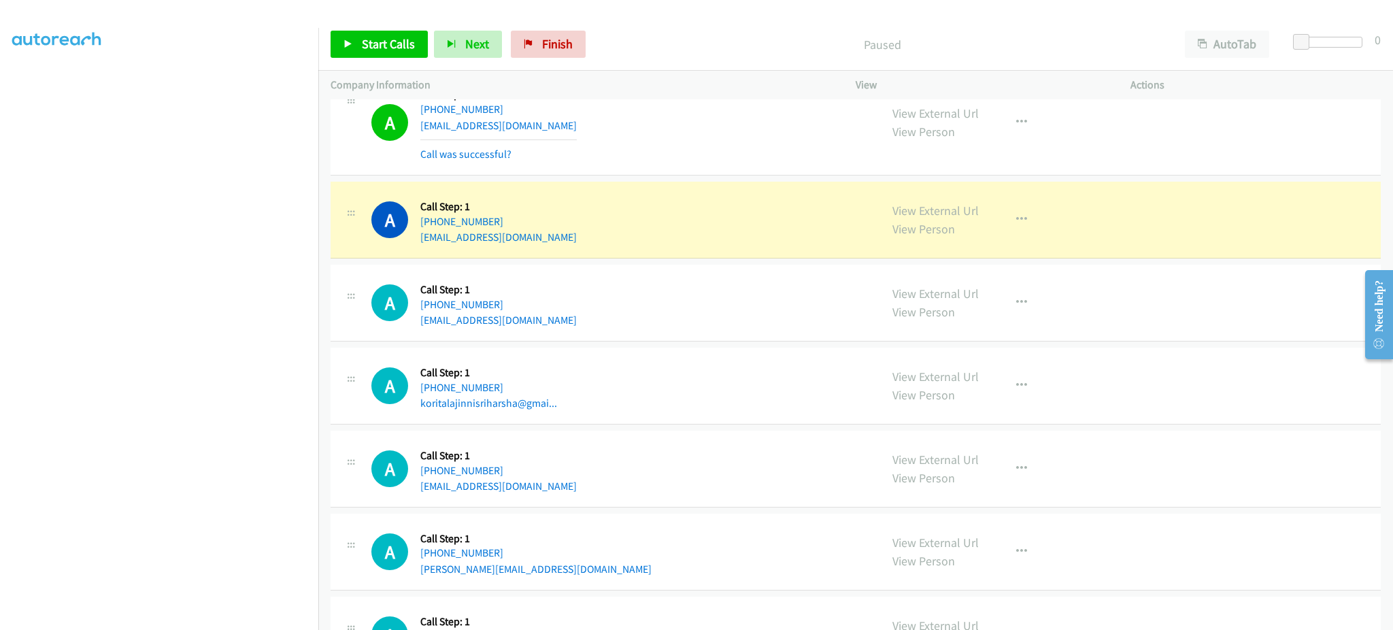
click at [628, 326] on div "A Callback Scheduled Call Step: 1 America/New_York [PHONE_NUMBER] [EMAIL_ADDRES…" at bounding box center [619, 303] width 496 height 52
click at [628, 325] on div "A Callback Scheduled Call Step: 1 America/New_York [PHONE_NUMBER] [EMAIL_ADDRES…" at bounding box center [619, 303] width 496 height 52
copy div "[EMAIL_ADDRESS][DOMAIN_NAME]"
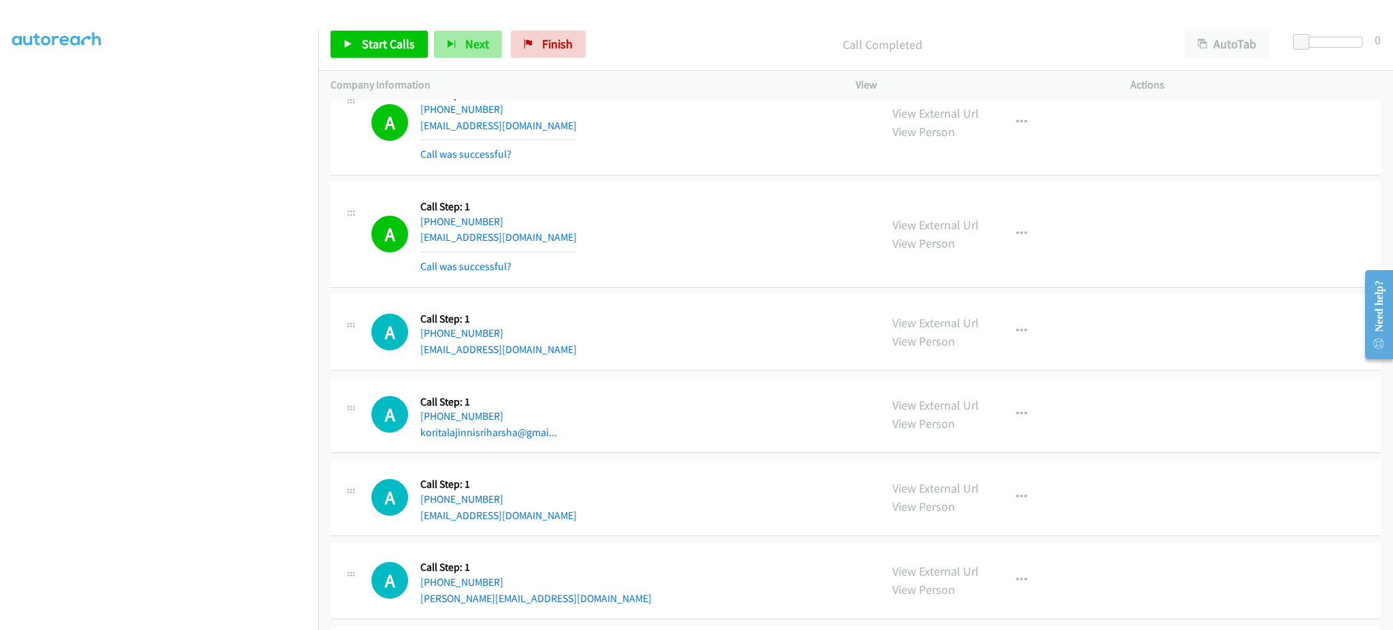
scroll to position [456, 0]
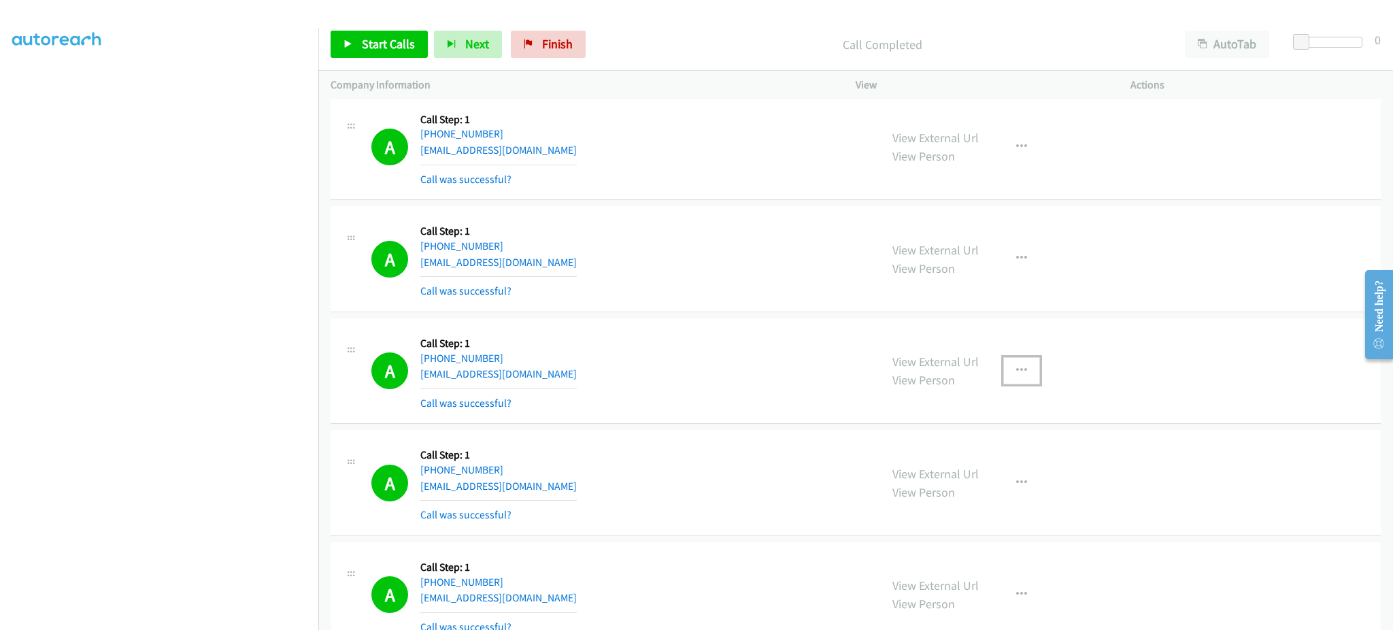
click at [1016, 370] on icon "button" at bounding box center [1021, 370] width 11 height 11
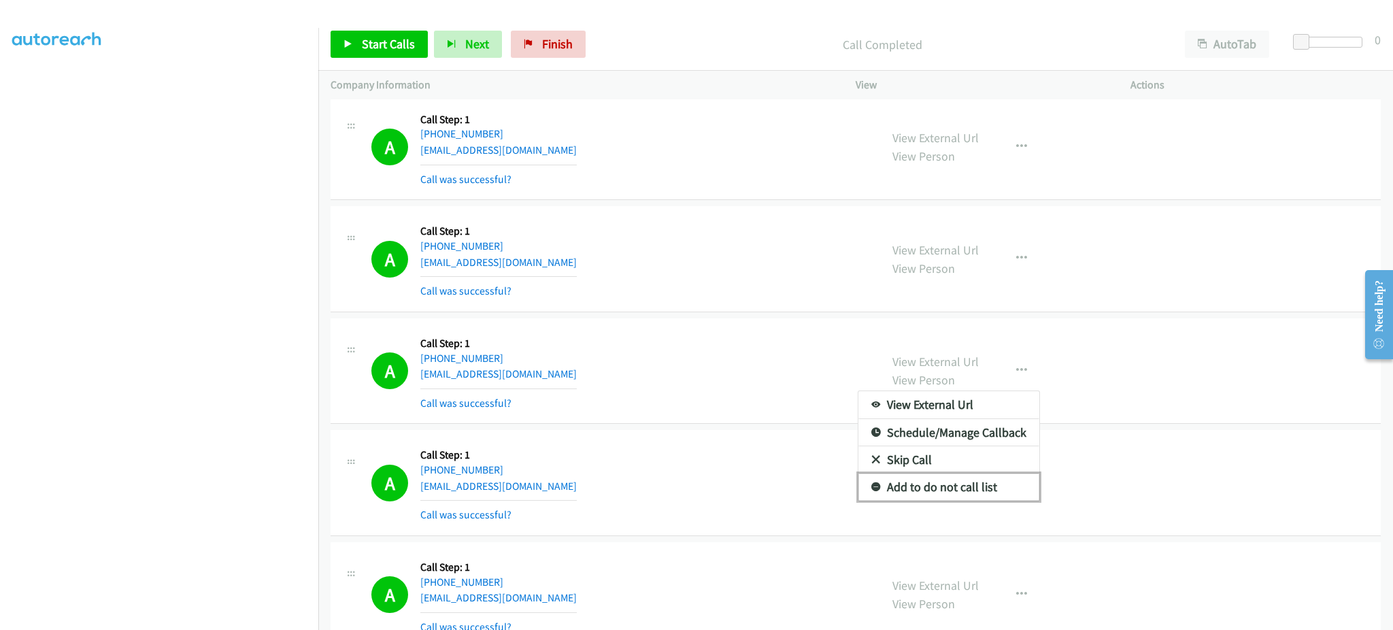
click at [985, 493] on link "Add to do not call list" at bounding box center [948, 486] width 181 height 27
